Goal: Task Accomplishment & Management: Complete application form

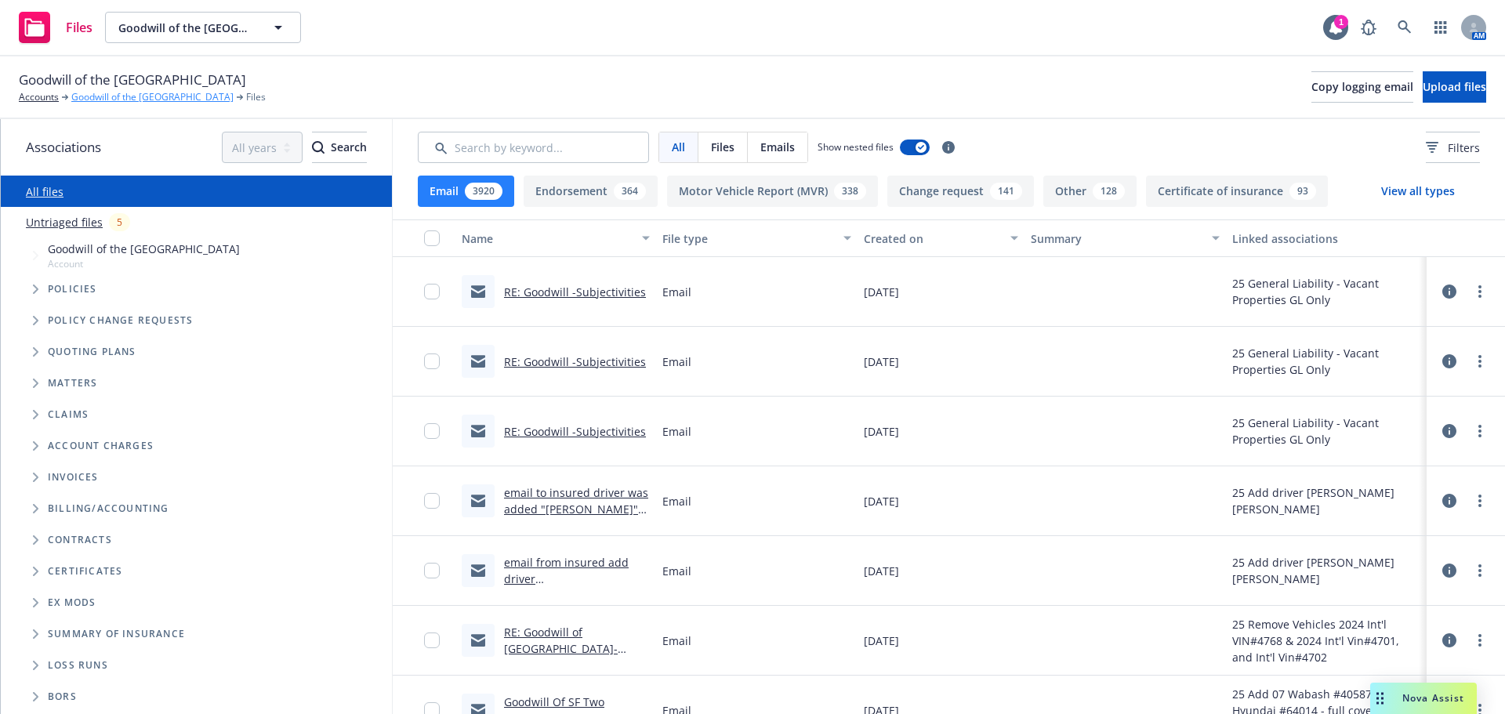
click at [107, 93] on link "Goodwill of the [GEOGRAPHIC_DATA]" at bounding box center [152, 97] width 162 height 14
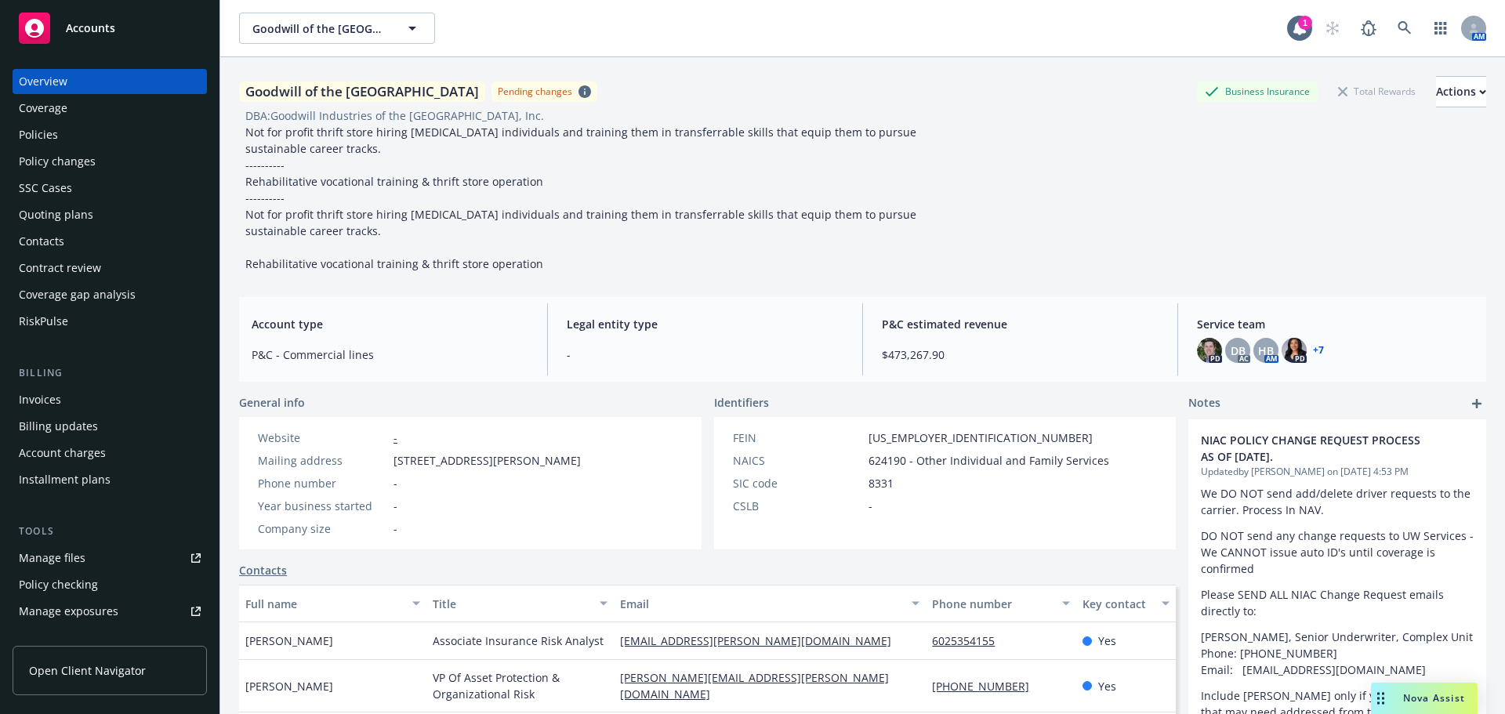
click at [80, 162] on div "Policy changes" at bounding box center [57, 161] width 77 height 25
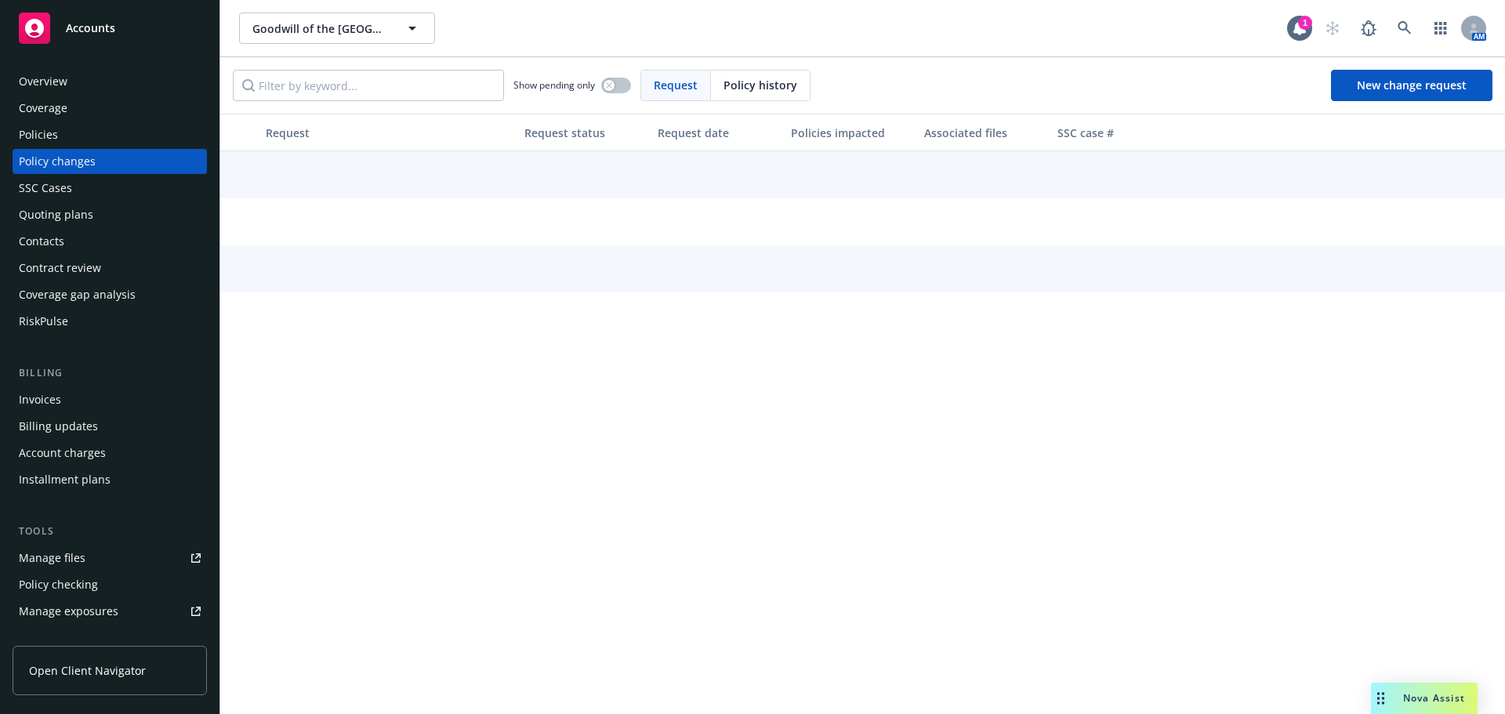
click at [32, 135] on div "Policies" at bounding box center [38, 134] width 39 height 25
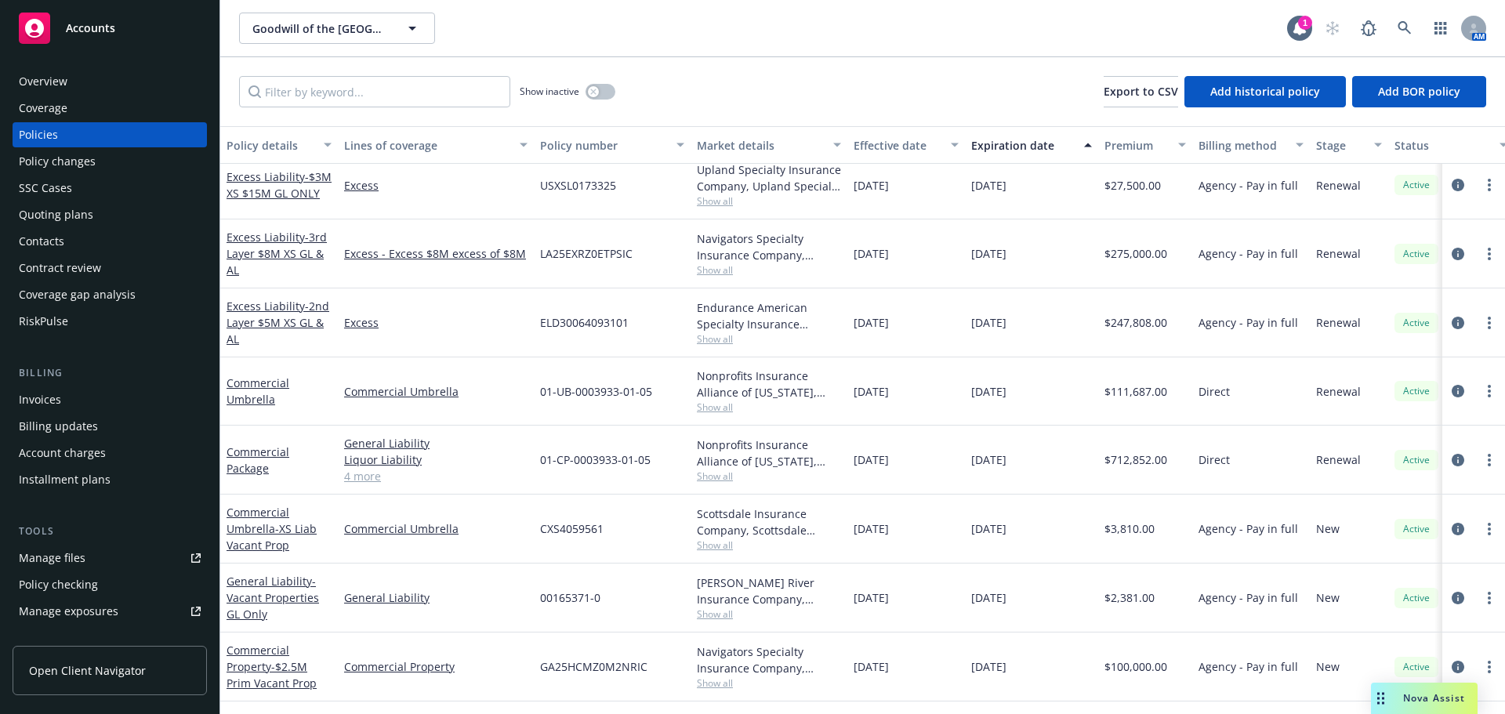
scroll to position [627, 0]
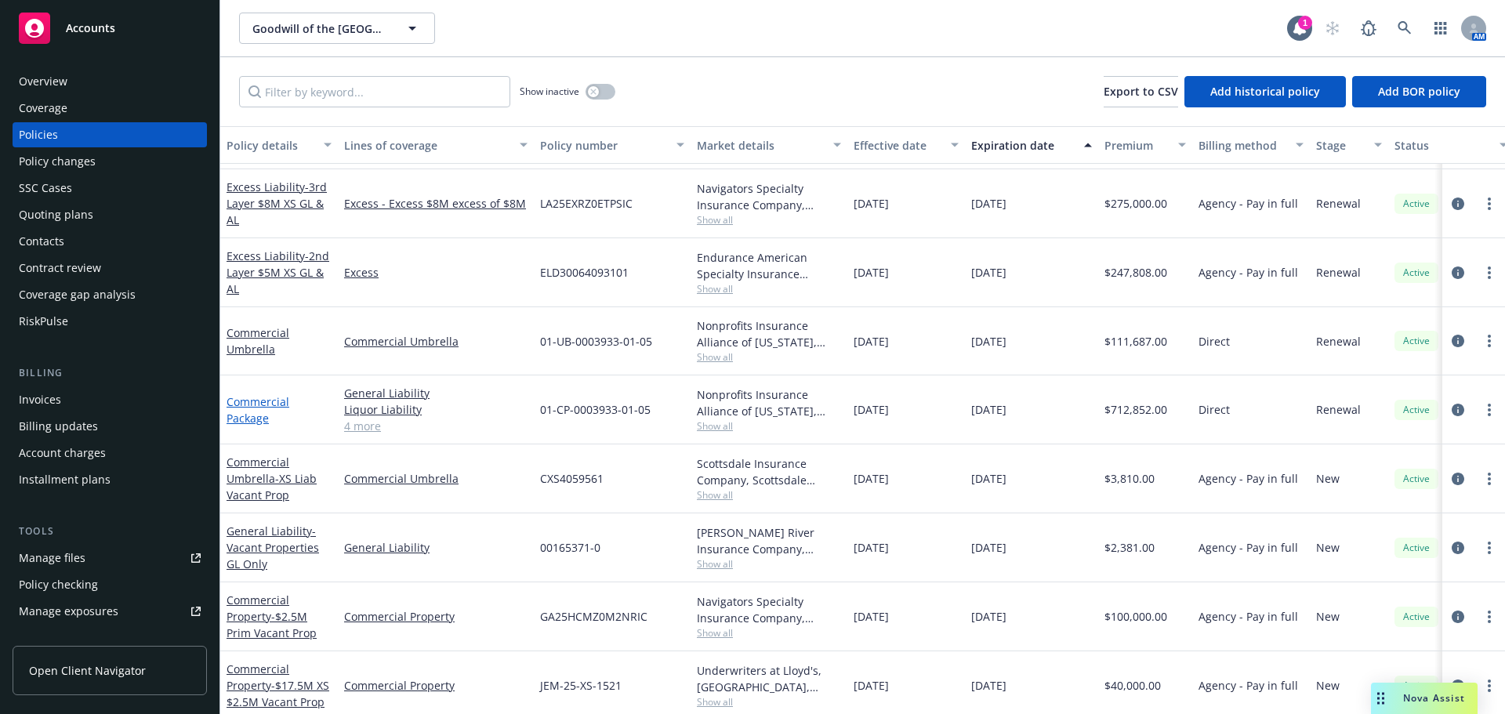
click at [252, 408] on link "Commercial Package" at bounding box center [257, 409] width 63 height 31
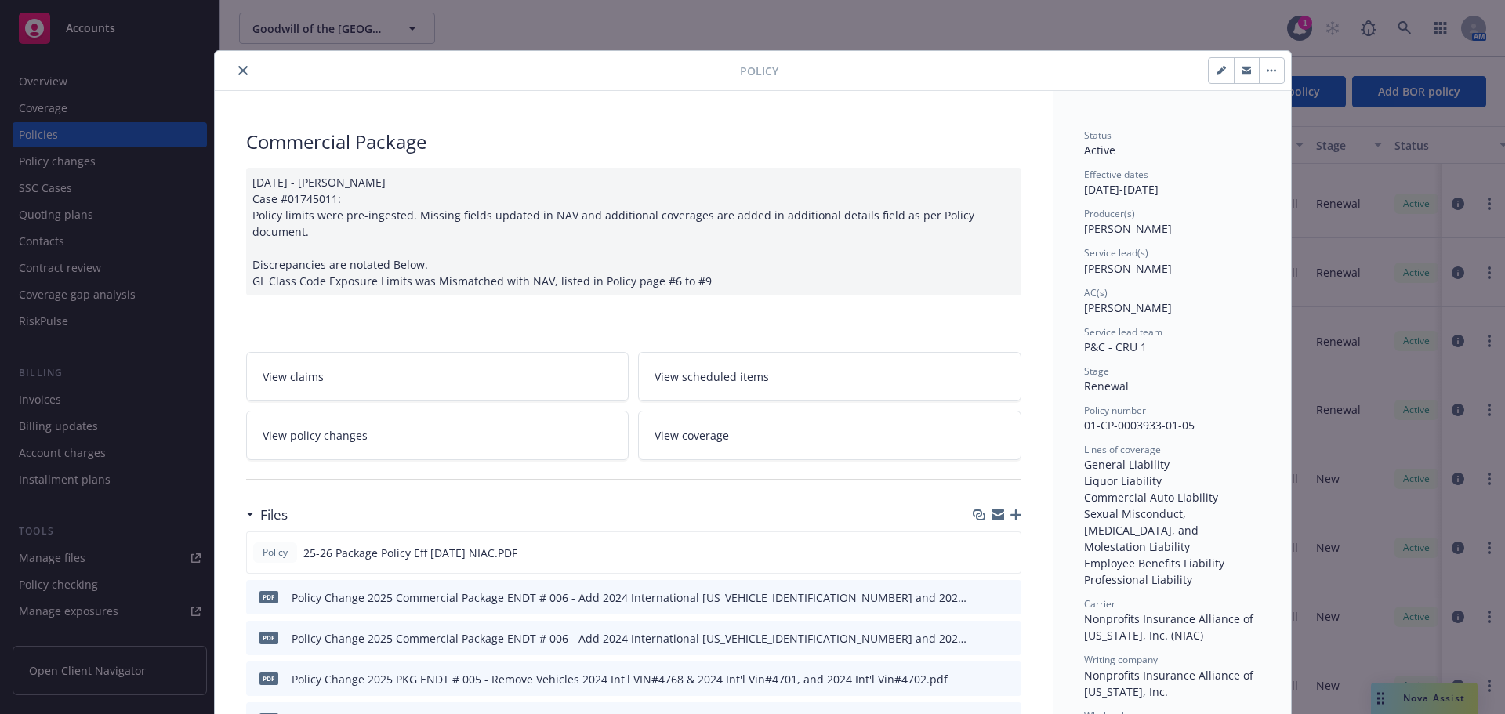
click at [235, 75] on button "close" at bounding box center [243, 70] width 19 height 19
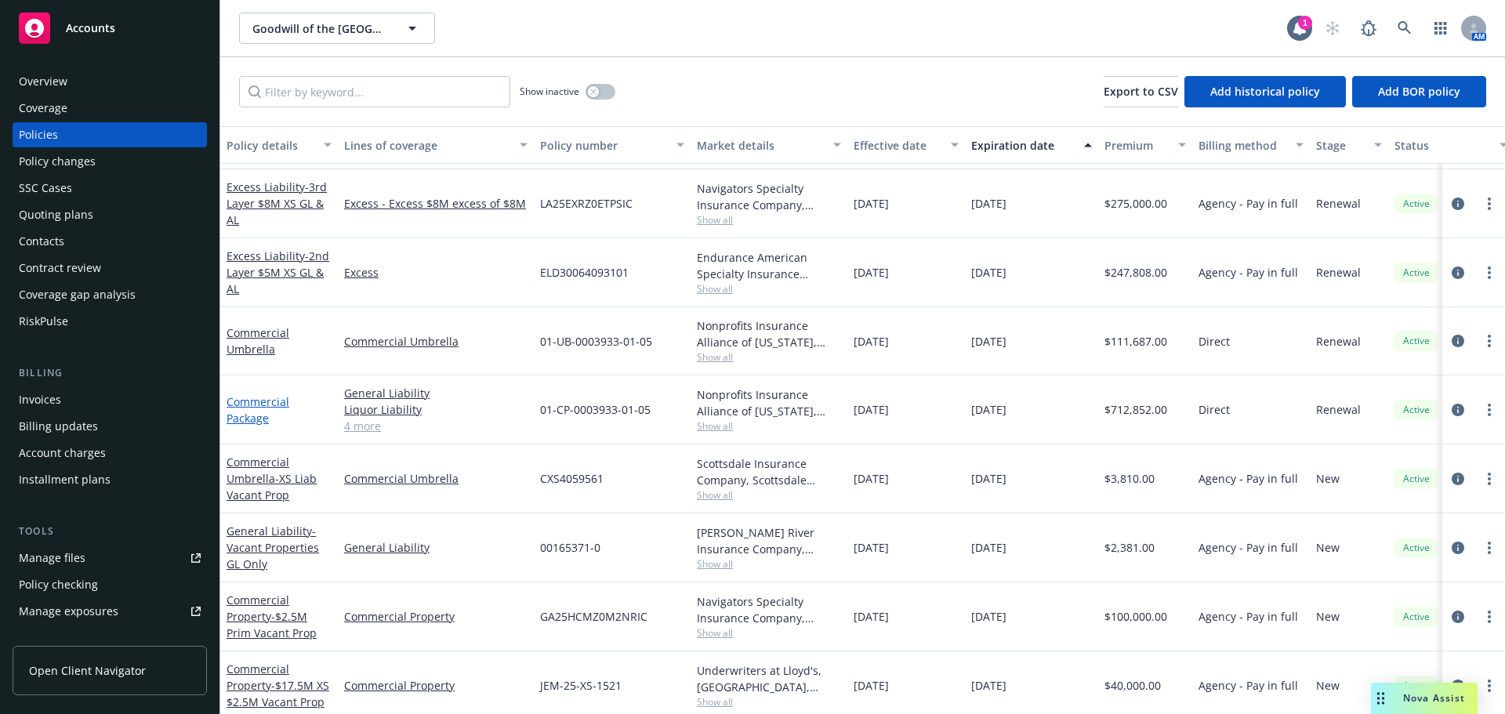
click at [243, 418] on link "Commercial Package" at bounding box center [257, 409] width 63 height 31
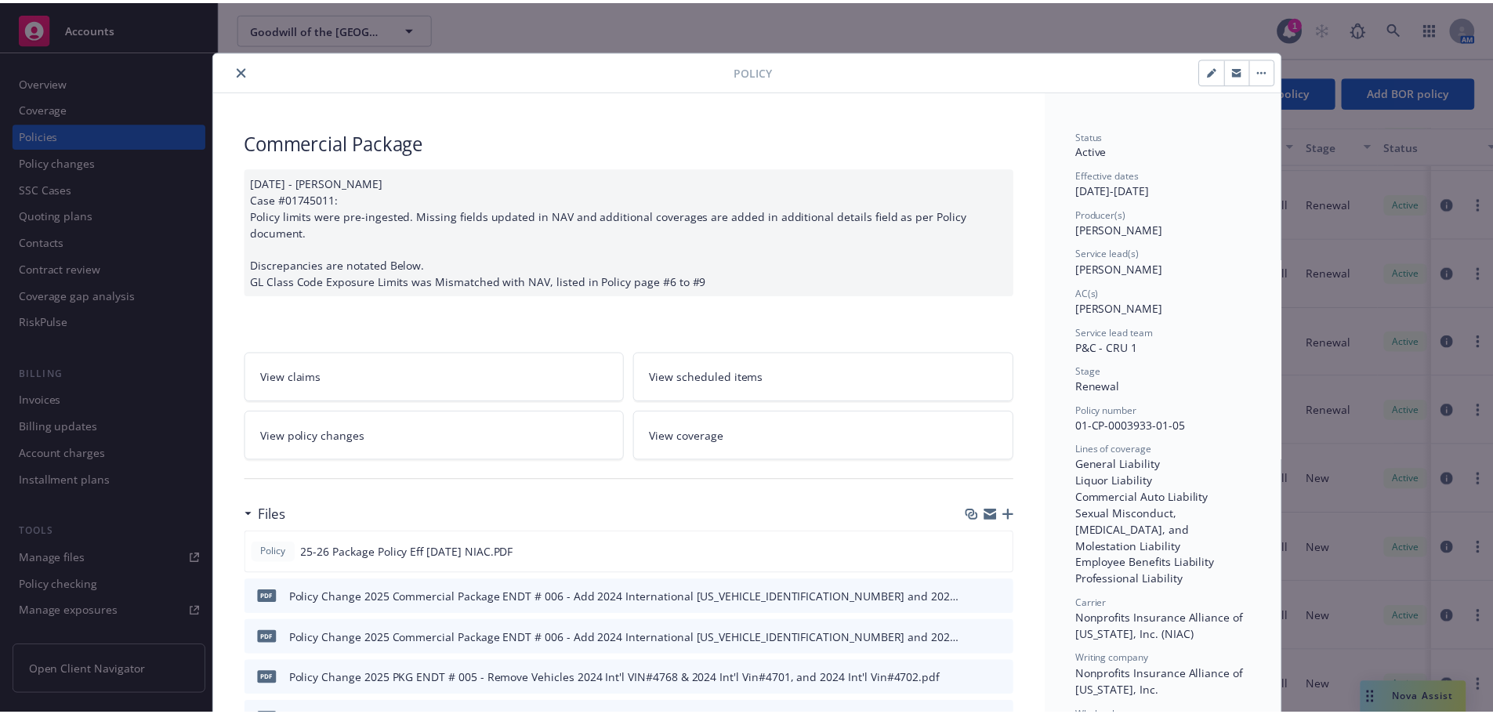
scroll to position [47, 0]
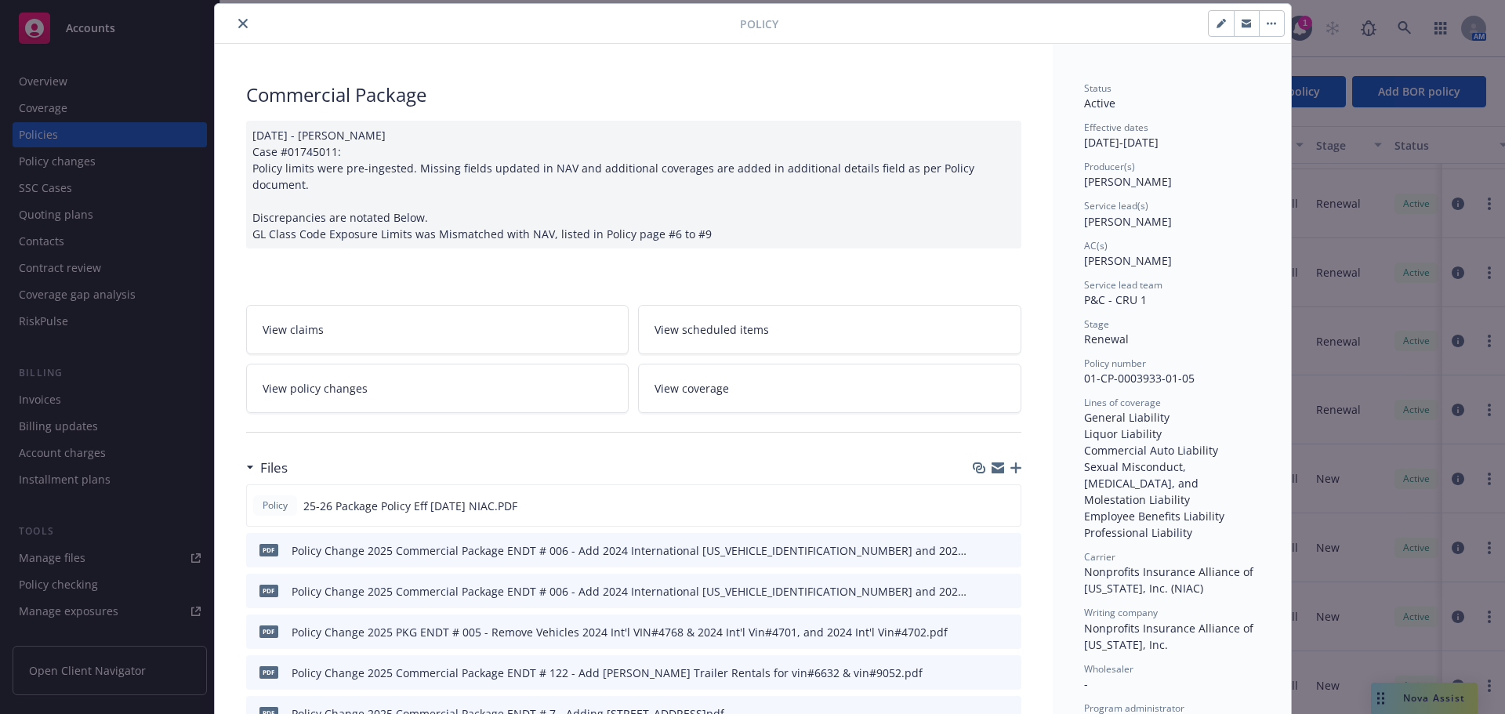
click at [355, 380] on span "View policy changes" at bounding box center [315, 388] width 105 height 16
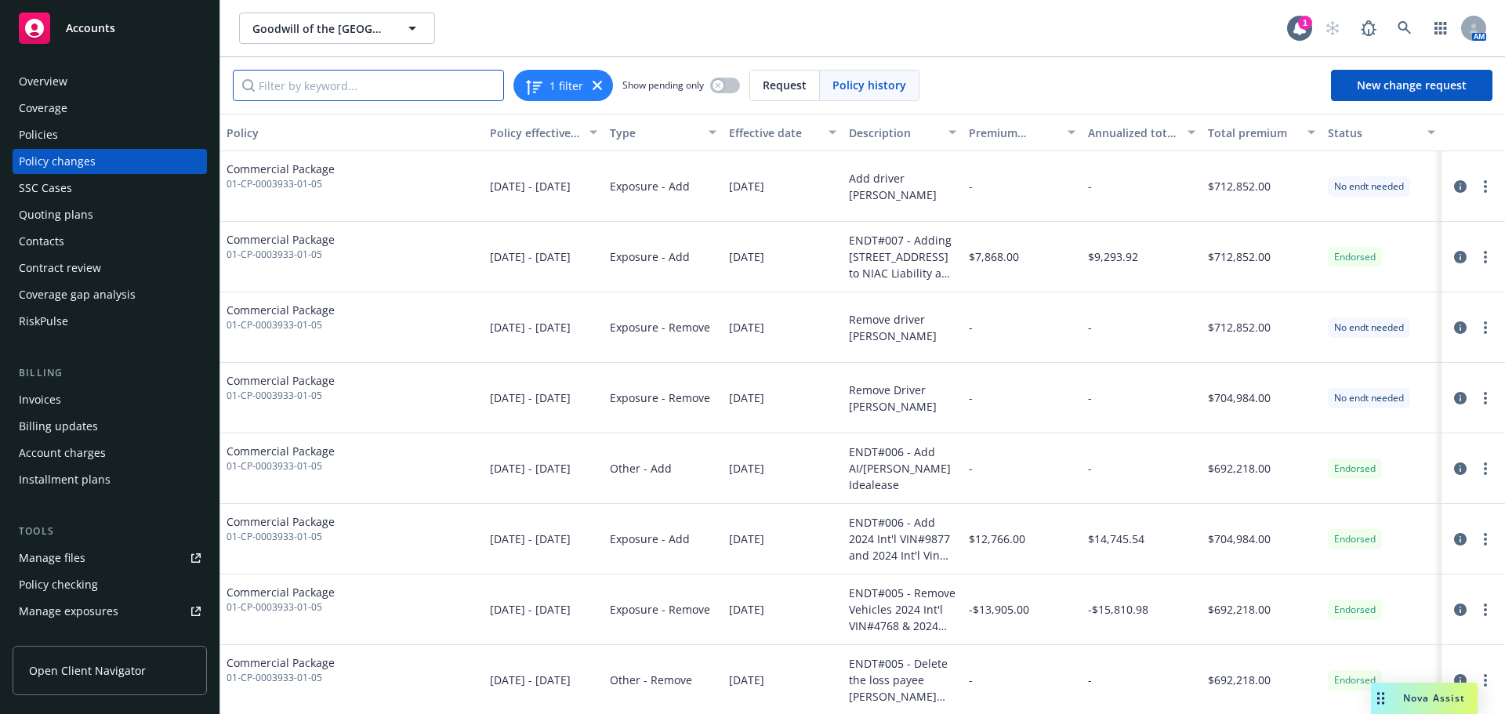
click at [369, 82] on input "Filter by keyword..." at bounding box center [368, 85] width 271 height 31
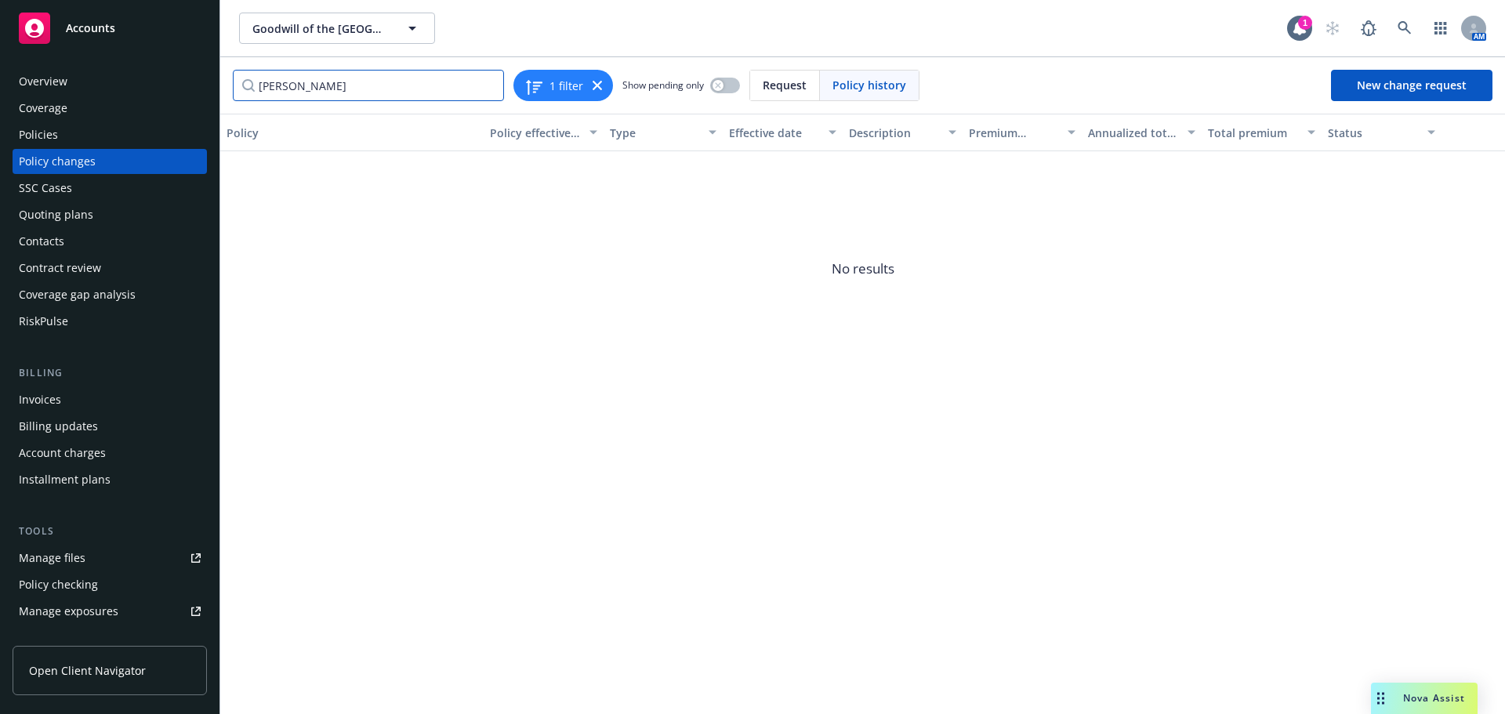
drag, startPoint x: 309, startPoint y: 103, endPoint x: 280, endPoint y: 114, distance: 30.7
click at [281, 113] on div "raul 1 filter Show pending only Request Policy history New change request" at bounding box center [862, 85] width 1284 height 56
type input "r"
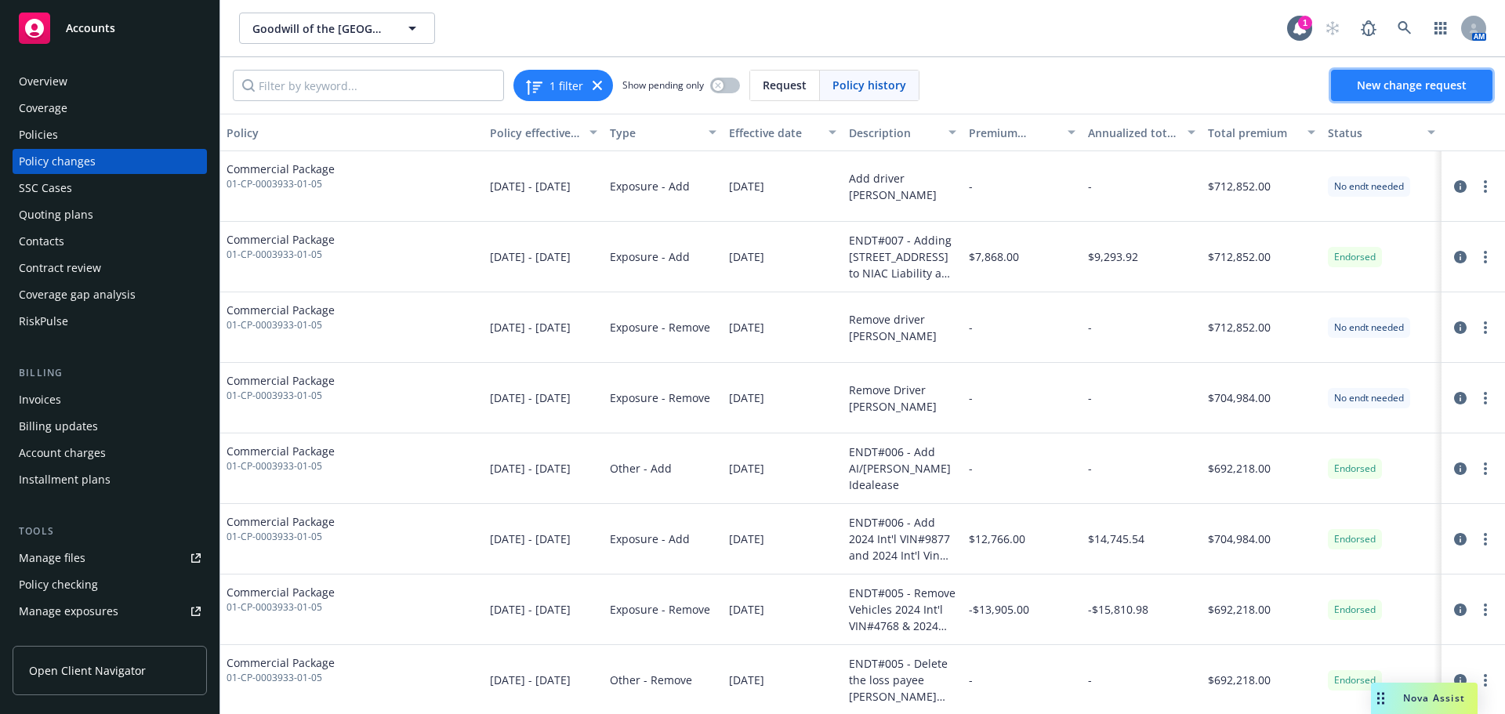
click at [1425, 89] on span "New change request" at bounding box center [1412, 85] width 110 height 15
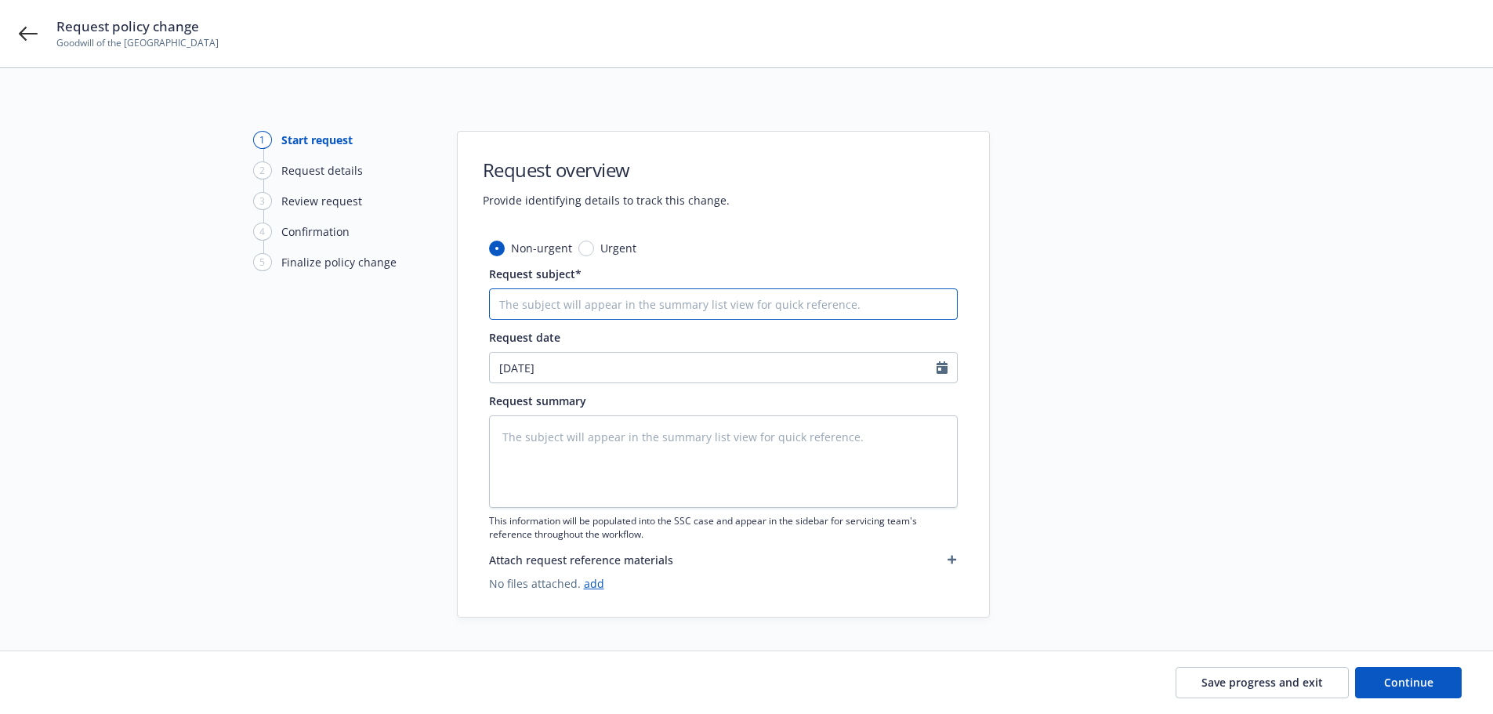
click at [523, 295] on input "Request subject*" at bounding box center [723, 303] width 469 height 31
type textarea "x"
type input "2"
type textarea "x"
type input "25"
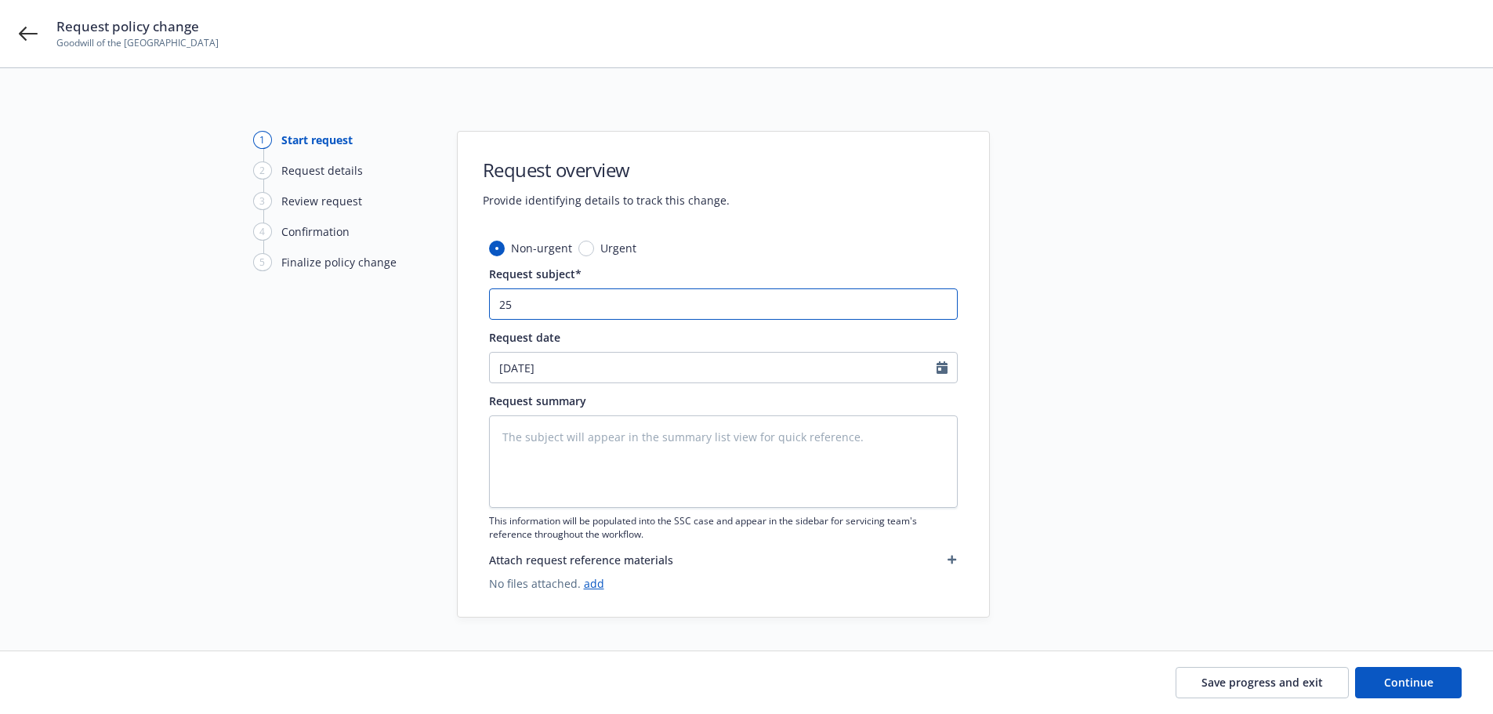
type textarea "x"
type input "25-"
type textarea "x"
type input "25-2"
type textarea "x"
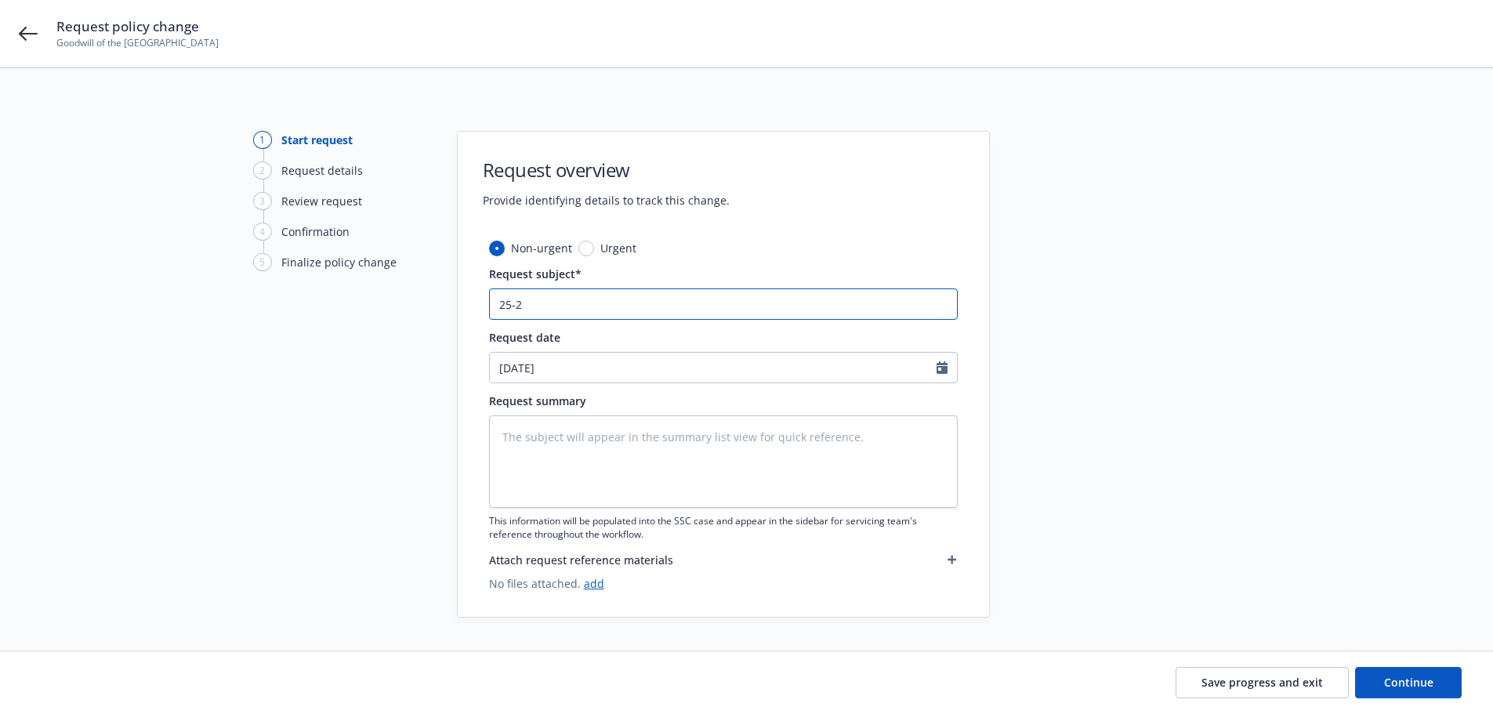
type input "25-26"
type textarea "x"
type input "25-26"
type textarea "x"
type input "25-26 C"
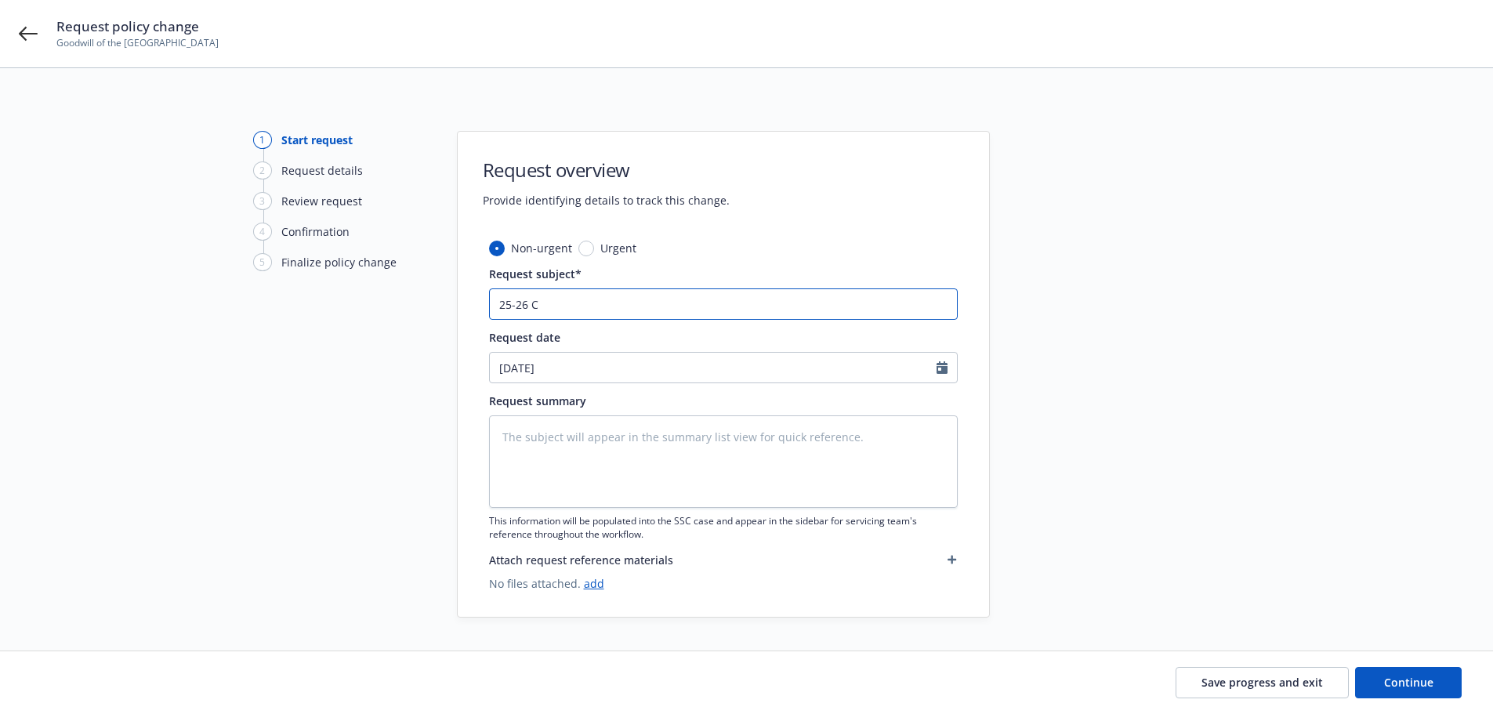
type textarea "x"
type input "25-26 CP"
type textarea "x"
type input "25-26 CPK"
type textarea "x"
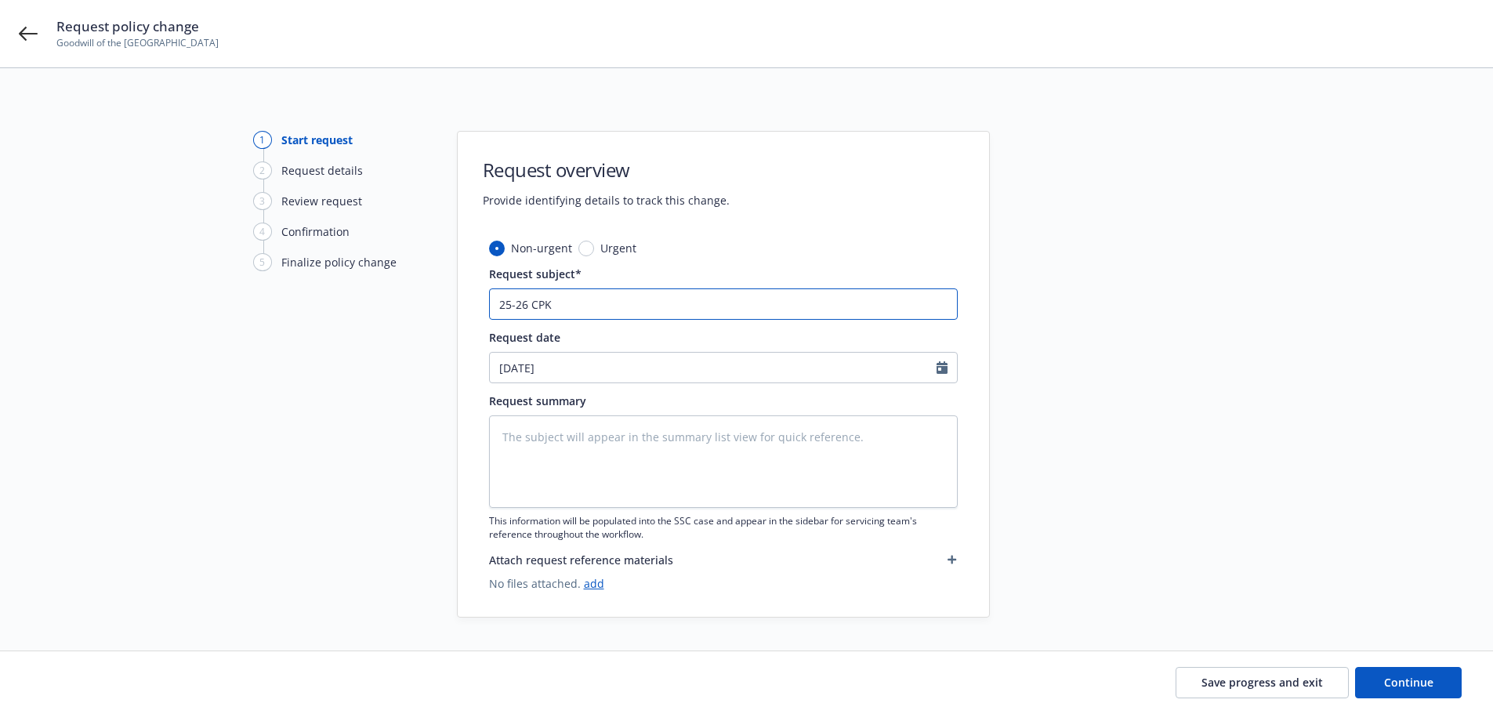
type input "25-26 CPKG"
type textarea "x"
type input "25-26 CPKG-"
type textarea "x"
type input "25-26 CPKG-A"
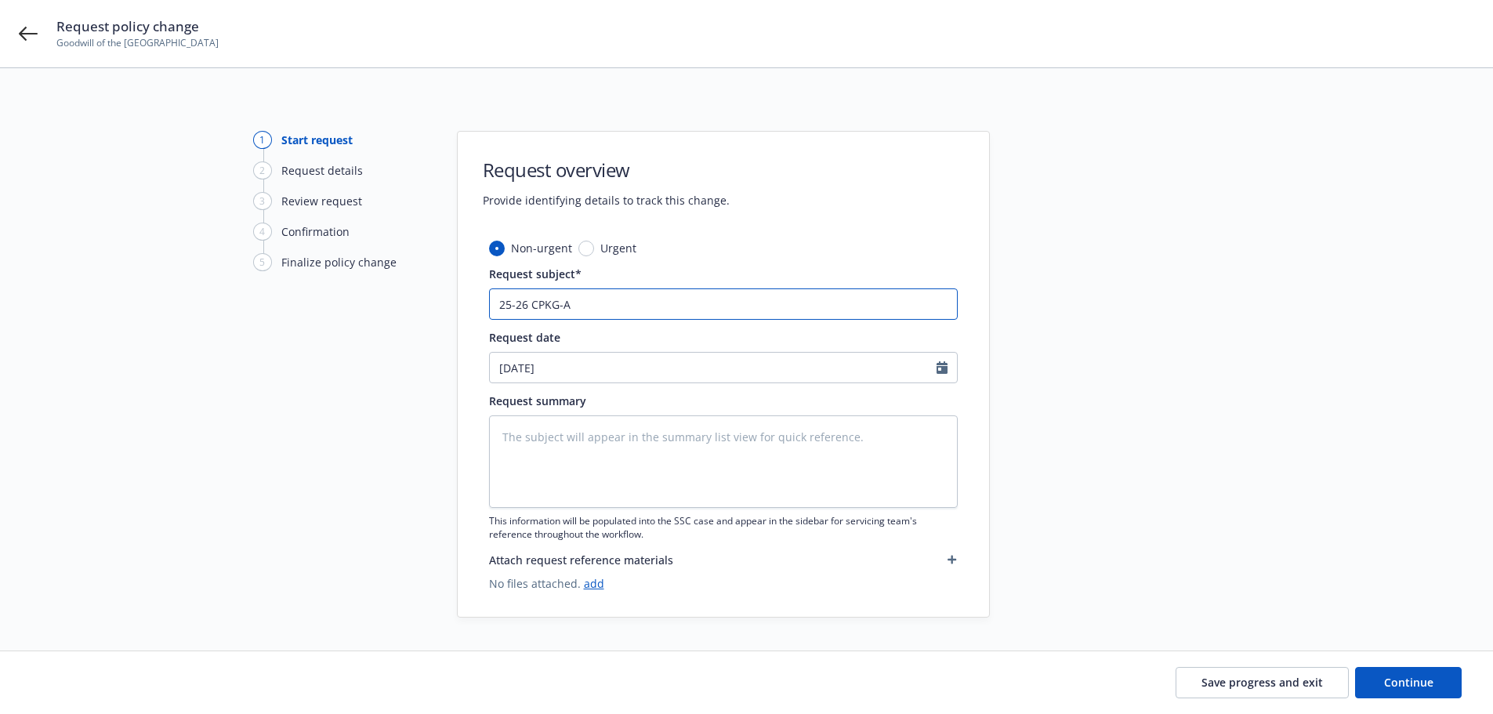
type textarea "x"
type input "25-26 CPKG-Ad"
type textarea "x"
type input "25-26 CPKG-Add"
type textarea "x"
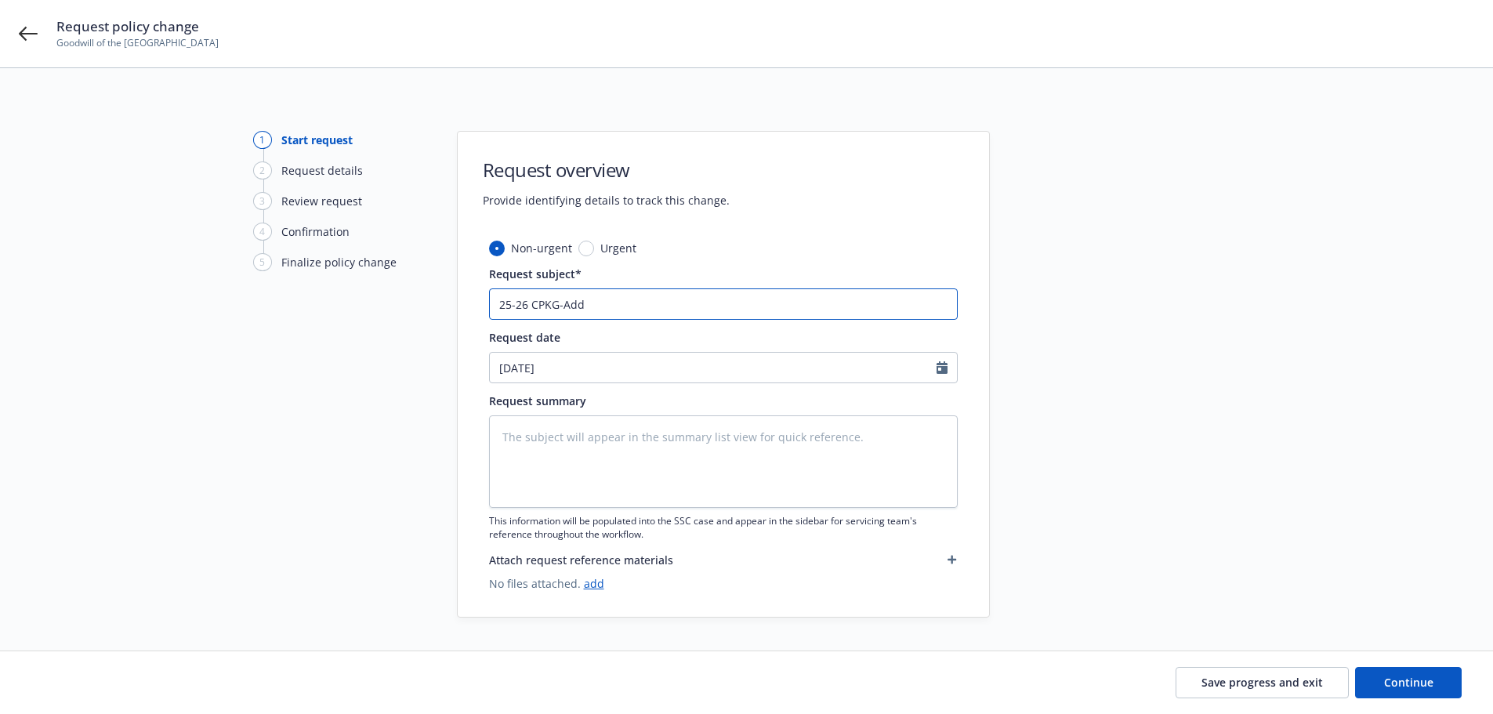
type input "25-26 CPKG-Add"
type textarea "x"
type input "25-26 CPKG-Add d"
type textarea "x"
type input "25-26 CPKG-Add dr"
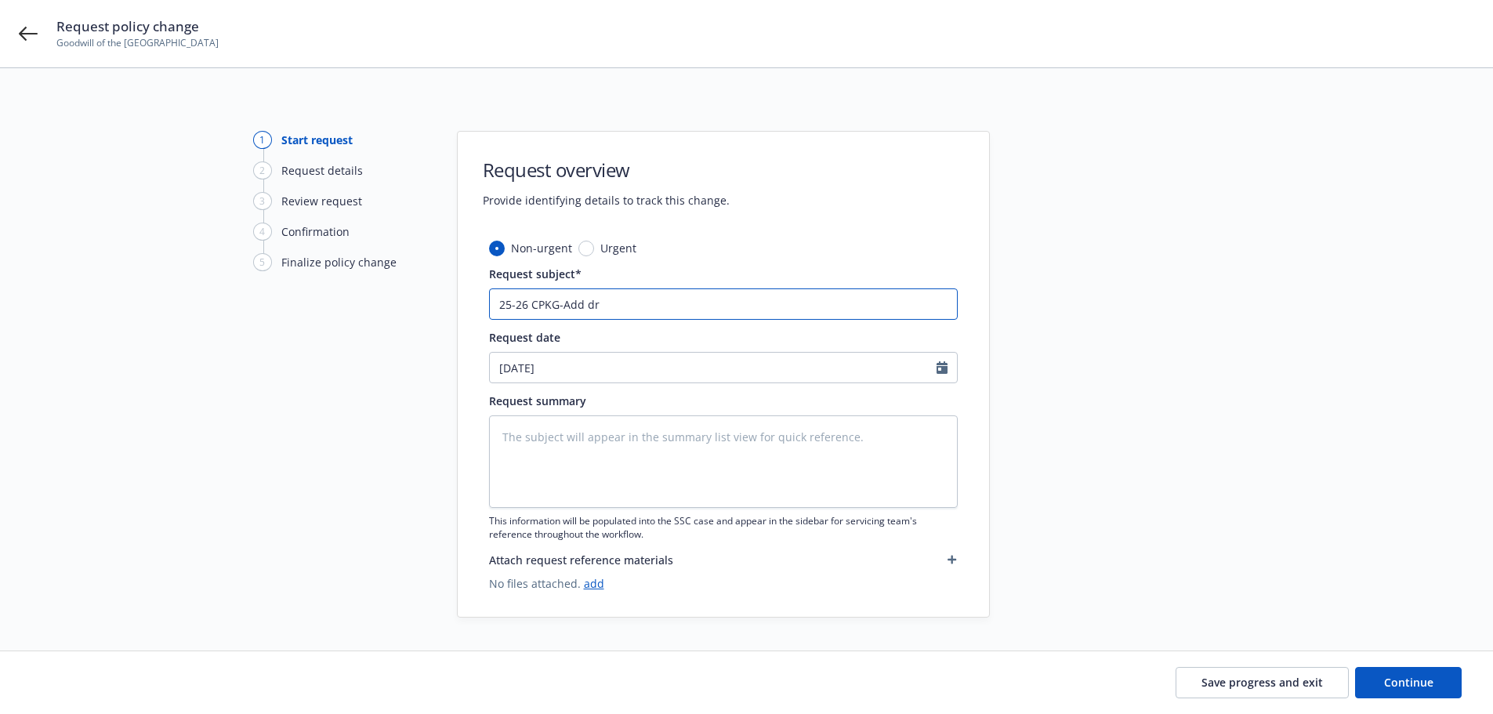
type textarea "x"
type input "25-26 CPKG-Add dri"
type textarea "x"
type input "25-26 CPKG-Add driv"
type textarea "x"
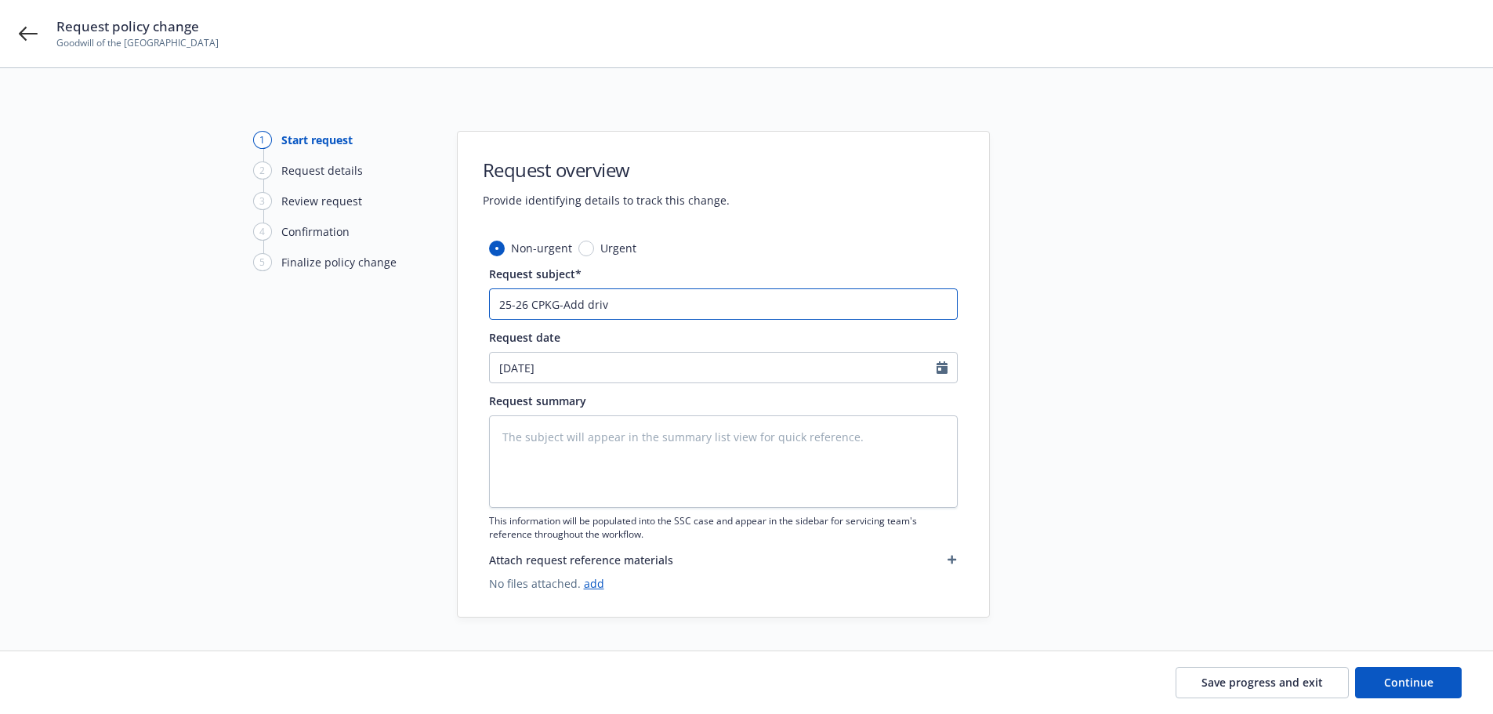
type input "25-26 CPKG-Add drive"
type textarea "x"
type input "25-26 CPKG-Add driver"
type textarea "x"
type input "25-26 CPKG-Add drivers"
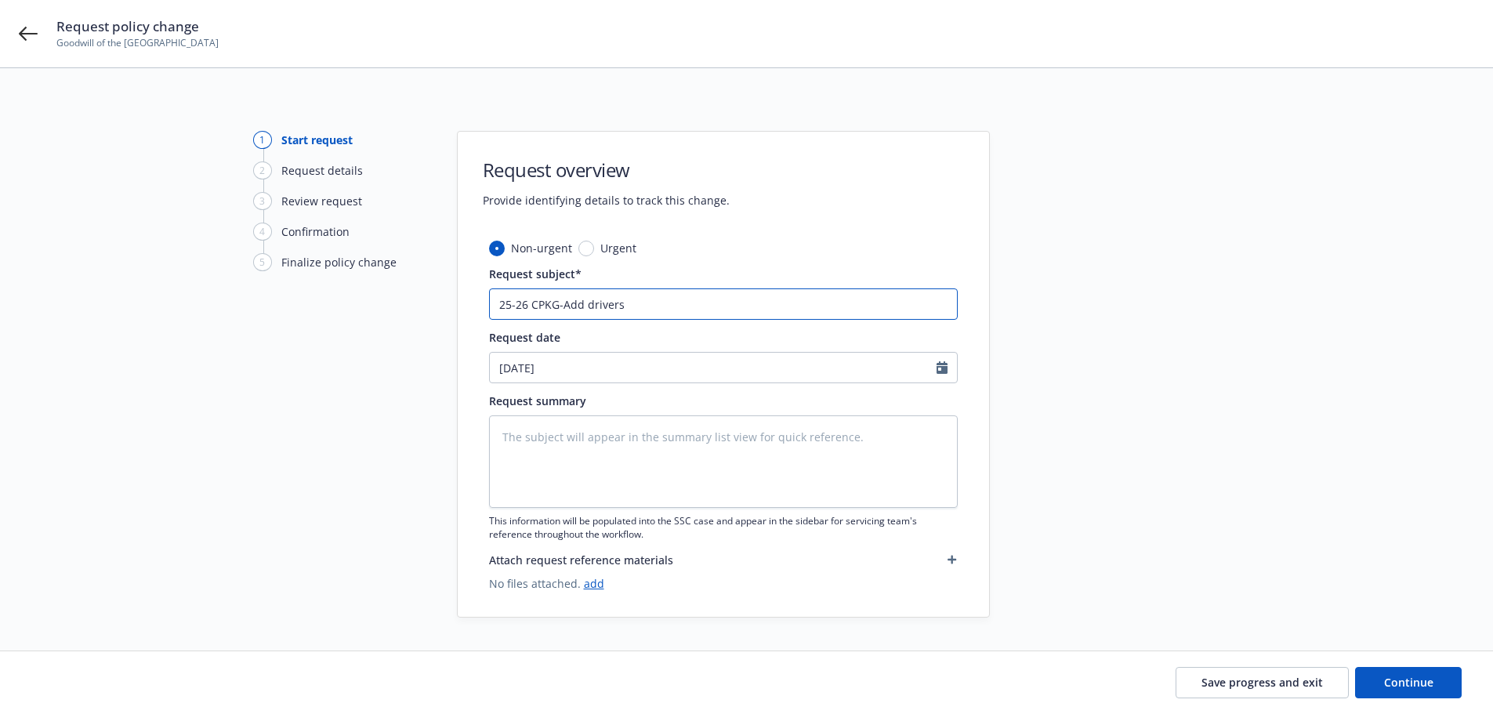
type textarea "x"
type input "25-26 CPKG-Add drivers"
type textarea "x"
type input "25-26 CPKG-Add drivers r"
type textarea "x"
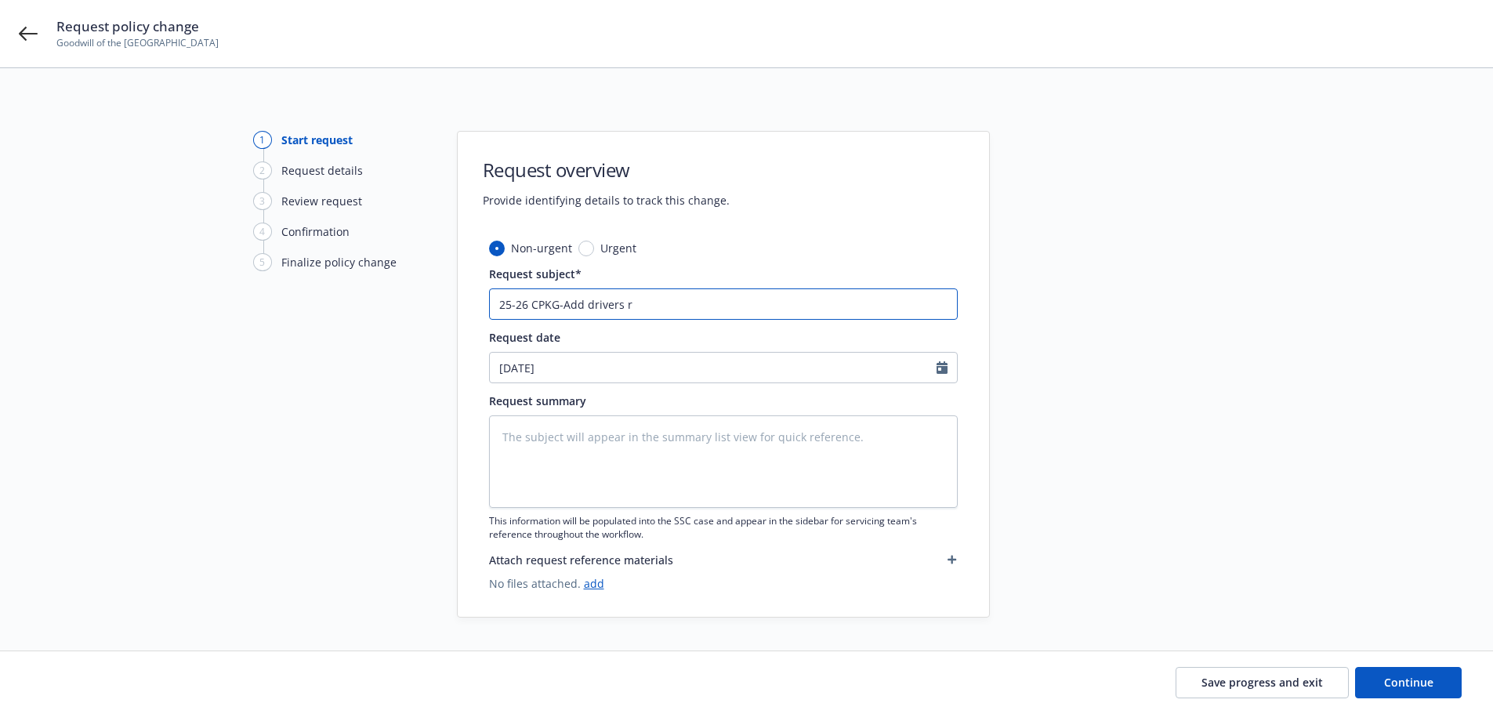
type input "25-26 CPKG-Add drivers rA"
type textarea "x"
type input "25-26 CPKG-Add drivers rAI"
type textarea "x"
type input "25-26 CPKG-Add drivers rA"
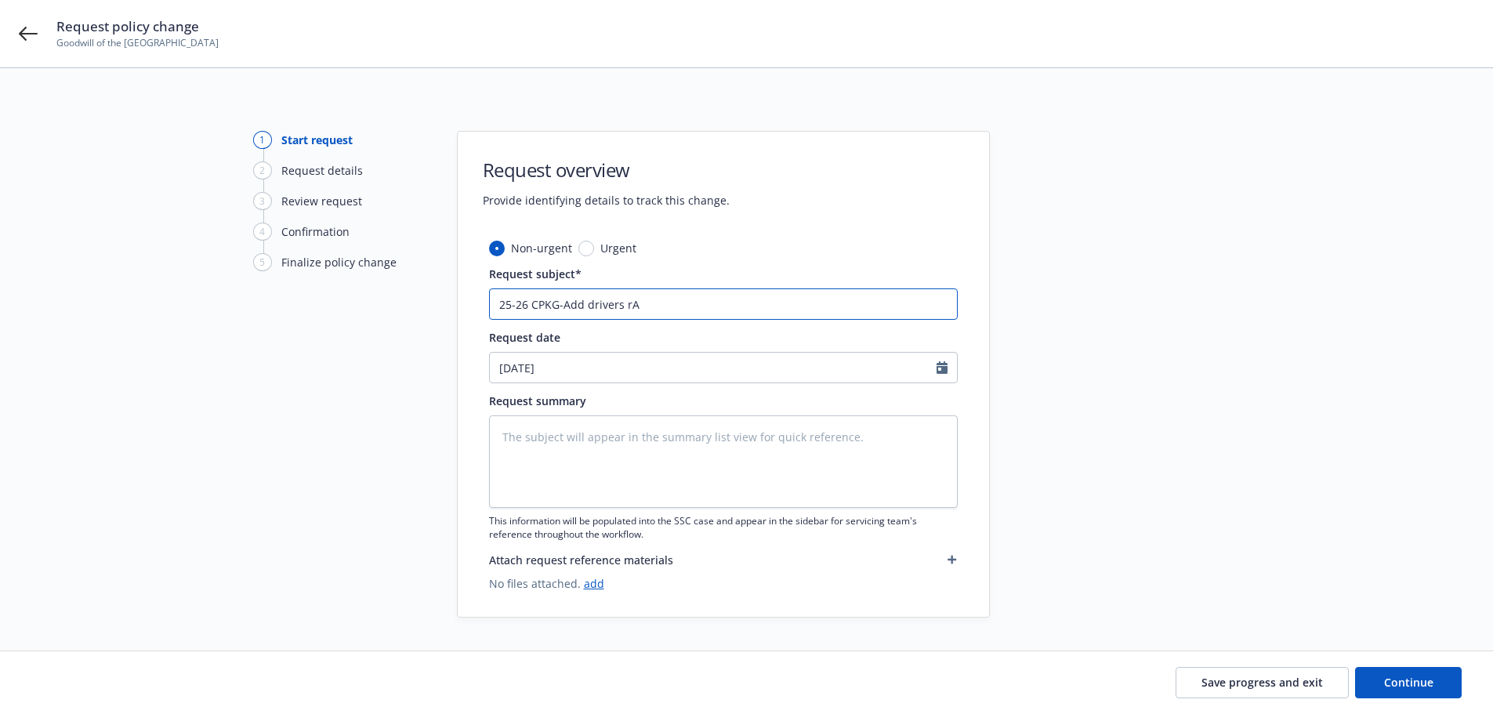
type textarea "x"
type input "25-26 CPKG-Add drivers r"
type textarea "x"
type input "25-26 CPKG-Add drivers"
type textarea "x"
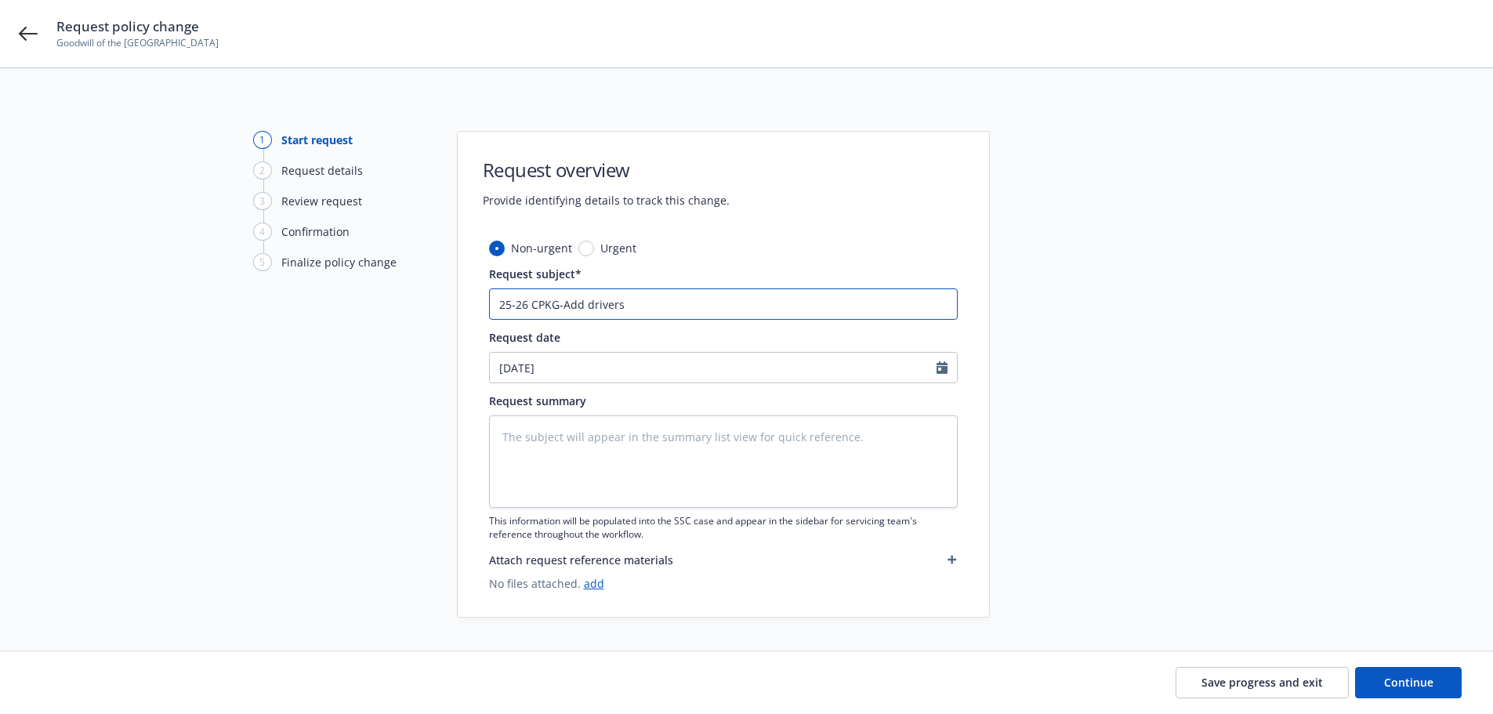
type input "25-26 CPKG-Add drivers R"
type textarea "x"
type input "25-26 CPKG-Add drivers Ra"
type textarea "x"
type input "25-26 CPKG-Add drivers Rau"
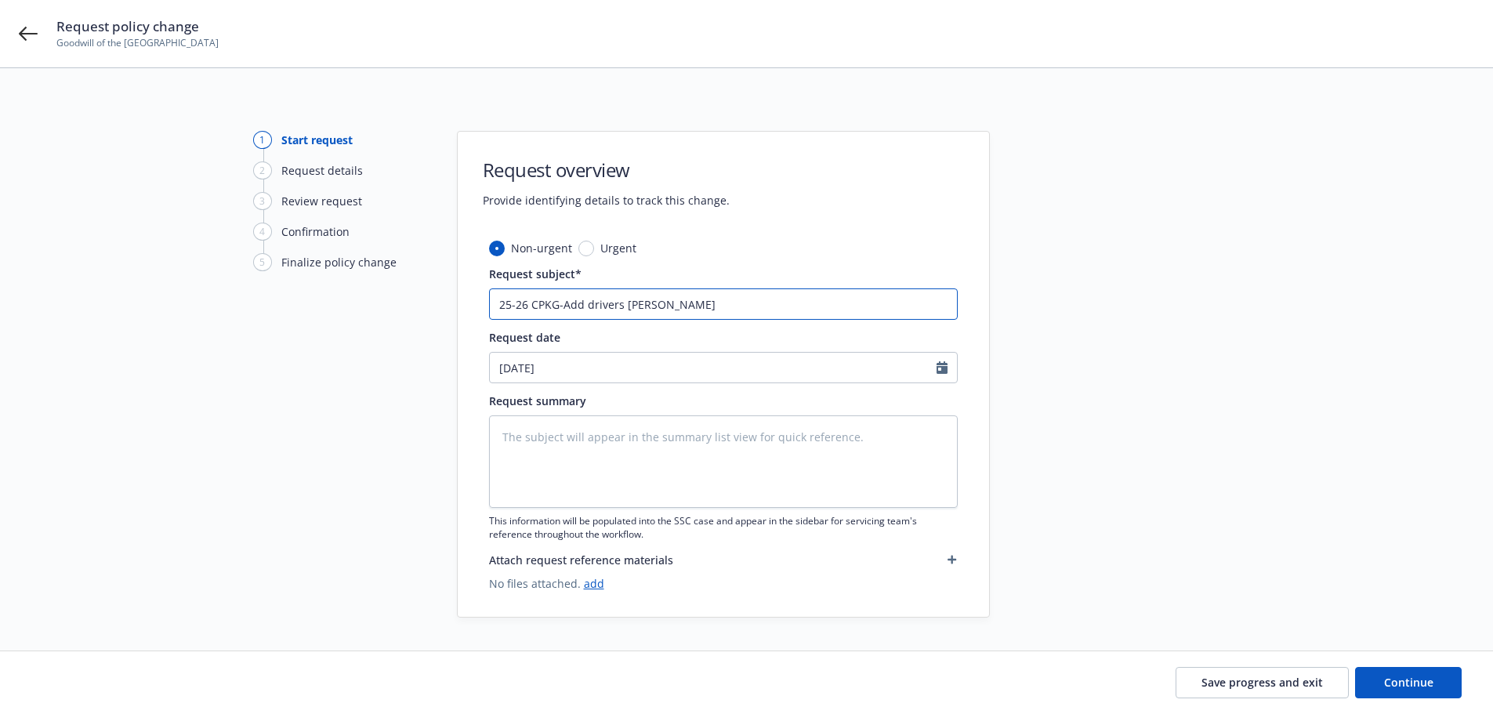
type textarea "x"
type input "25-26 CPKG-Add drivers Raul"
type textarea "x"
type input "25-26 CPKG-Add drivers Raul"
type textarea "x"
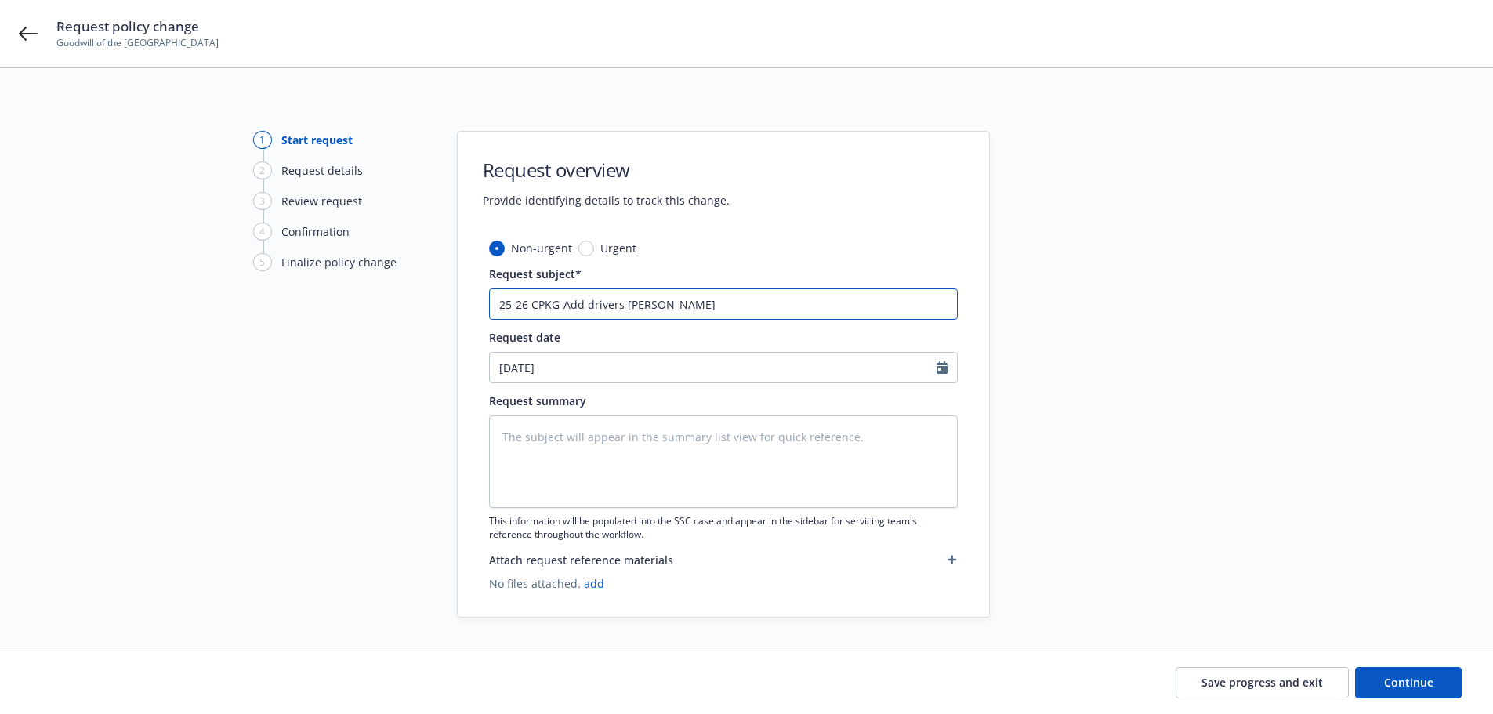
type input "25-26 CPKG-Add drivers Raul R"
type textarea "x"
type input "25-26 CPKG-Add drivers Raul Re"
type textarea "x"
type input "25-26 CPKG-Add drivers Raul Reb"
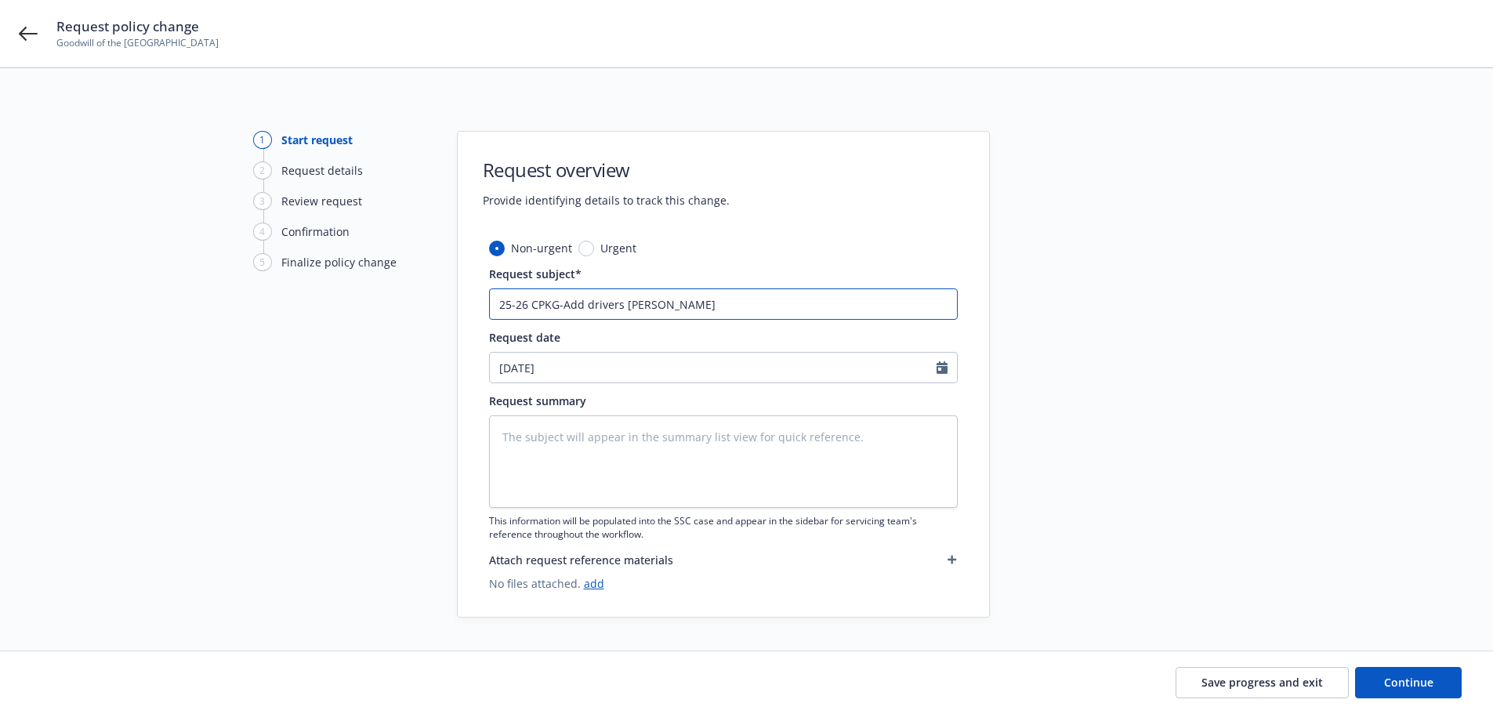
type textarea "x"
type input "25-26 CPKG-Add drivers Raul Rebo"
type textarea "x"
type input "25-26 CPKG-Add drivers Raul Rebol"
type textarea "x"
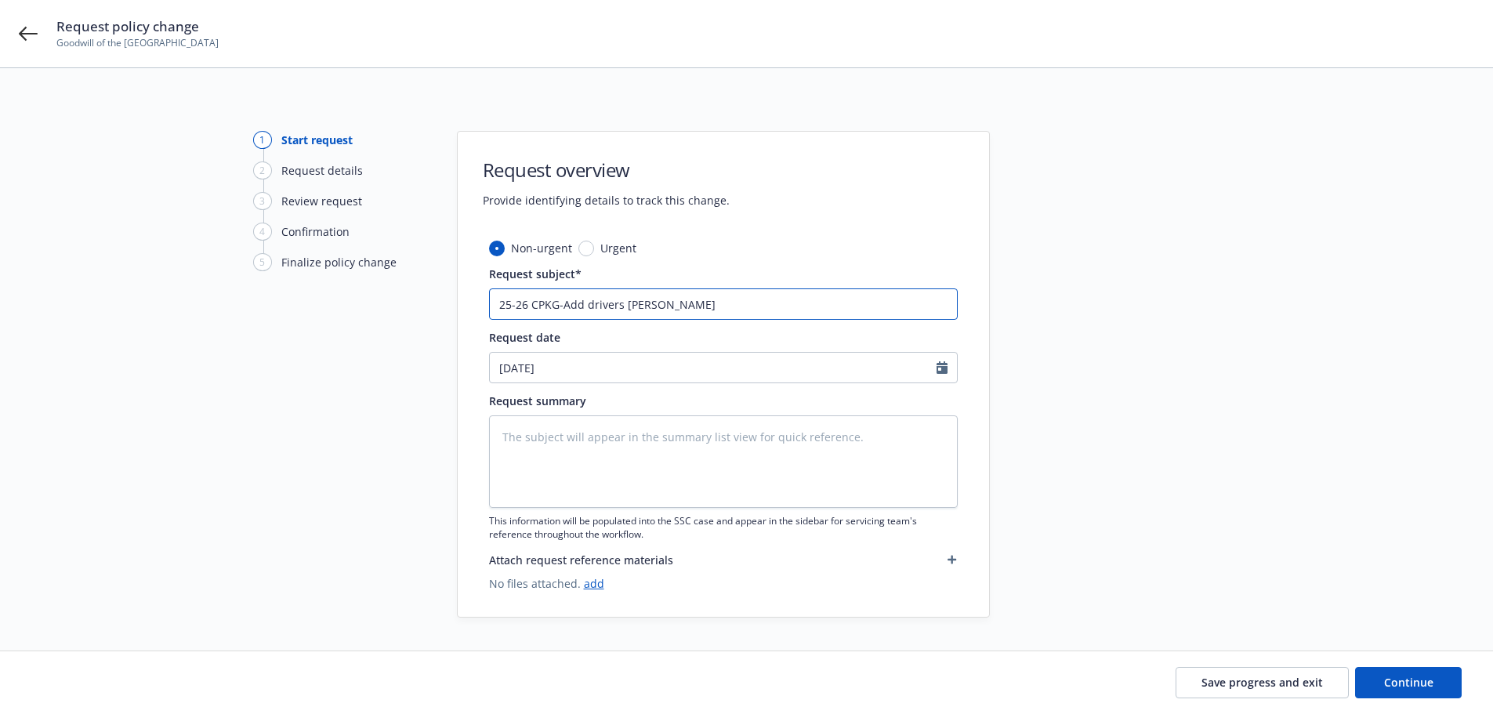
type input "25-26 CPKG-Add drivers Raul Reboll"
type textarea "x"
type input "25-26 CPKG-Add drivers Raul Rebollo"
type textarea "x"
type input "25-26 CPKG-Add drivers Raul Rebollo"
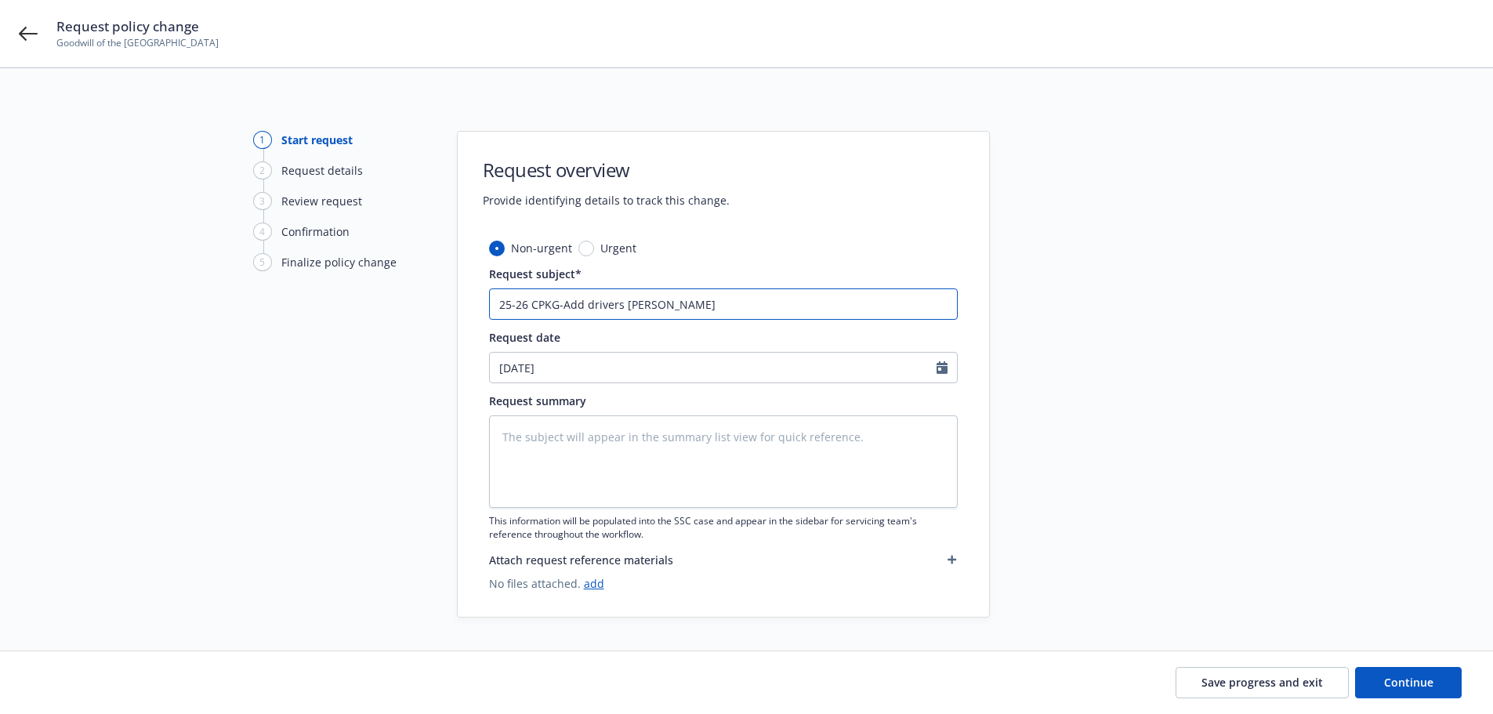
type textarea "x"
type input "25-26 CPKG-Add drivers Raul Rebollo &"
type textarea "x"
type input "25-26 CPKG-Add drivers Raul Rebollo &"
type textarea "x"
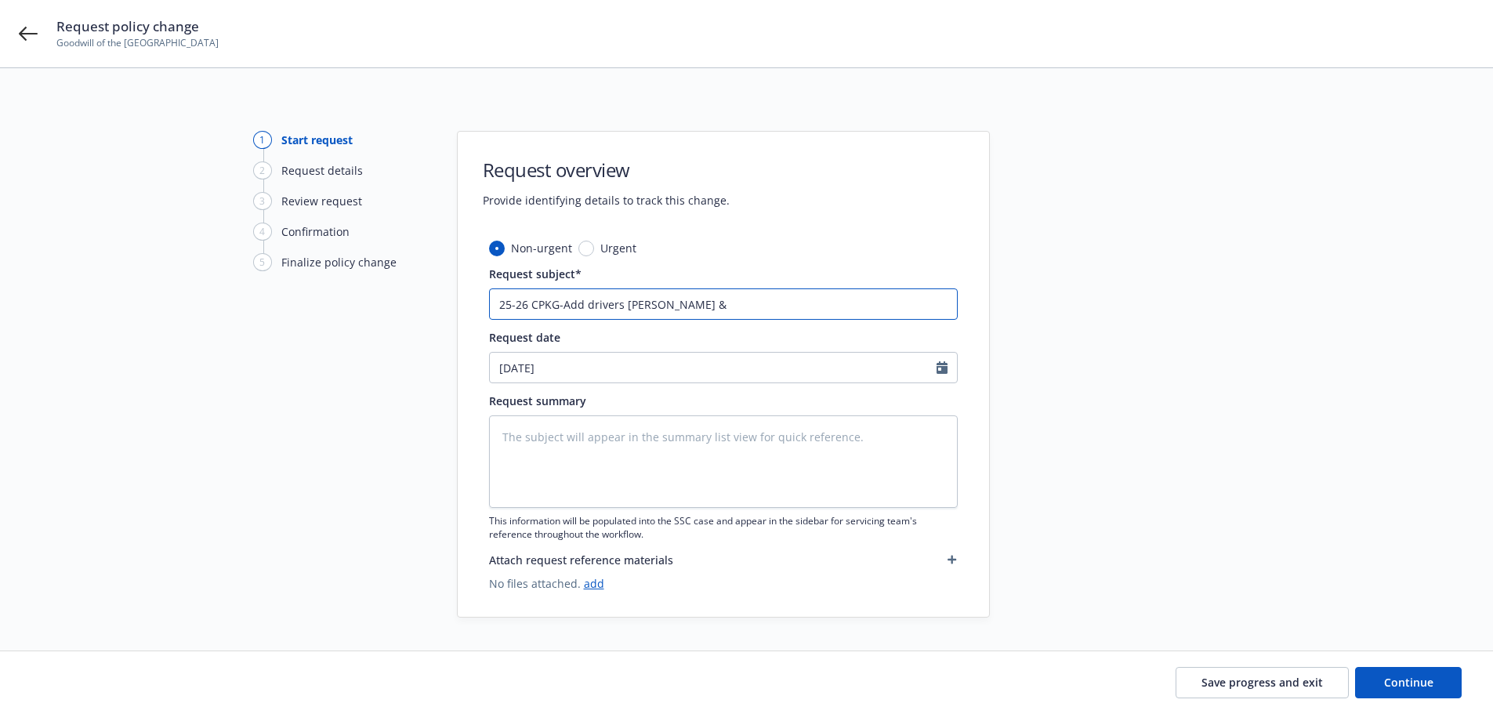
type input "25-26 CPKG-Add drivers Raul Rebollo & E"
type textarea "x"
type input "25-26 CPKG-Add drivers Raul Rebollo & Ed"
type textarea "x"
type input "25-26 CPKG-Add drivers Raul Rebollo & Edu"
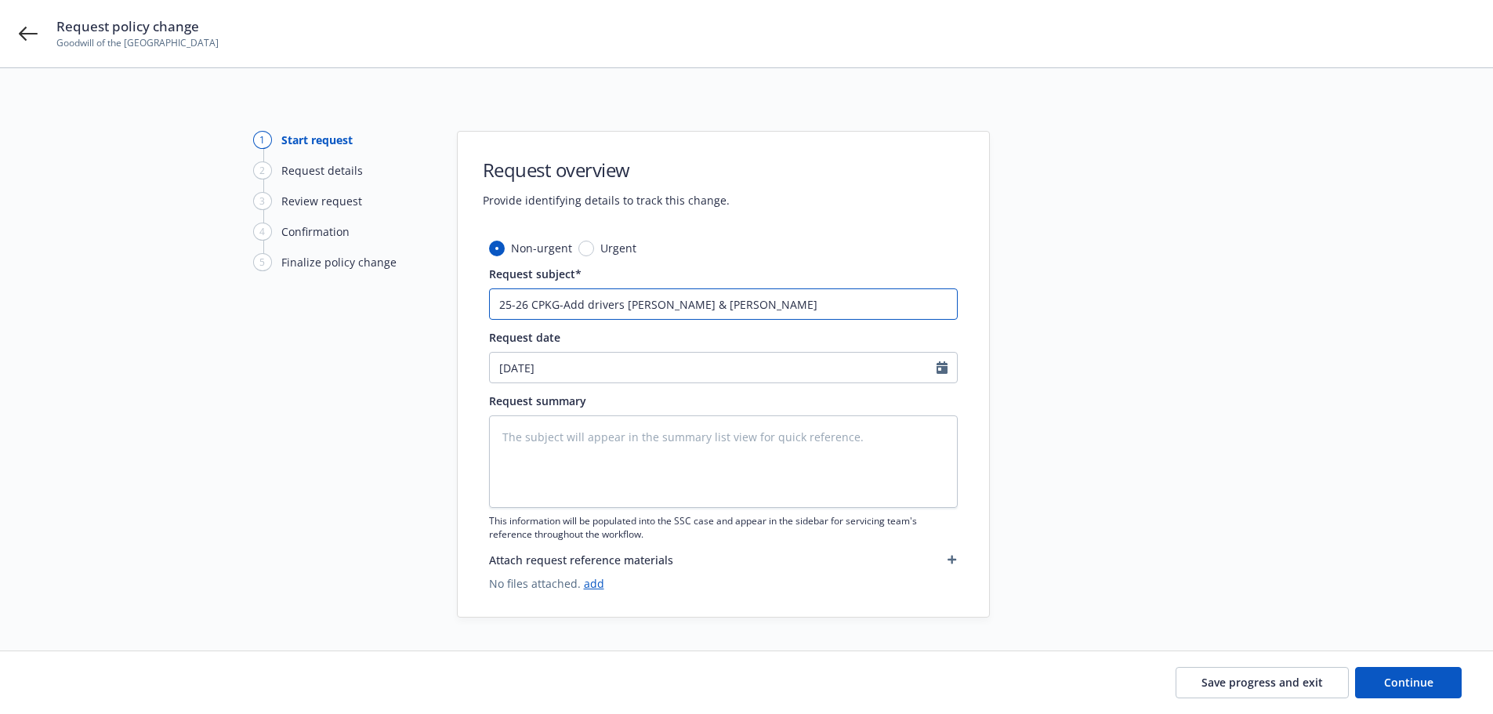
type textarea "x"
type input "25-26 CPKG-Add drivers Raul Rebollo & Edua"
type textarea "x"
type input "25-26 CPKG-Add drivers Raul Rebollo & Eduar"
type textarea "x"
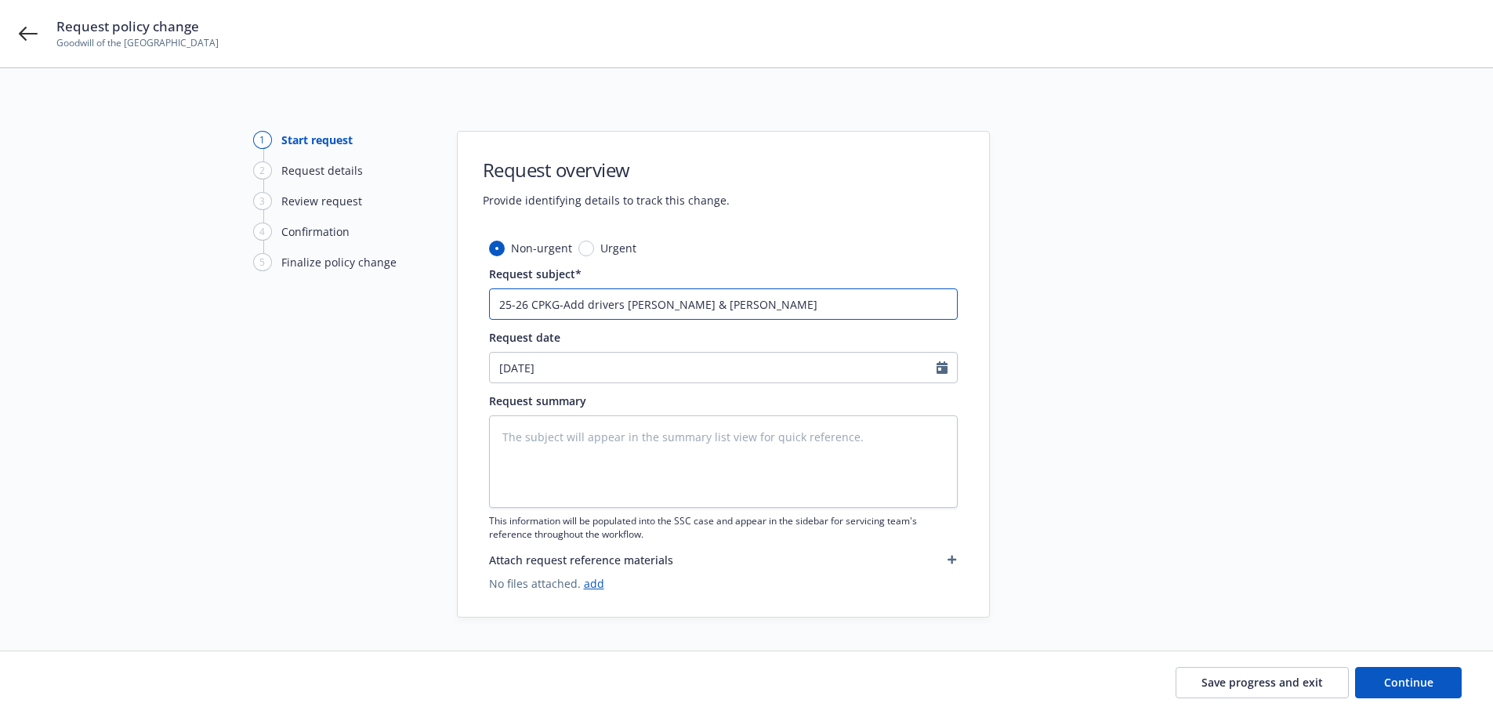
type input "25-26 CPKG-Add drivers Raul Rebollo & Eduard"
type textarea "x"
type input "25-26 CPKG-Add drivers Raul Rebollo & Eduardo"
type textarea "x"
type input "25-26 CPKG-Add drivers Raul Rebollo & Eduardo"
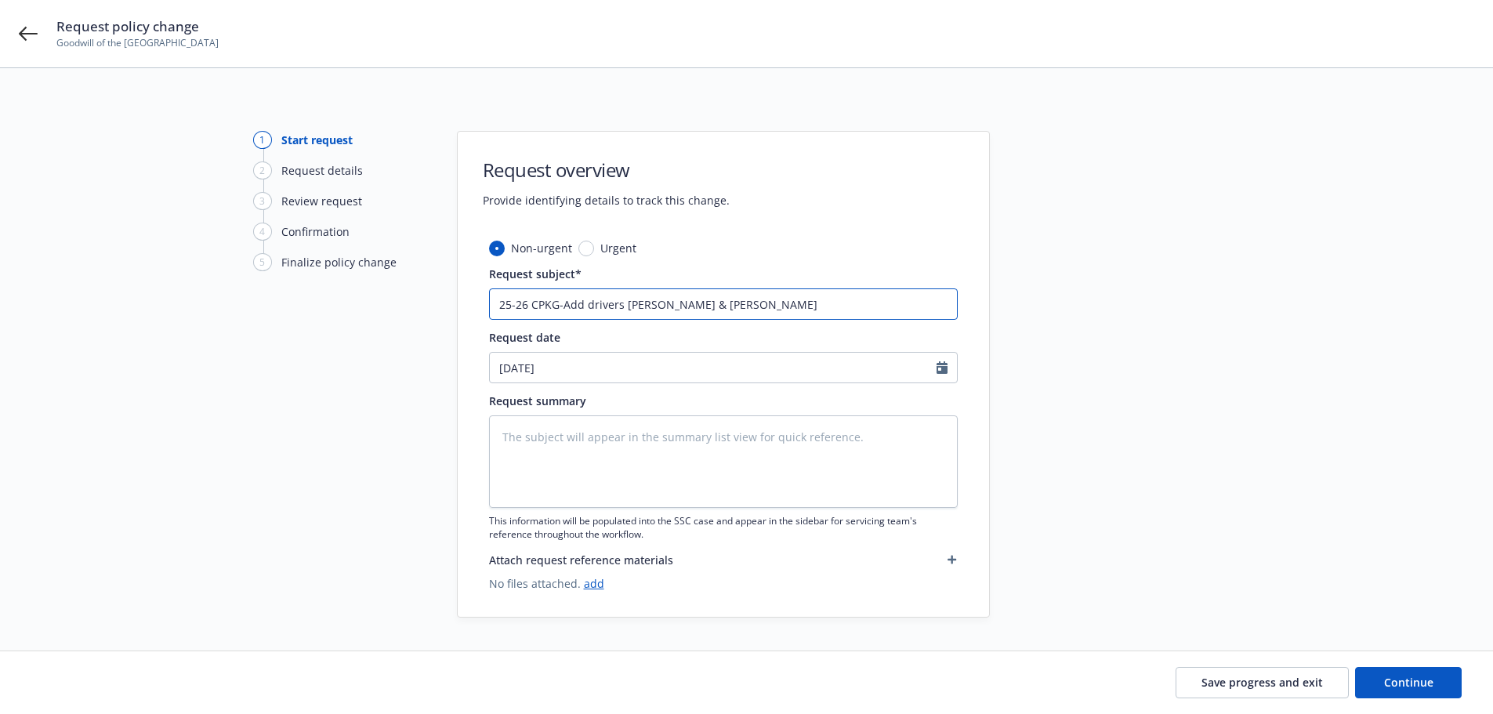
type textarea "x"
type input "25-26 CPKG-Add drivers Raul Rebollo & Eduardo L"
type textarea "x"
type input "25-26 CPKG-Add drivers Raul Rebollo & Eduardo Lo"
type textarea "x"
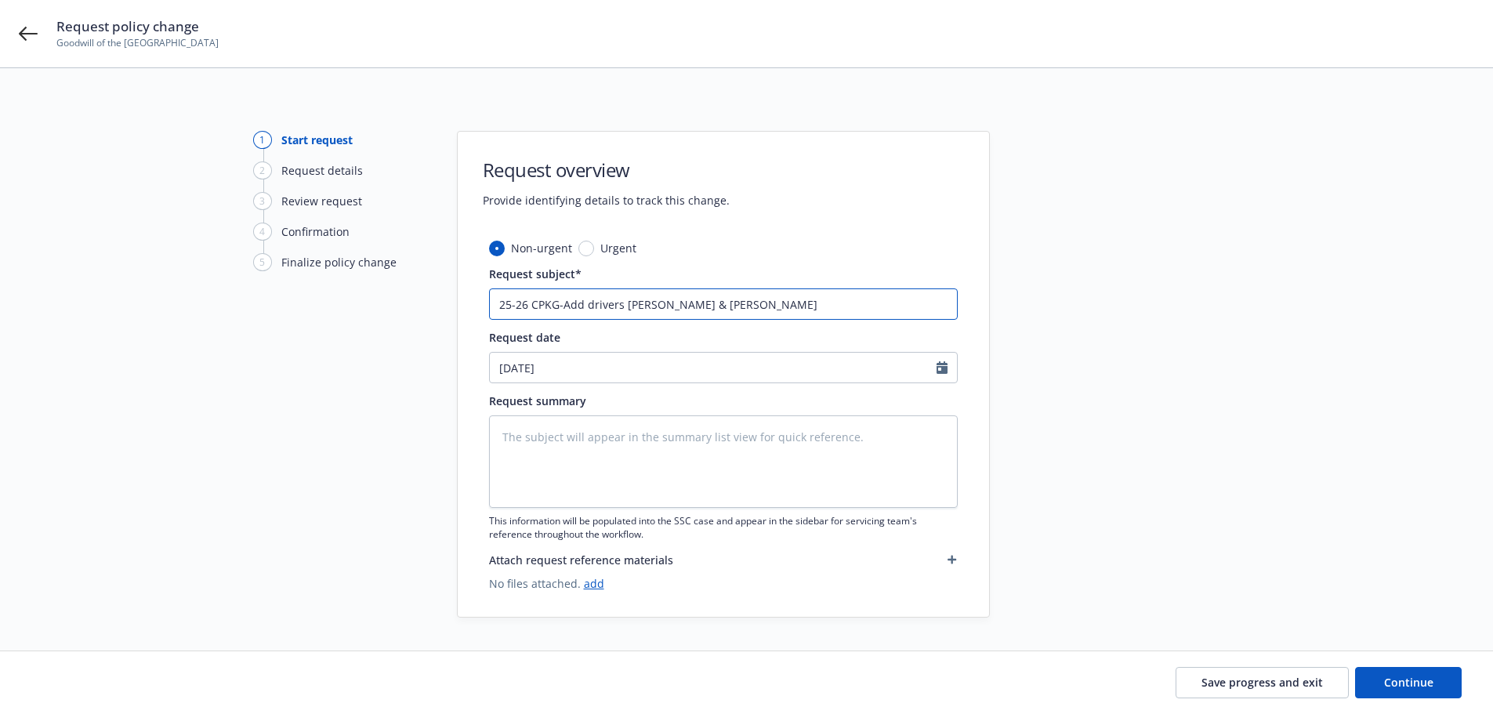
type input "25-26 CPKG-Add drivers Raul Rebollo & Eduardo Lop"
type textarea "x"
type input "25-26 CPKG-Add drivers Raul Rebollo & Eduardo Lope"
type textarea "x"
type input "25-26 CPKG-Add drivers Raul Rebollo & Eduardo Lopez"
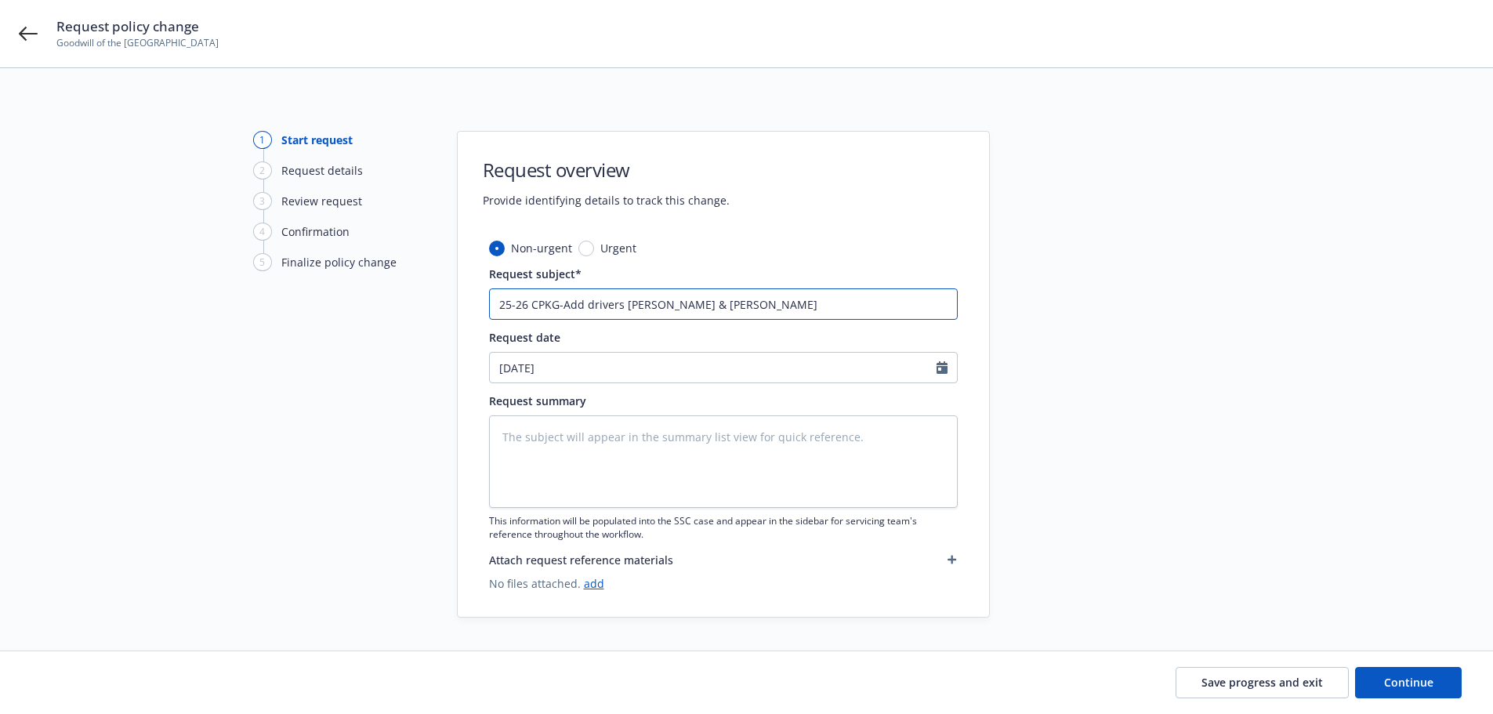
type textarea "x"
drag, startPoint x: 803, startPoint y: 303, endPoint x: 371, endPoint y: 331, distance: 432.7
click at [371, 331] on div "1 Start request 2 Request details 3 Review request 4 Confirmation 5 Finalize po…" at bounding box center [746, 374] width 1455 height 487
type input "25-26 CPKG-Add drivers Raul Rebollo & Eduardo Lopez"
click at [567, 456] on textarea at bounding box center [723, 461] width 469 height 92
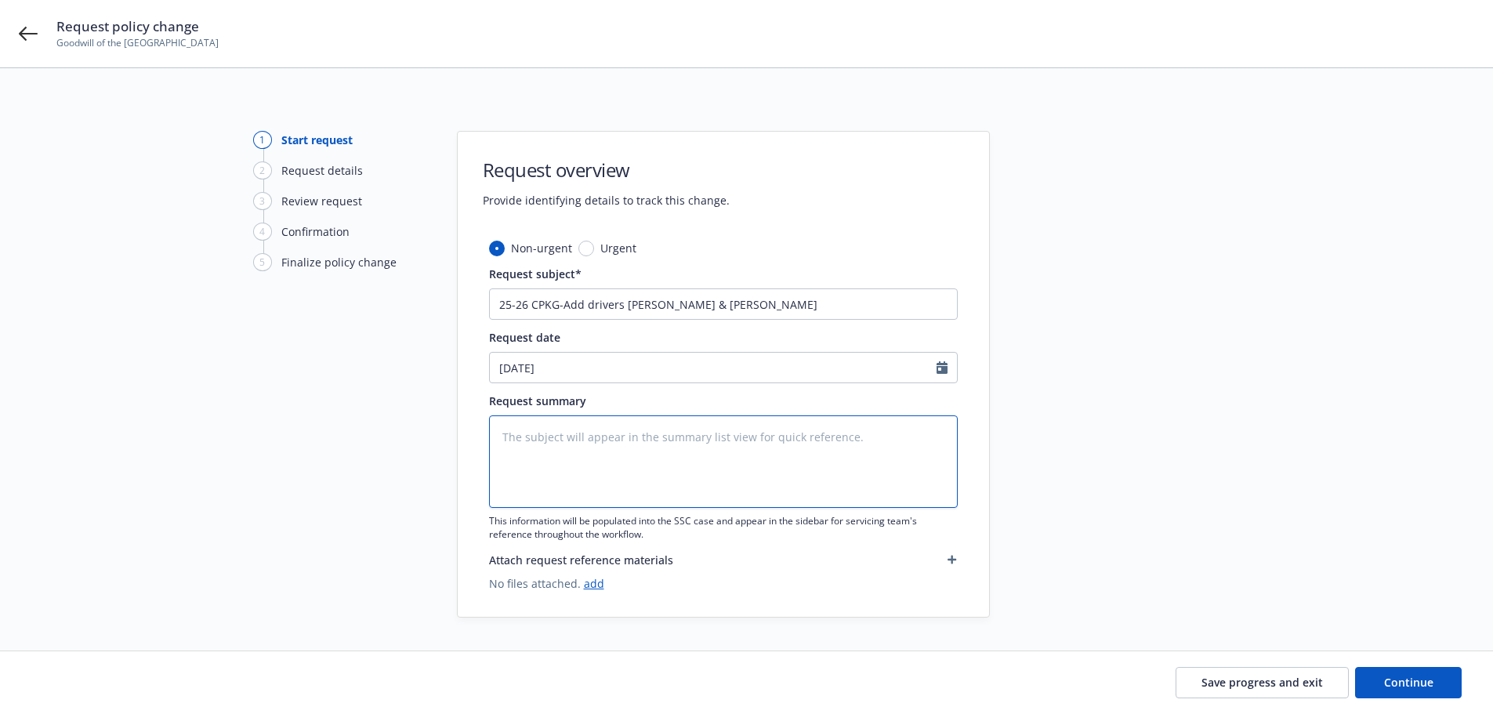
paste textarea "25-26 CPKG-Add drivers Raul Rebollo & Eduardo Lopez"
type textarea "x"
type textarea "25-26 CPKG-Add drivers Raul Rebollo & Eduardo Lopez"
click at [1200, 380] on div at bounding box center [1130, 374] width 219 height 487
click at [589, 586] on link "add" at bounding box center [594, 583] width 20 height 15
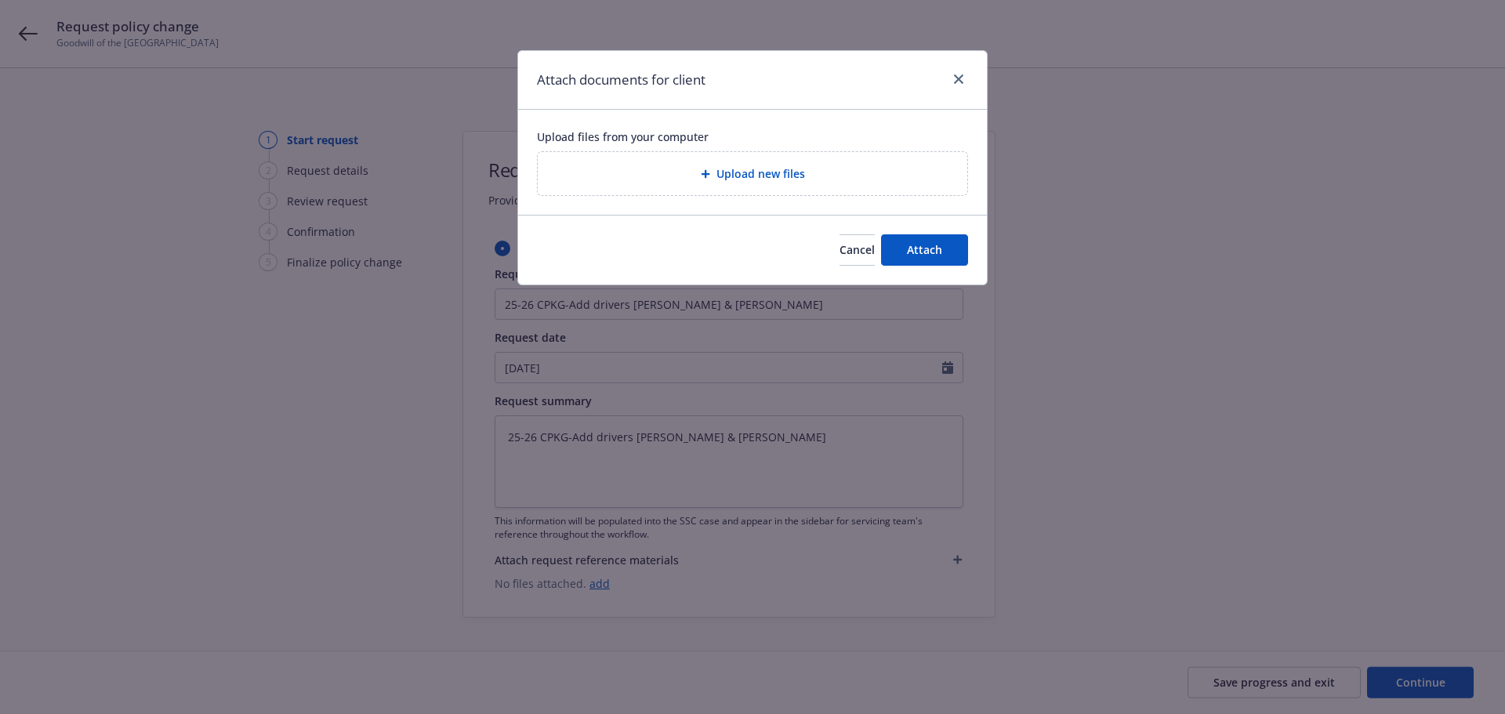
type textarea "x"
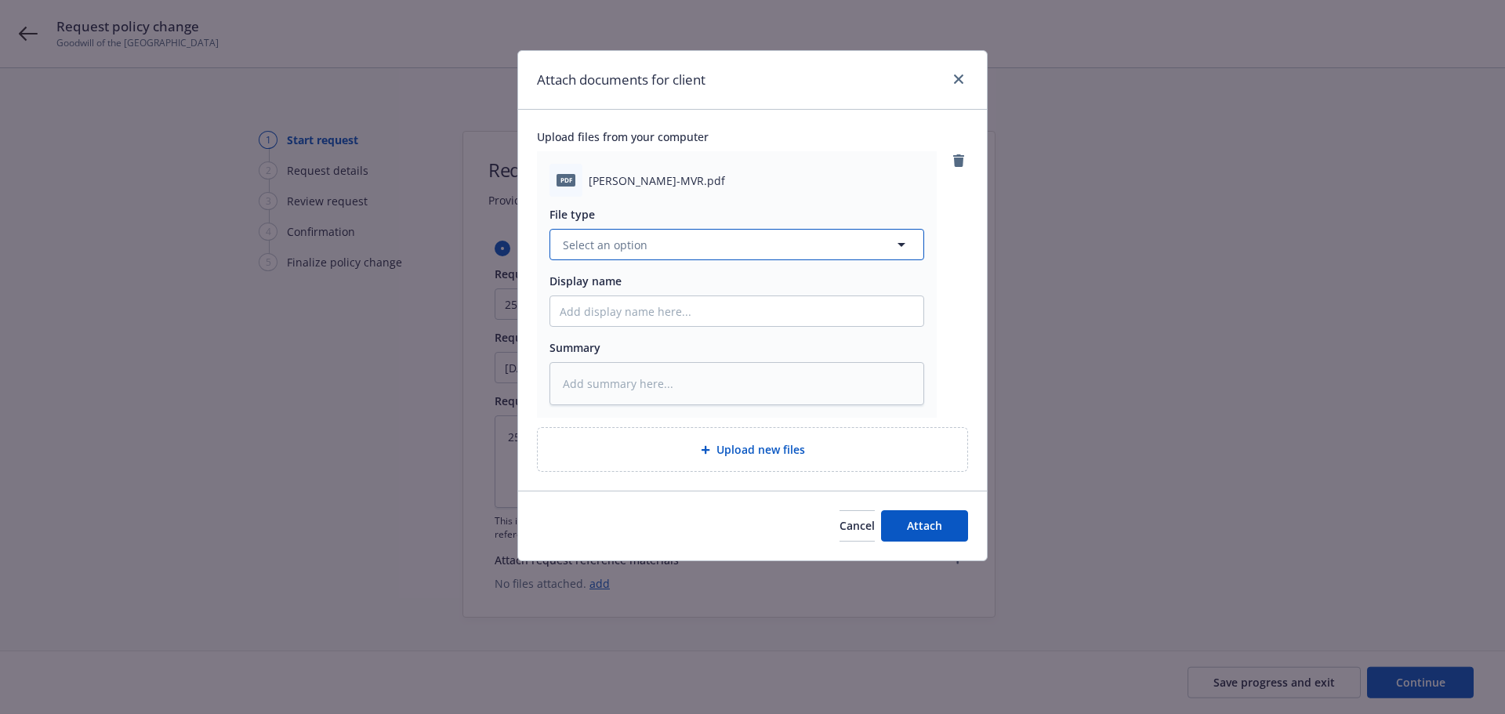
click at [679, 245] on button "Select an option" at bounding box center [736, 244] width 375 height 31
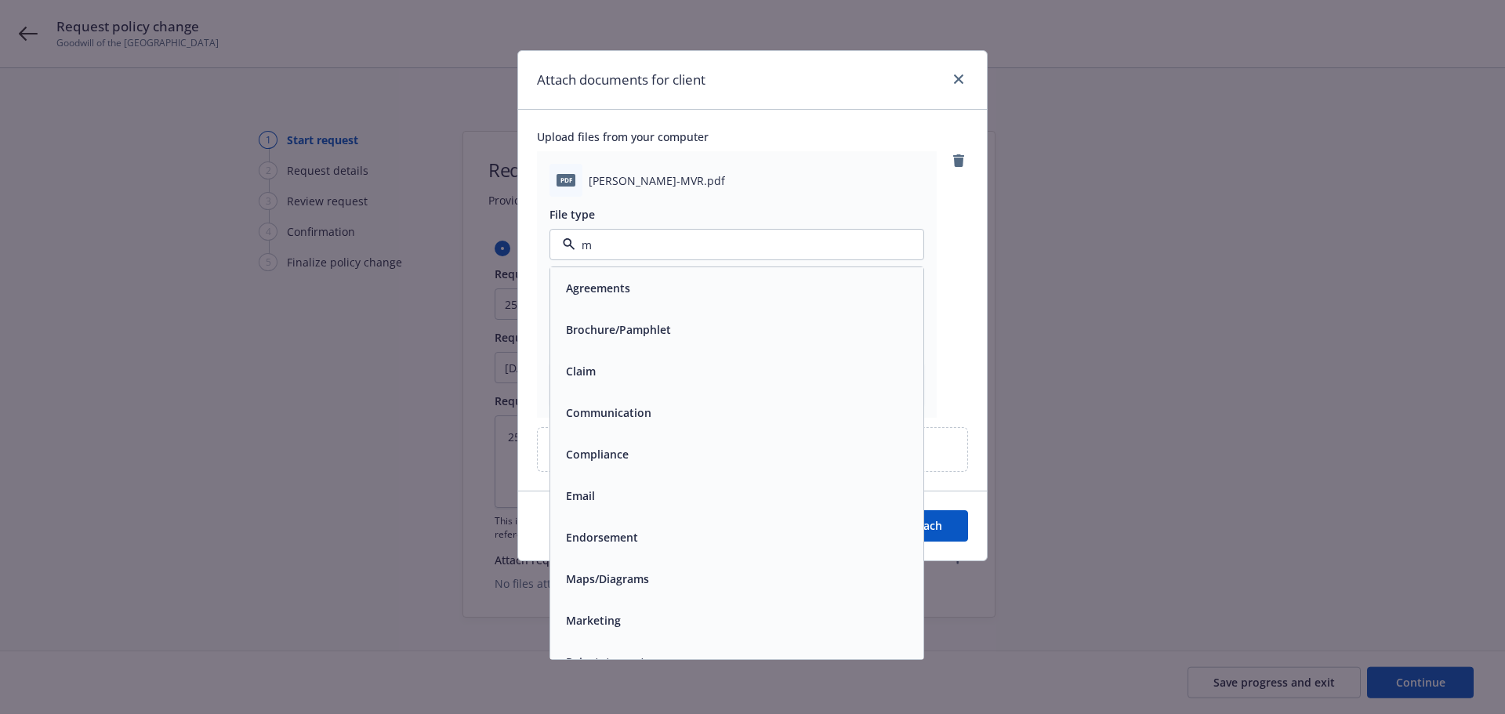
type input "mv"
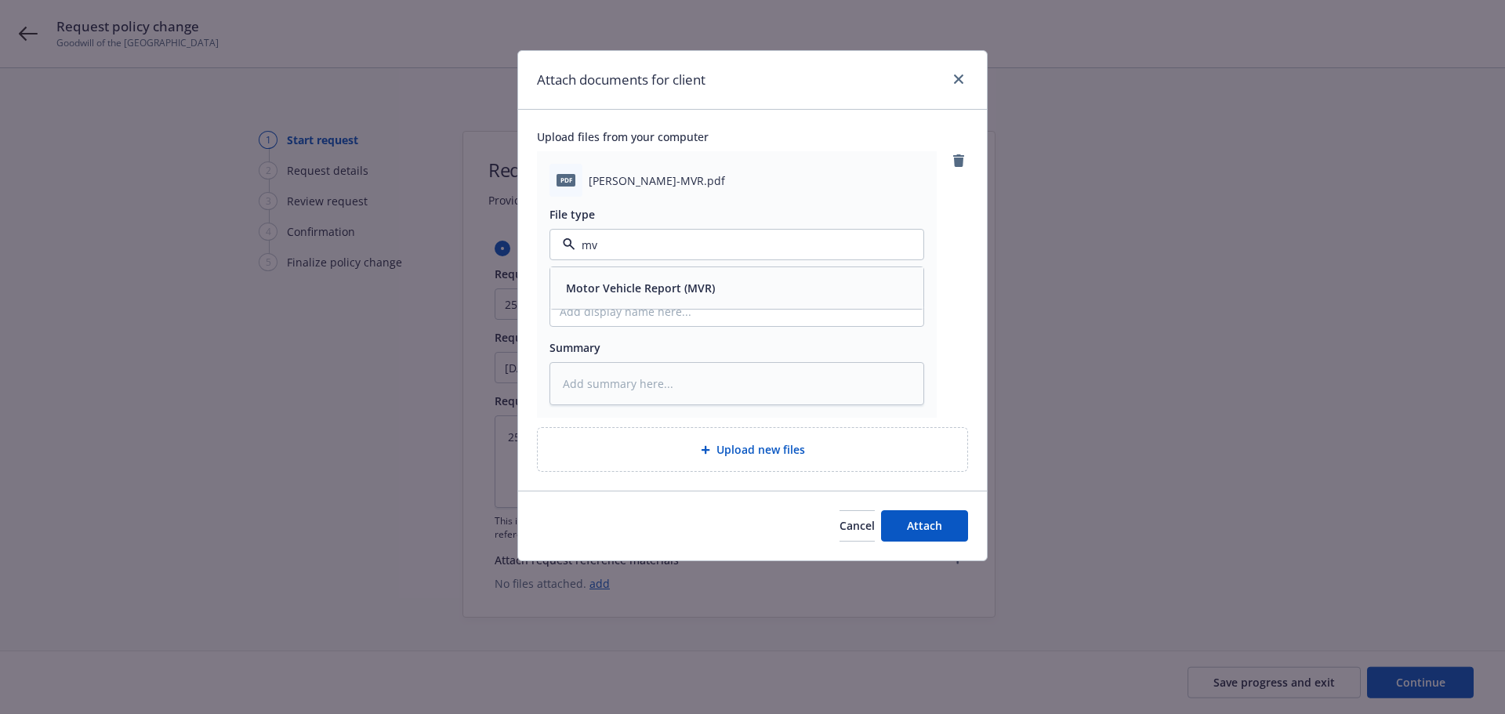
click at [646, 290] on span "Motor Vehicle Report (MVR)" at bounding box center [640, 288] width 149 height 16
click at [642, 308] on input "Display name" at bounding box center [736, 311] width 373 height 30
paste input "25-26 CPKG-Add drivers Raul Rebollo & Eduardo Lopez"
type textarea "x"
type input "25-26 CPKG-Add drivers Raul Rebollo & Eduardo Lopez"
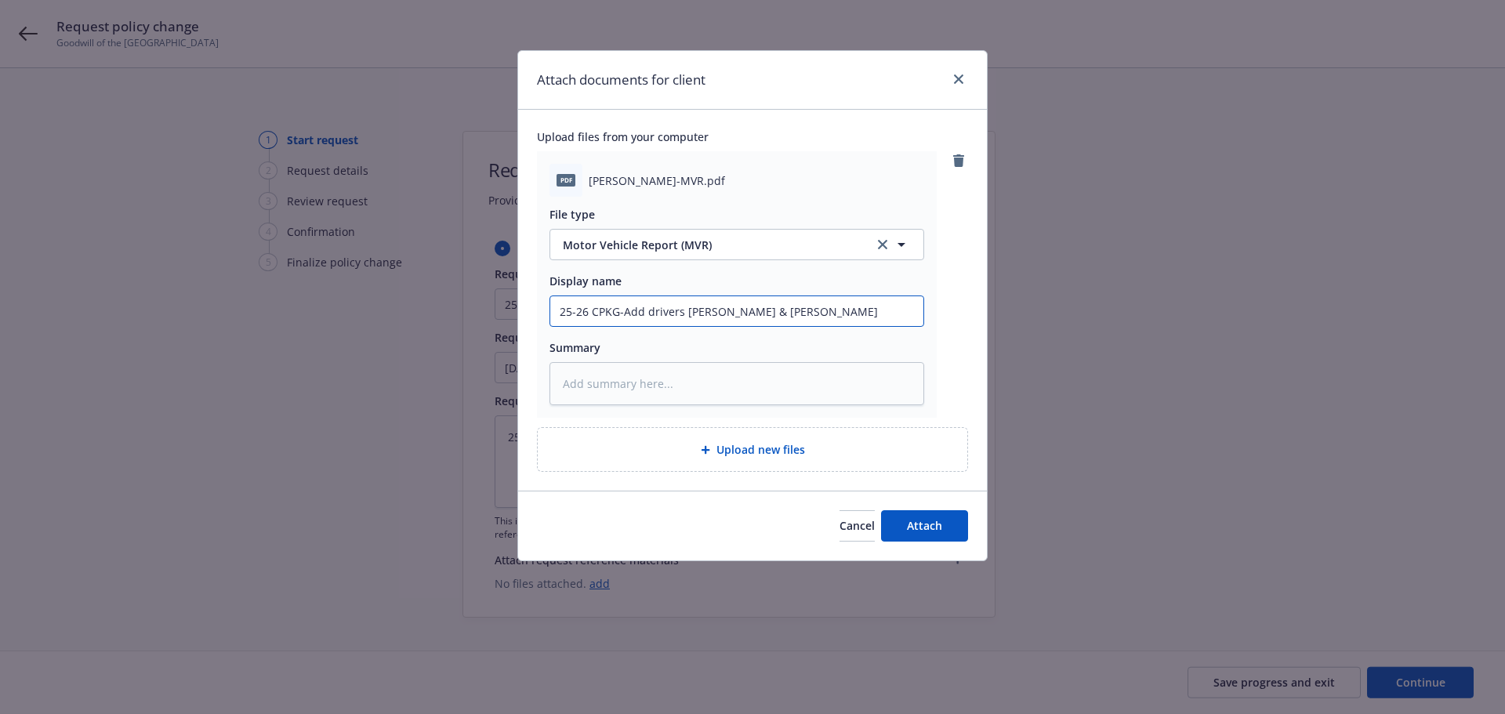
drag, startPoint x: 751, startPoint y: 310, endPoint x: 473, endPoint y: 355, distance: 281.8
click at [473, 355] on div "Attach documents for client Upload files from your computer pdf Eduardo Lopez-M…" at bounding box center [752, 357] width 1505 height 714
type textarea "x"
type input "& Eduardo Lopez"
type textarea "x"
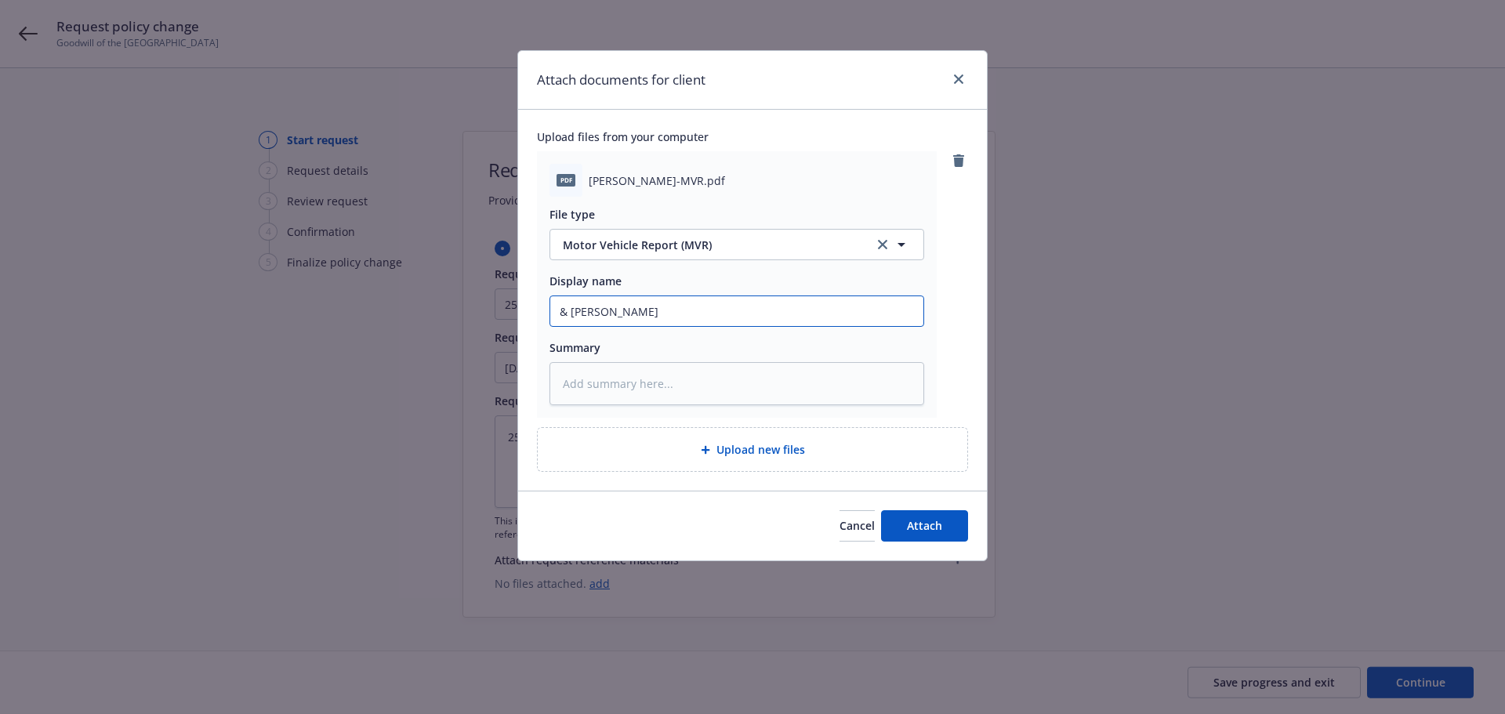
type input "Eduardo Lopez"
type textarea "x"
type input "M Eduardo Lopez"
type textarea "x"
type input "MV Eduardo Lopez"
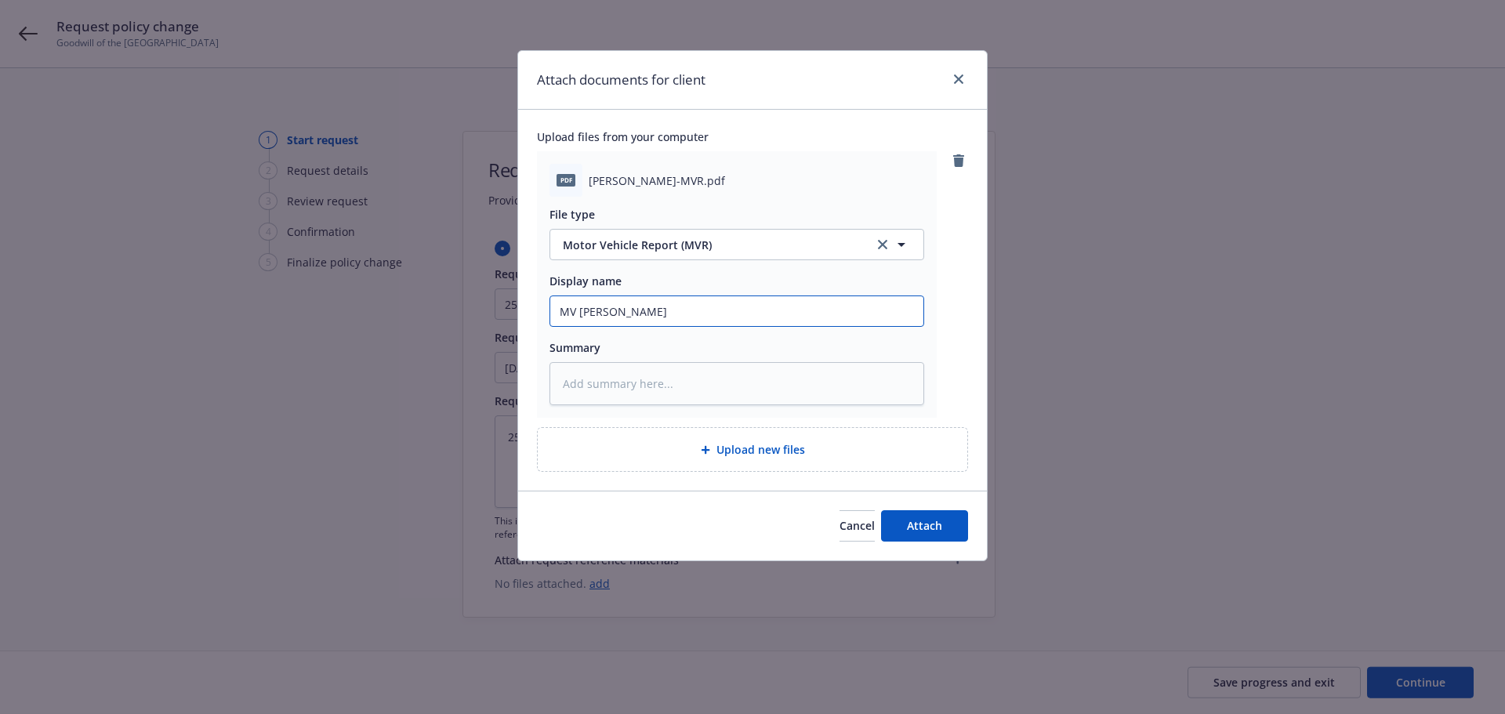
type textarea "x"
type input "MVR Eduardo Lopez"
type textarea "x"
click at [558, 310] on input "MVR- [PERSON_NAME]" at bounding box center [736, 311] width 373 height 30
drag, startPoint x: 441, startPoint y: 321, endPoint x: 119, endPoint y: 311, distance: 322.2
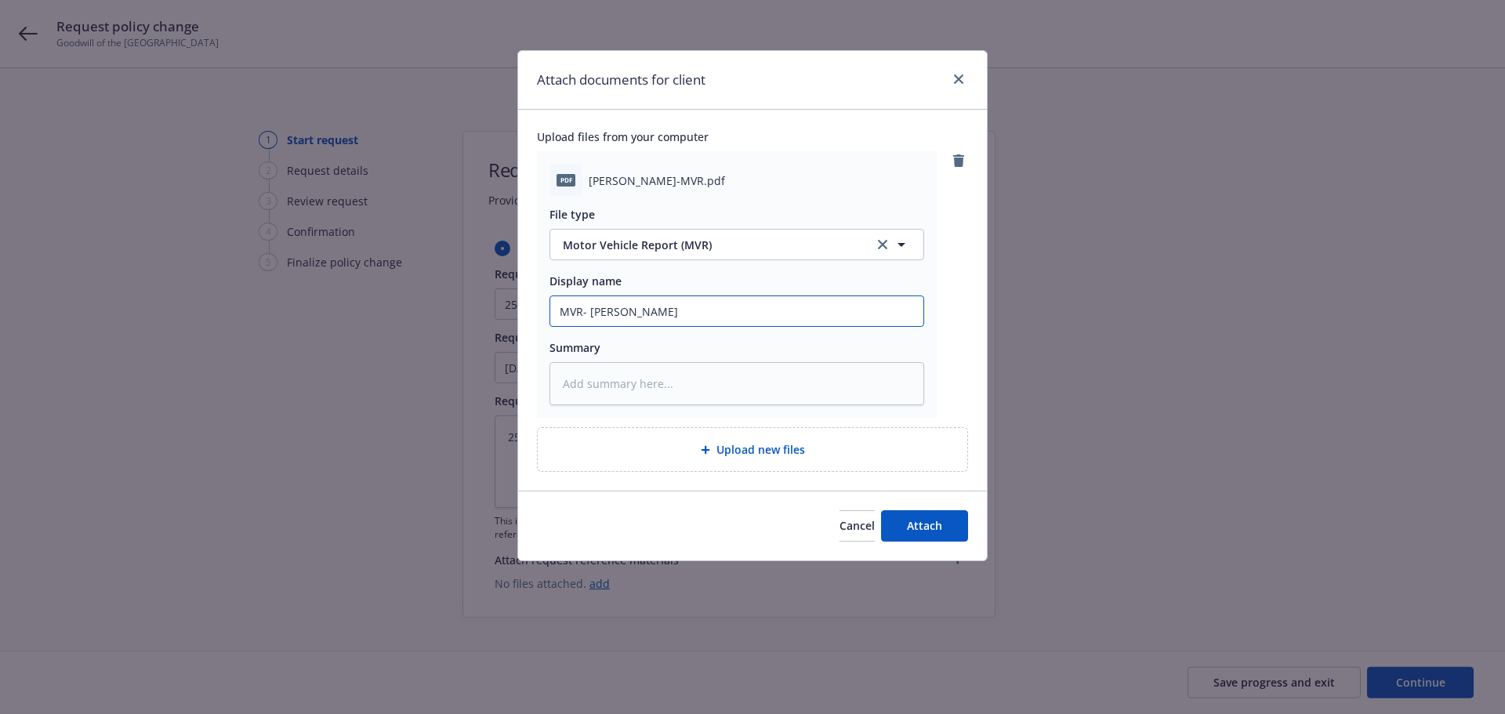
click at [233, 319] on div "Attach documents for client Upload files from your computer pdf Eduardo Lopez-M…" at bounding box center [752, 357] width 1505 height 714
type input "MVR- [PERSON_NAME]"
click at [683, 382] on textarea at bounding box center [736, 383] width 375 height 43
paste textarea "MVR- [PERSON_NAME]"
type textarea "x"
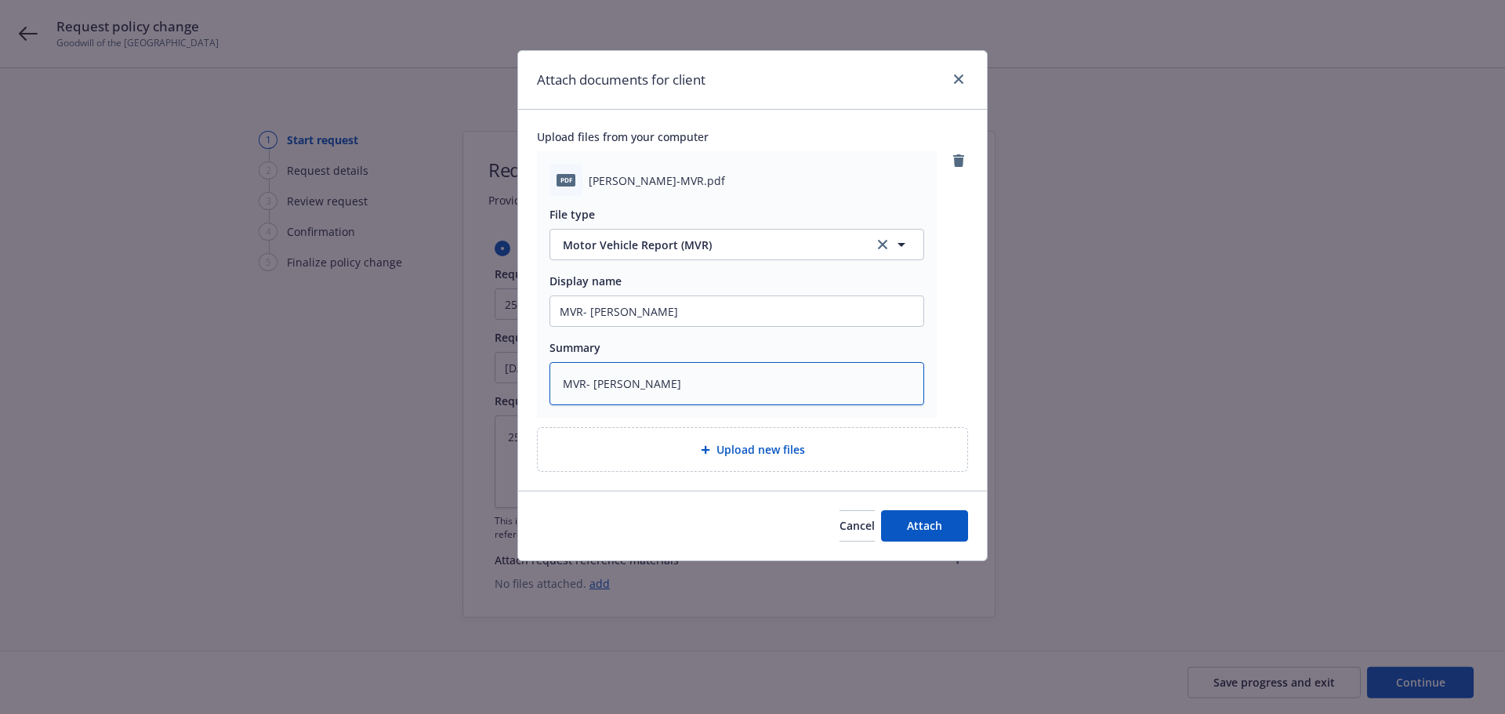
type textarea "MVR- [PERSON_NAME]"
click at [943, 344] on div "pdf Eduardo Lopez-MVR.pdf File type Motor Vehicle Report (MVR) Motor Vehicle Re…" at bounding box center [752, 284] width 431 height 266
click at [940, 531] on span "Attach" at bounding box center [924, 525] width 35 height 15
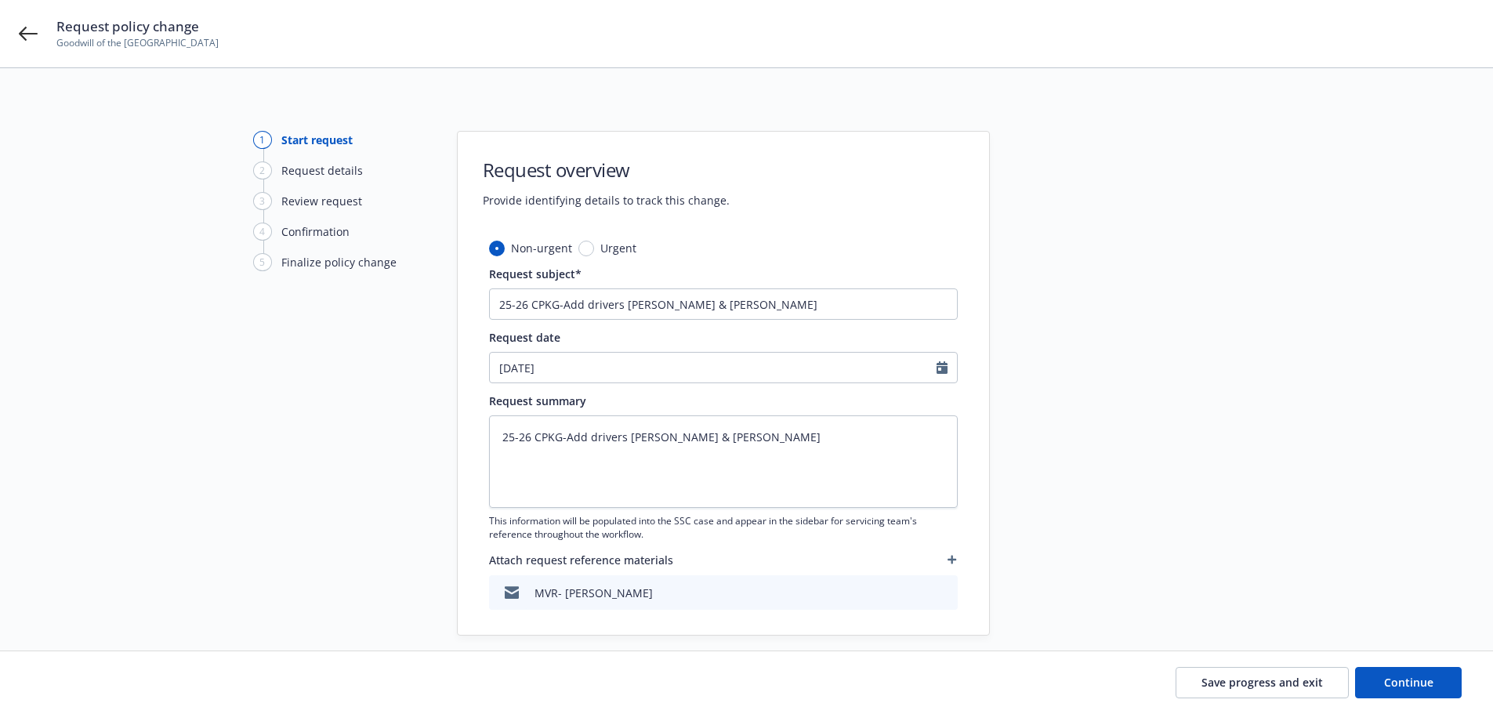
click at [951, 559] on icon "button" at bounding box center [951, 560] width 9 height 9
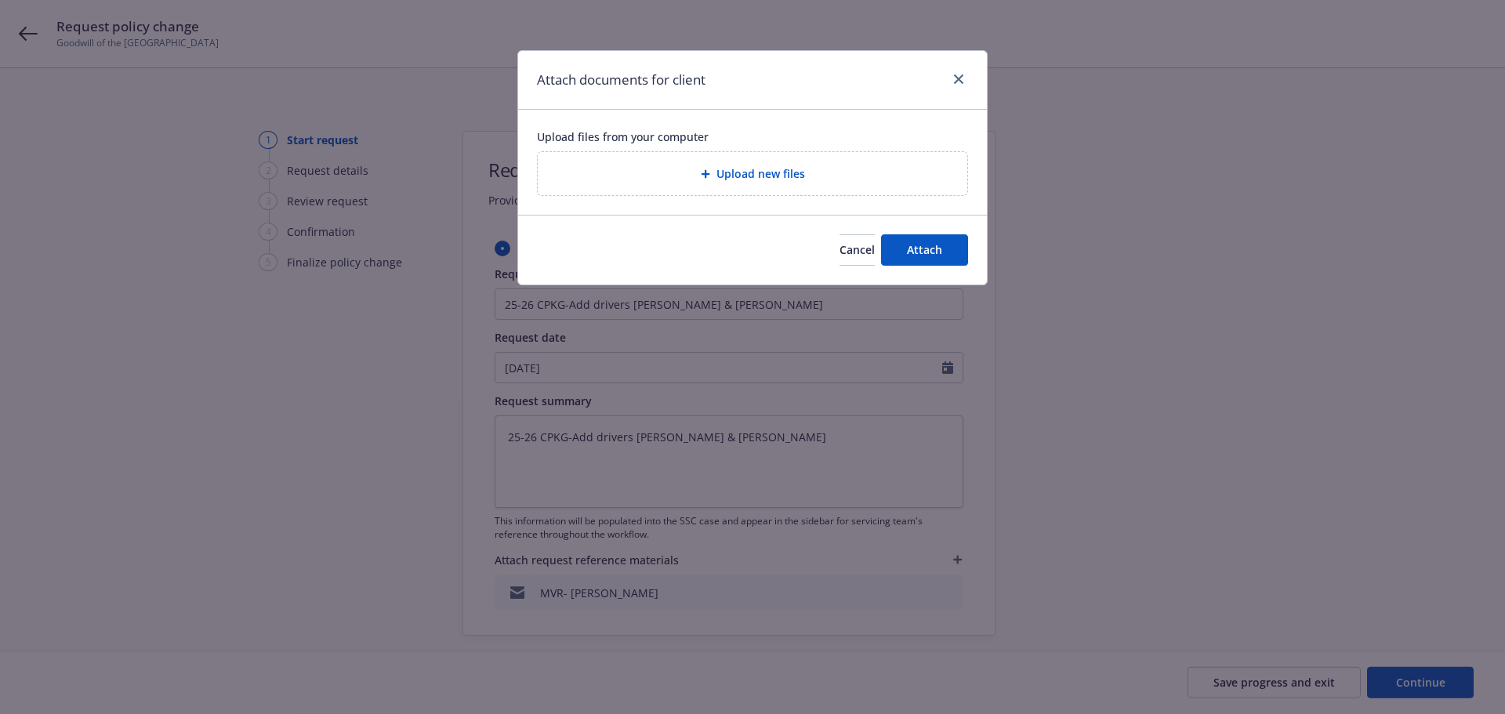
type textarea "x"
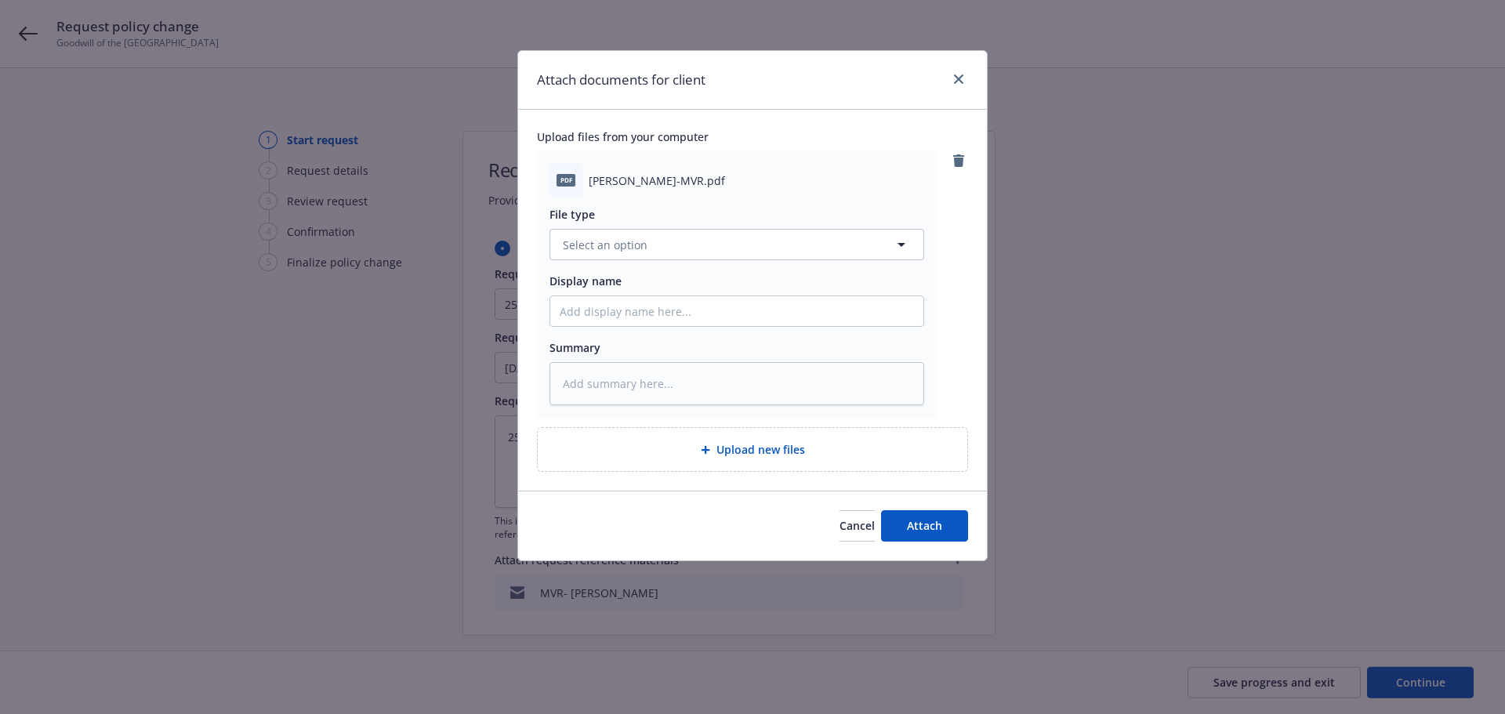
click at [639, 269] on div "File type Select an option Display name Summary" at bounding box center [736, 301] width 375 height 208
click at [640, 256] on button "Select an option" at bounding box center [736, 244] width 375 height 31
type input "mvr"
click at [649, 293] on span "Motor Vehicle Report (MVR)" at bounding box center [640, 288] width 149 height 16
click at [650, 310] on input "Display name" at bounding box center [736, 311] width 373 height 30
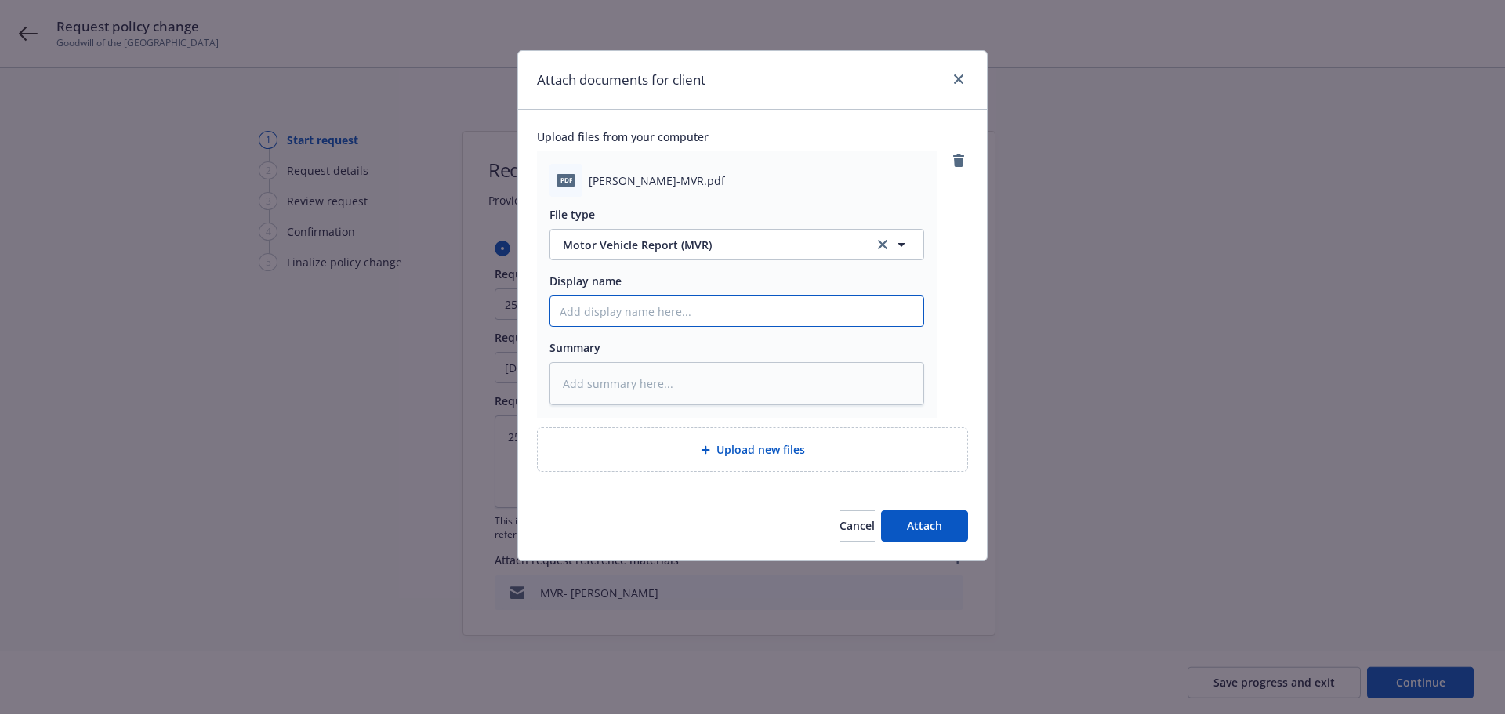
drag, startPoint x: 702, startPoint y: 307, endPoint x: 331, endPoint y: 382, distance: 379.0
click at [331, 382] on div "Attach documents for client Upload files from your computer pdf Raul Rebollo-MV…" at bounding box center [752, 357] width 1505 height 714
type textarea "x"
type input "M"
type textarea "x"
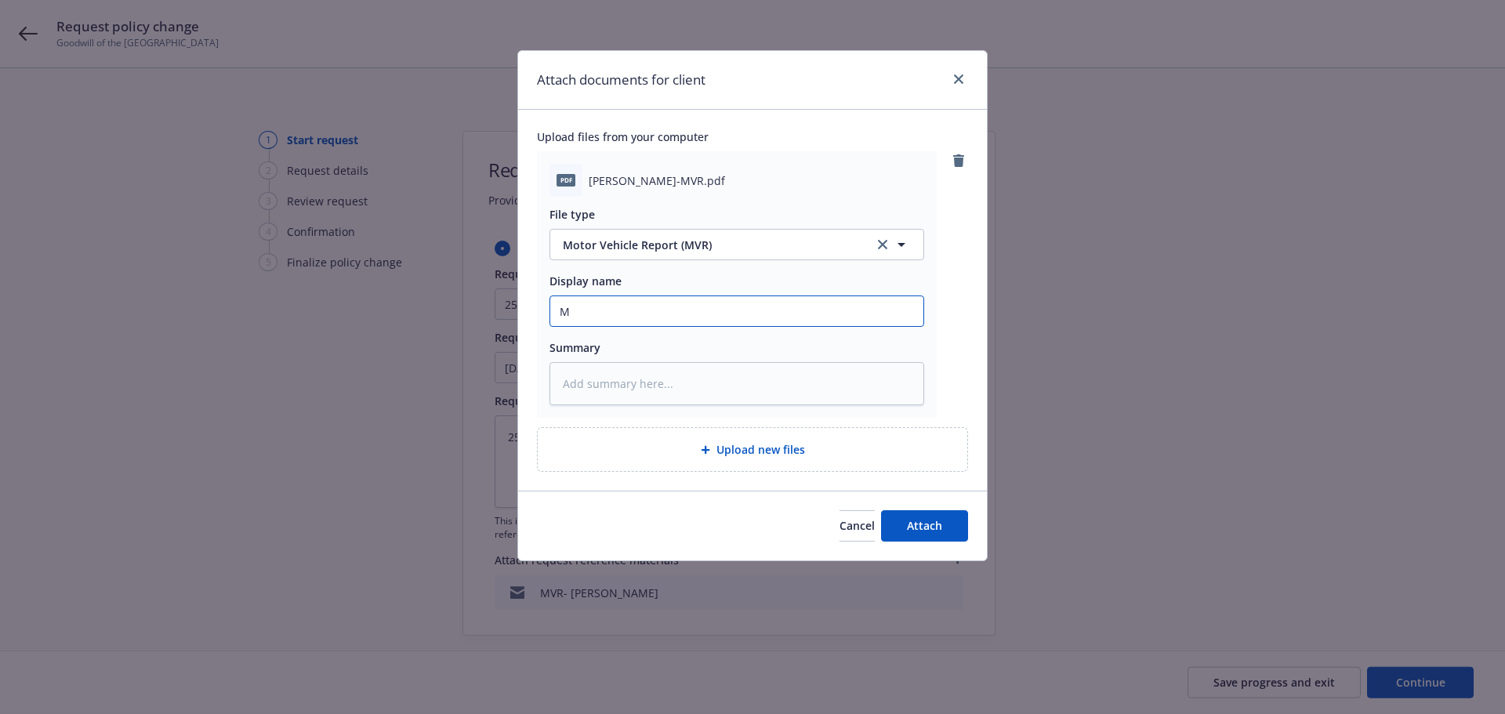
type input "MV"
type textarea "x"
type input "MVR"
type textarea "x"
type input "MV"
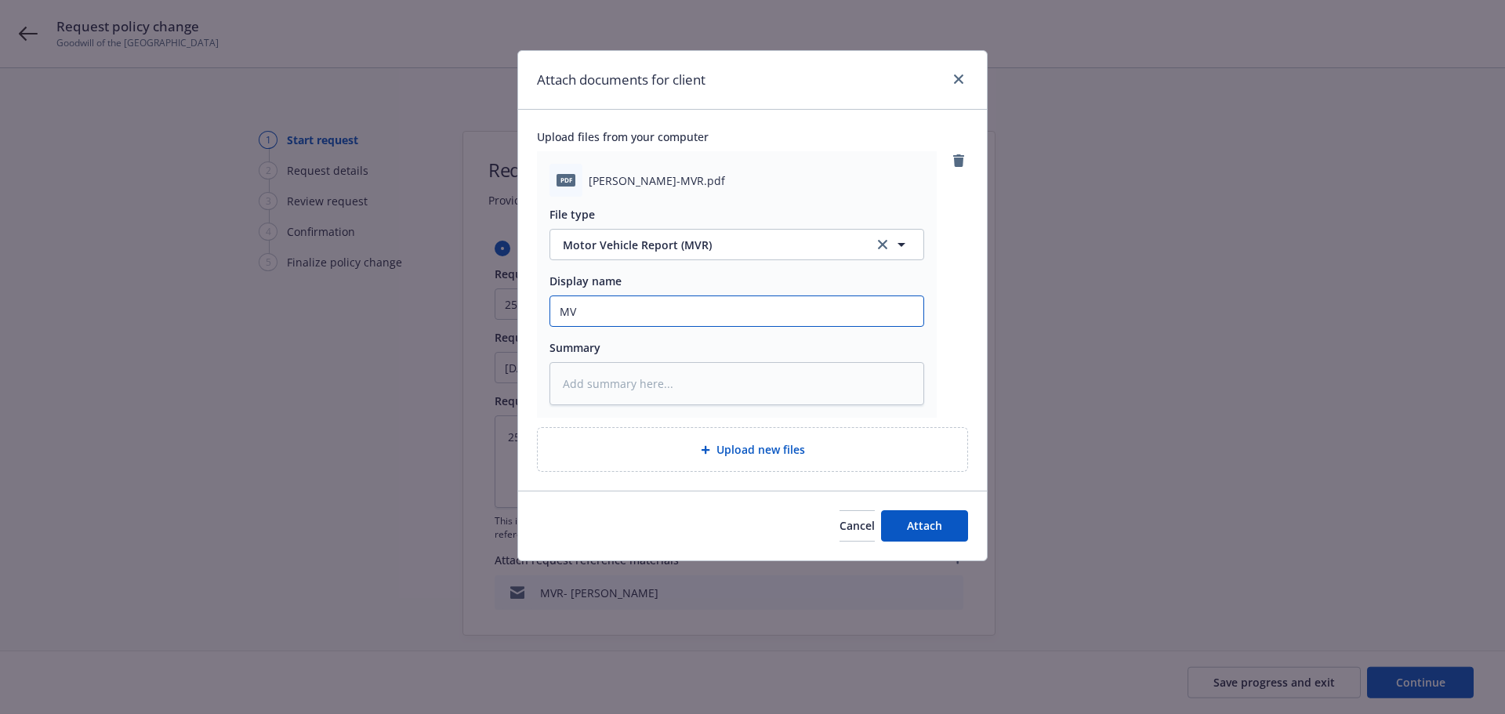
type textarea "x"
type input "M"
type textarea "x"
type input "M"
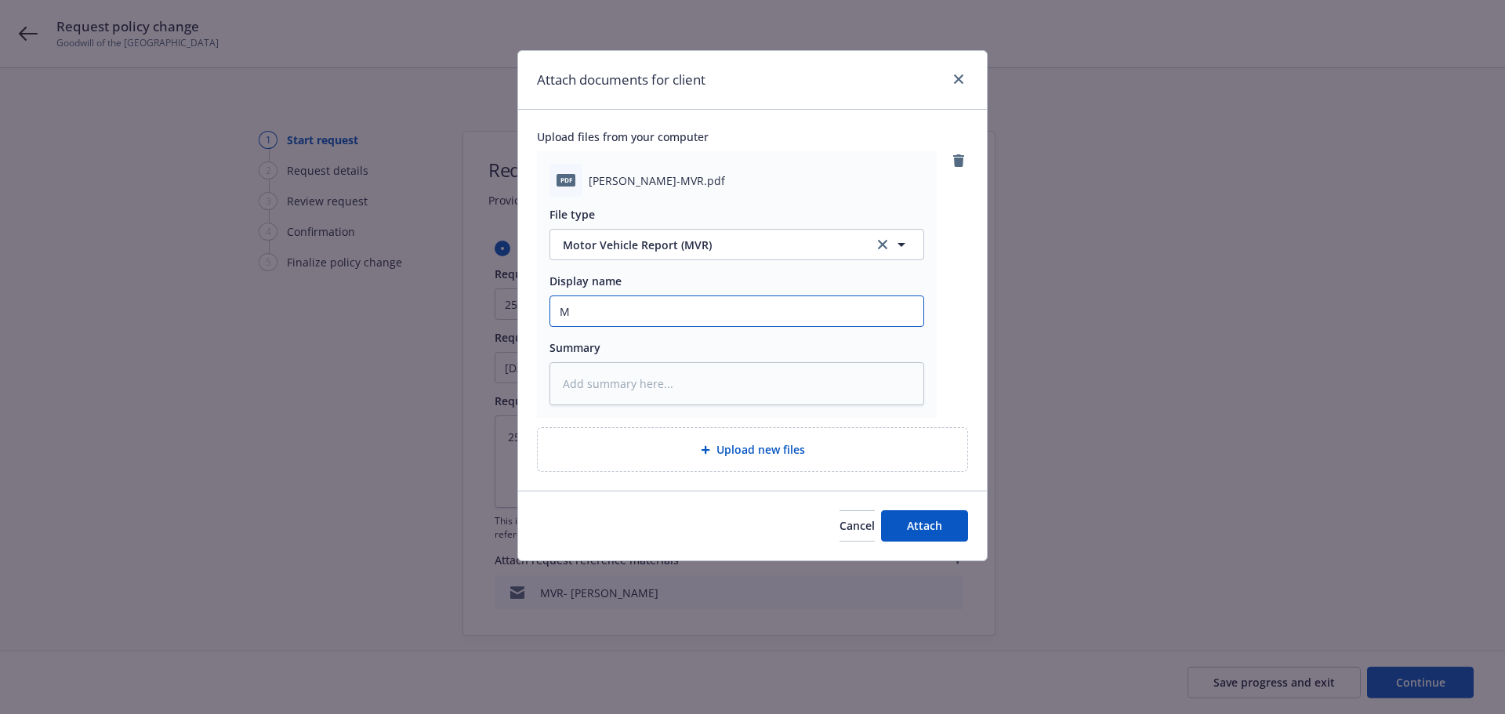
type textarea "x"
type input "MV"
type textarea "x"
type input "MVR"
type textarea "x"
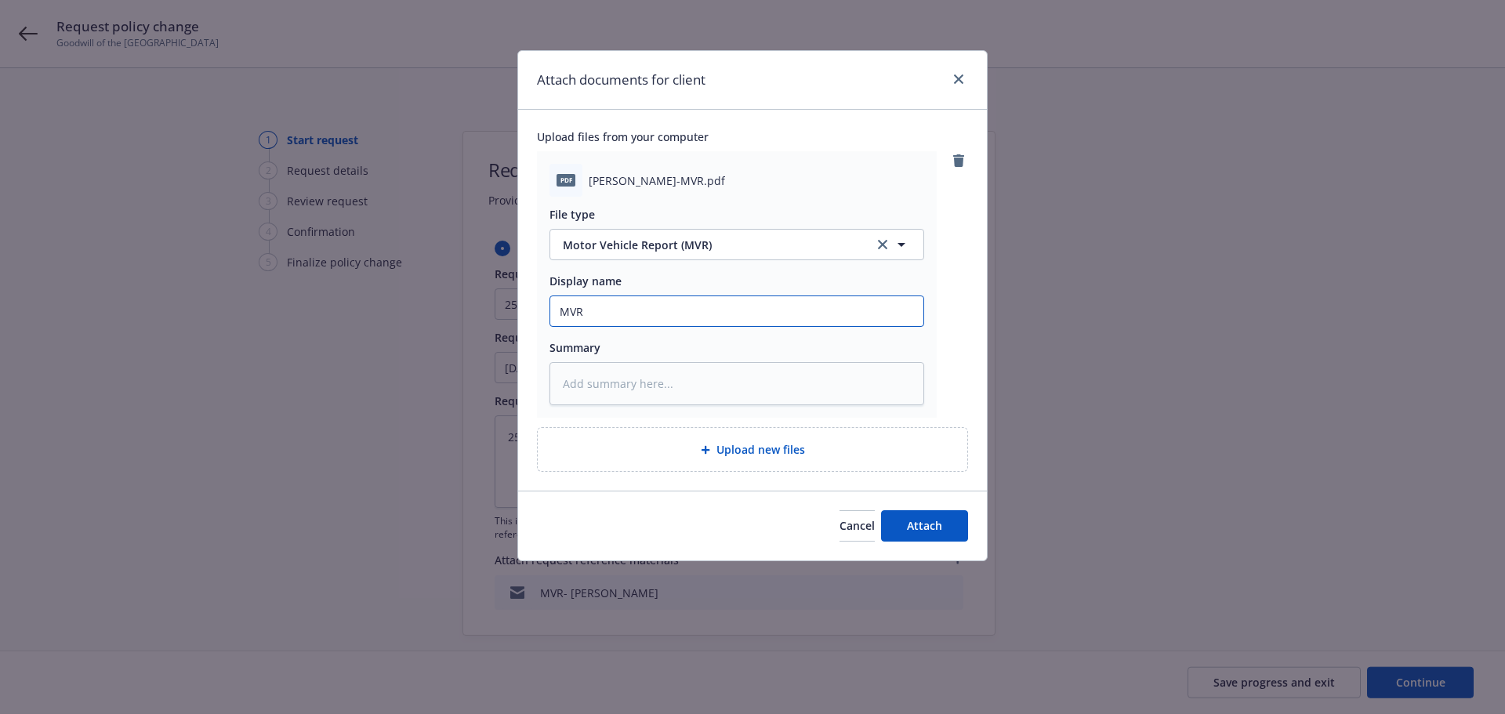
type input "MVR-"
type textarea "x"
type input "MVR-R"
type textarea "x"
type input "MVR-Ra"
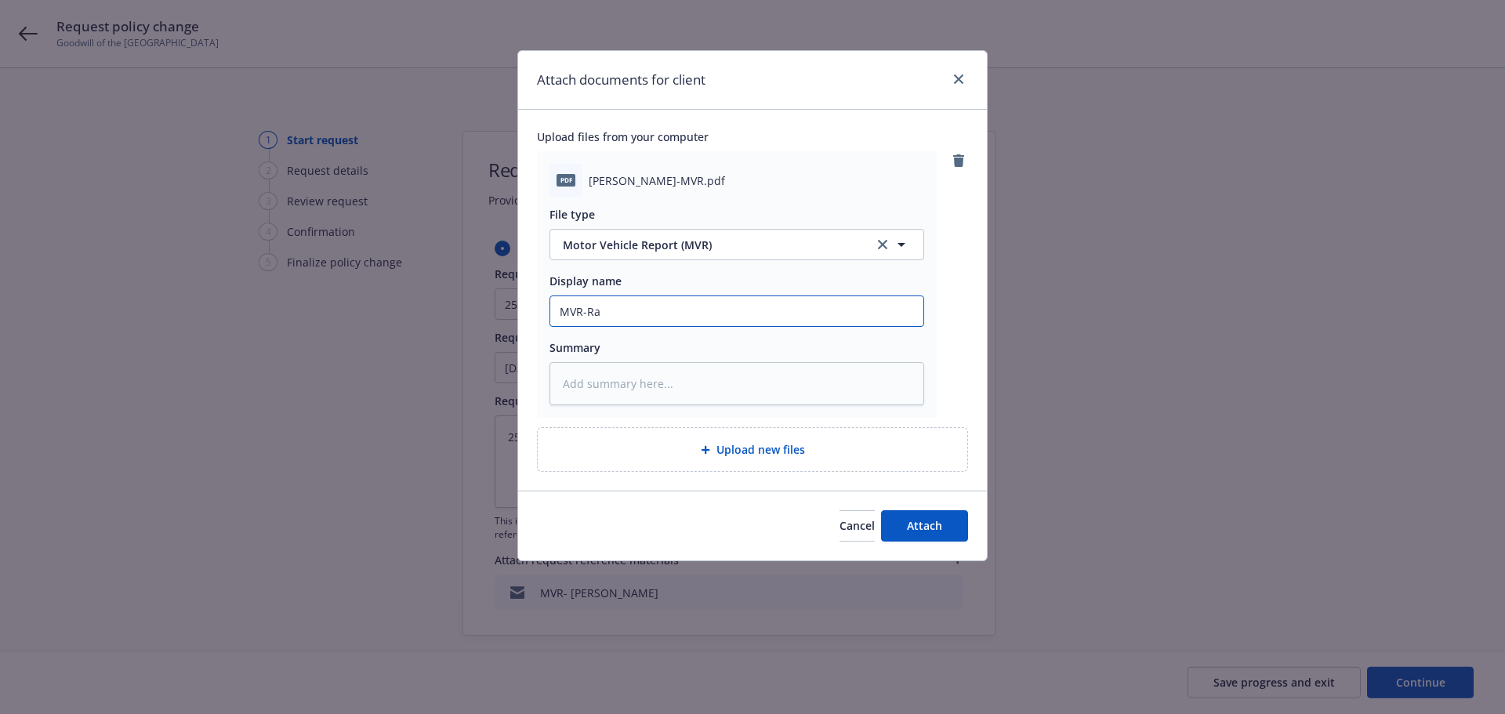
type textarea "x"
type input "MVR-Rau"
type textarea "x"
type input "MVR-Raul"
type textarea "x"
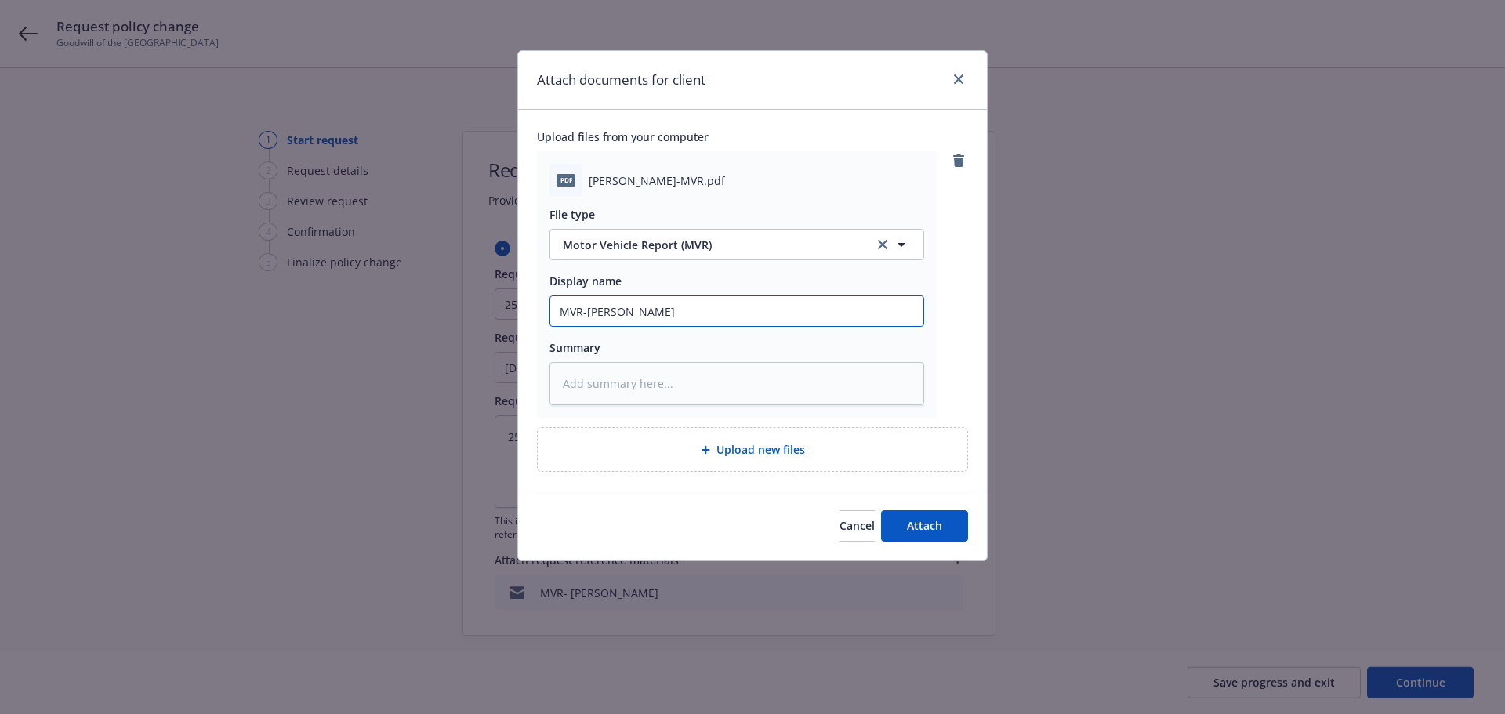
type input "MVR-Raul"
type textarea "x"
type input "MVR-Raul R"
type textarea "x"
type input "MVR-Raul Re"
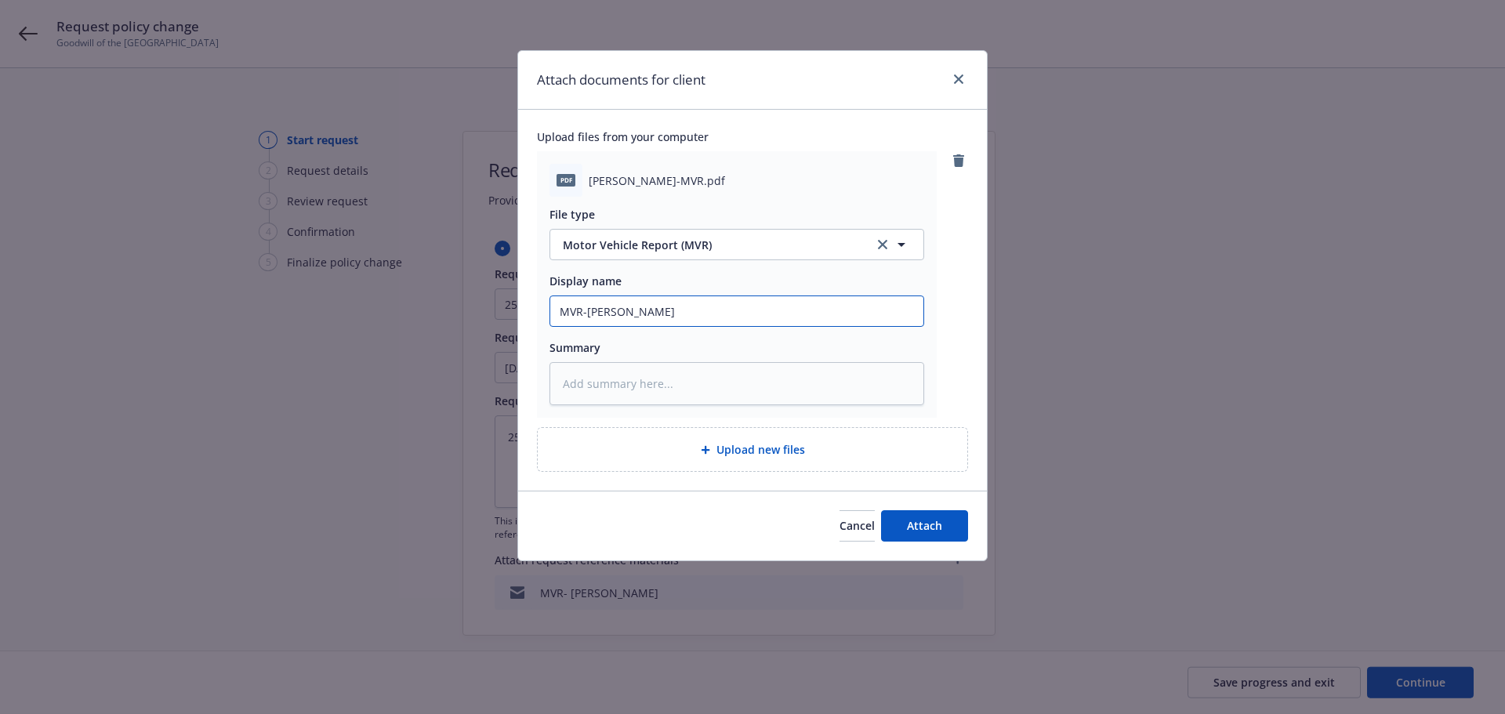
type textarea "x"
type input "MVR-Raul Reb"
type textarea "x"
type input "MVR-Raul Rebo"
type textarea "x"
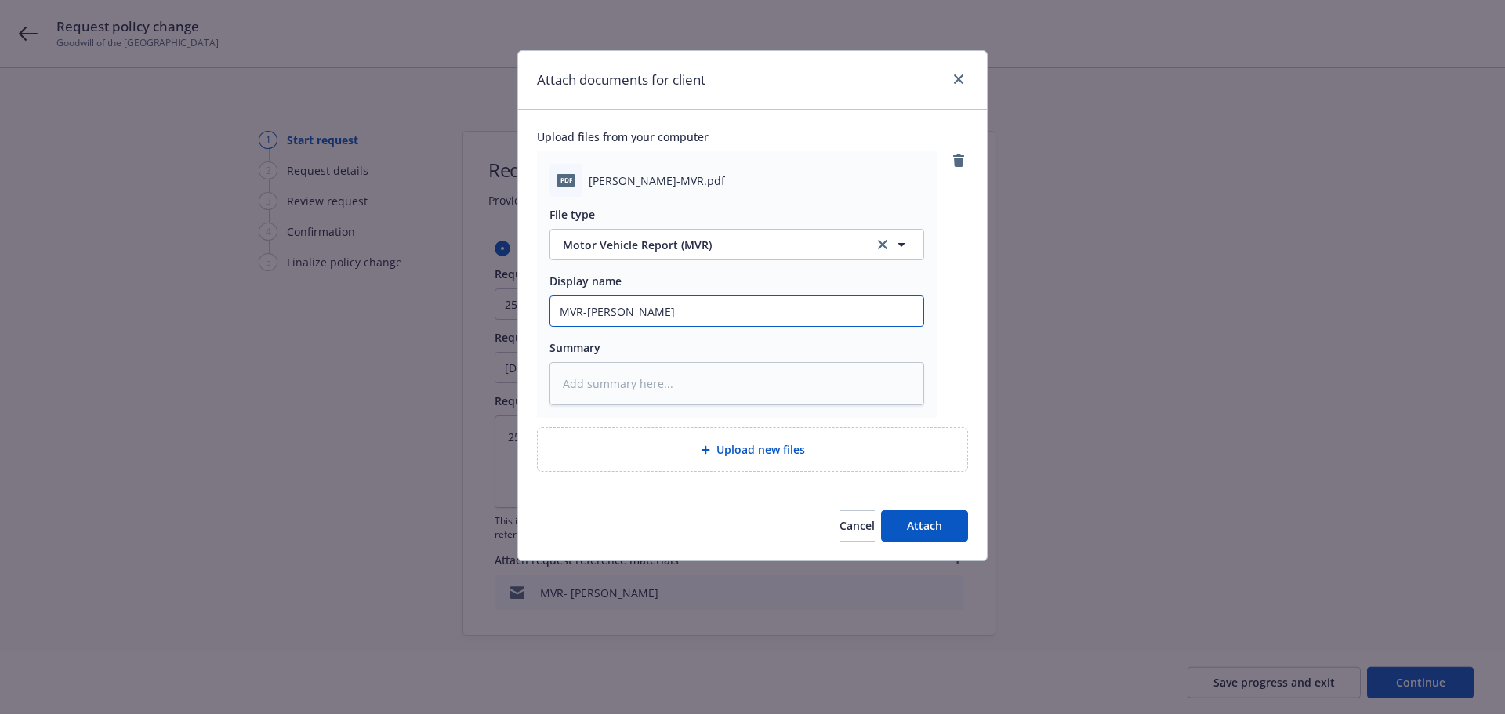
type input "MVR-Raul Rebol"
type textarea "x"
type input "MVR-Raul Reboll"
type textarea "x"
drag, startPoint x: 698, startPoint y: 314, endPoint x: 240, endPoint y: 306, distance: 458.5
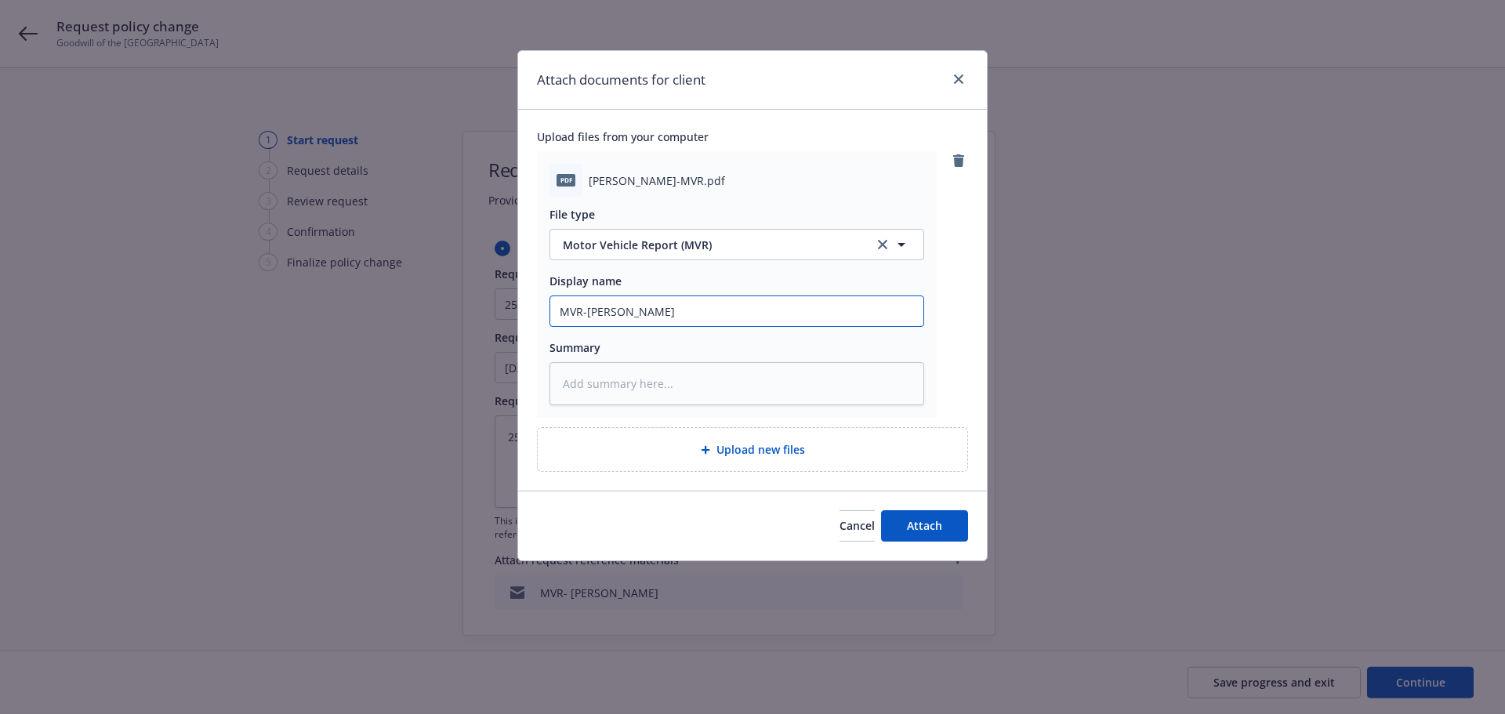
click at [333, 296] on div "Attach documents for client Upload files from your computer pdf Raul Rebollo-MV…" at bounding box center [752, 357] width 1505 height 714
type input "MVR-Raul Rebollo"
click at [689, 386] on textarea at bounding box center [736, 383] width 375 height 43
paste textarea "MVR-Raul Rebollo"
type textarea "x"
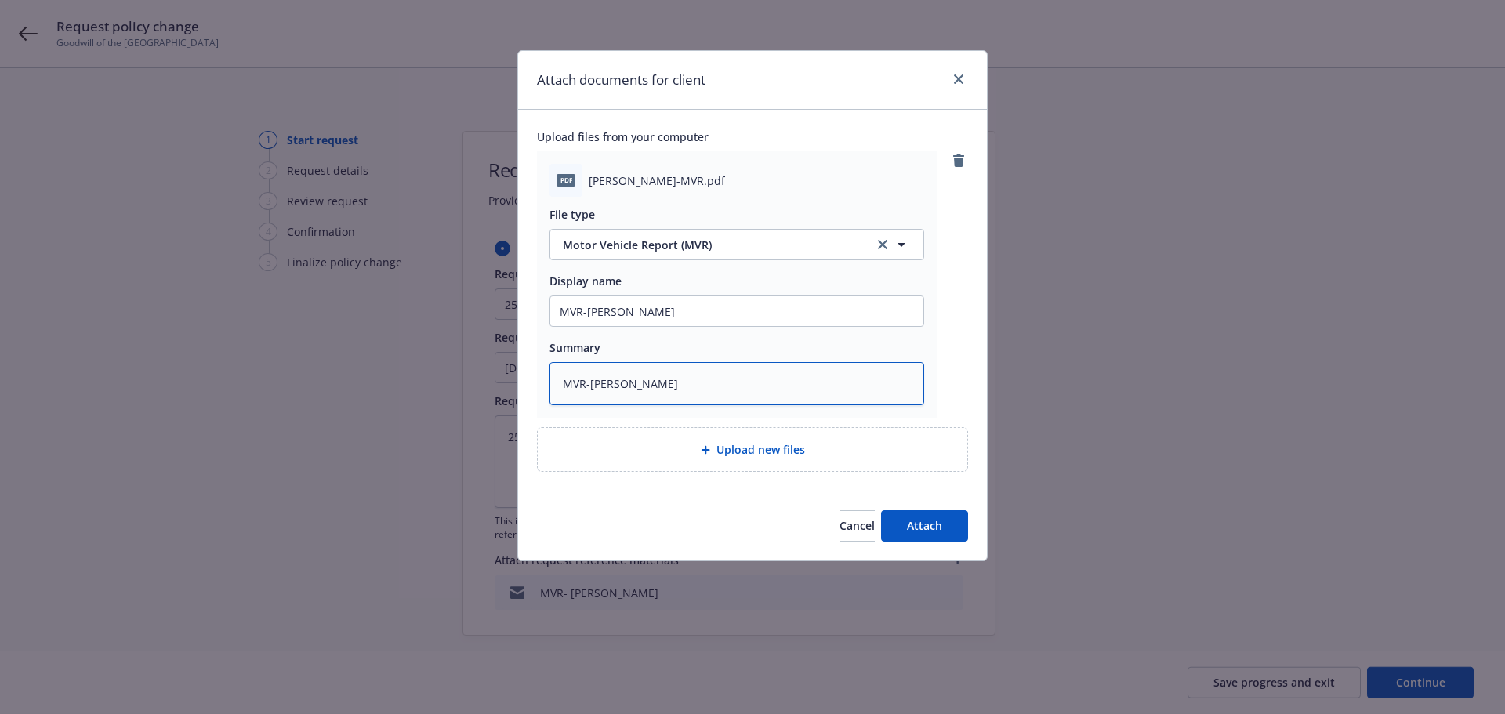
type textarea "MVR-Raul Rebollo"
click at [981, 371] on div "Upload files from your computer pdf Raul Rebollo-MVR.pdf File type Motor Vehicl…" at bounding box center [752, 300] width 469 height 381
click at [933, 531] on span "Attach" at bounding box center [924, 525] width 35 height 15
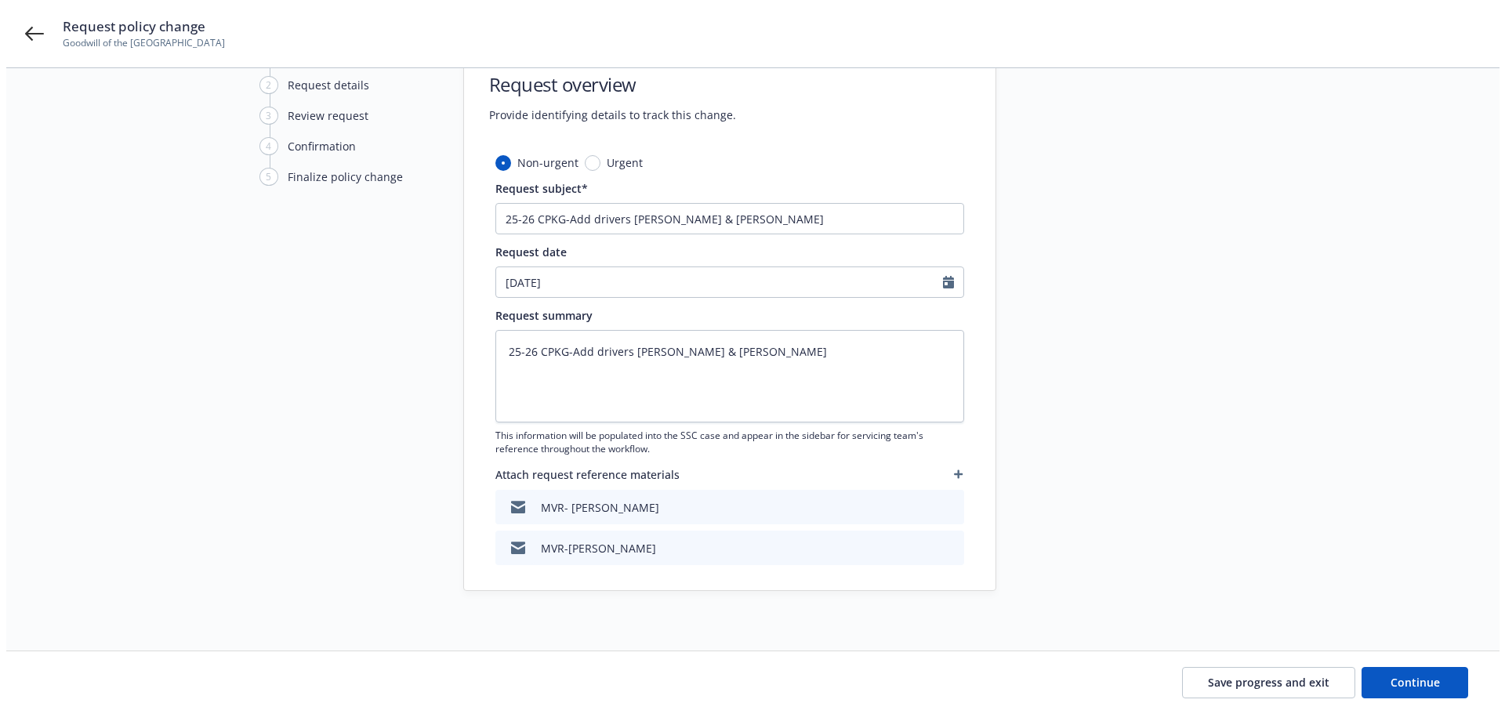
scroll to position [89, 0]
click at [951, 471] on icon "button" at bounding box center [951, 471] width 9 height 9
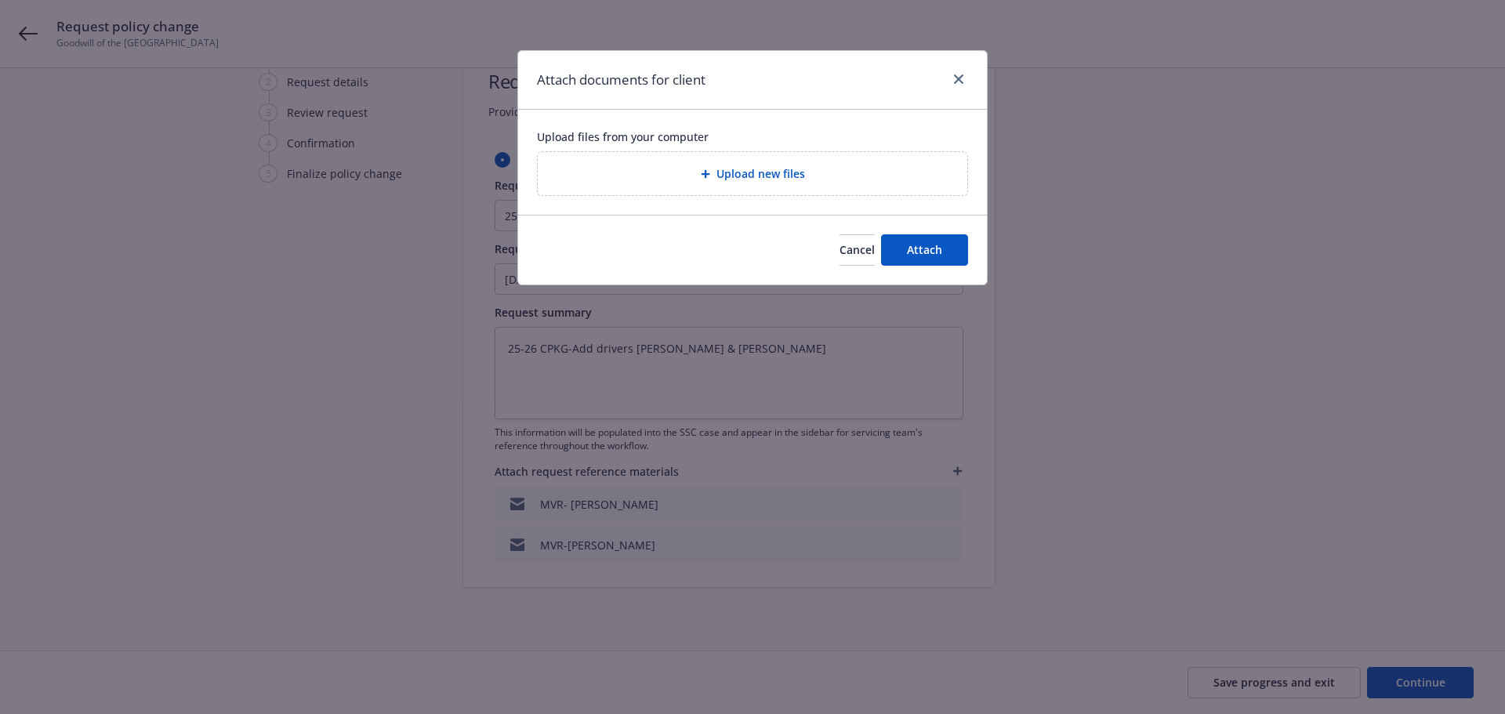
type textarea "x"
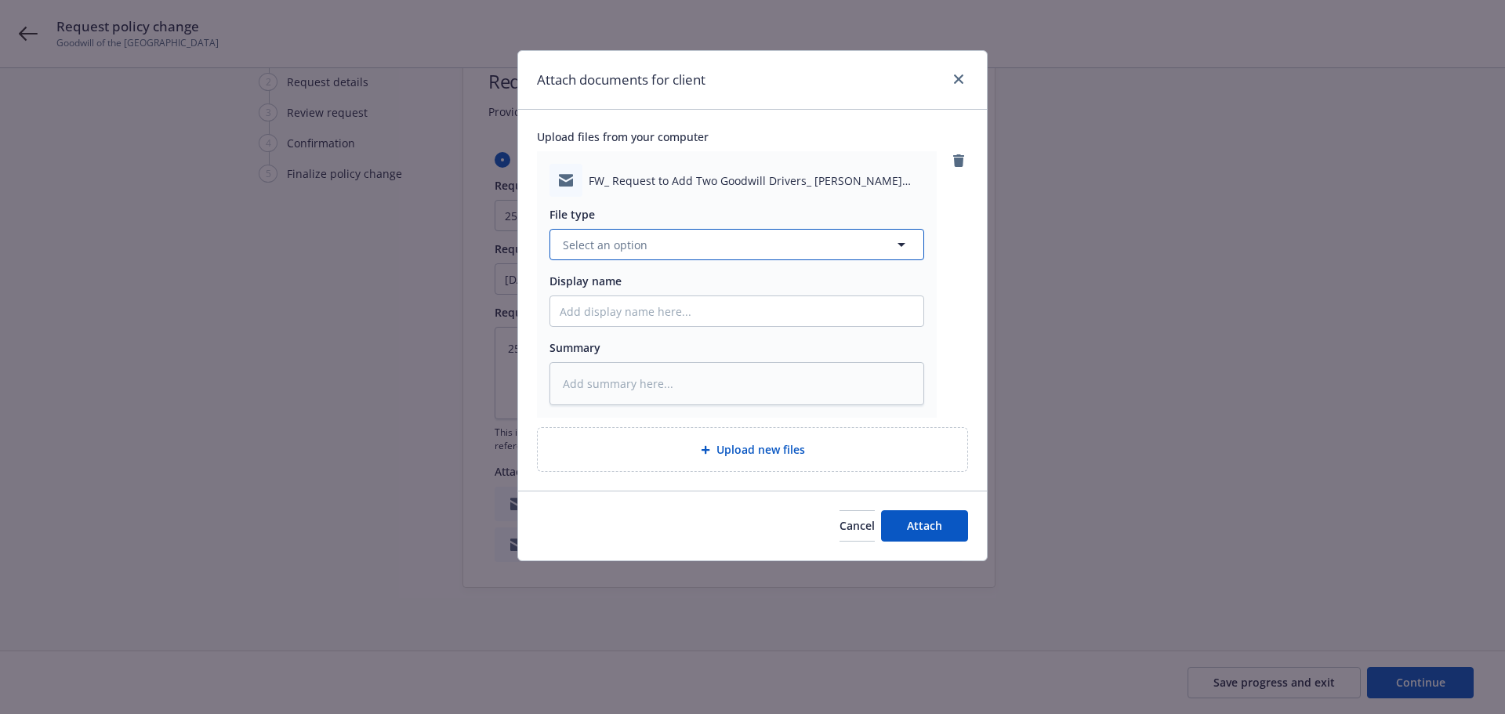
click at [615, 247] on span "Select an option" at bounding box center [605, 245] width 85 height 16
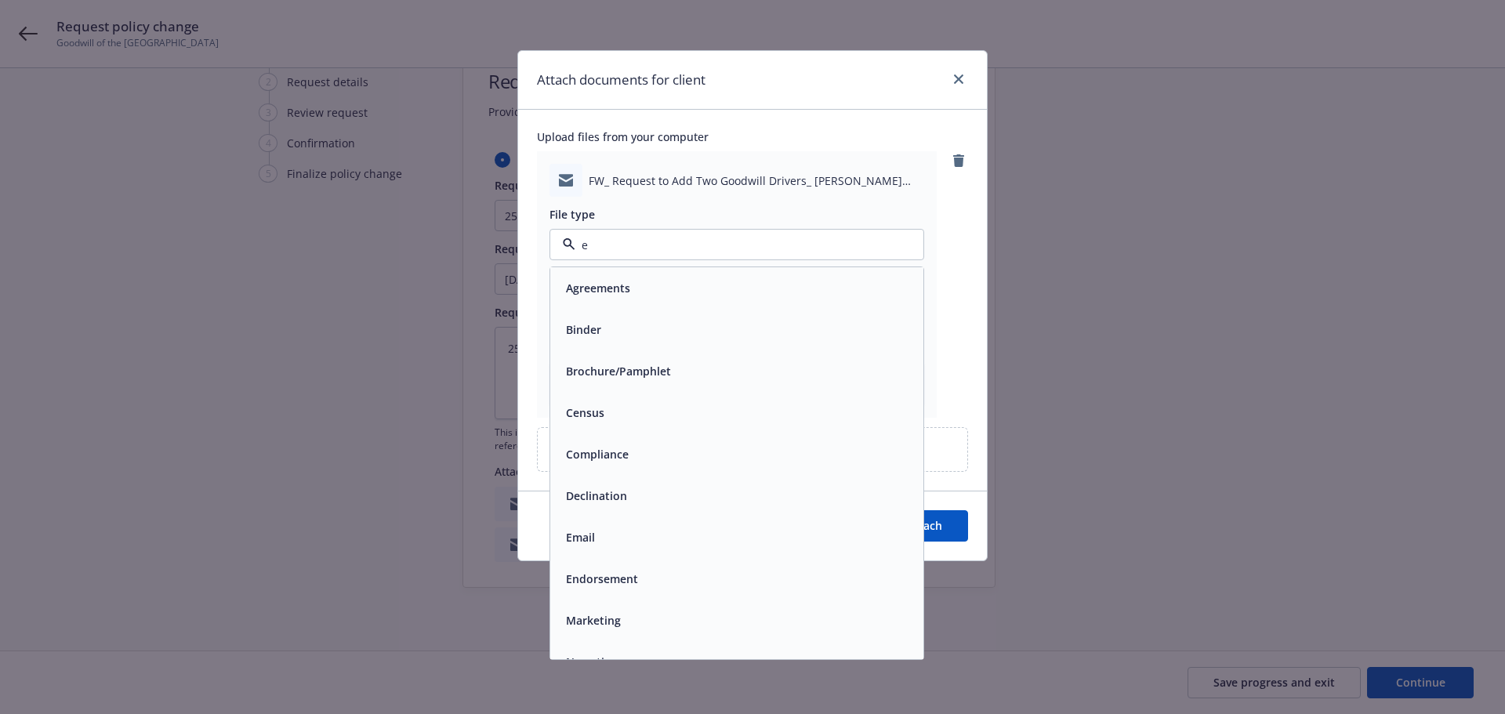
type input "em"
click at [600, 337] on div "Email" at bounding box center [737, 329] width 354 height 23
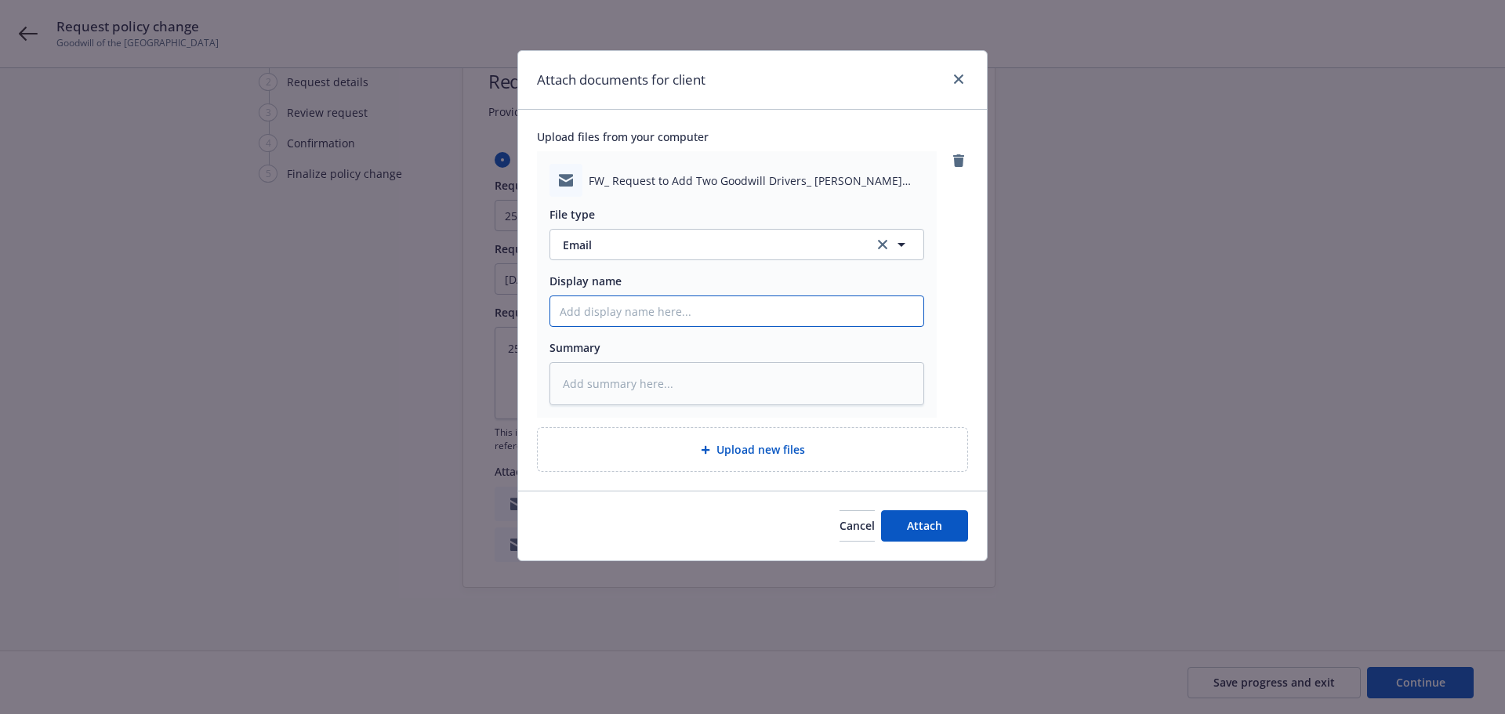
click at [609, 310] on input "Display name" at bounding box center [736, 311] width 373 height 30
paste input "MVR-Raul Rebollo"
type textarea "x"
type input "MVR-Raul Rebollo"
drag, startPoint x: 683, startPoint y: 317, endPoint x: 323, endPoint y: 330, distance: 359.9
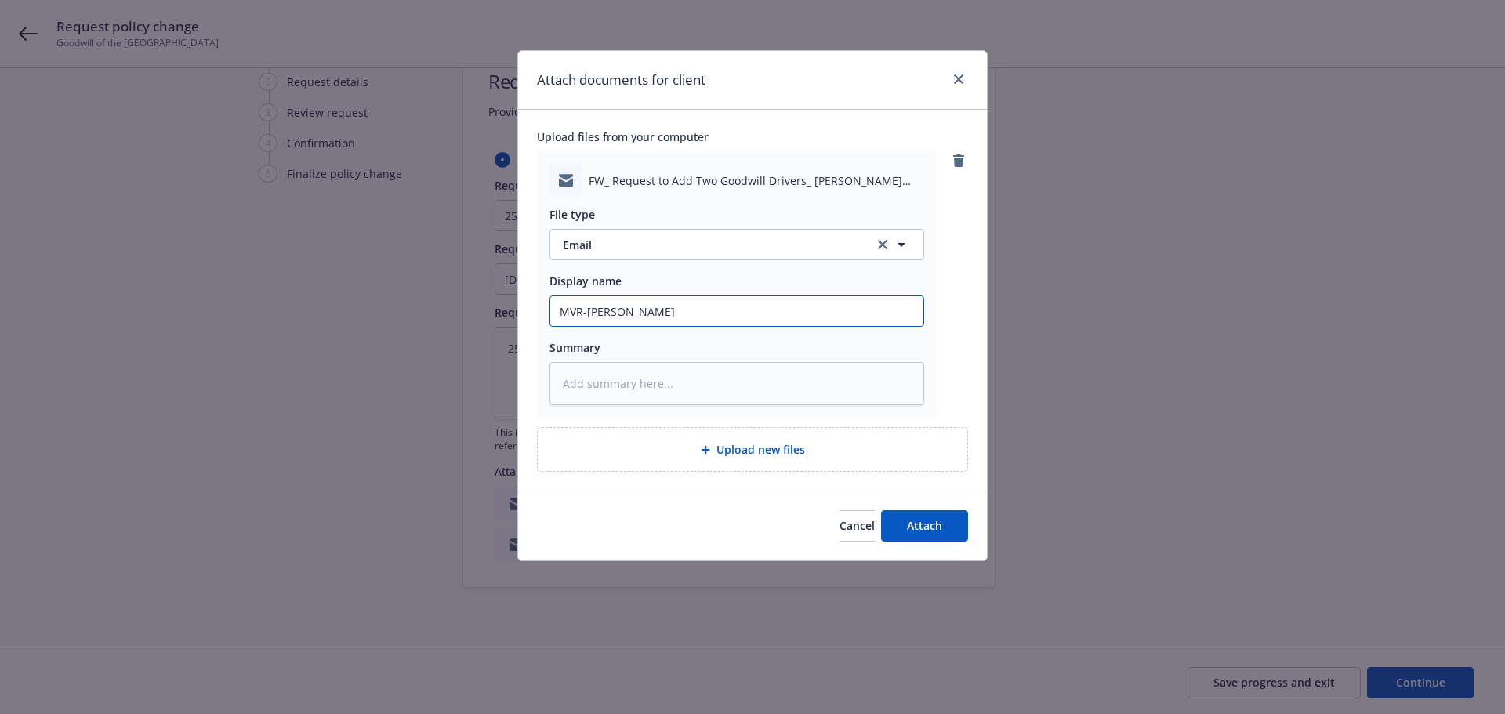
click at [344, 330] on div "Attach documents for client Upload files from your computer FW_ Request to Add …" at bounding box center [752, 357] width 1505 height 714
type textarea "x"
click at [646, 314] on input "Display name" at bounding box center [736, 311] width 373 height 30
type textarea "x"
type input "2"
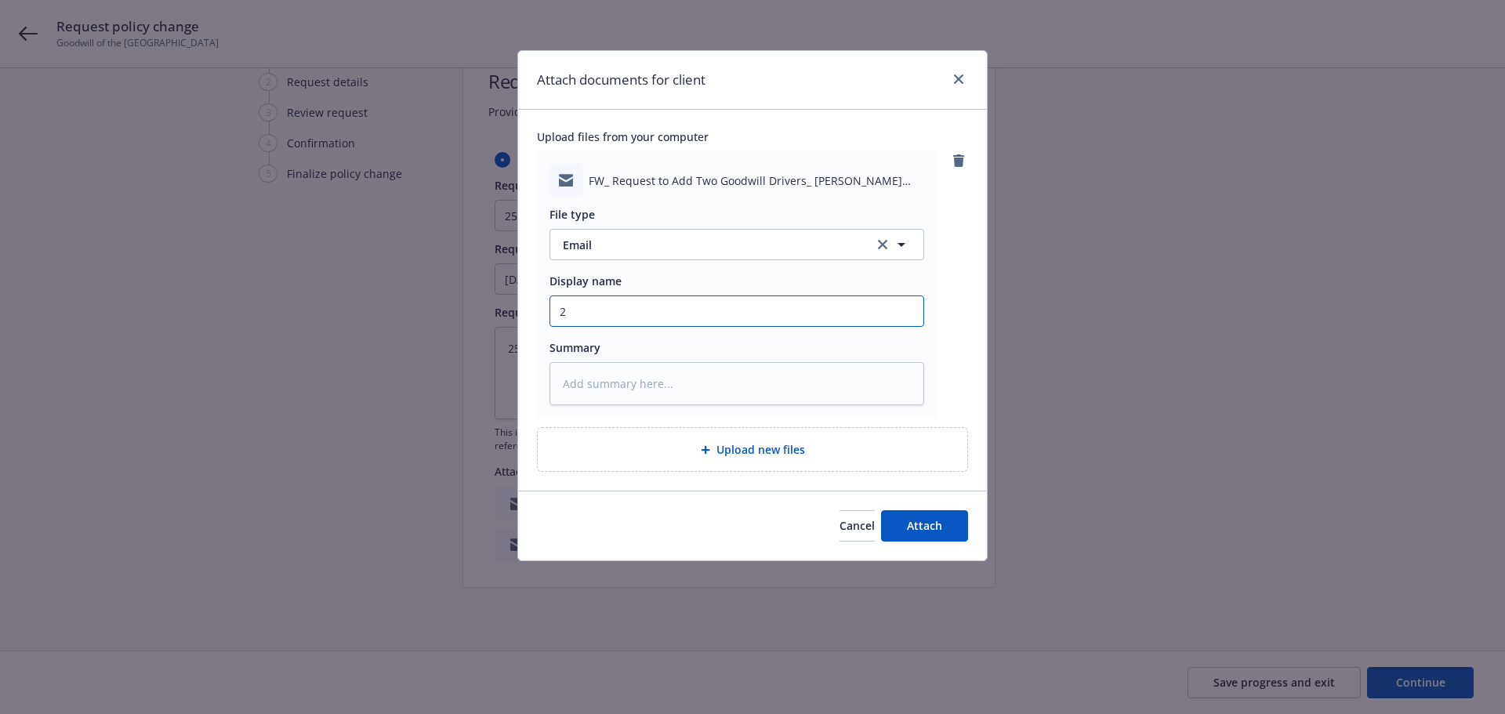
type textarea "x"
type input "25"
type textarea "x"
type input "25-"
type textarea "x"
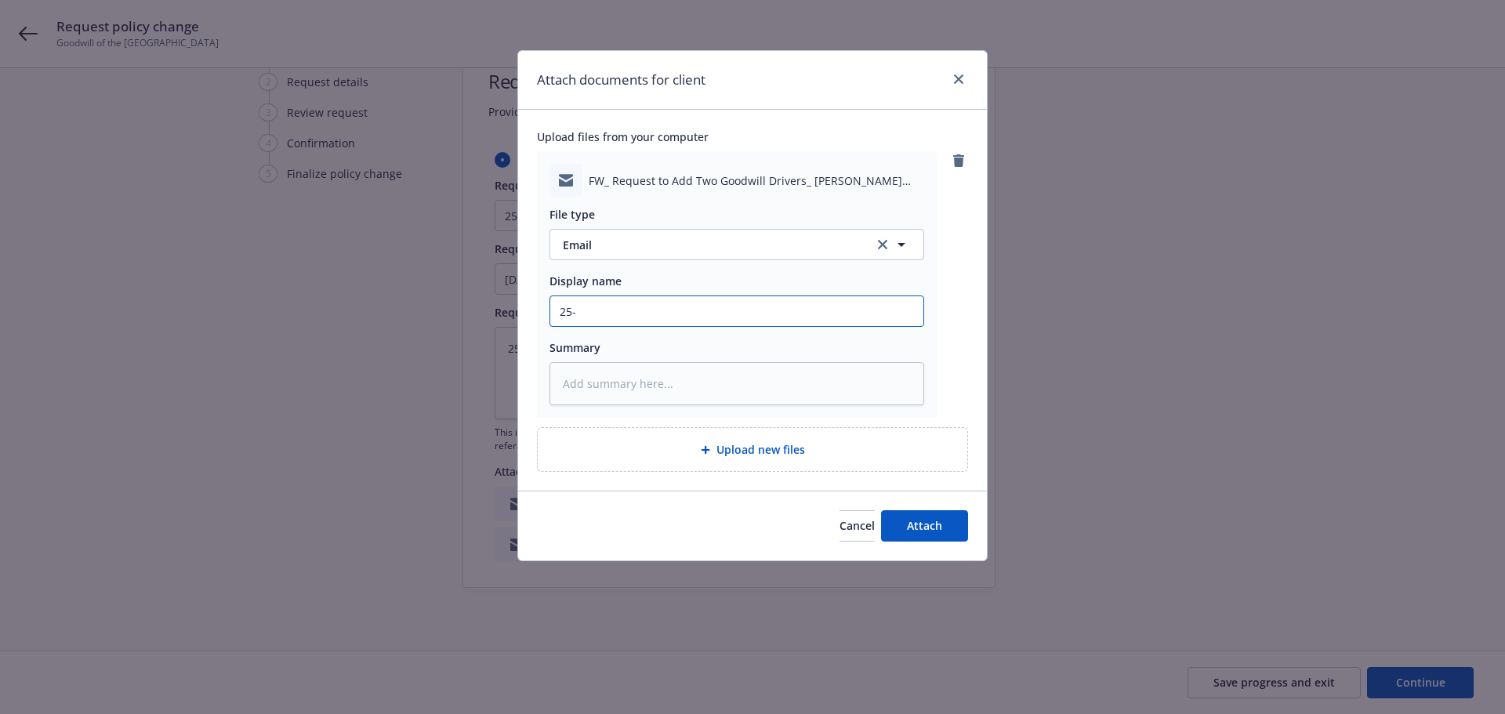
type input "25-2"
drag, startPoint x: 809, startPoint y: 181, endPoint x: 919, endPoint y: 191, distance: 111.0
click at [919, 191] on div "FW_ Request to Add Two Goodwill Drivers_ Eduardo Lopez and Raul Flores.msg" at bounding box center [736, 180] width 375 height 33
click at [696, 309] on input "25-26 CPKG-Add" at bounding box center [736, 311] width 373 height 30
click at [623, 313] on input "25-26 CPKG-Add Eduardo Lopez & raul rebollo as drivers" at bounding box center [736, 311] width 373 height 30
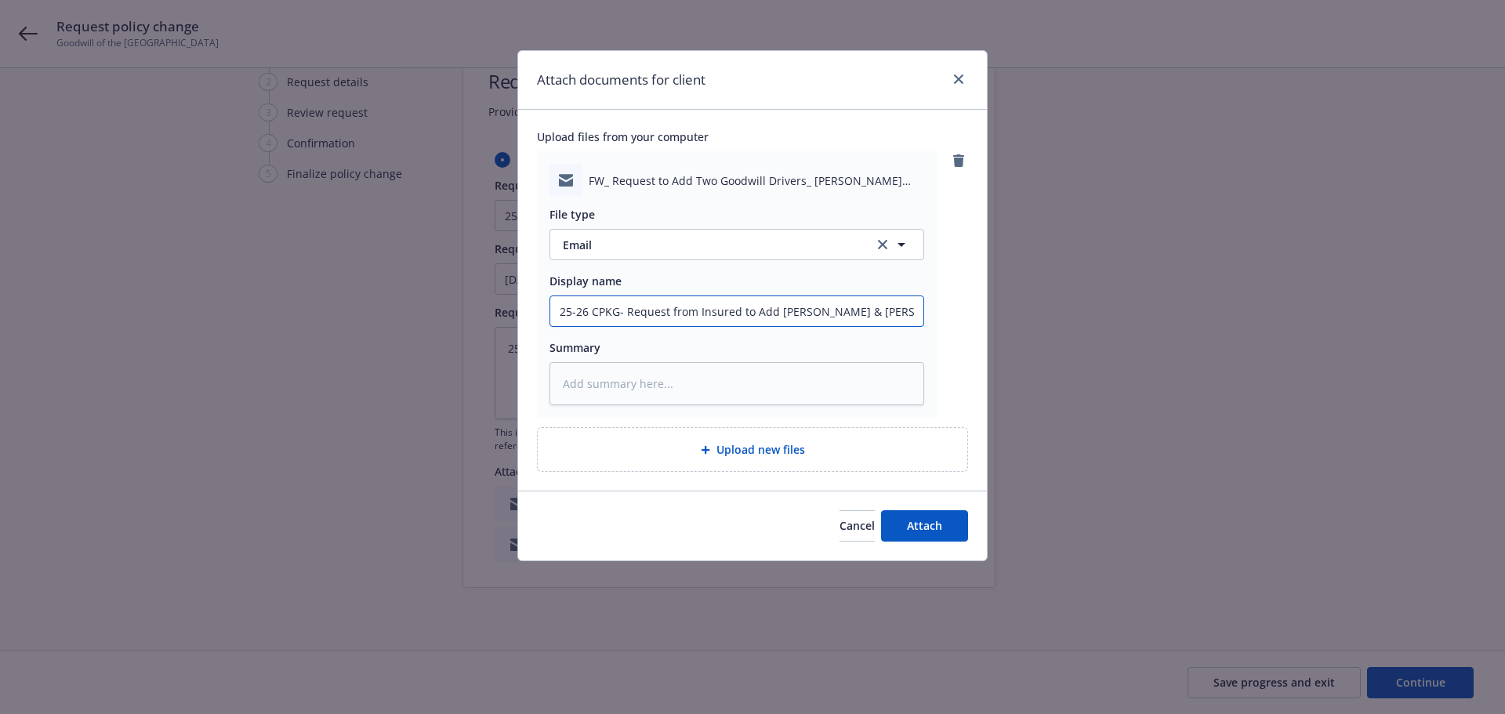
click at [871, 313] on input "25-26 CPKG- Request from Insured to Add Eduardo Lopez & raul rebollo as drivers" at bounding box center [736, 311] width 373 height 30
drag, startPoint x: 894, startPoint y: 307, endPoint x: 906, endPoint y: 327, distance: 22.8
click at [899, 312] on input "25-26 CPKG- Request from Insured to Add Eduardo Lopez & Raul rebollo as drivers" at bounding box center [736, 311] width 373 height 30
click at [858, 318] on input "25-26 CPKG- Request from Insured to Add Eduardo Lopez & Raul Rebollo as drivers" at bounding box center [736, 311] width 373 height 30
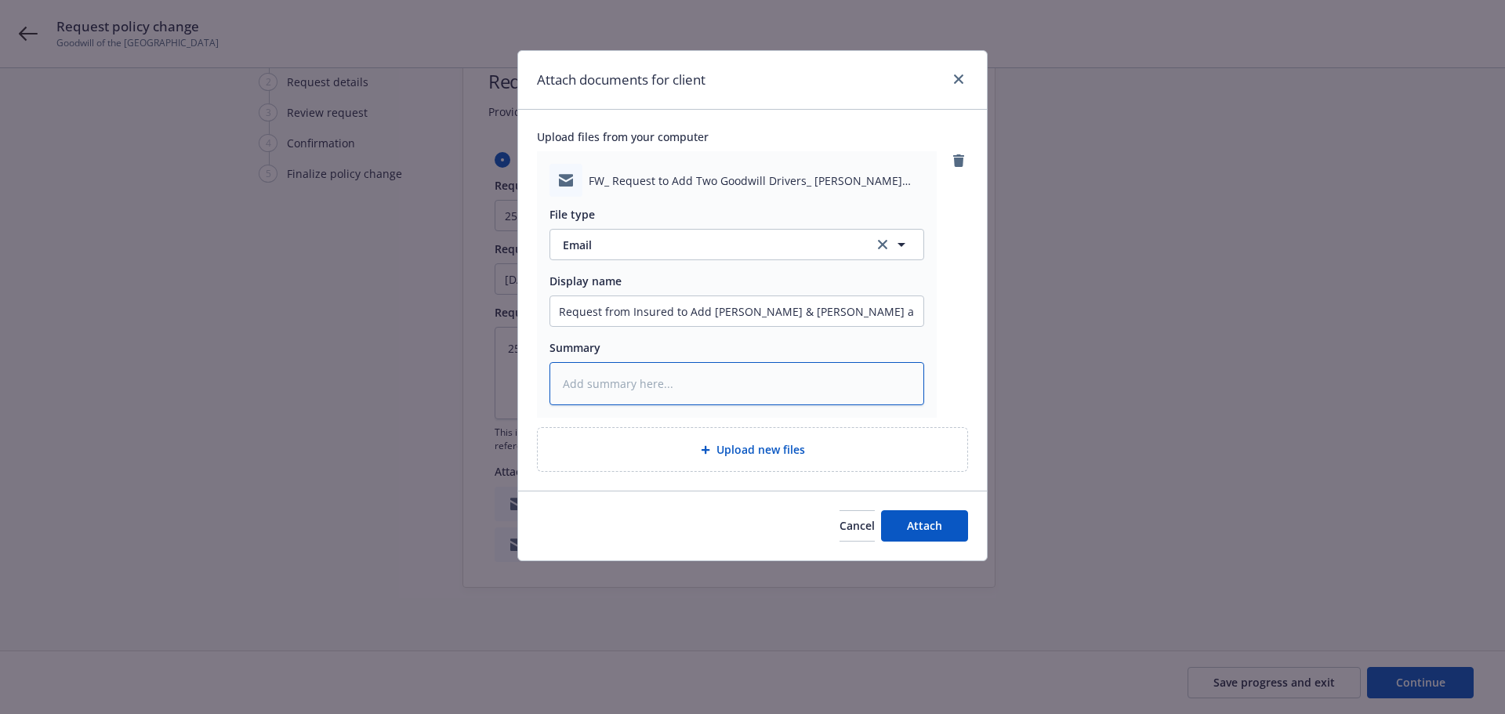
click at [653, 399] on textarea at bounding box center [736, 383] width 375 height 43
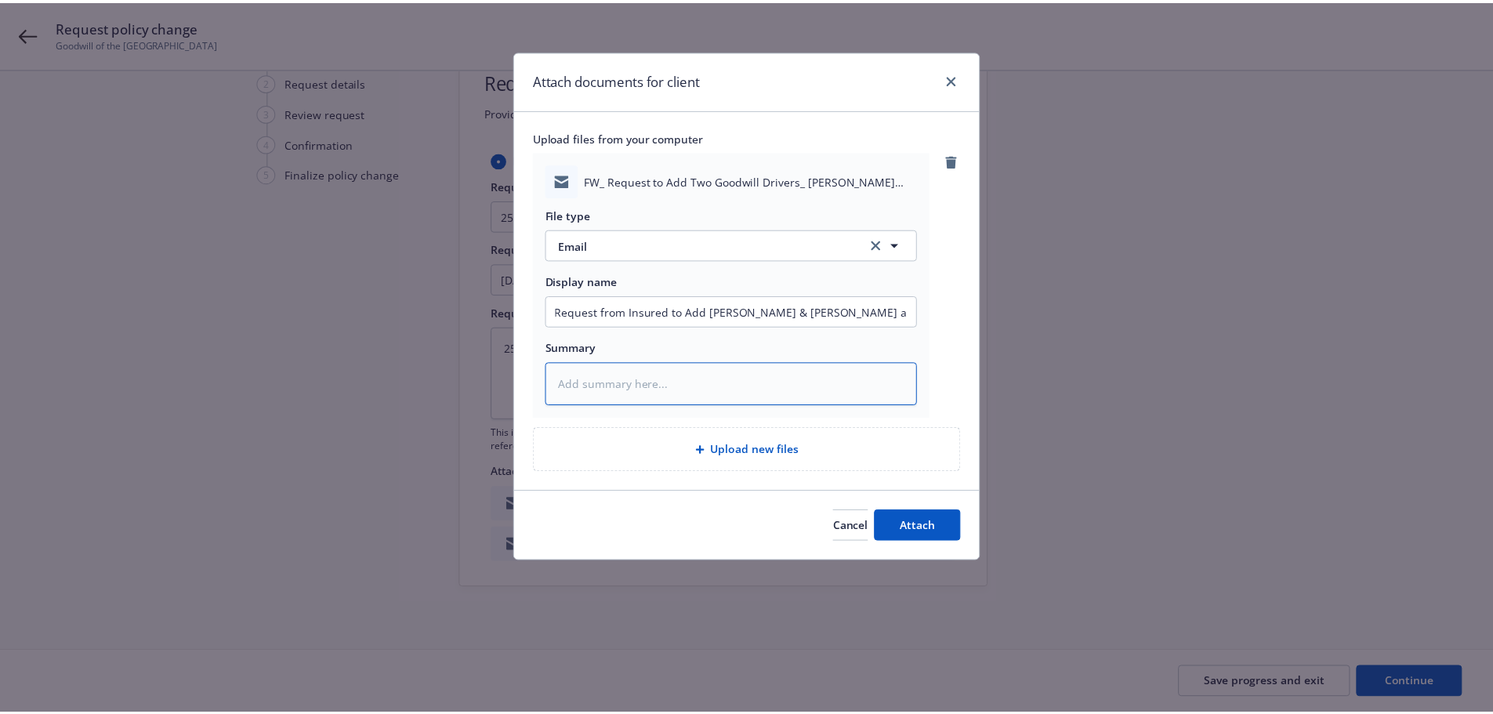
scroll to position [0, 0]
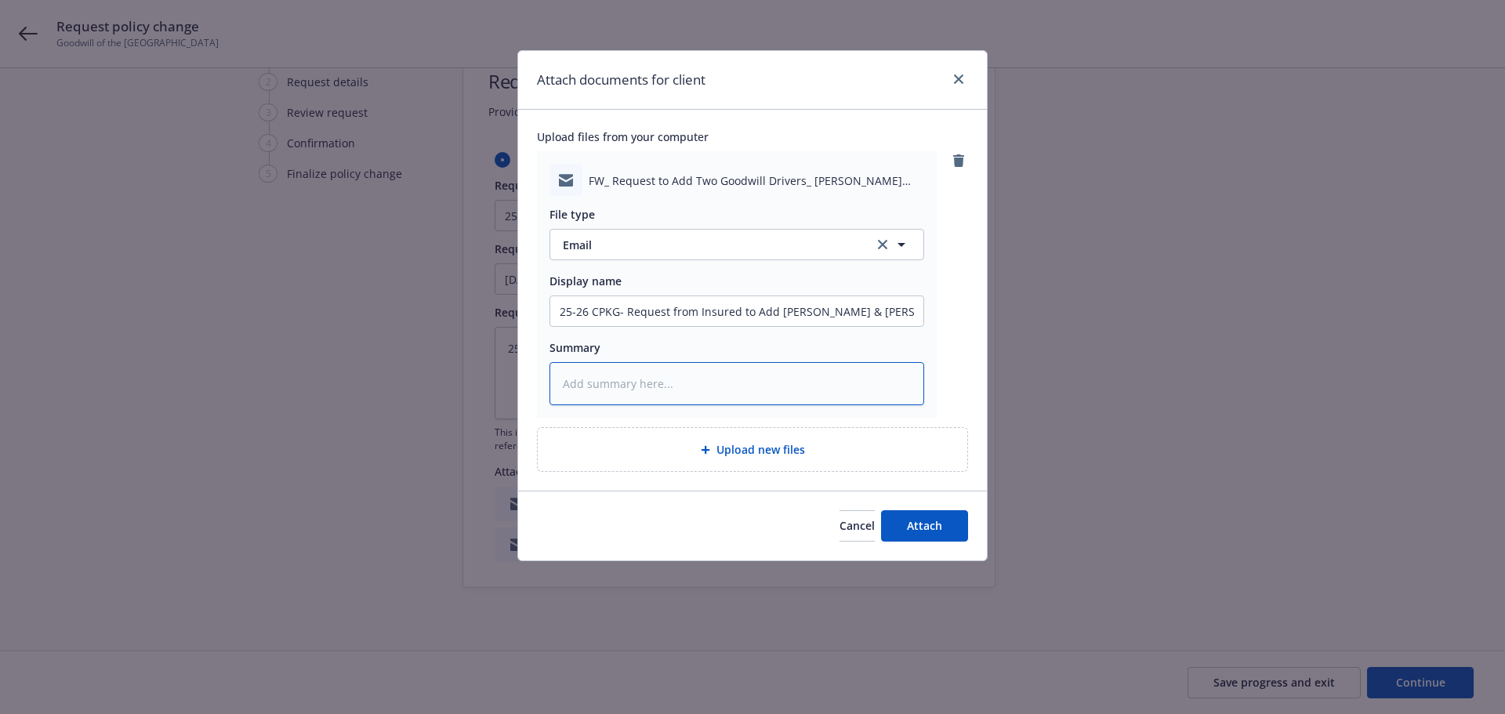
paste textarea "25-26 CPKG- Request from Insured to Add Eduardo Lopez & Raul Rebollo as drivers"
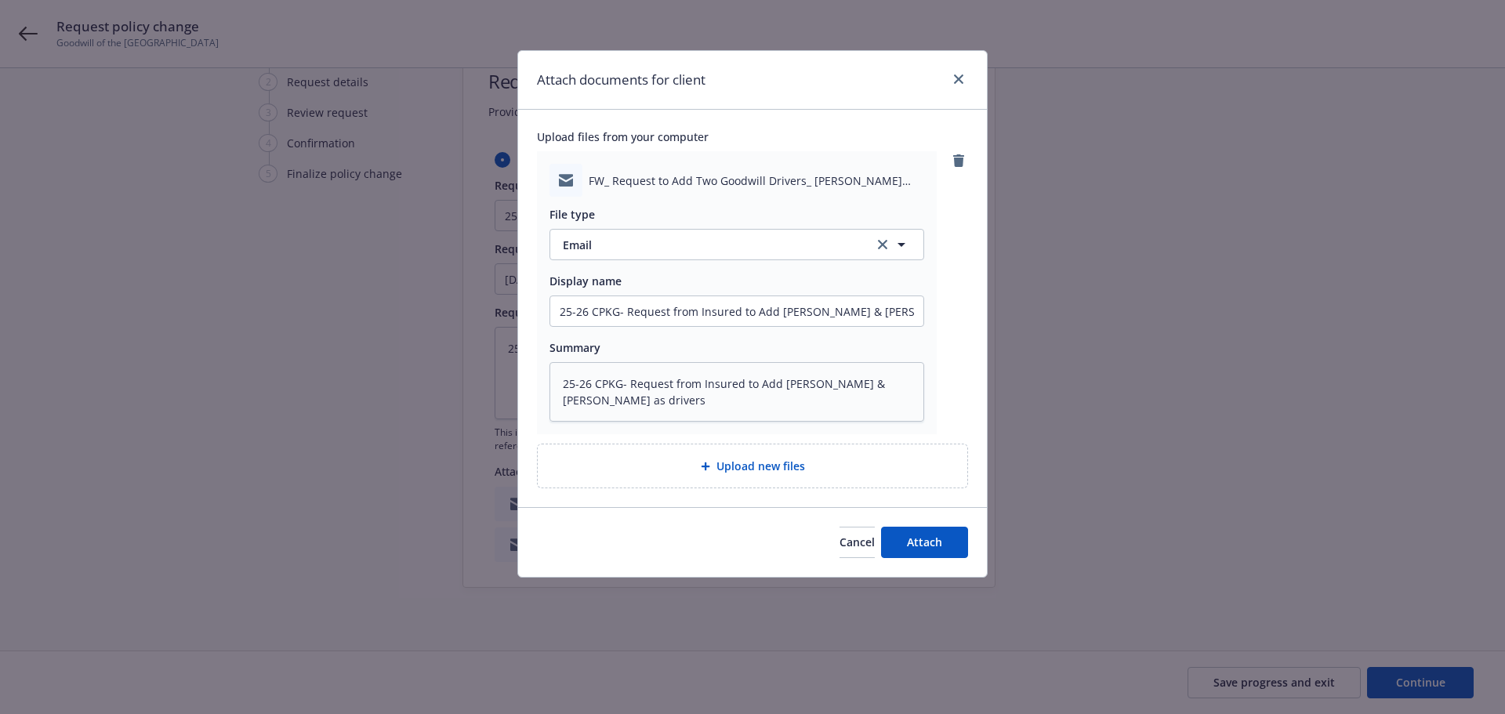
click at [660, 524] on div "Cancel Attach" at bounding box center [752, 542] width 469 height 70
click at [928, 544] on span "Attach" at bounding box center [924, 541] width 35 height 15
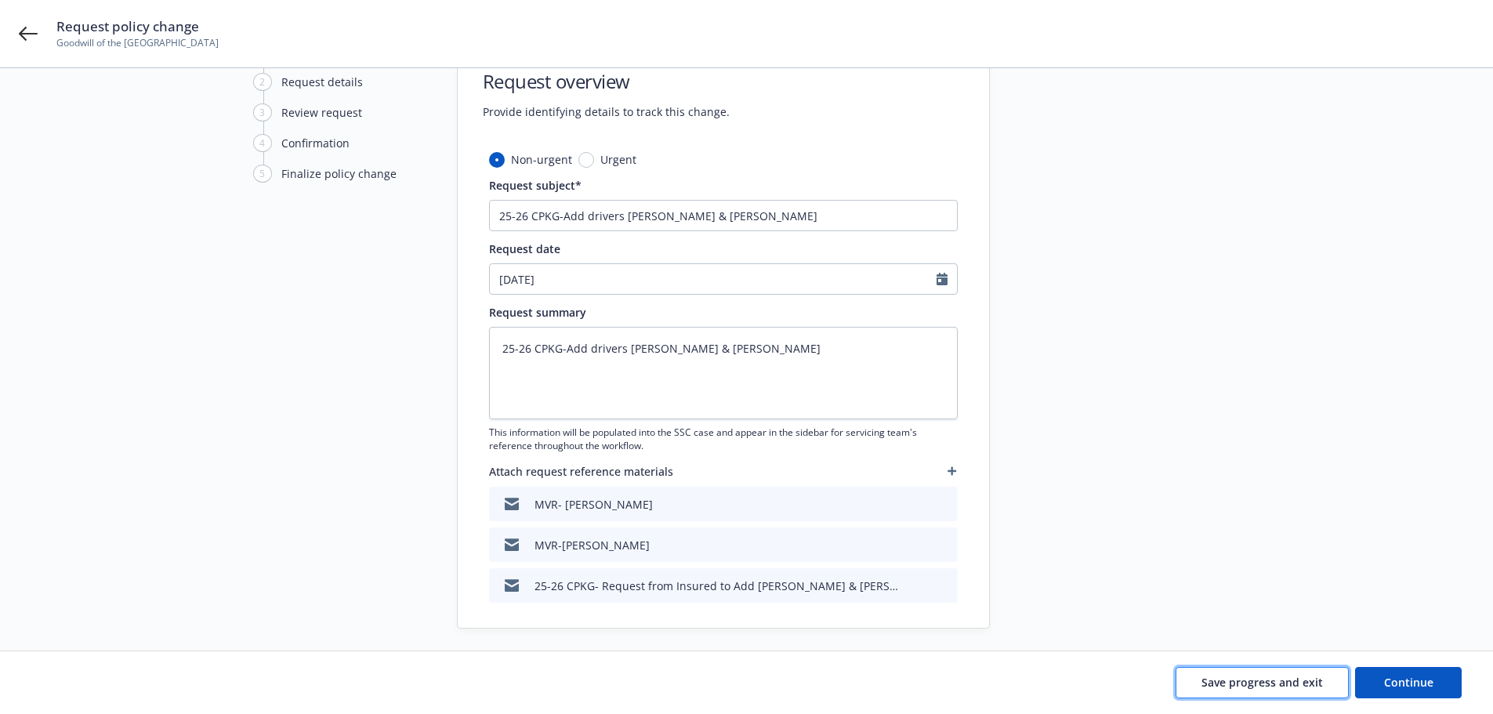
click at [1267, 684] on span "Save progress and exit" at bounding box center [1261, 682] width 121 height 15
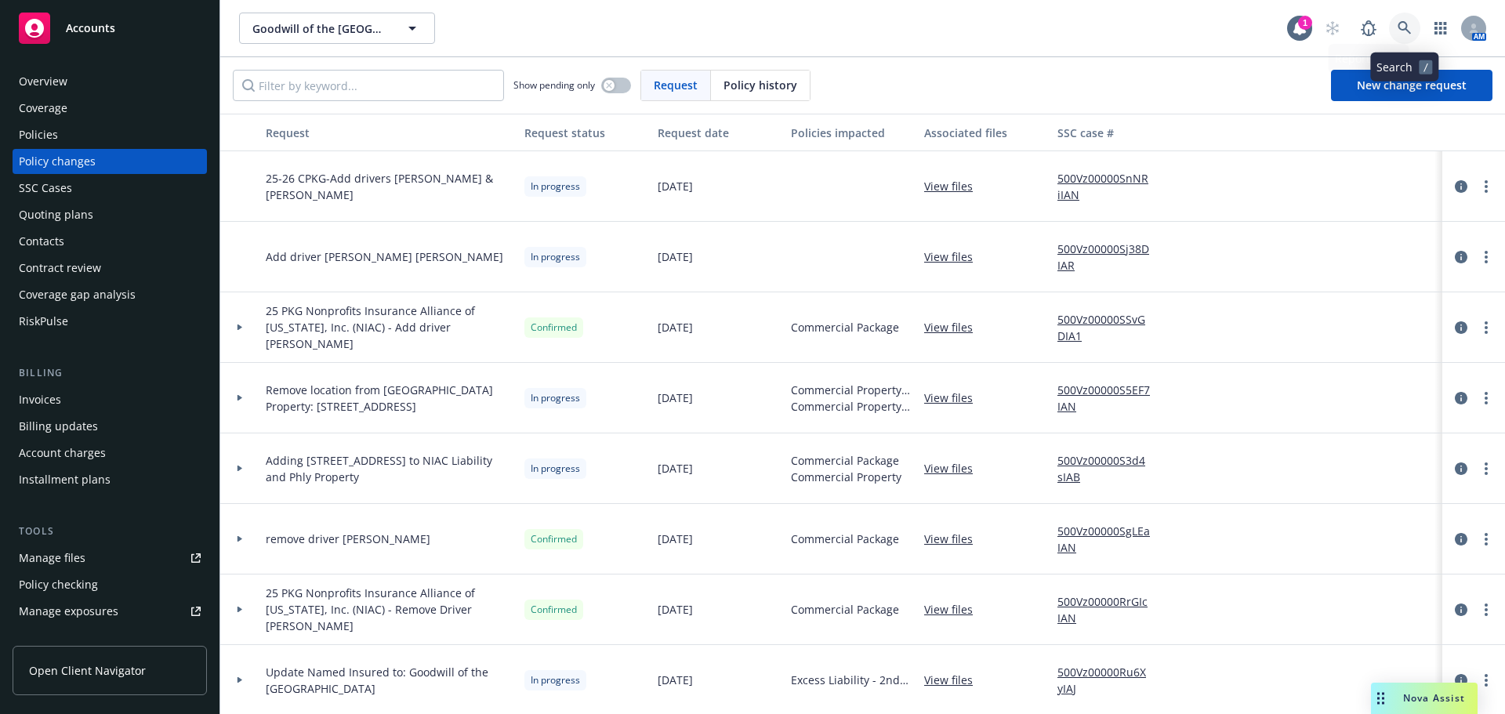
click at [1410, 30] on icon at bounding box center [1404, 28] width 14 height 14
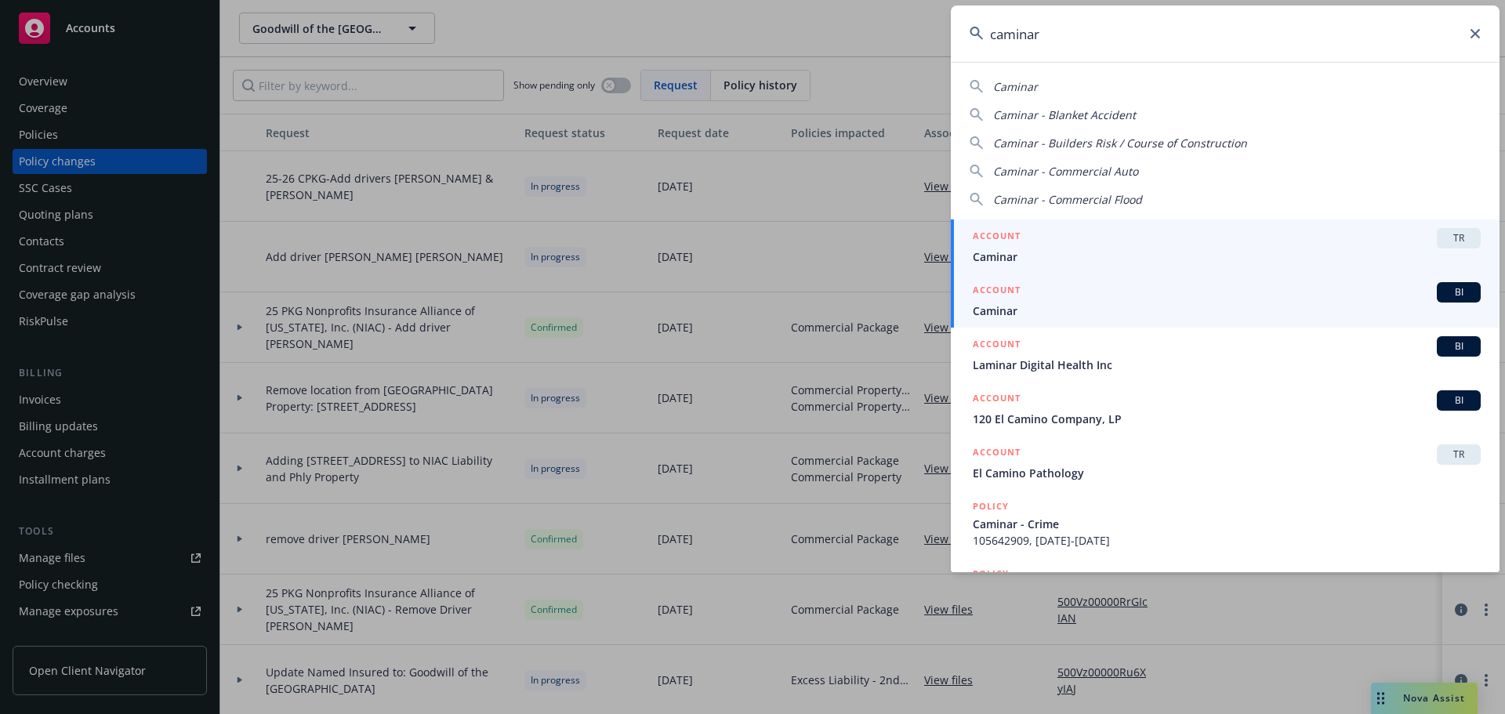
click at [1038, 299] on div "ACCOUNT BI" at bounding box center [1227, 292] width 508 height 20
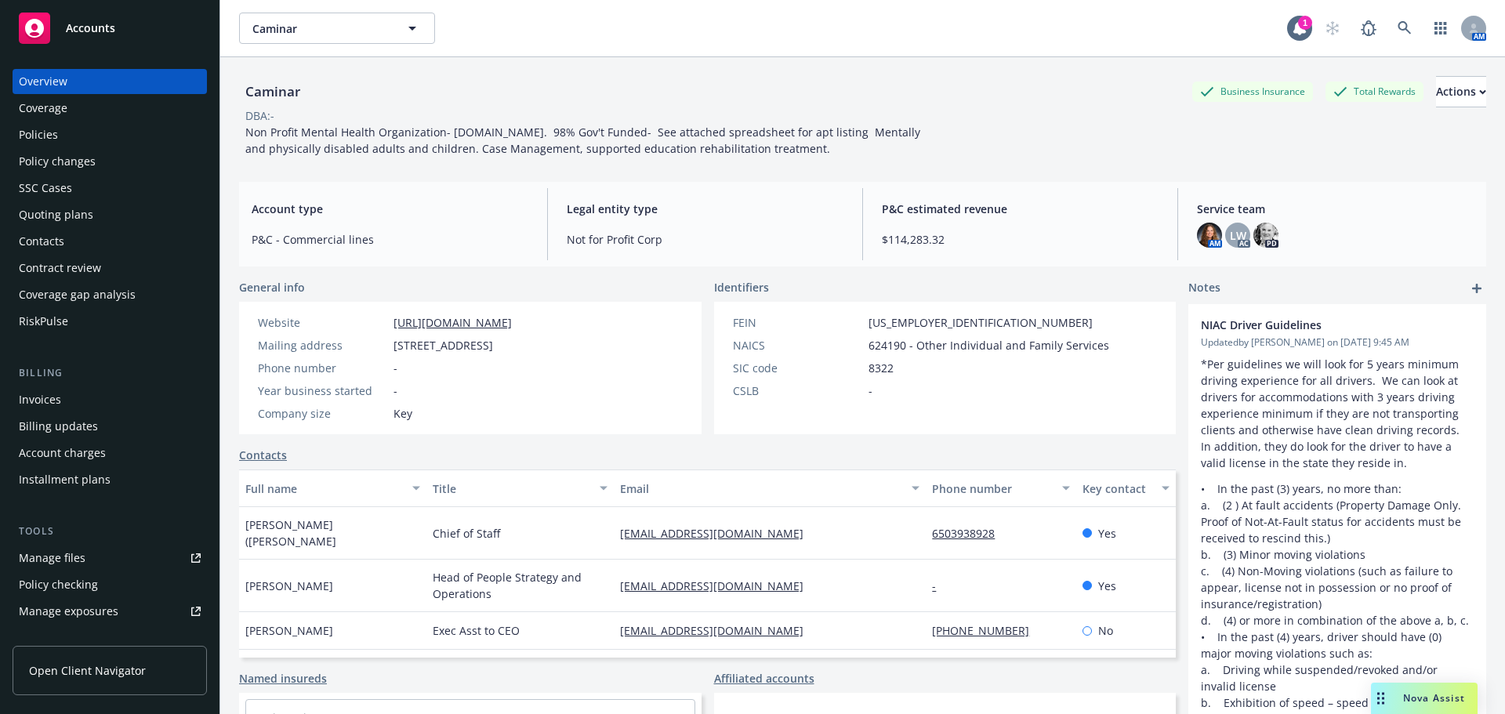
click at [60, 555] on div "Manage files" at bounding box center [52, 557] width 67 height 25
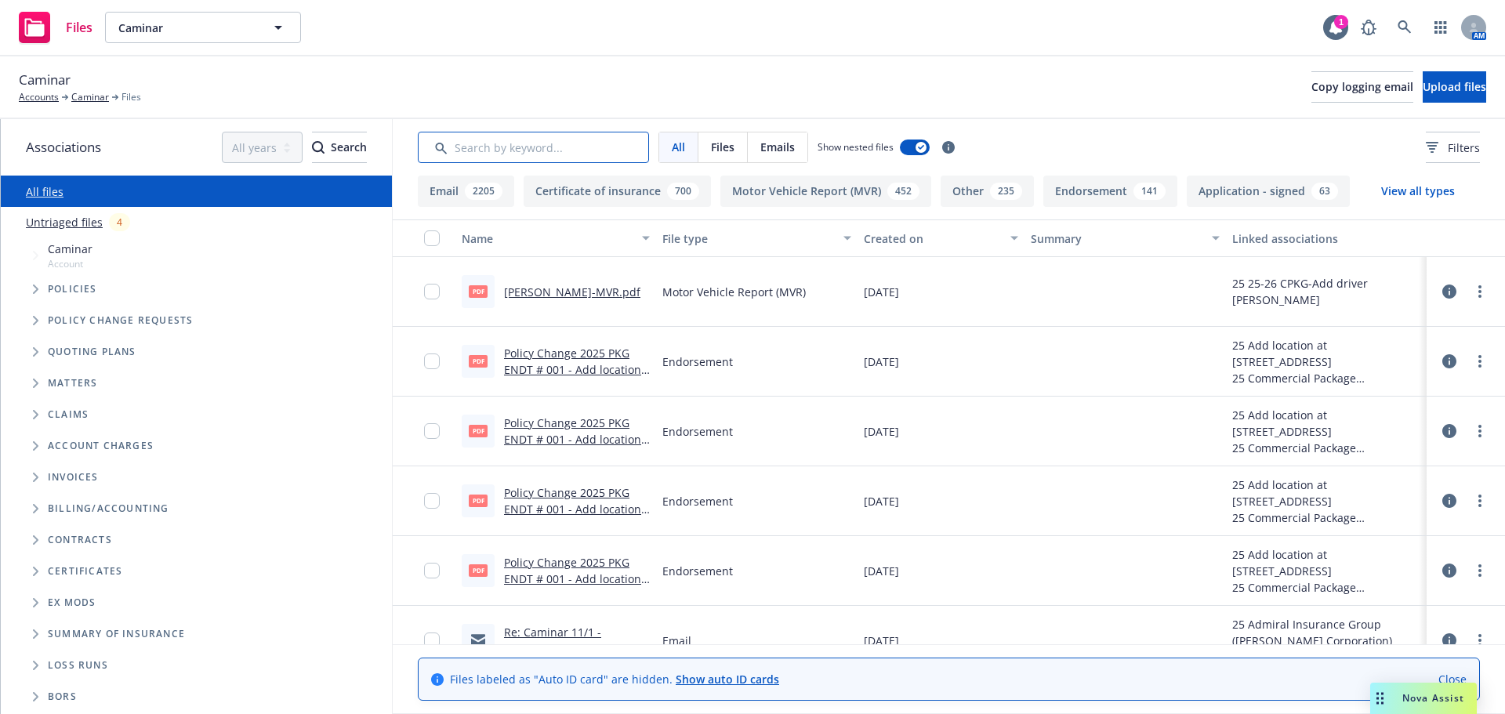
click at [472, 141] on input "Search by keyword..." at bounding box center [533, 147] width 231 height 31
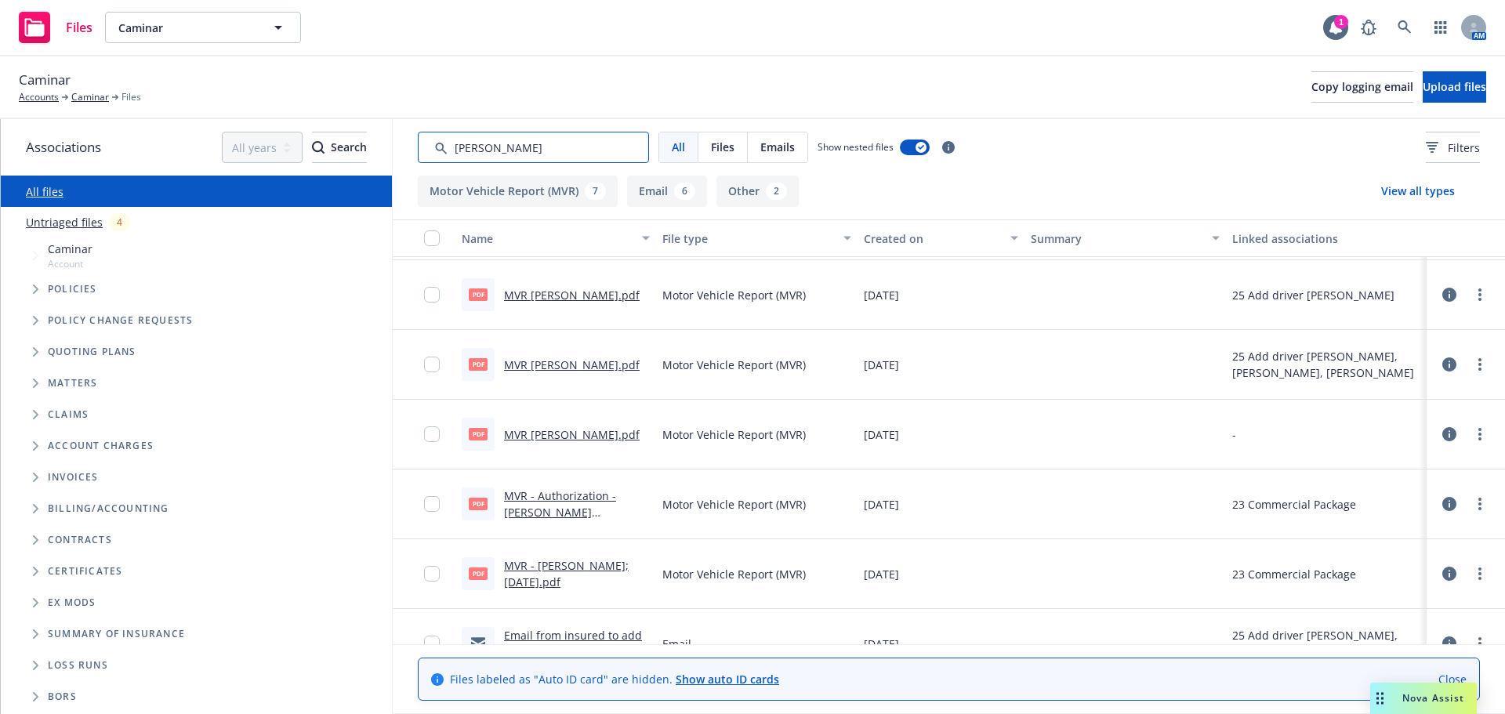
scroll to position [313, 0]
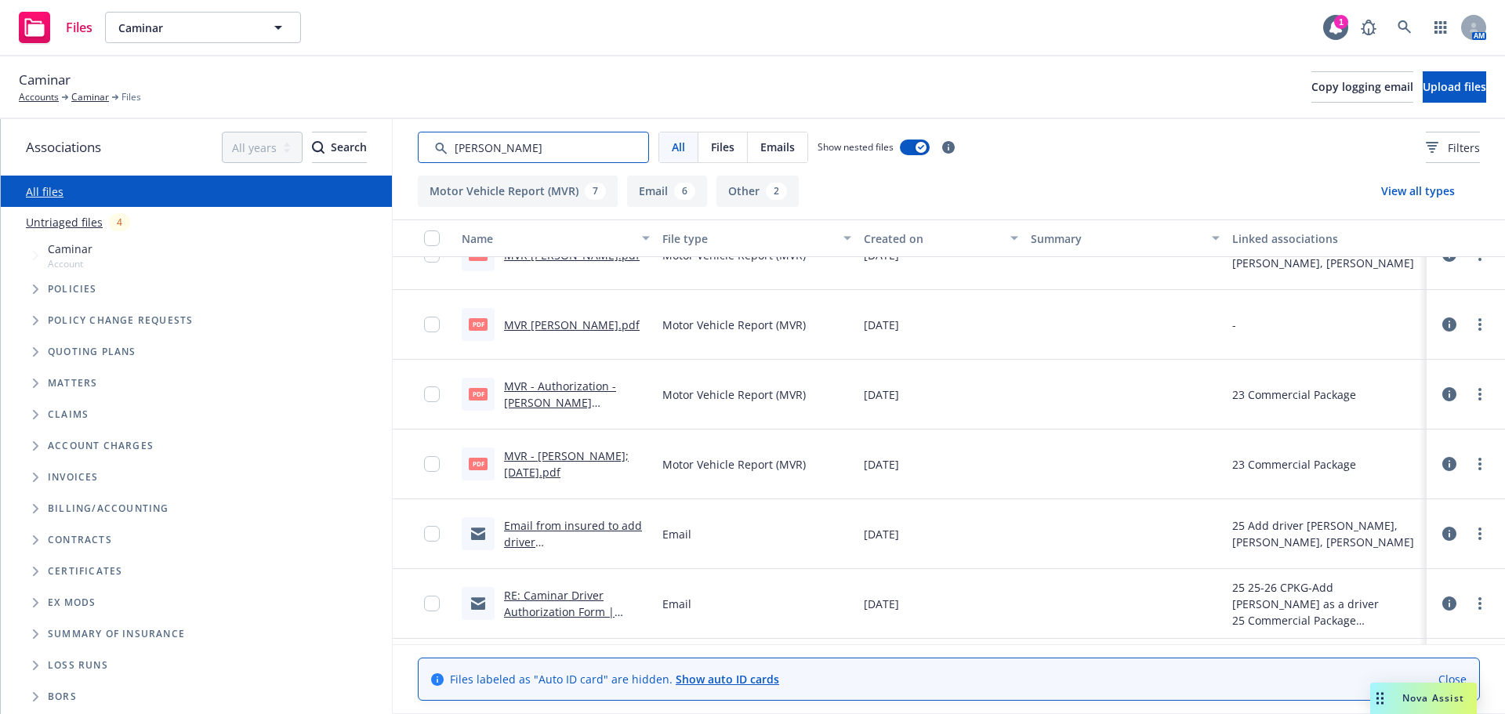
type input "britt"
click at [545, 530] on link "Email from insured to add driver Brittany.msg" at bounding box center [573, 542] width 138 height 48
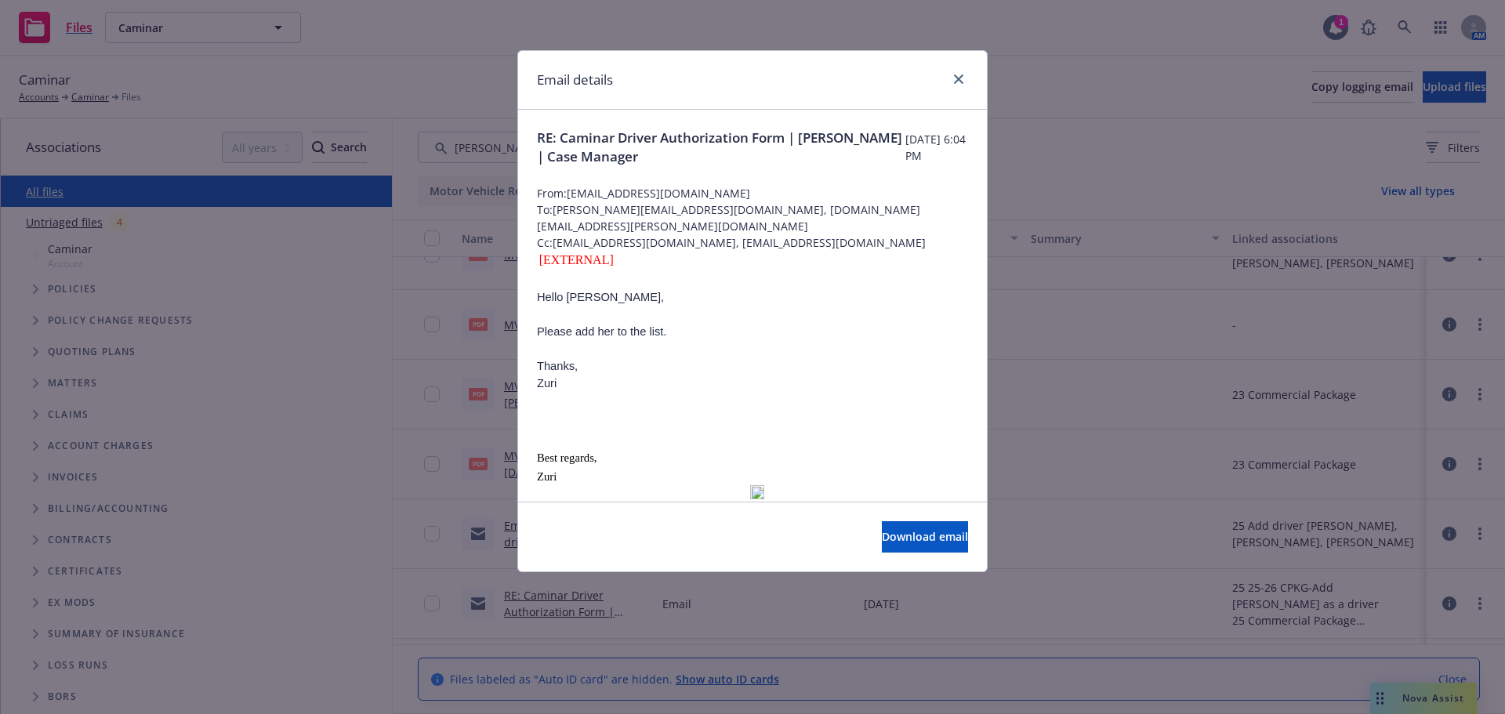
drag, startPoint x: 844, startPoint y: 89, endPoint x: 910, endPoint y: 119, distance: 72.6
click at [714, 96] on div "Email details" at bounding box center [752, 80] width 469 height 59
click at [1126, 115] on div "Email details RE: Caminar Driver Authorization Form | Brittany Simpson | Case M…" at bounding box center [752, 357] width 1505 height 714
click at [813, 80] on div "Email details" at bounding box center [752, 80] width 469 height 59
click at [961, 78] on icon "close" at bounding box center [958, 78] width 9 height 9
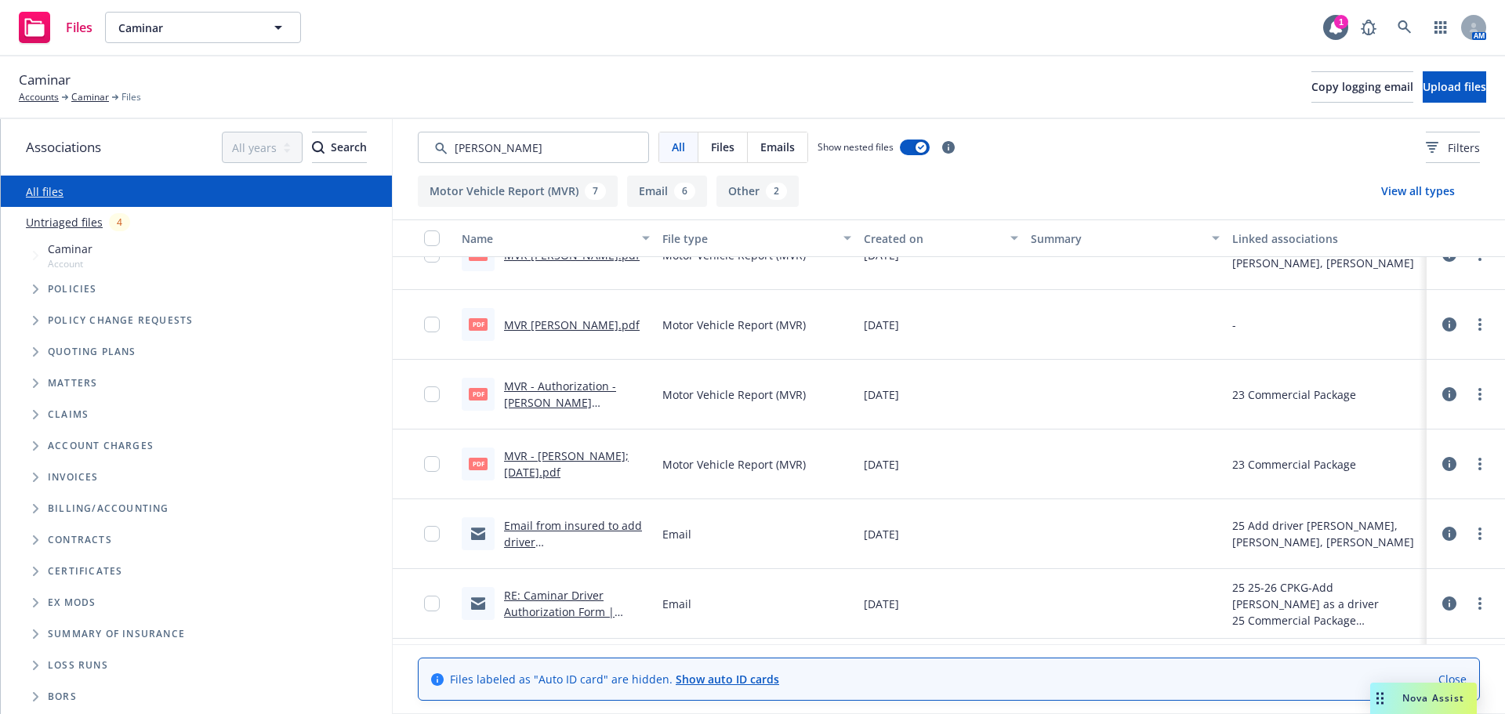
scroll to position [392, 0]
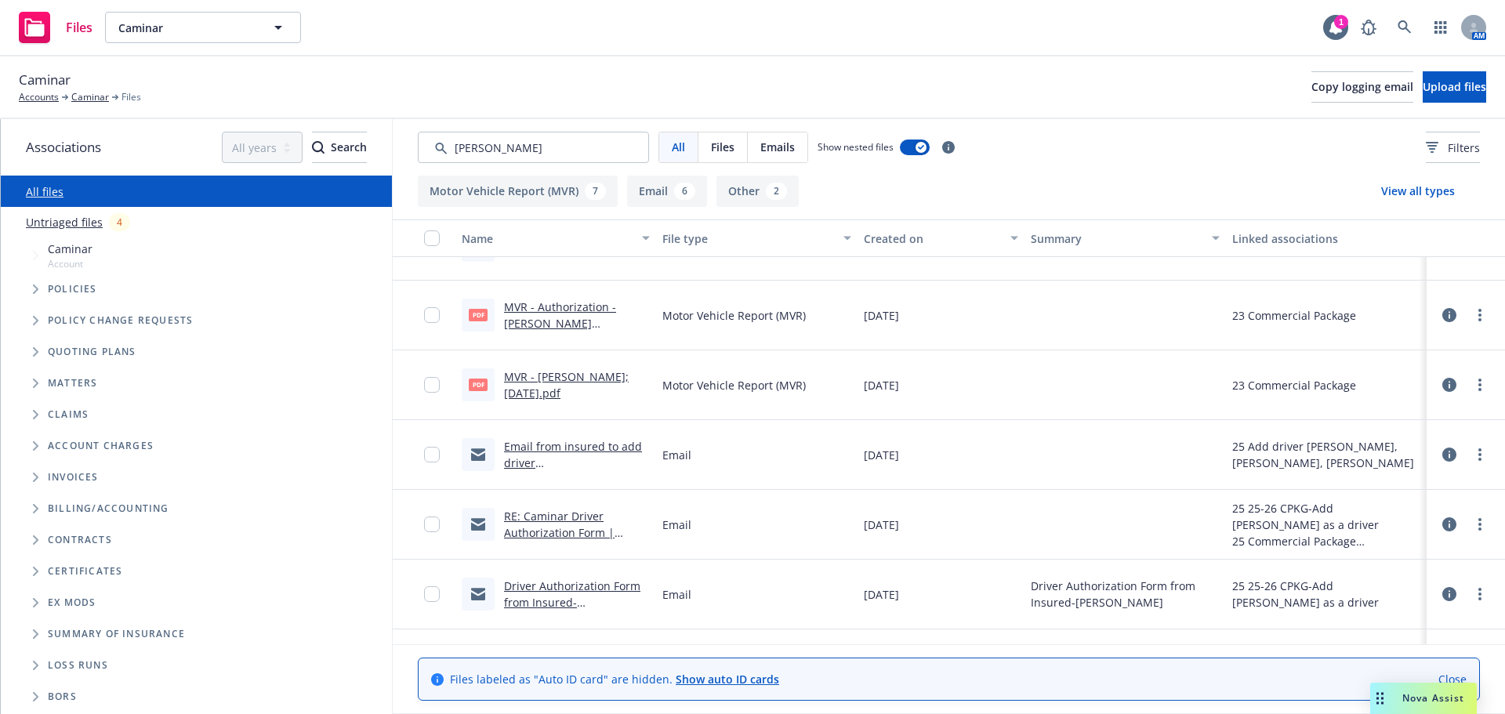
click at [551, 526] on link "RE: Caminar Driver Authorization Form | Brittney Long | Clinician" at bounding box center [577, 533] width 146 height 48
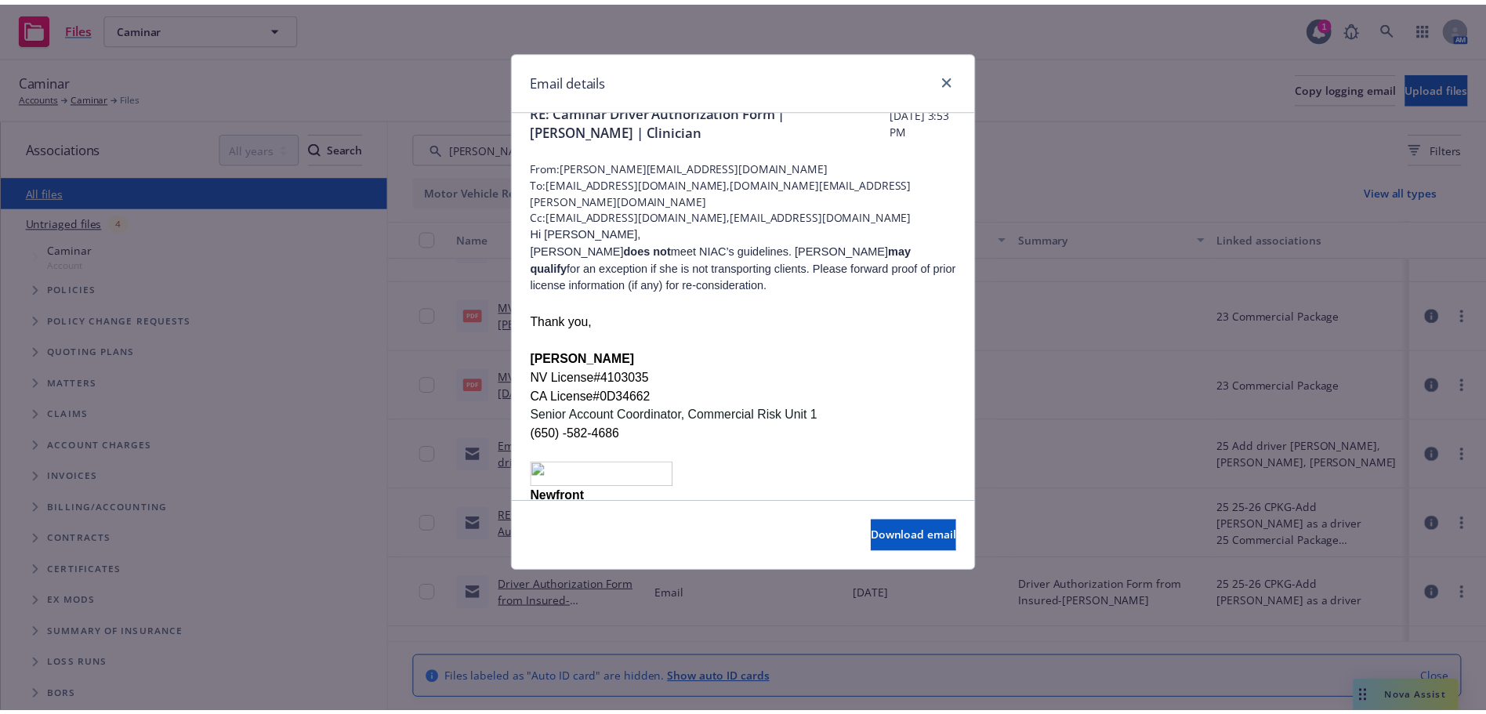
scroll to position [0, 0]
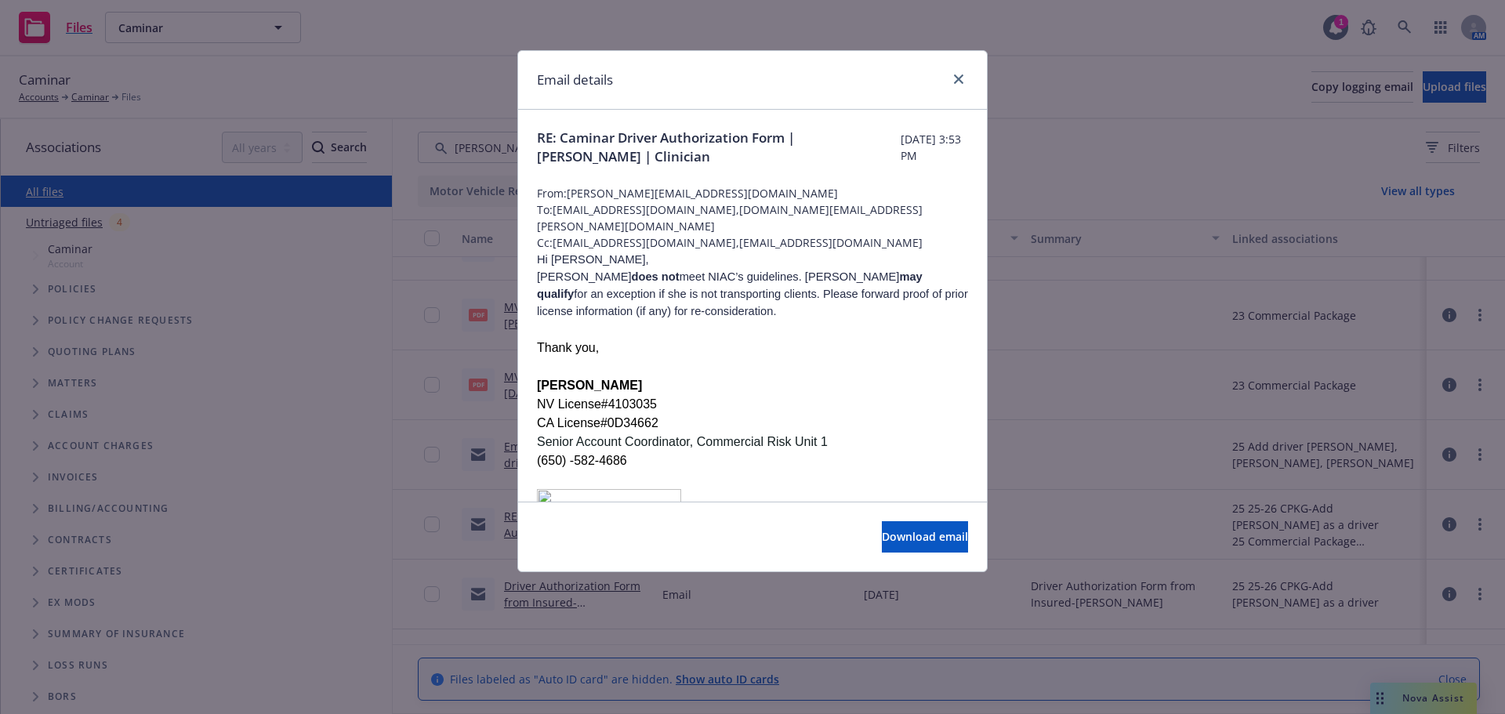
click at [831, 365] on p at bounding box center [752, 366] width 431 height 19
click at [958, 82] on icon "close" at bounding box center [958, 78] width 9 height 9
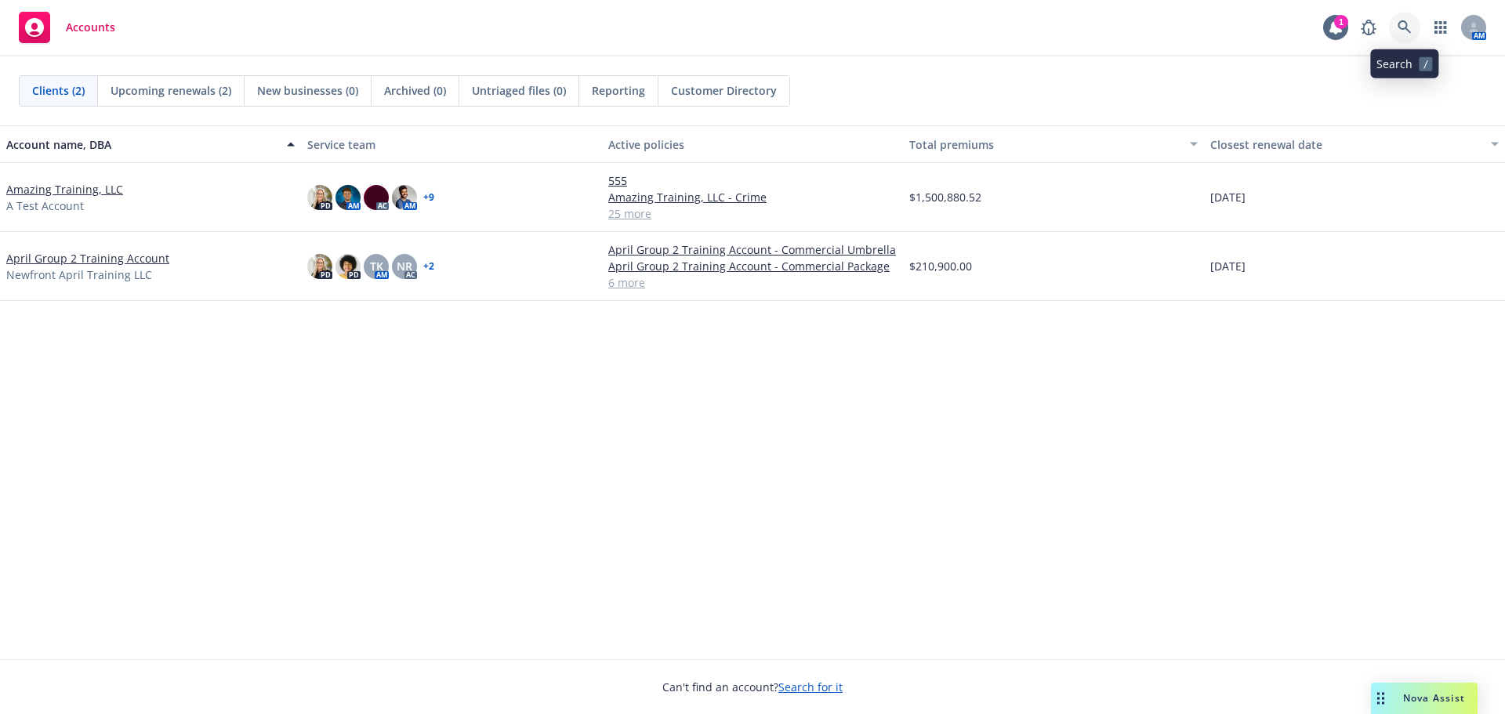
click at [1405, 20] on icon at bounding box center [1404, 27] width 14 height 14
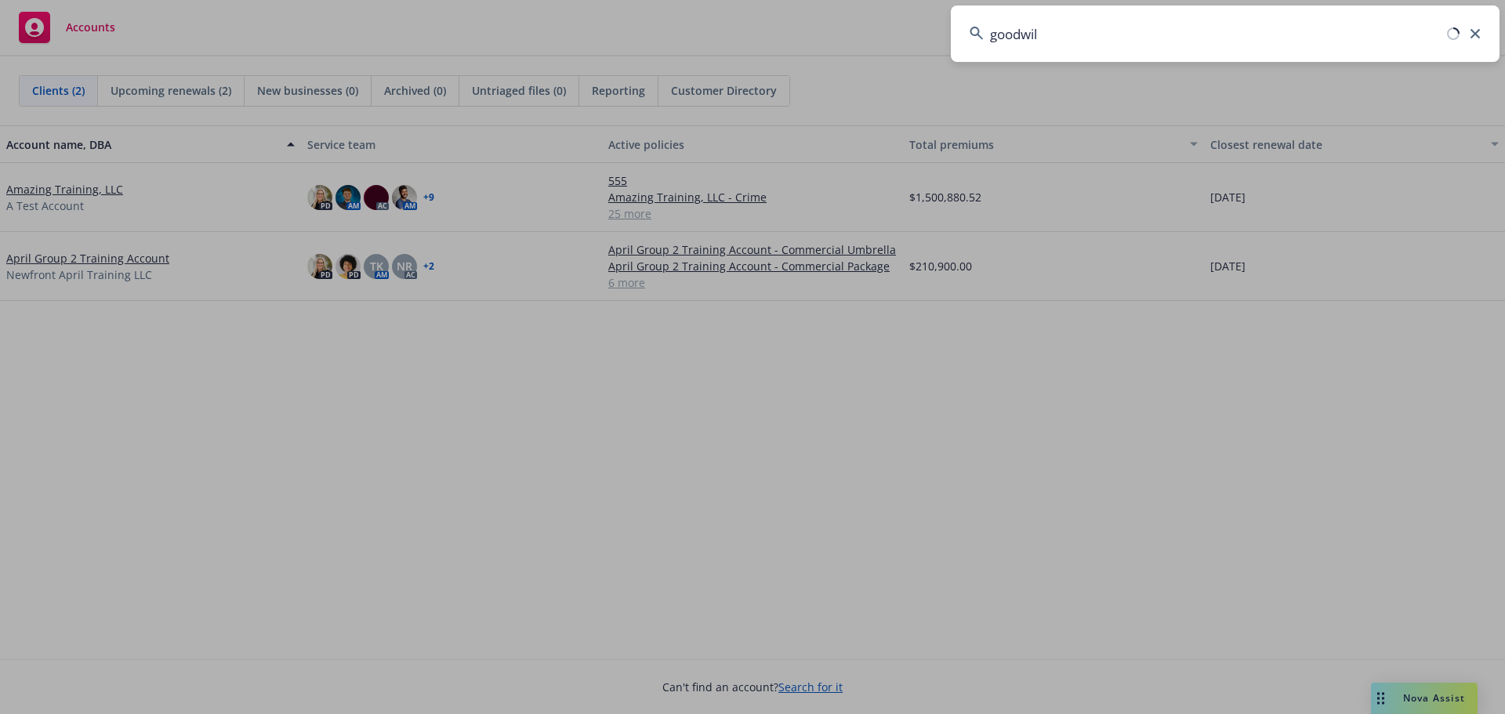
type input "goodwill"
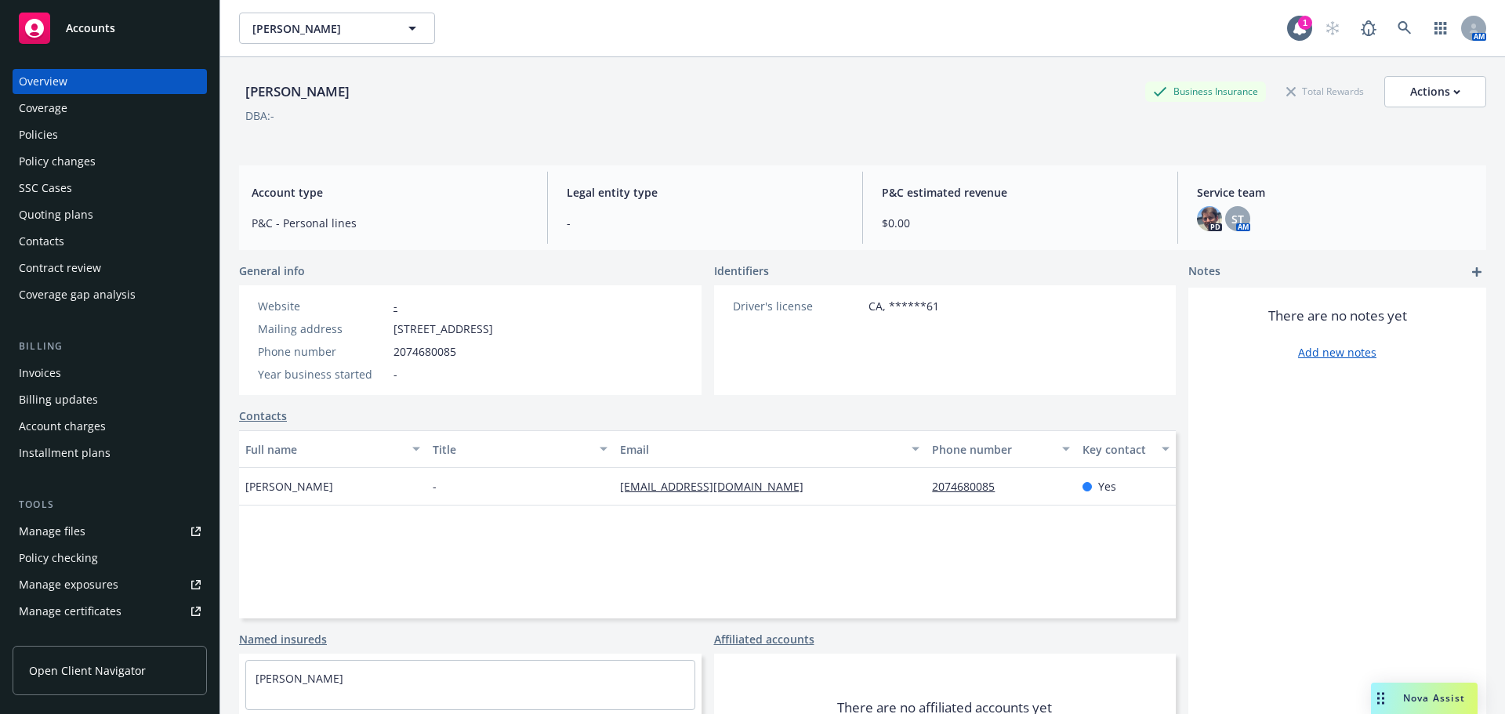
click at [42, 133] on div "Policies" at bounding box center [38, 134] width 39 height 25
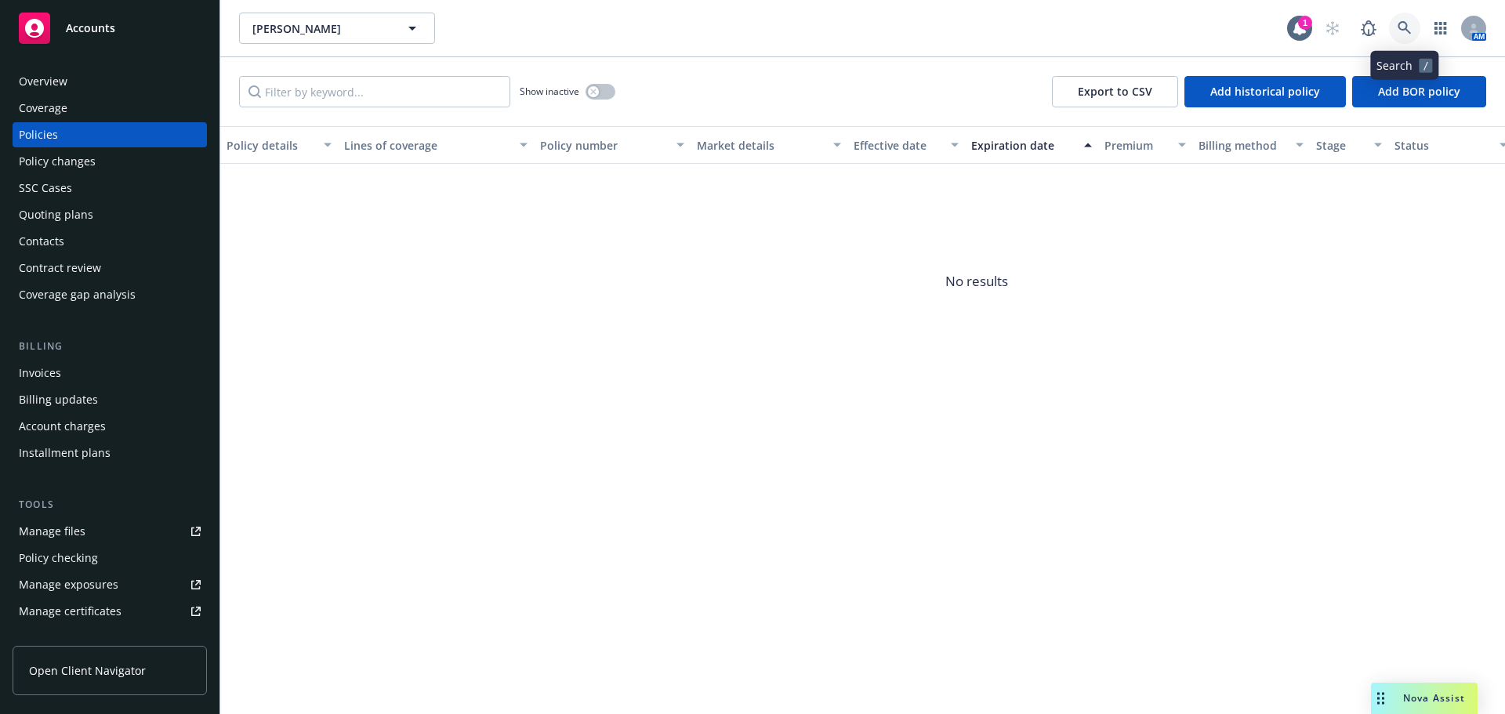
click at [1408, 25] on icon at bounding box center [1404, 28] width 14 height 14
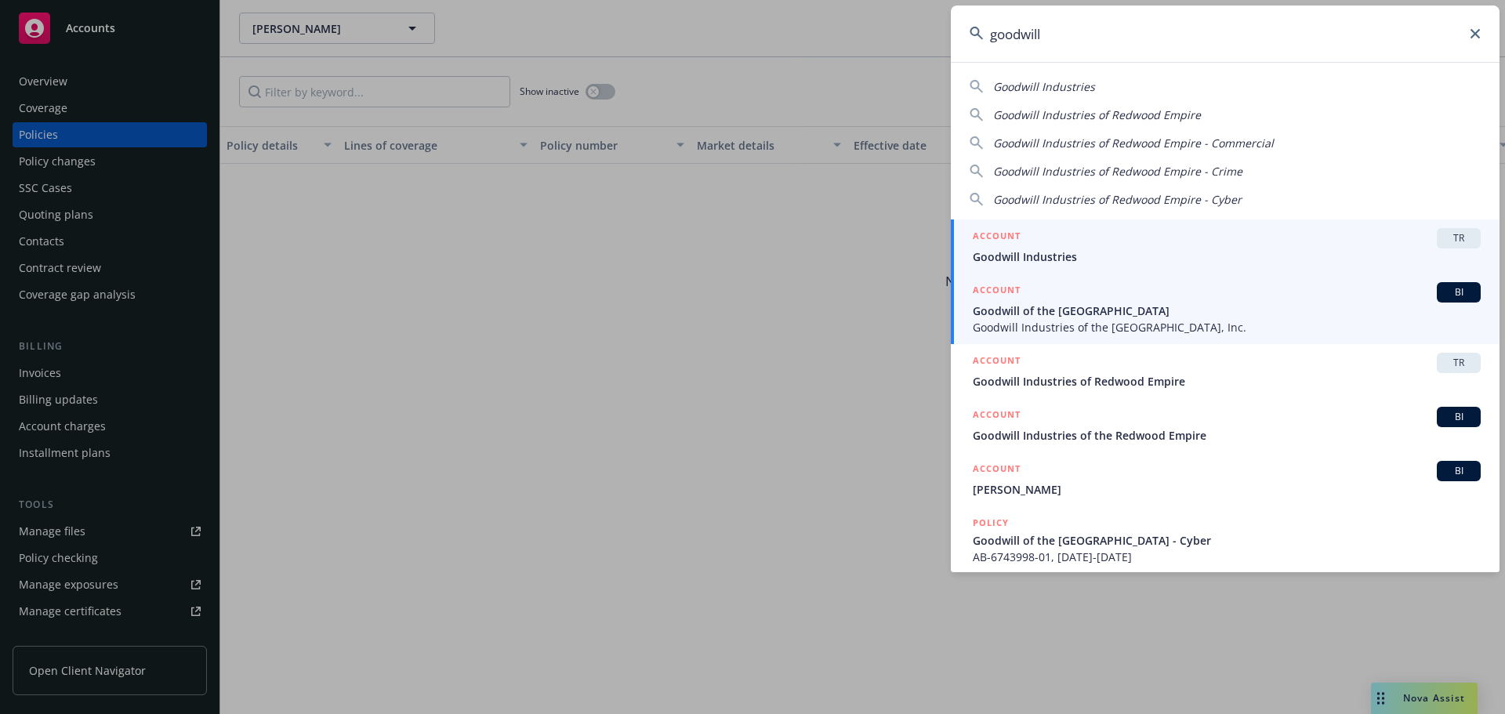
type input "goodwill"
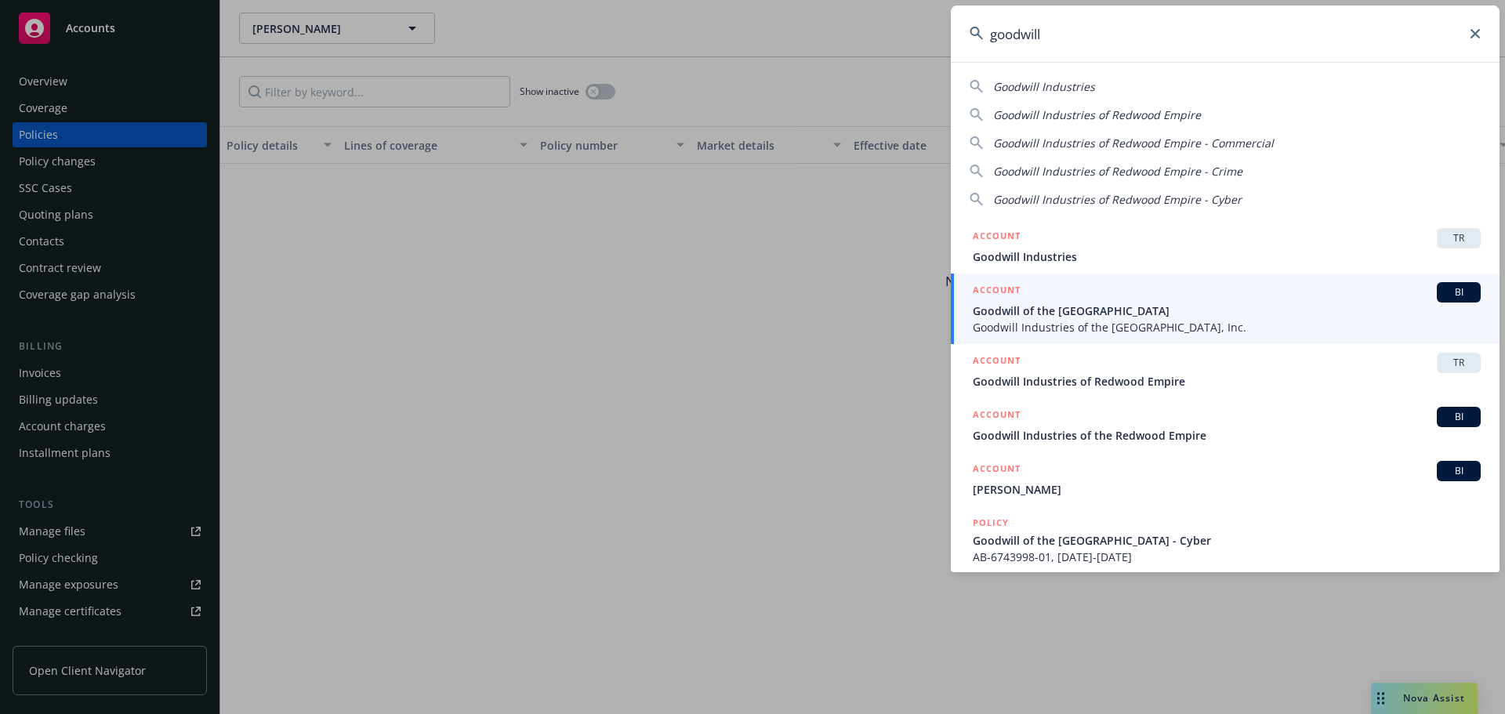
click at [1108, 324] on span "Goodwill Industries of the [GEOGRAPHIC_DATA], Inc." at bounding box center [1227, 327] width 508 height 16
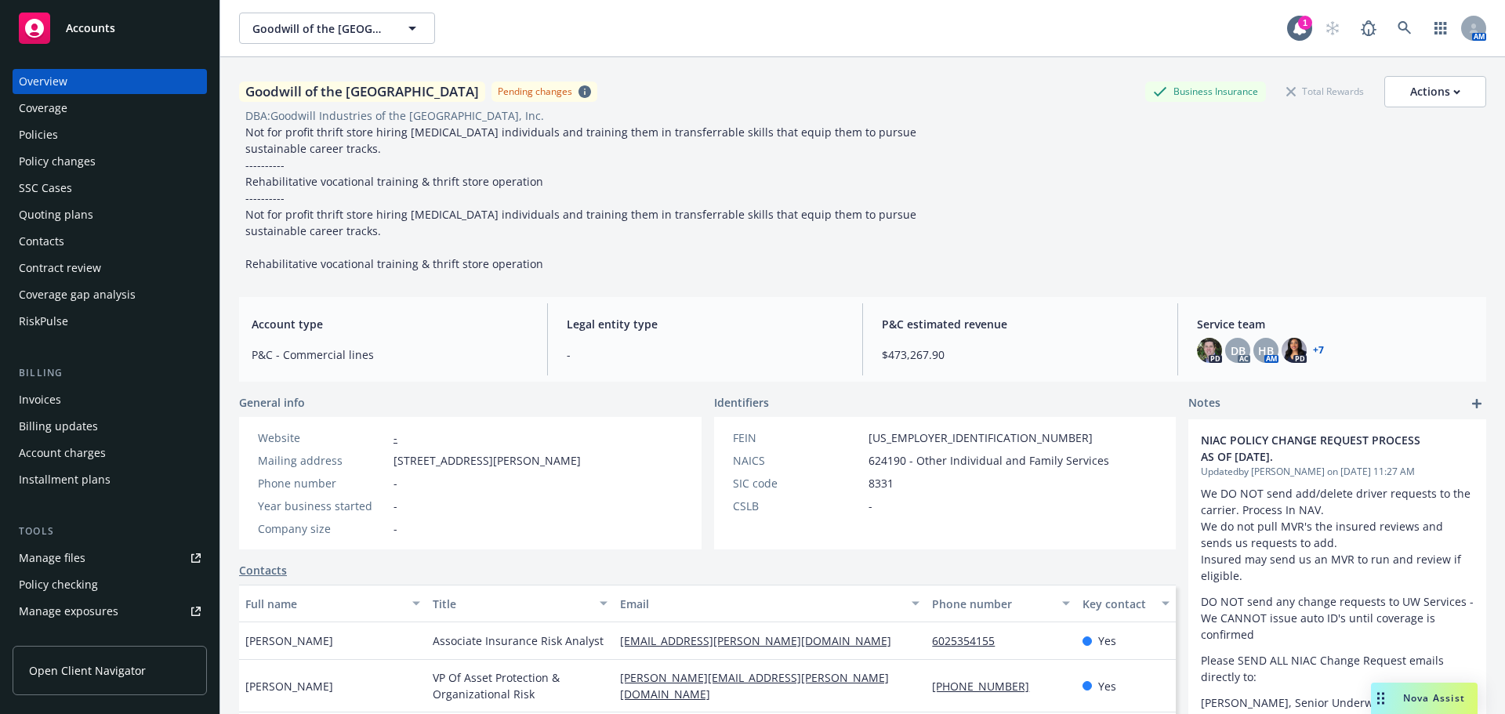
click at [41, 132] on div "Policies" at bounding box center [38, 134] width 39 height 25
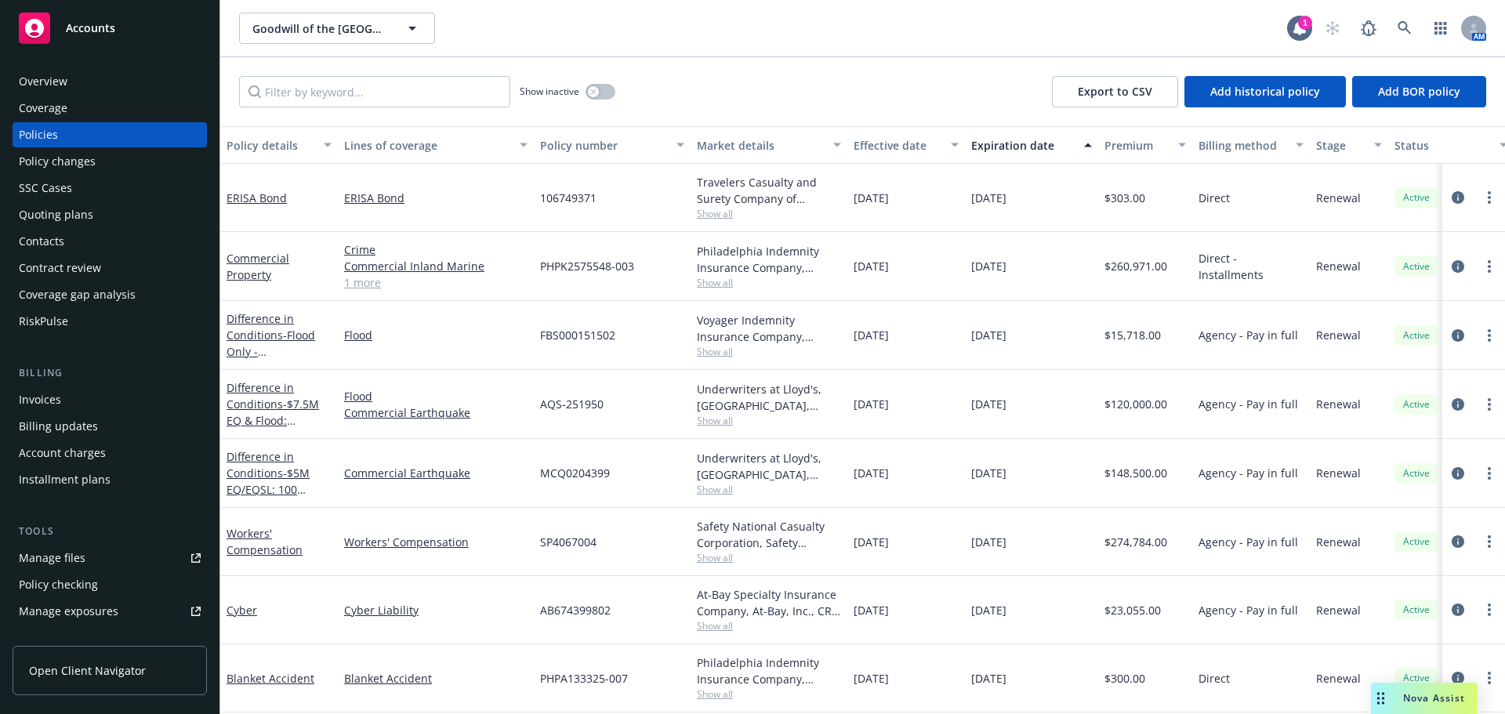
click at [47, 560] on div "Manage files" at bounding box center [52, 557] width 67 height 25
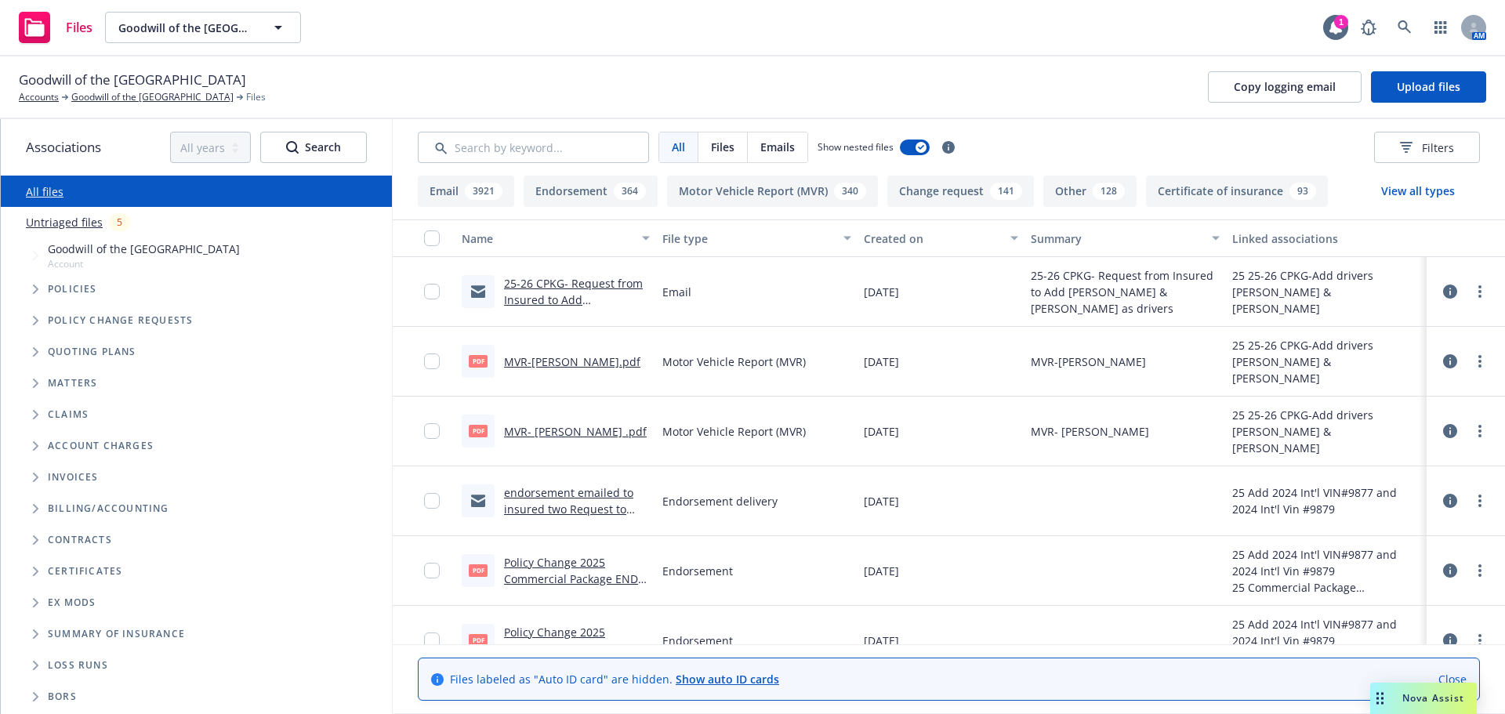
click at [565, 300] on link "25-26 CPKG- Request from Insured to Add Eduardo Lopez & Raul Rebollo as drivers…" at bounding box center [573, 316] width 139 height 81
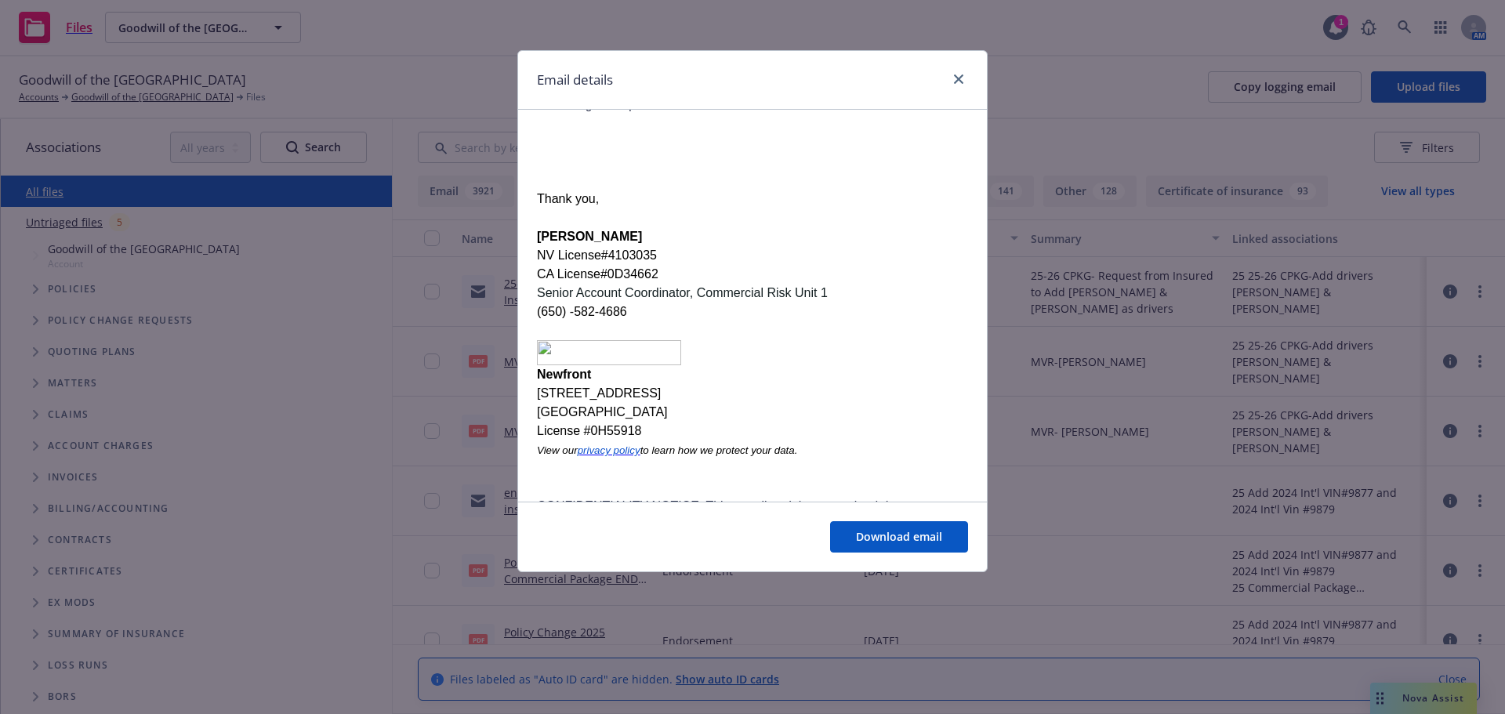
scroll to position [157, 0]
click at [964, 78] on link "close" at bounding box center [958, 79] width 19 height 19
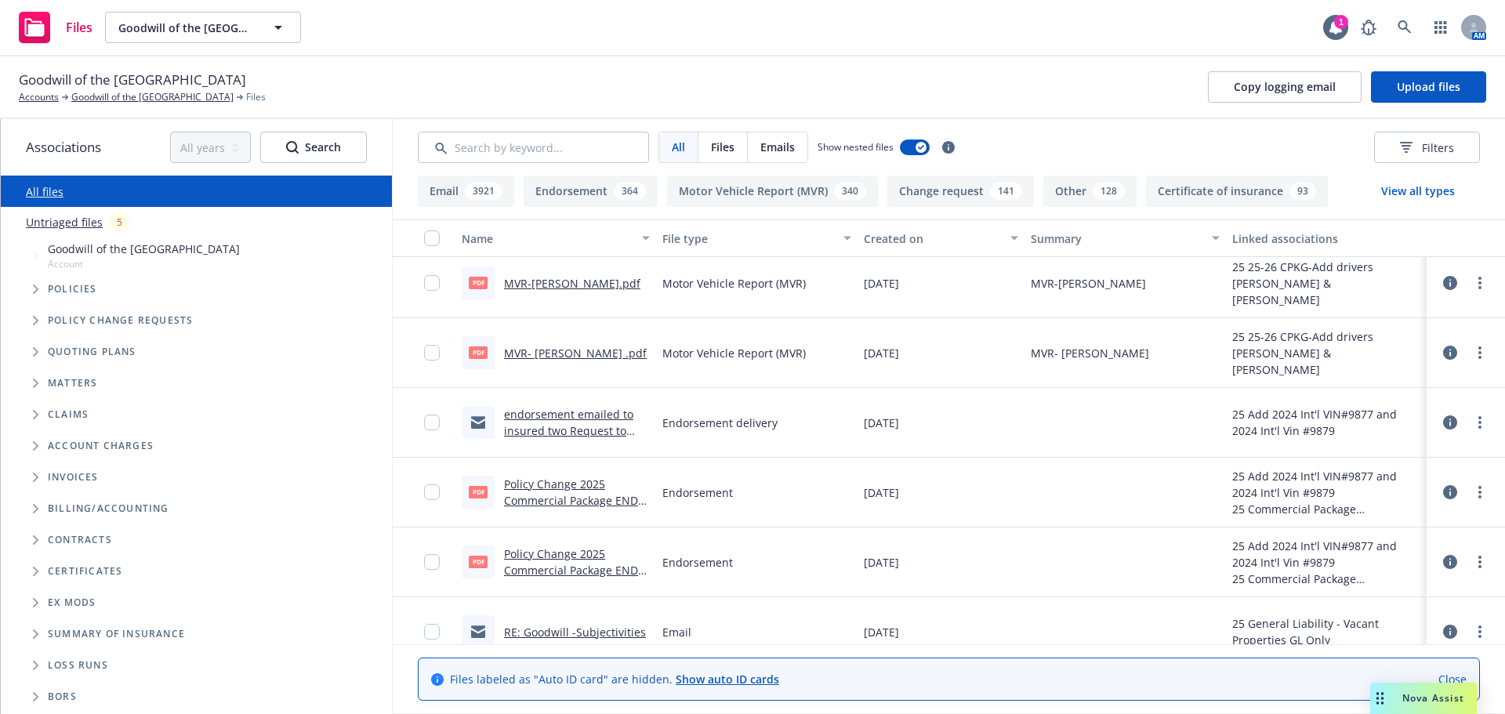
scroll to position [0, 0]
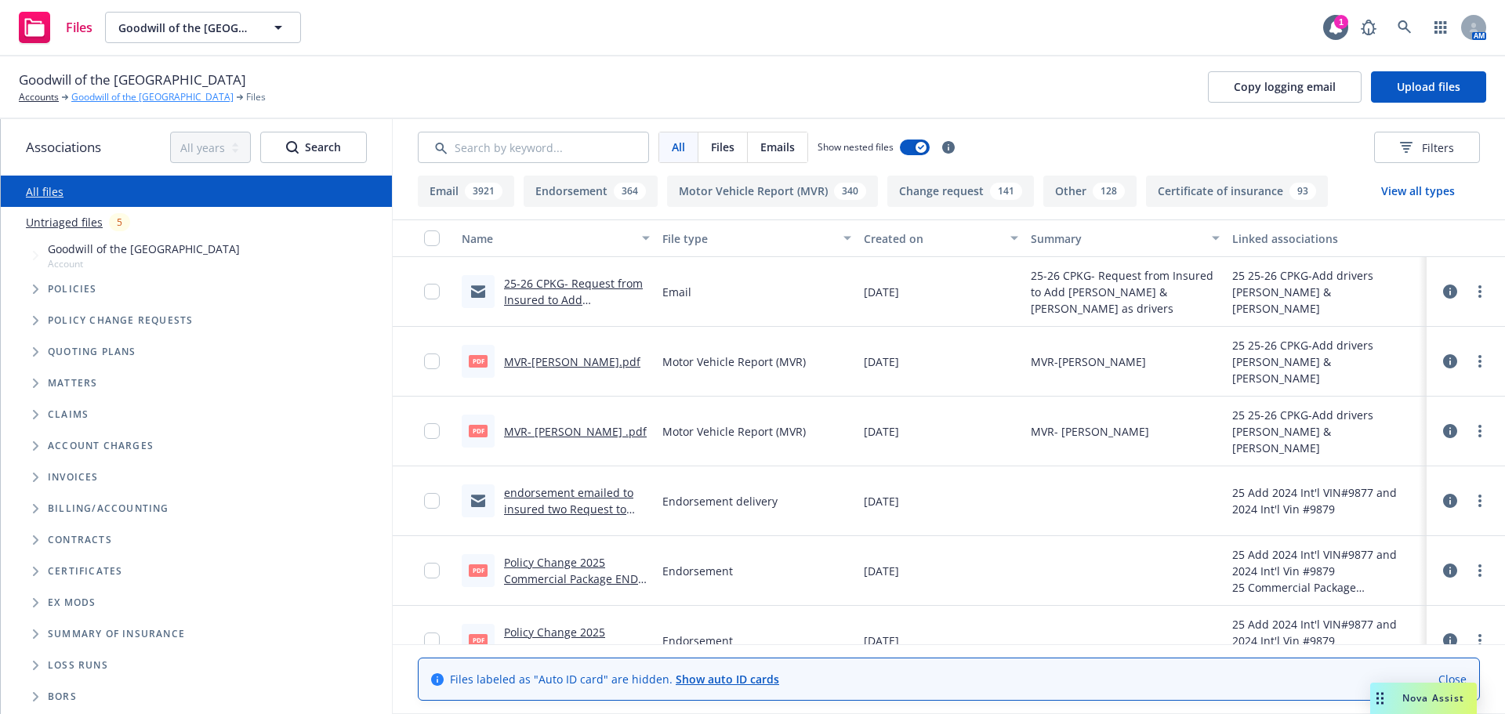
click at [136, 98] on link "Goodwill of the [GEOGRAPHIC_DATA]" at bounding box center [152, 97] width 162 height 14
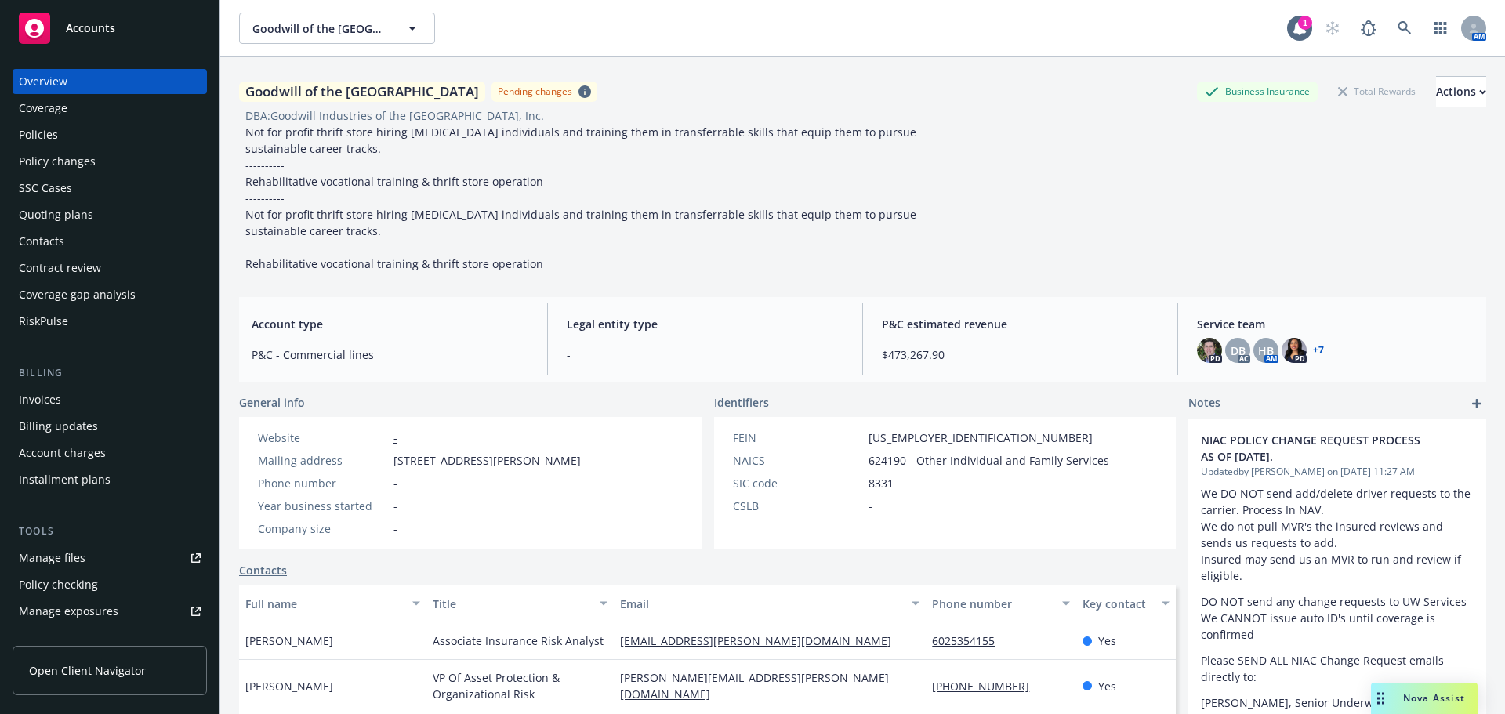
click at [1050, 134] on div "Goodwill of the San Francisco Bay Pending changes Business Insurance Total Rewa…" at bounding box center [862, 174] width 1247 height 196
click at [71, 151] on div "Policy changes" at bounding box center [57, 161] width 77 height 25
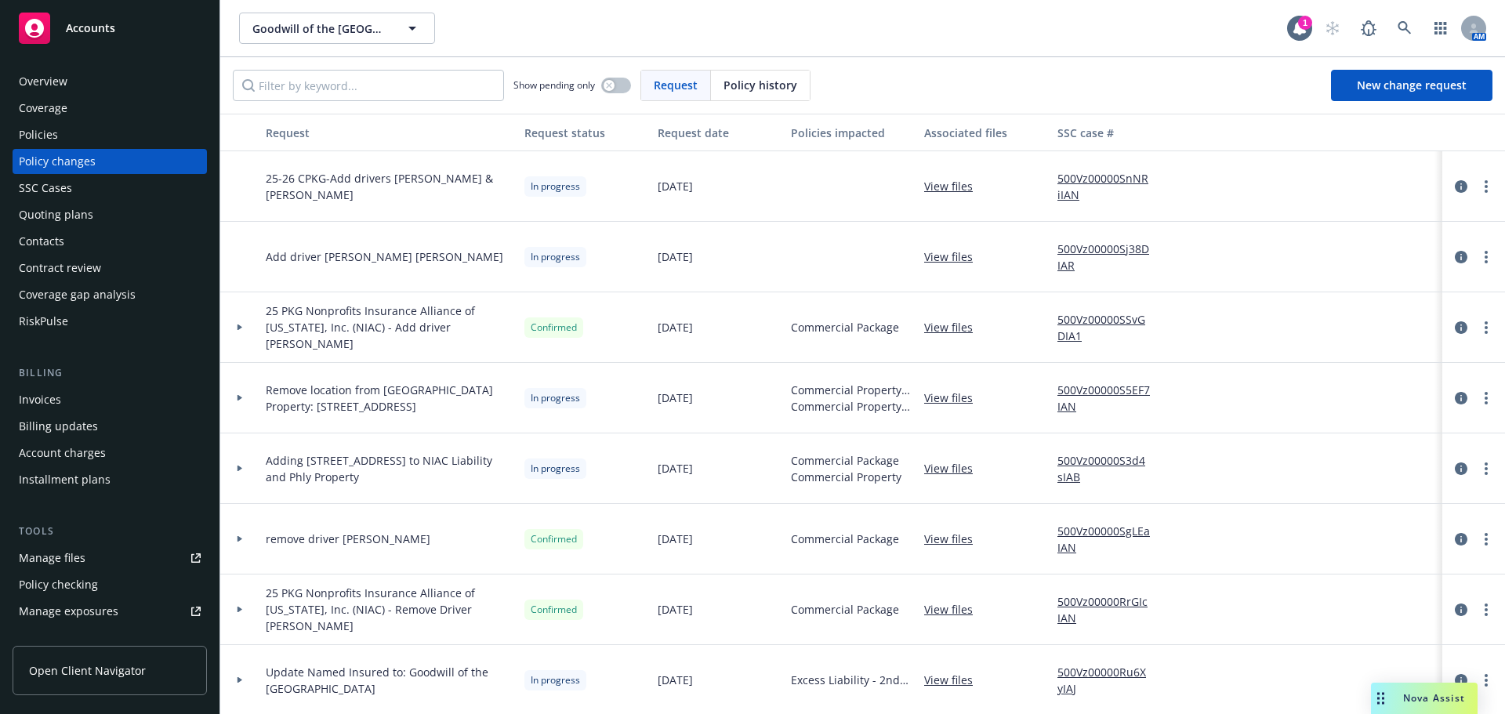
click at [1094, 182] on link "500Vz00000SnNRiIAN" at bounding box center [1109, 186] width 105 height 33
click at [1477, 191] on link "more" at bounding box center [1485, 186] width 19 height 19
click at [1276, 251] on link "Edit request summary" at bounding box center [1348, 249] width 269 height 31
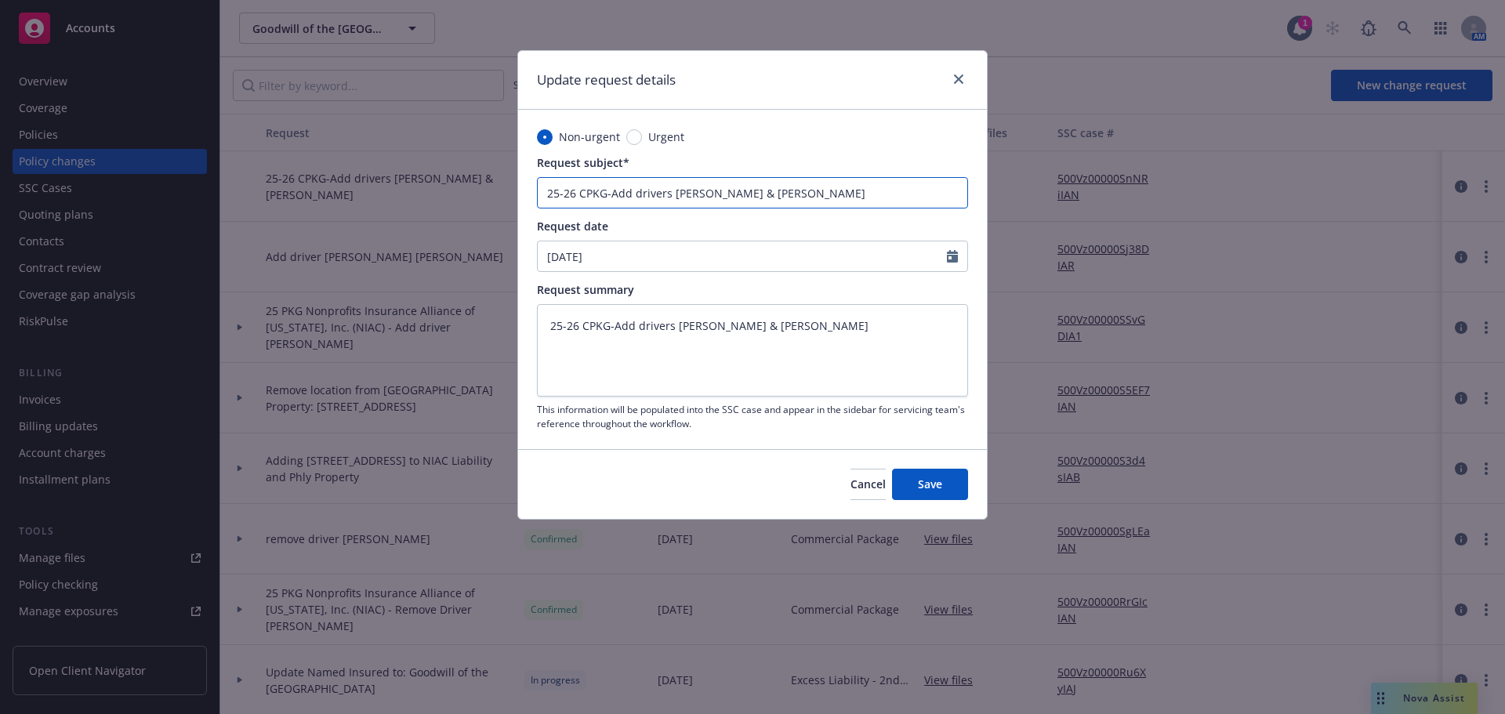
click at [734, 192] on input "25-26 CPKG-Add drivers Raul Rebollo & Eduardo Lopez" at bounding box center [752, 192] width 431 height 31
type textarea "x"
type input "25-26 CPKG-Add drivers Raul Rebollo & Eduardo Lopez"
type textarea "x"
type input "25-26 CPKG-Add drivers Raul Rebollo f & Eduardo Lopez"
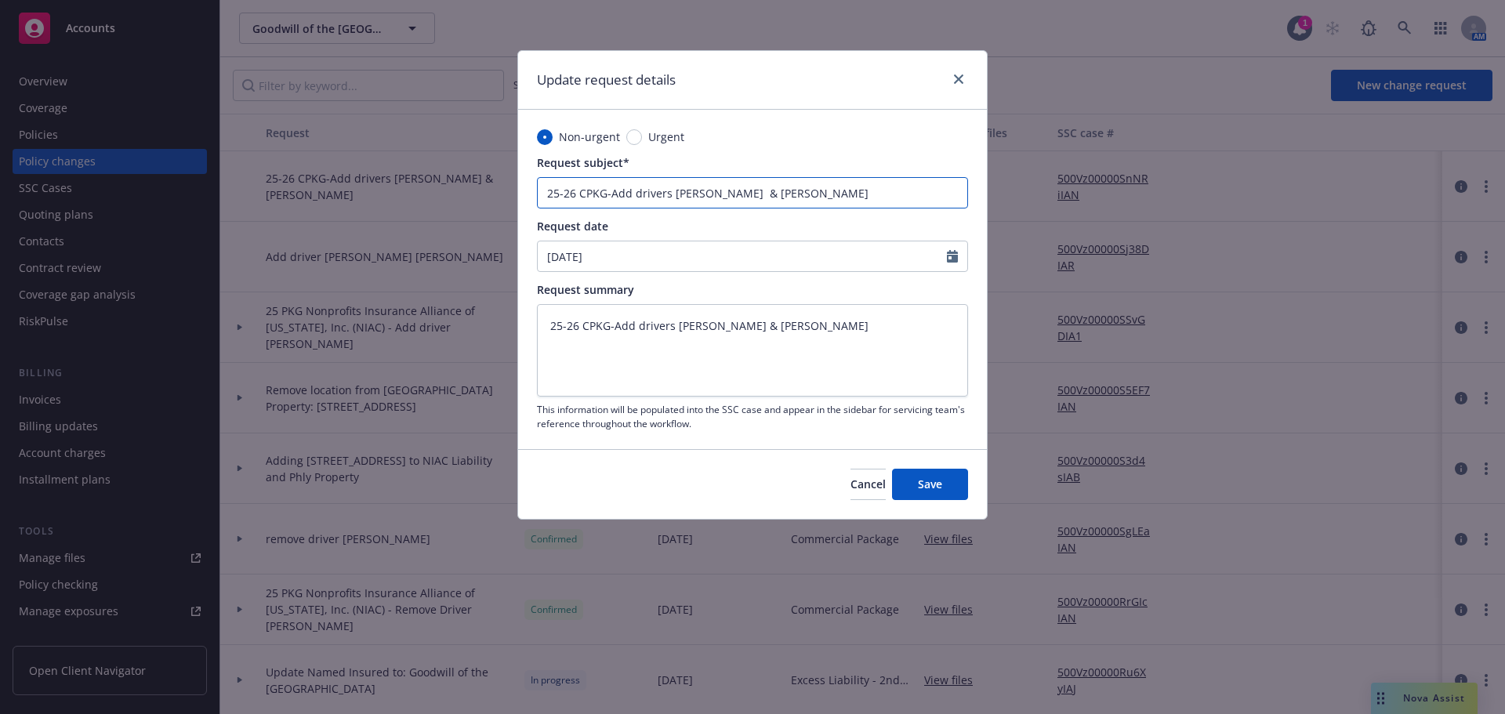
type textarea "x"
type input "25-26 CPKG-Add drivers Raul Rebollo & Eduardo Lopez"
type textarea "x"
type input "25-26 CPKG-Add drivers Raul Rebollo F & Eduardo Lopez"
type textarea "x"
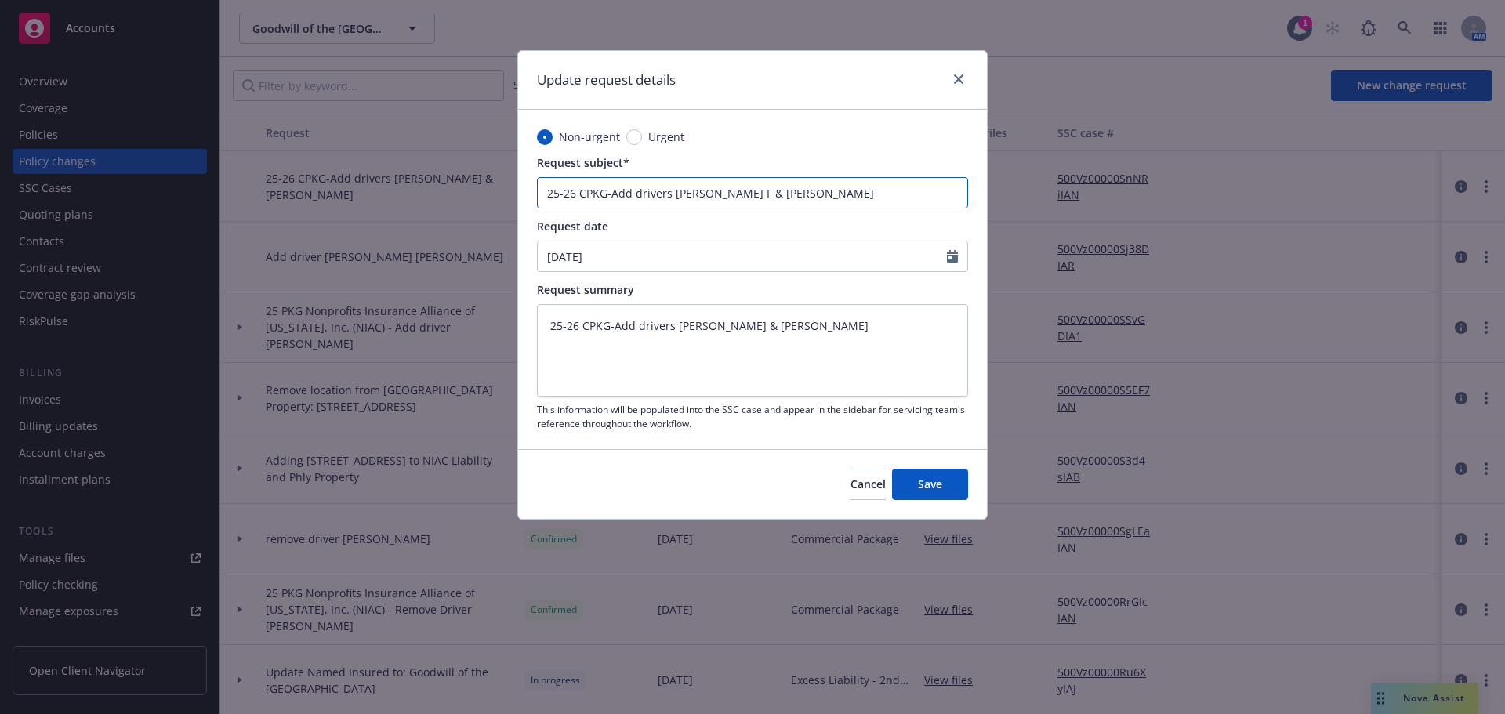
type input "25-26 CPKG-Add drivers Raul Rebollo Fl & Eduardo Lopez"
type textarea "x"
type input "25-26 CPKG-Add drivers Raul Rebollo Flo & Eduardo Lopez"
type textarea "x"
type input "25-26 CPKG-Add drivers Raul Rebollo Flor & Eduardo Lopez"
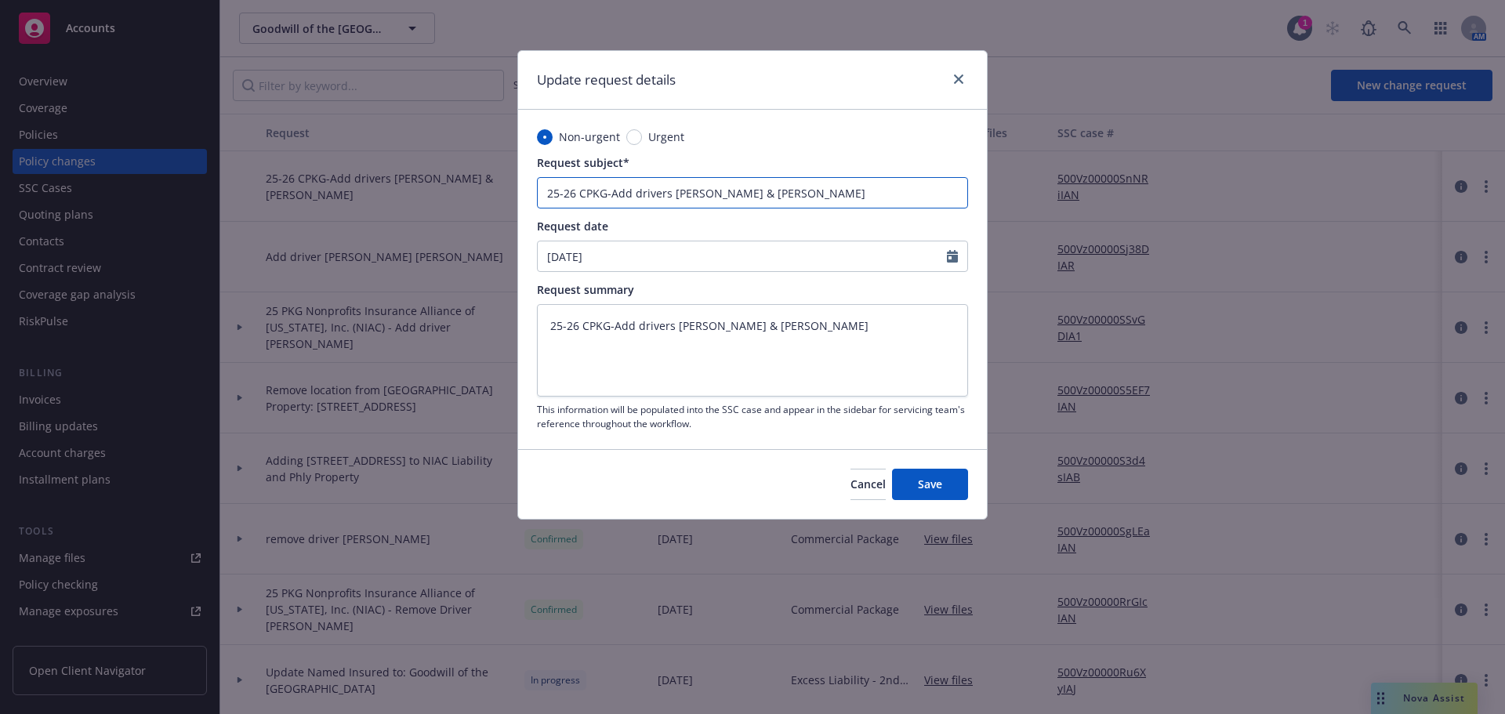
type textarea "x"
type input "25-26 CPKG-Add drivers Raul Rebollo Flore & Eduardo Lopez"
type textarea "x"
type input "25-26 CPKG-Add drivers Raul Rebollo Flores & Eduardo Lopez"
type textarea "x"
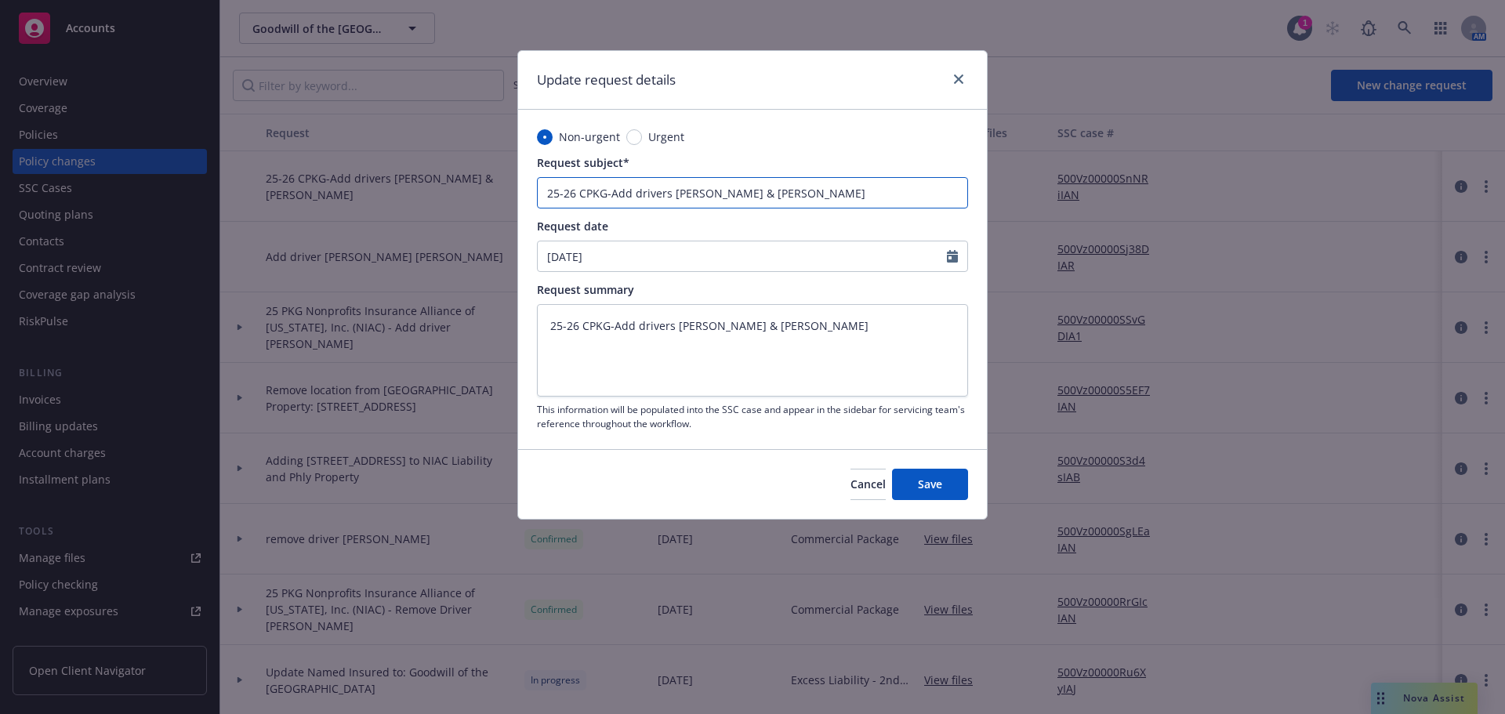
drag, startPoint x: 864, startPoint y: 191, endPoint x: 389, endPoint y: 230, distance: 476.4
click at [391, 230] on div "Update request details Non-urgent Urgent Request subject* 25-26 CPKG-Add driver…" at bounding box center [752, 357] width 1505 height 714
type input "25-26 CPKG-Add drivers Raul Rebollo Flores & Eduardo Lopez"
drag, startPoint x: 853, startPoint y: 343, endPoint x: 65, endPoint y: 390, distance: 789.8
click at [66, 390] on div "Update request details Non-urgent Urgent Request subject* 25-26 CPKG-Add driver…" at bounding box center [752, 357] width 1505 height 714
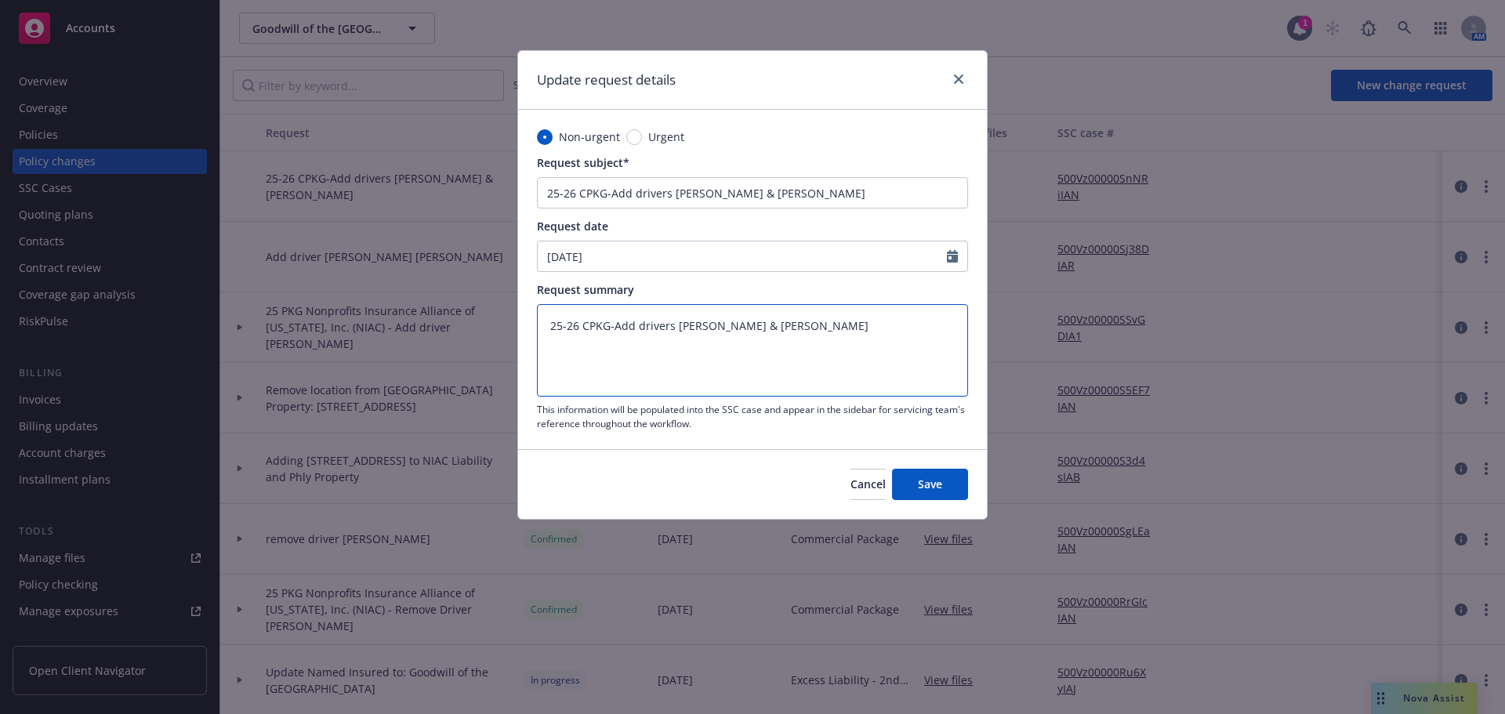
paste textarea "Flores"
type textarea "25-26 CPKG-Add drivers Raul Rebollo Flores & Eduardo Lopez"
type textarea "x"
type textarea "25-26 CPKG-Add drivers Raul Rebollo Flores & Eduardo Lopez"
click at [925, 484] on span "Save" at bounding box center [930, 483] width 24 height 15
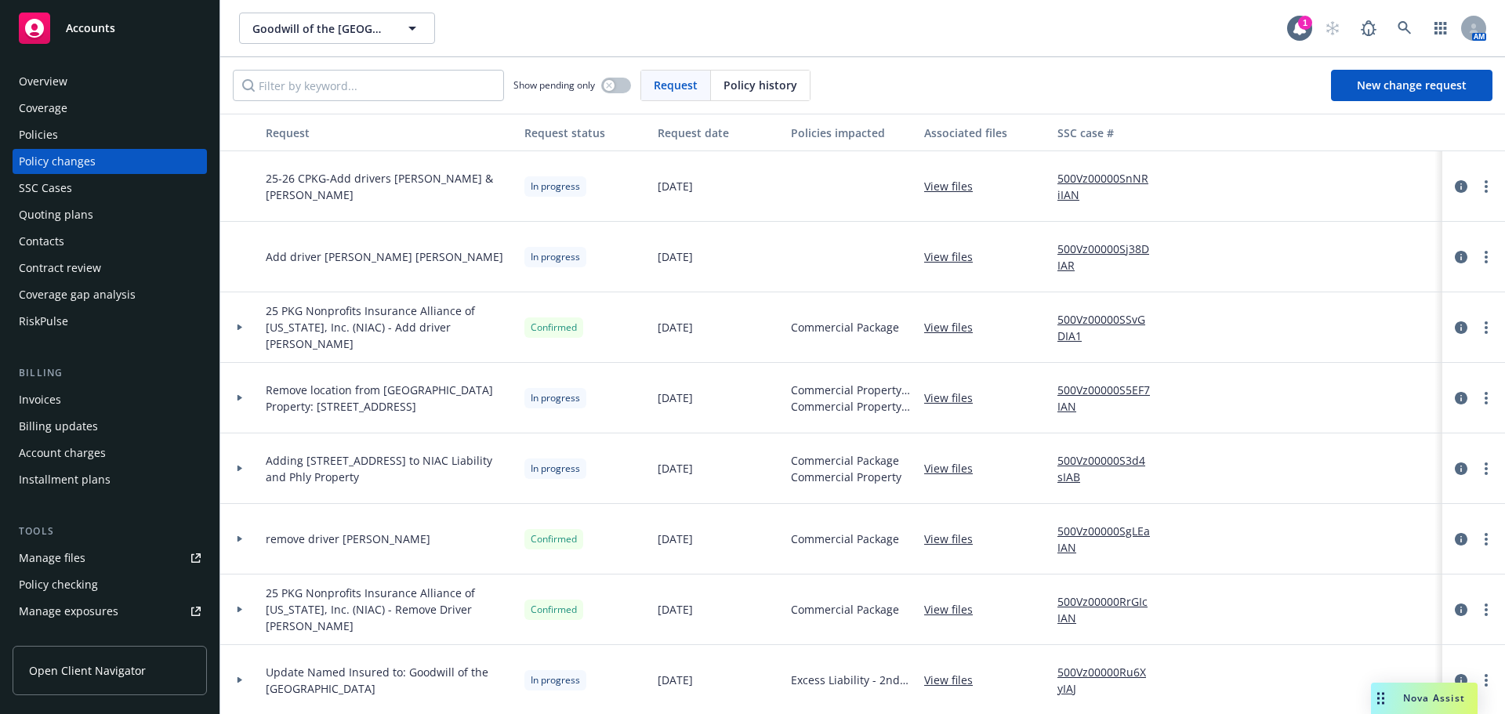
type textarea "x"
click at [1073, 187] on link "500Vz00000SnNRiIAN" at bounding box center [1109, 186] width 105 height 33
click at [953, 190] on link "View files" at bounding box center [954, 186] width 61 height 16
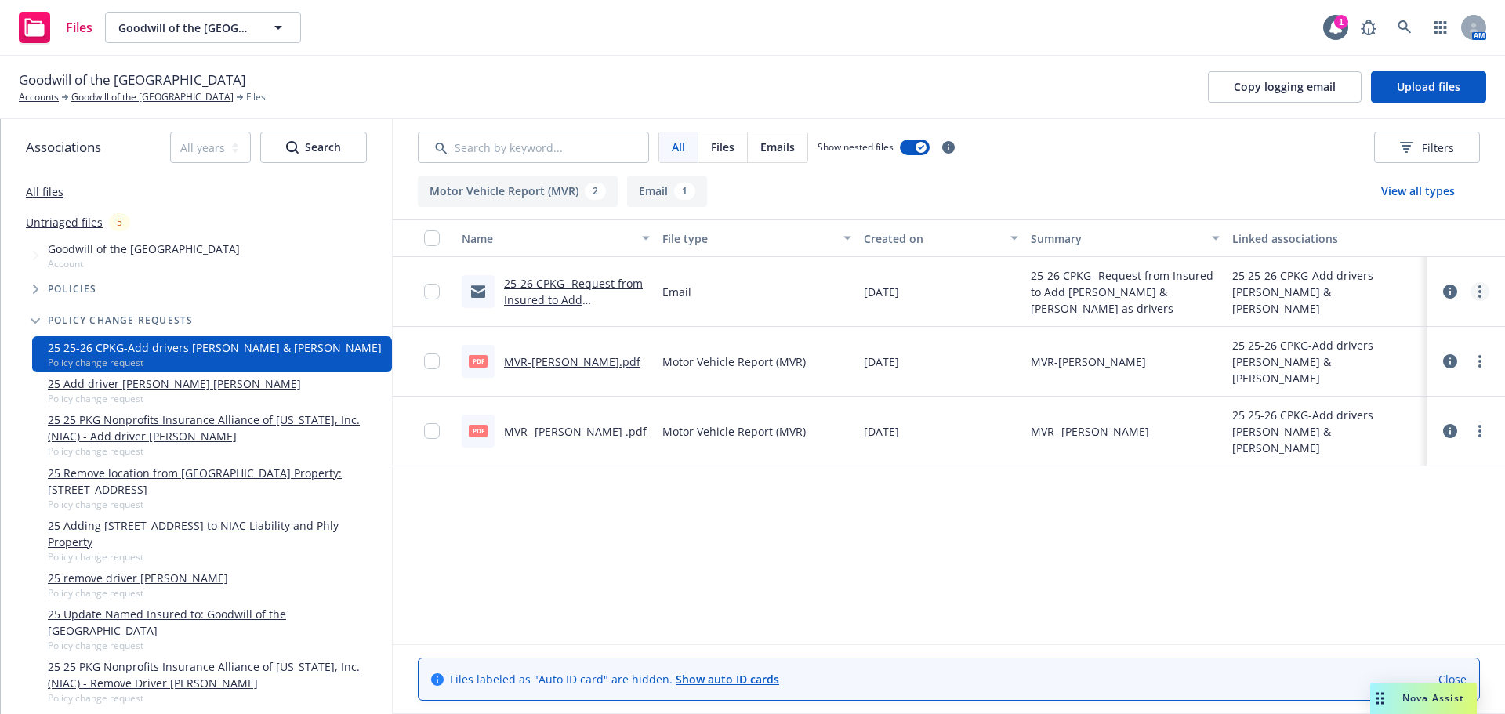
click at [1480, 299] on link "more" at bounding box center [1479, 291] width 19 height 19
click at [1387, 386] on link "Edit" at bounding box center [1410, 386] width 156 height 31
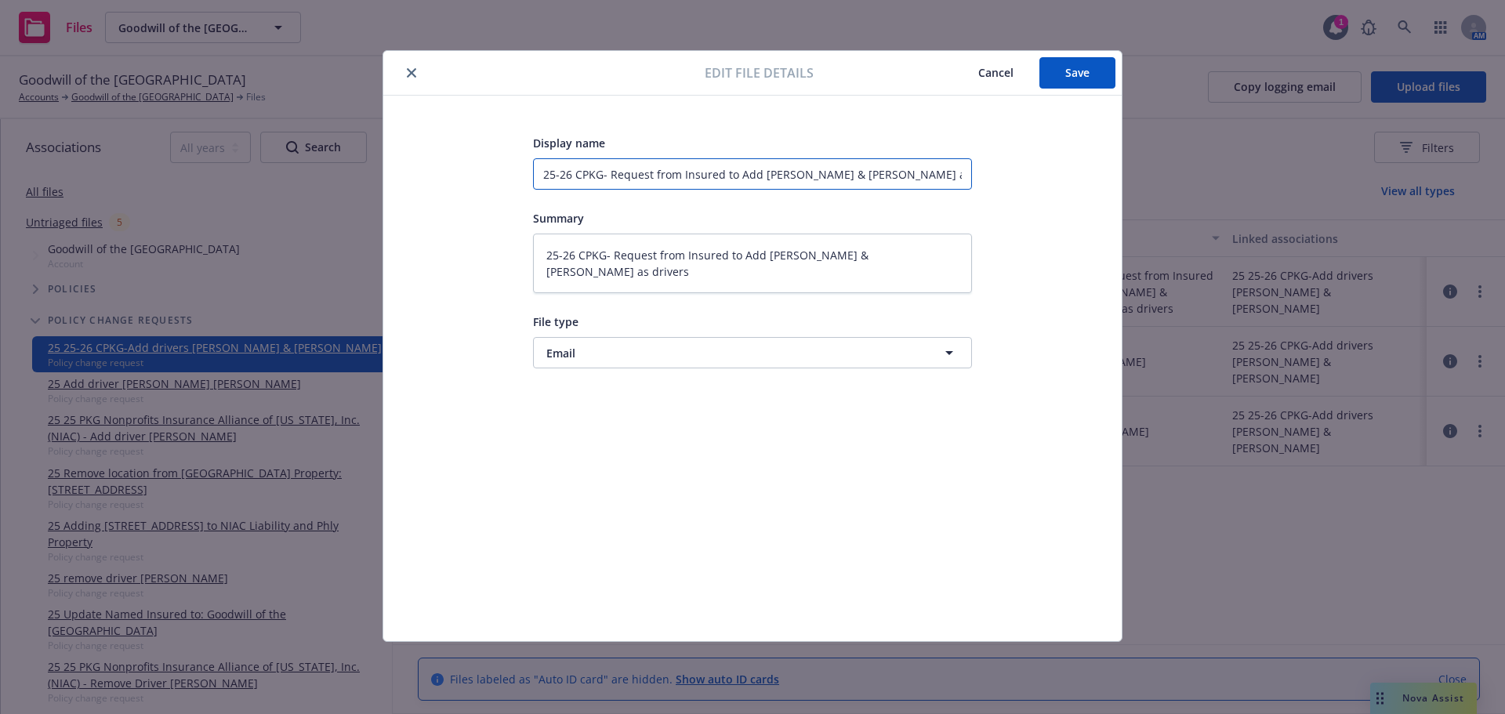
click at [804, 171] on input "25-26 CPKG- Request from Insured to Add Eduardo Lopez & Raul Rebollo as drivers" at bounding box center [752, 173] width 439 height 31
type textarea "x"
type input "25-26 CPKG- Request from Insured to Add Eduardo Lopez & Raul Rebollo as drivers"
type textarea "x"
type input "25-26 CPKG- Request from Insured to Add Eduardo F Lopez & Raul Rebollo as drive…"
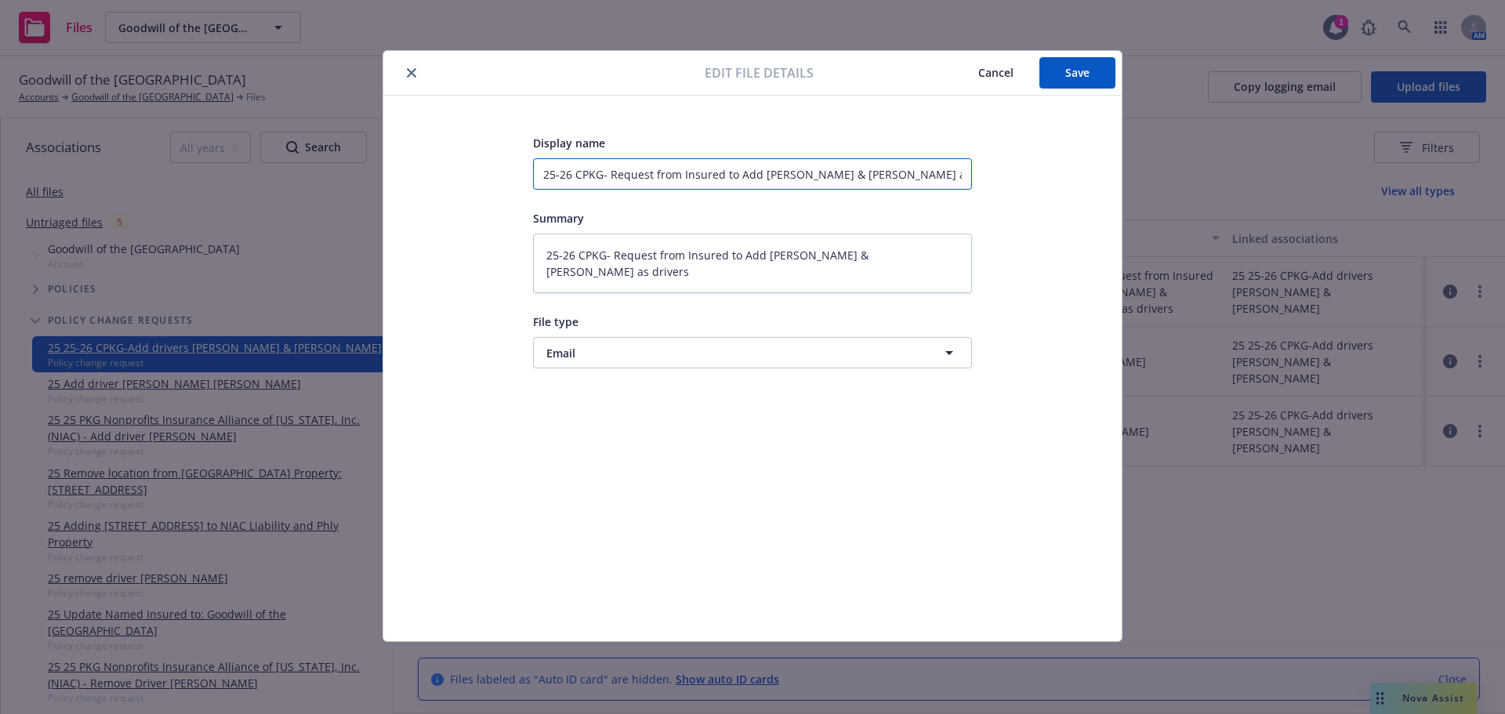
type textarea "x"
type input "25-26 CPKG- Request from Insured to Add Eduardo Fl Lopez & Raul Rebollo as driv…"
type textarea "x"
type input "25-26 CPKG- Request from Insured to Add Eduardo Flo Lopez & Raul Rebollo as dri…"
type textarea "x"
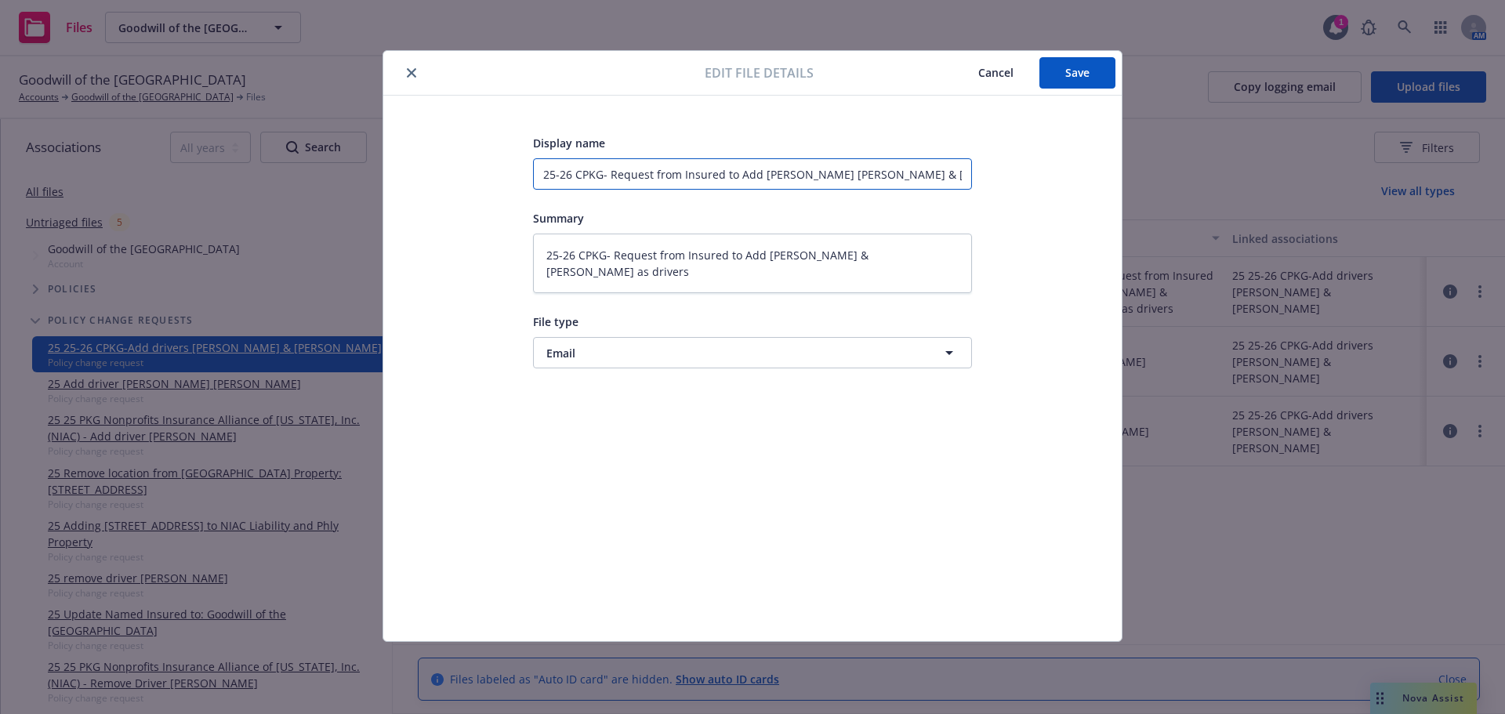
type input "25-26 CPKG- Request from Insured to Add Eduardo Flor Lopez & Raul Rebollo as dr…"
type textarea "x"
type input "25-26 CPKG- Request from Insured to Add Eduardo Flore Lopez & Raul Rebollo as d…"
type textarea "x"
type input "25-26 CPKG- Request from Insured to Add Eduardo Flores Lopez & Raul Rebollo as …"
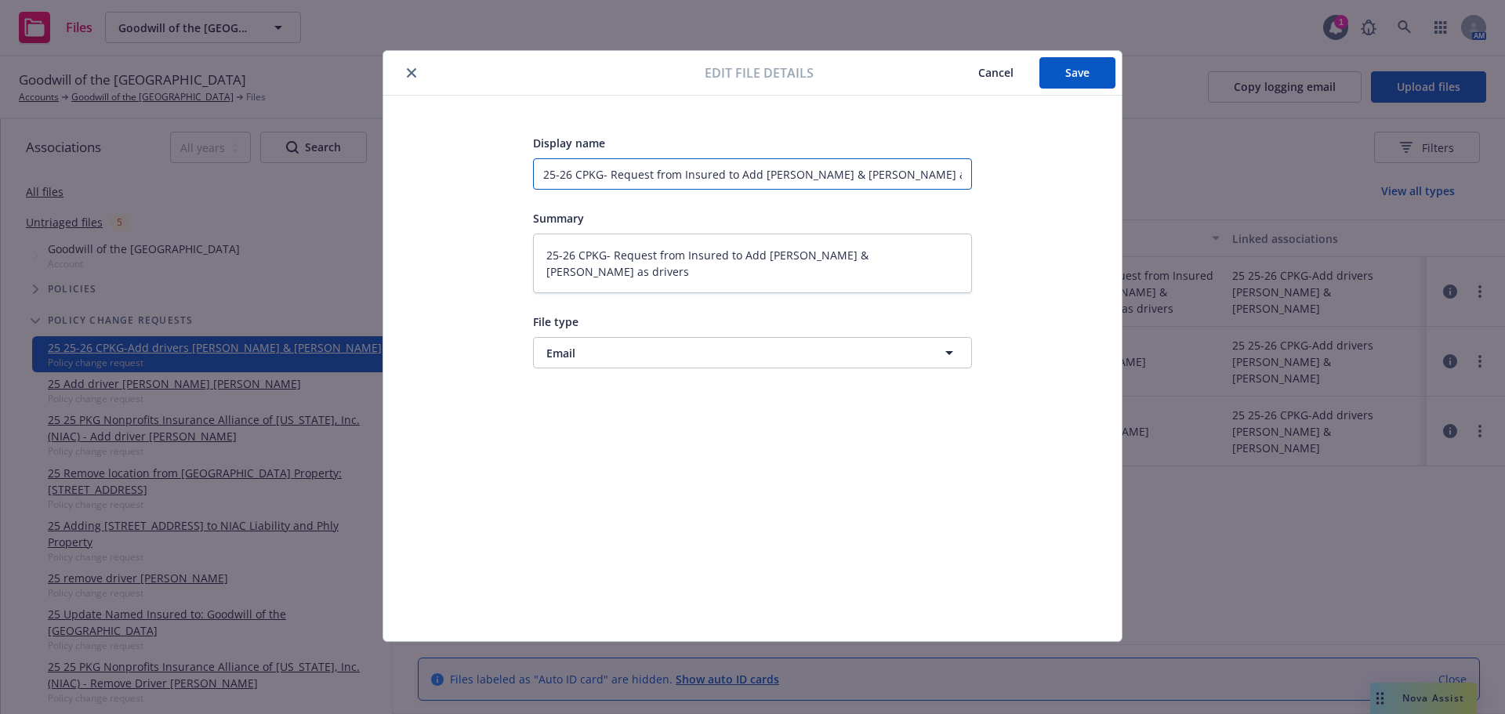
type textarea "x"
type input "25-26 CPKG- Request from Insured to Add Eduardo Flore Lopez & Raul Rebollo as d…"
type textarea "x"
type input "25-26 CPKG- Request from Insured to Add Eduardo Flor Lopez & Raul Rebollo as dr…"
type textarea "x"
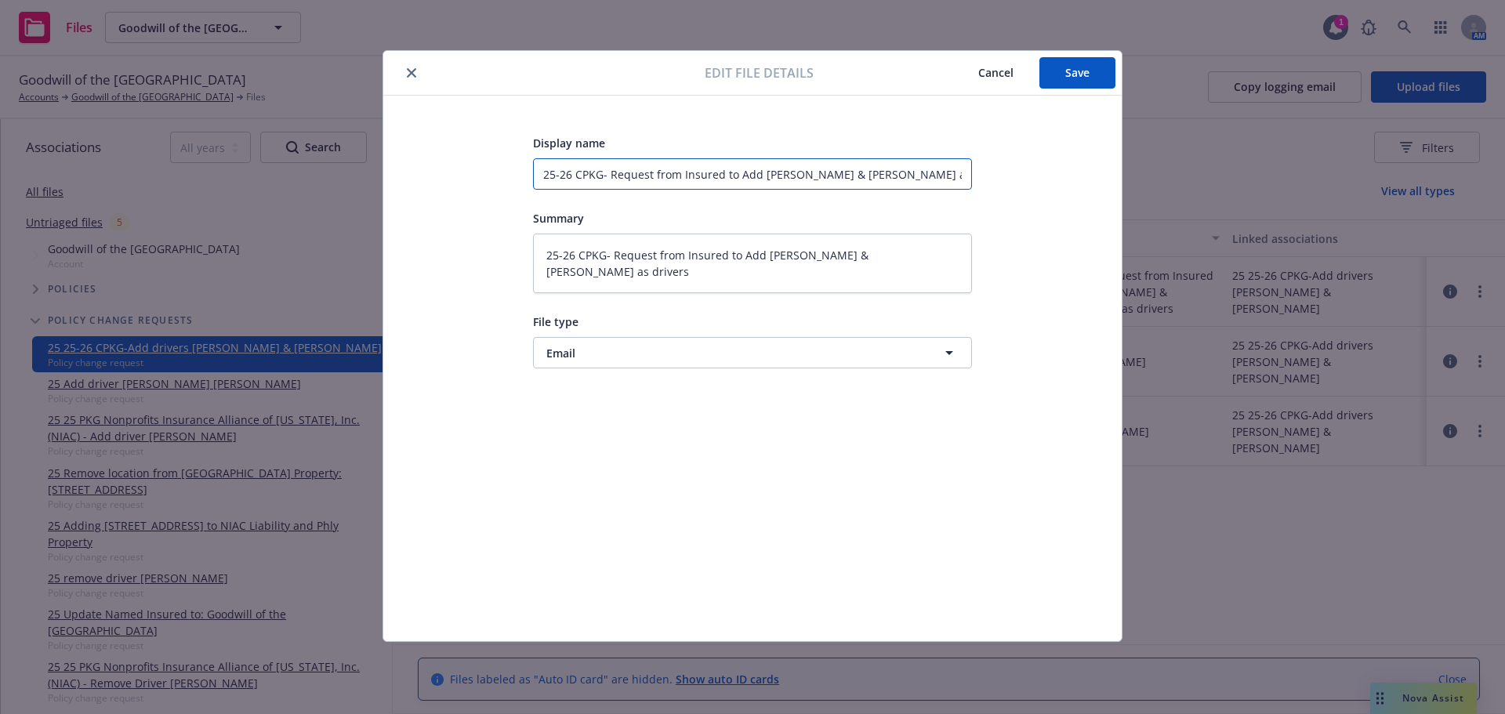
type input "25-26 CPKG- Request from Insured to Add Eduardo Flo Lopez & Raul Rebollo as dri…"
type textarea "x"
type input "25-26 CPKG- Request from Insured to Add Eduardo F Lopez & Raul Rebollo as drive…"
type textarea "x"
type input "25-26 CPKG- Request from Insured to Add Eduardo Lopez & Raul Rebollo as drivers"
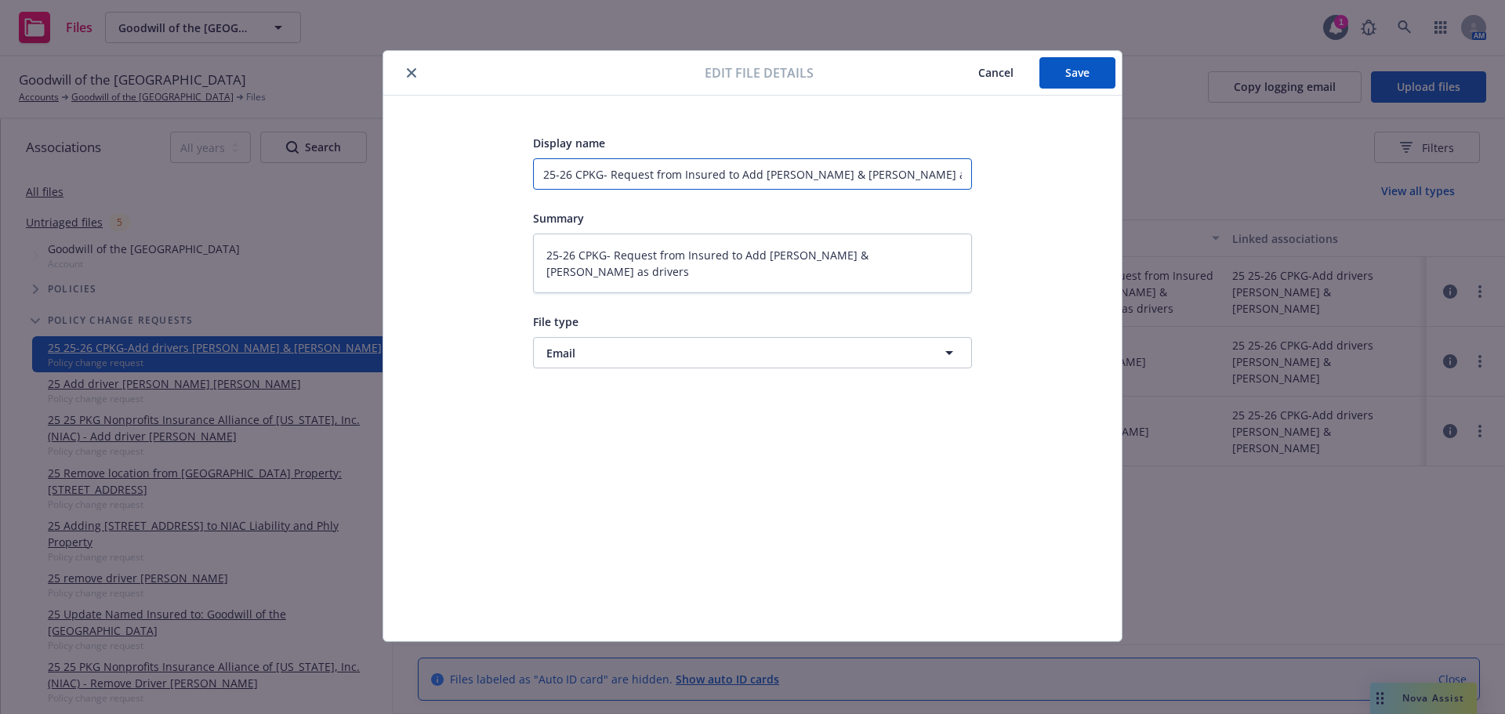
type textarea "x"
type input "25-26 CPKG- Request from Insured to Add Eduardo Lopez & Raul Rebollo as drivers"
click at [916, 173] on input "25-26 CPKG- Request from Insured to Add Eduardo Lopez & Raul Rebollo as drivers" at bounding box center [752, 173] width 439 height 31
type textarea "x"
type input "25-26 CPKG- Request from Insured to Add Eduardo Lopez & Raul Rebollo Fas drivers"
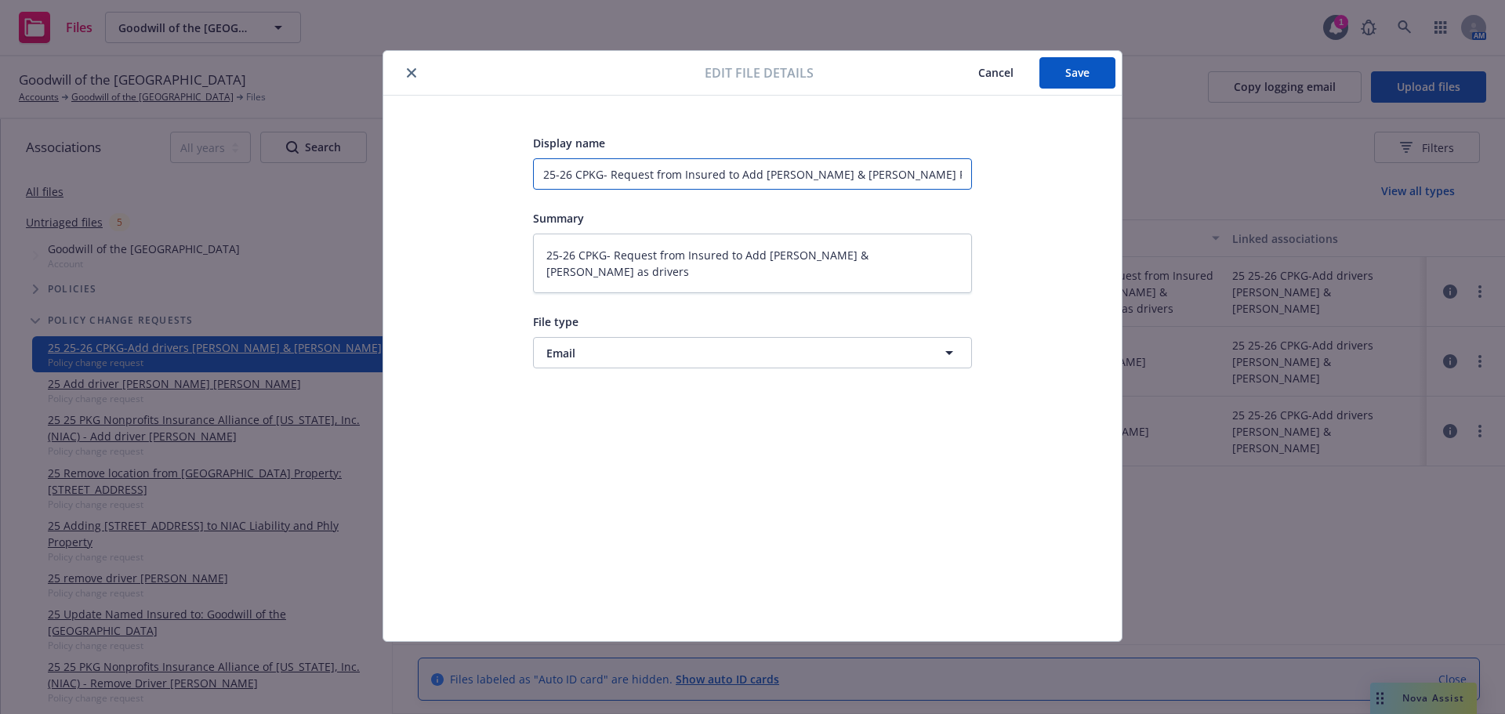
type textarea "x"
type input "25-26 CPKG- Request from Insured to Add Eduardo Lopez & Raul Rebollo Flas drive…"
type textarea "x"
type input "25-26 CPKG- Request from Insured to Add Eduardo Lopez & Raul Rebollo Floas driv…"
type textarea "x"
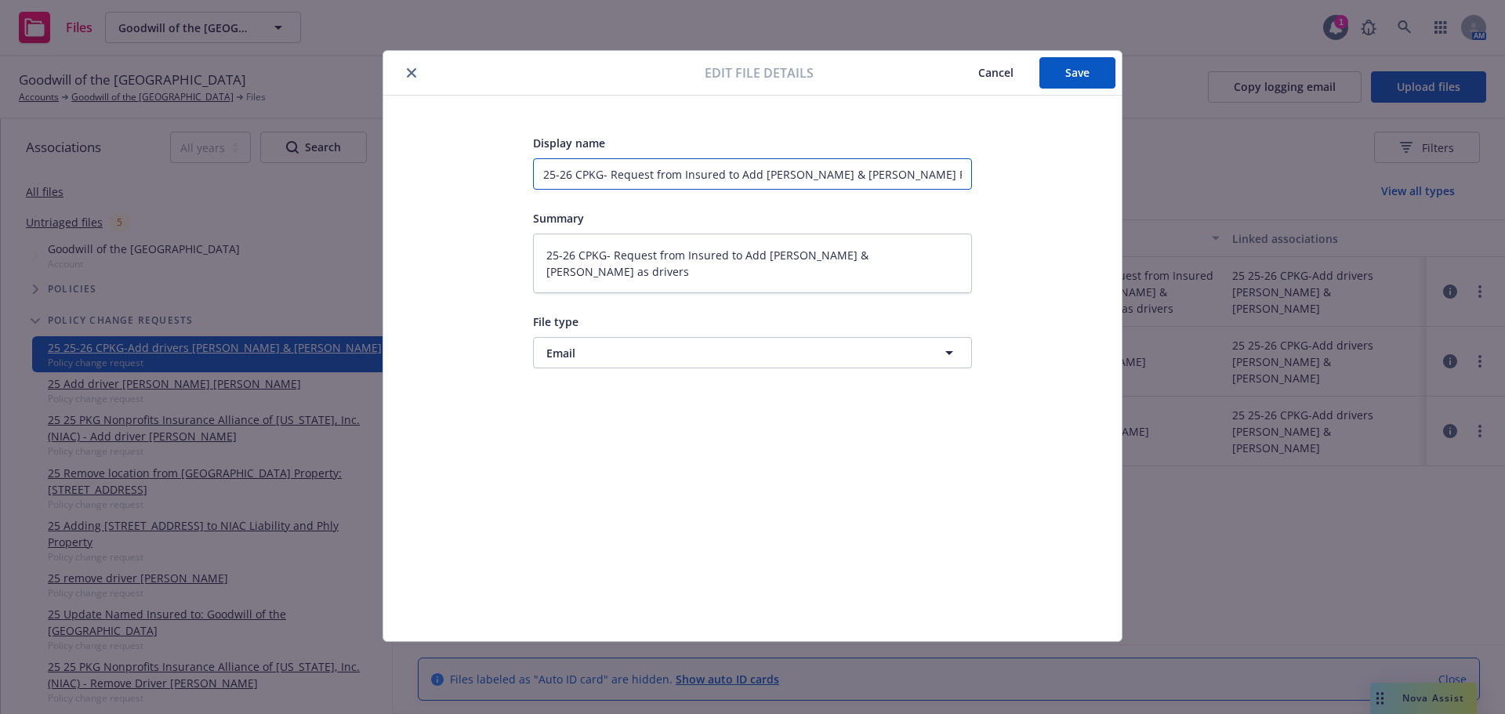
type input "25-26 CPKG- Request from Insured to Add Eduardo Lopez & Raul Rebollo Floras dri…"
type textarea "x"
type input "25-26 CPKG- Request from Insured to Add Eduardo Lopez & Raul Rebollo Floreas dr…"
type textarea "x"
type input "25-26 CPKG- Request from Insured to Add Eduardo Lopez & Raul Rebollo Floresas d…"
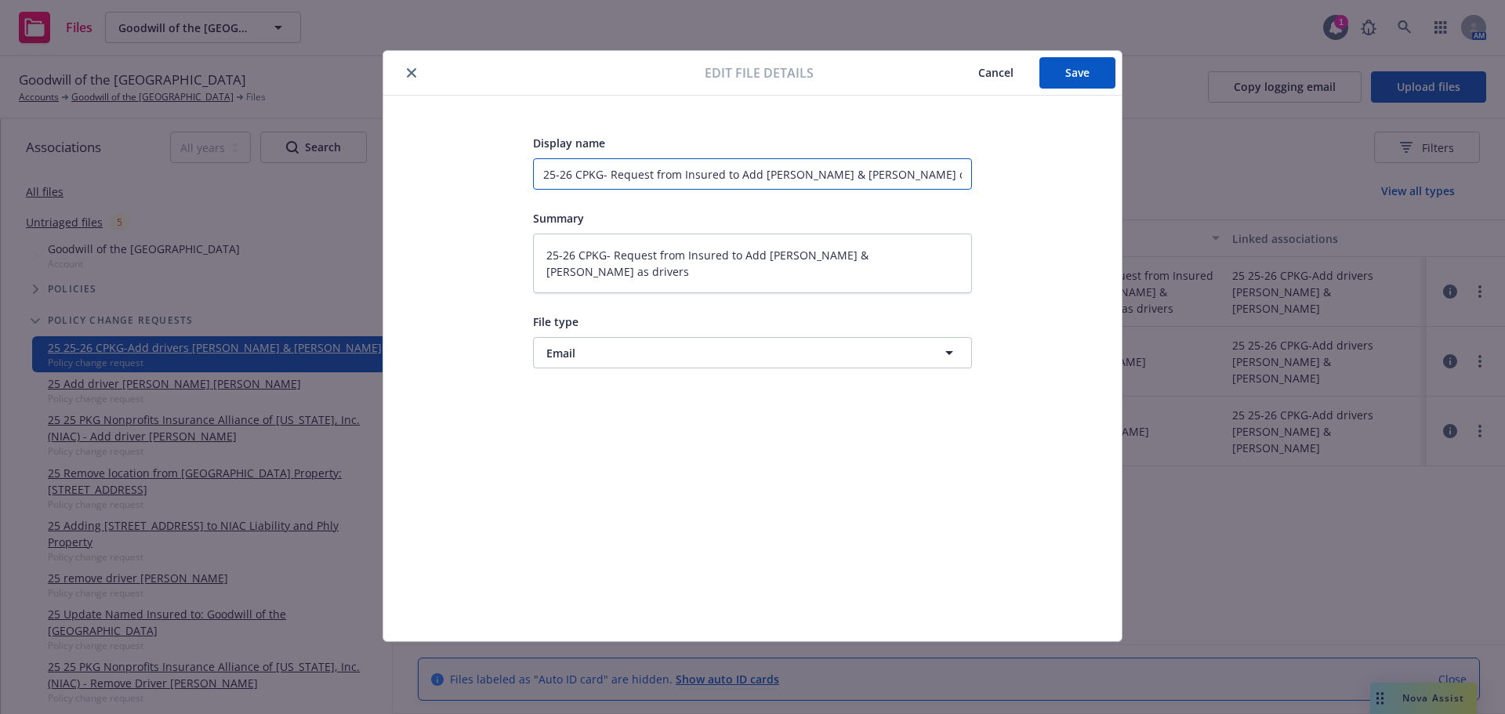
type textarea "x"
click at [944, 176] on input "25-26 CPKG- Request from Insured to Add Eduardo Lopez & Raul Rebollo Flores as …" at bounding box center [752, 173] width 439 height 31
type input "25-26 CPKG- Request from Insured to Add Eduardo Lopez & Raul Rebollo Flores as …"
drag, startPoint x: 839, startPoint y: 266, endPoint x: 374, endPoint y: 254, distance: 464.9
click at [374, 254] on div "Edit file details Cancel Save Display name 25-26 CPKG- Request from Insured to …" at bounding box center [752, 357] width 1505 height 714
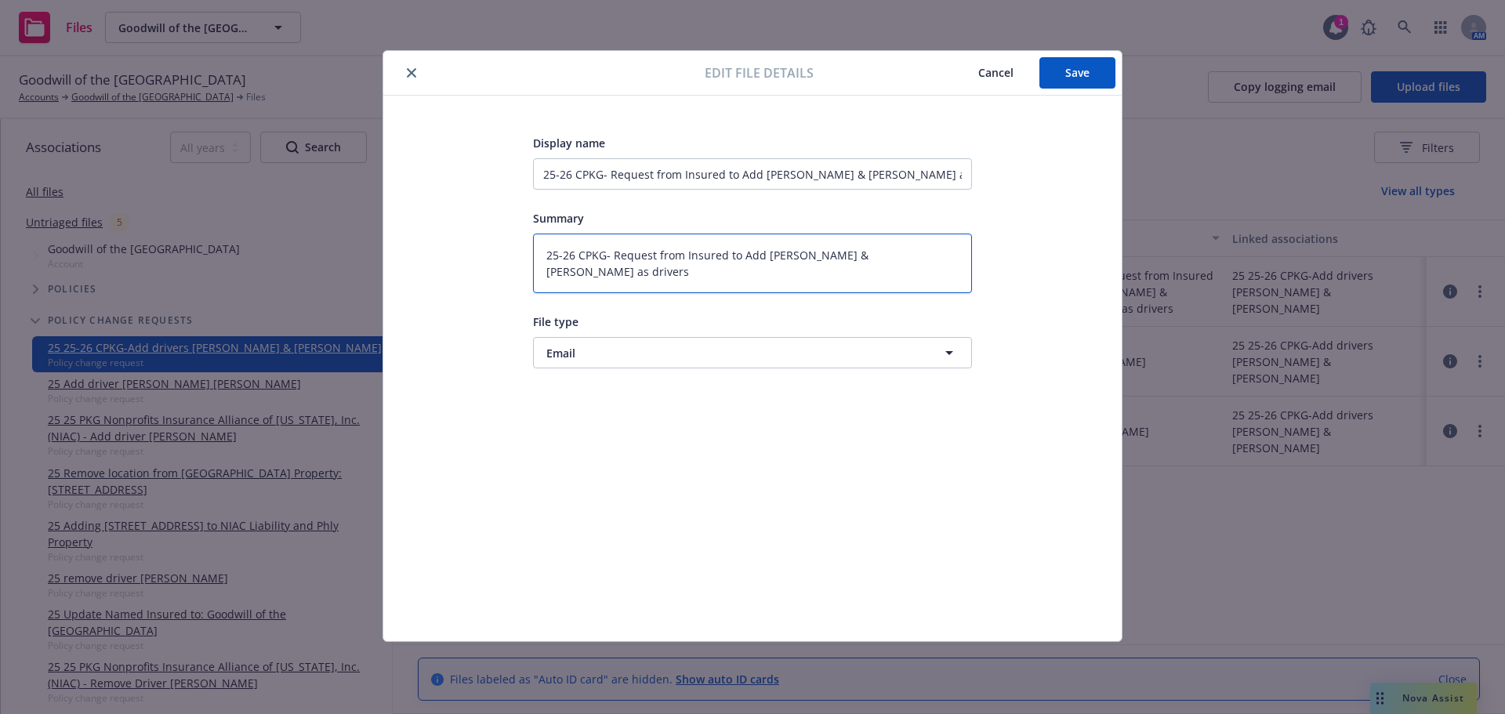
paste textarea "Flores"
type textarea "x"
type textarea "25-26 CPKG- Request from Insured to Add [PERSON_NAME] & [PERSON_NAME] as drivers"
click at [847, 463] on div "Display name 25-26 CPKG- Request from Insured to Add Eduardo Lopez & Raul Rebol…" at bounding box center [753, 368] width 676 height 470
click at [1074, 77] on span "Save" at bounding box center [1077, 72] width 24 height 15
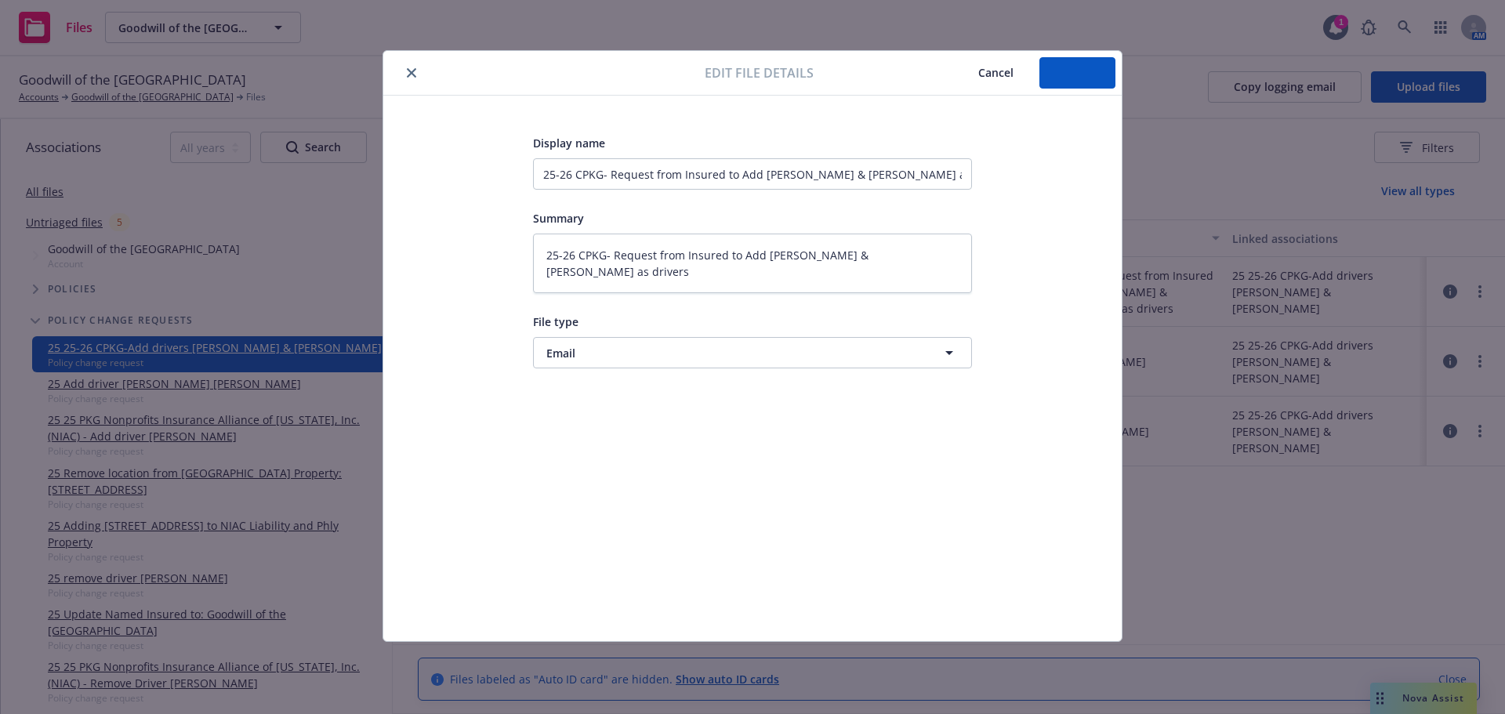
type textarea "x"
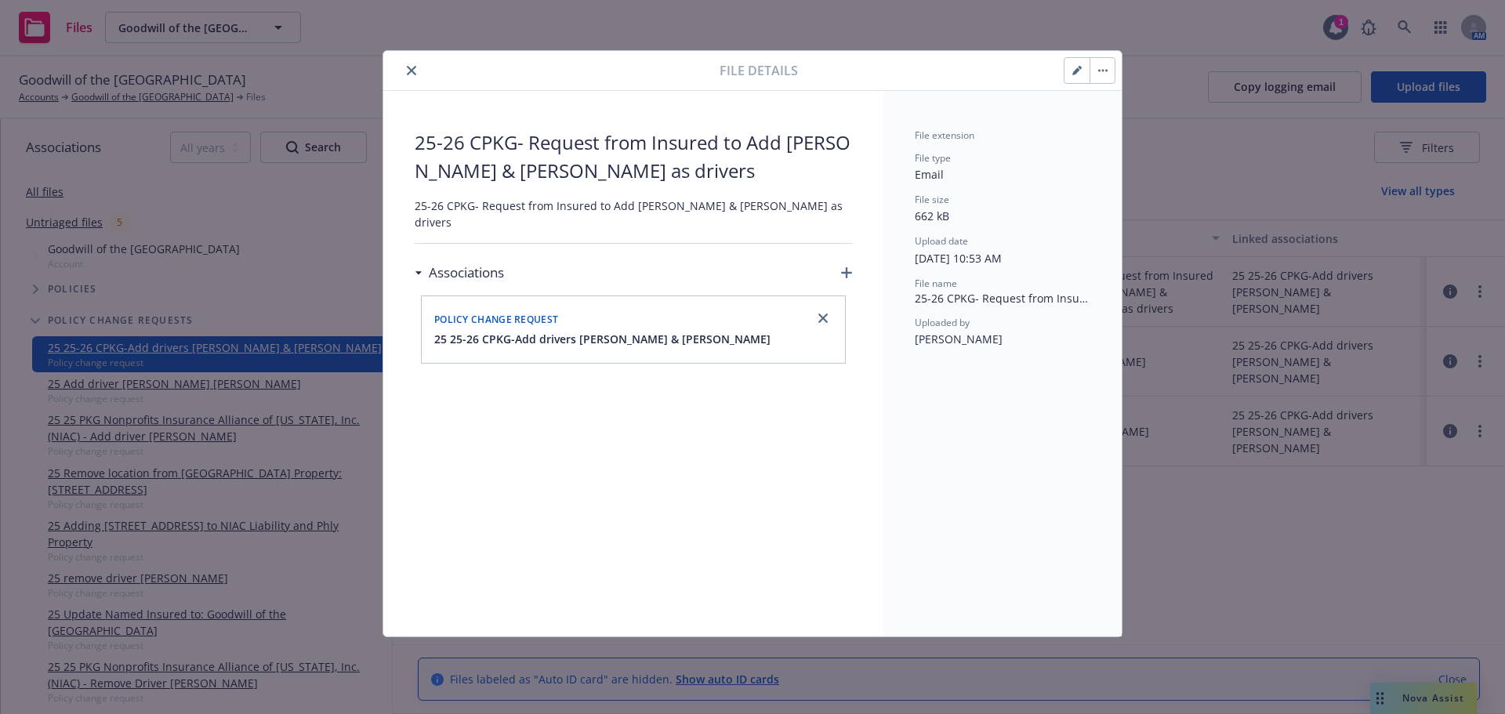
click at [409, 70] on icon "close" at bounding box center [411, 70] width 9 height 9
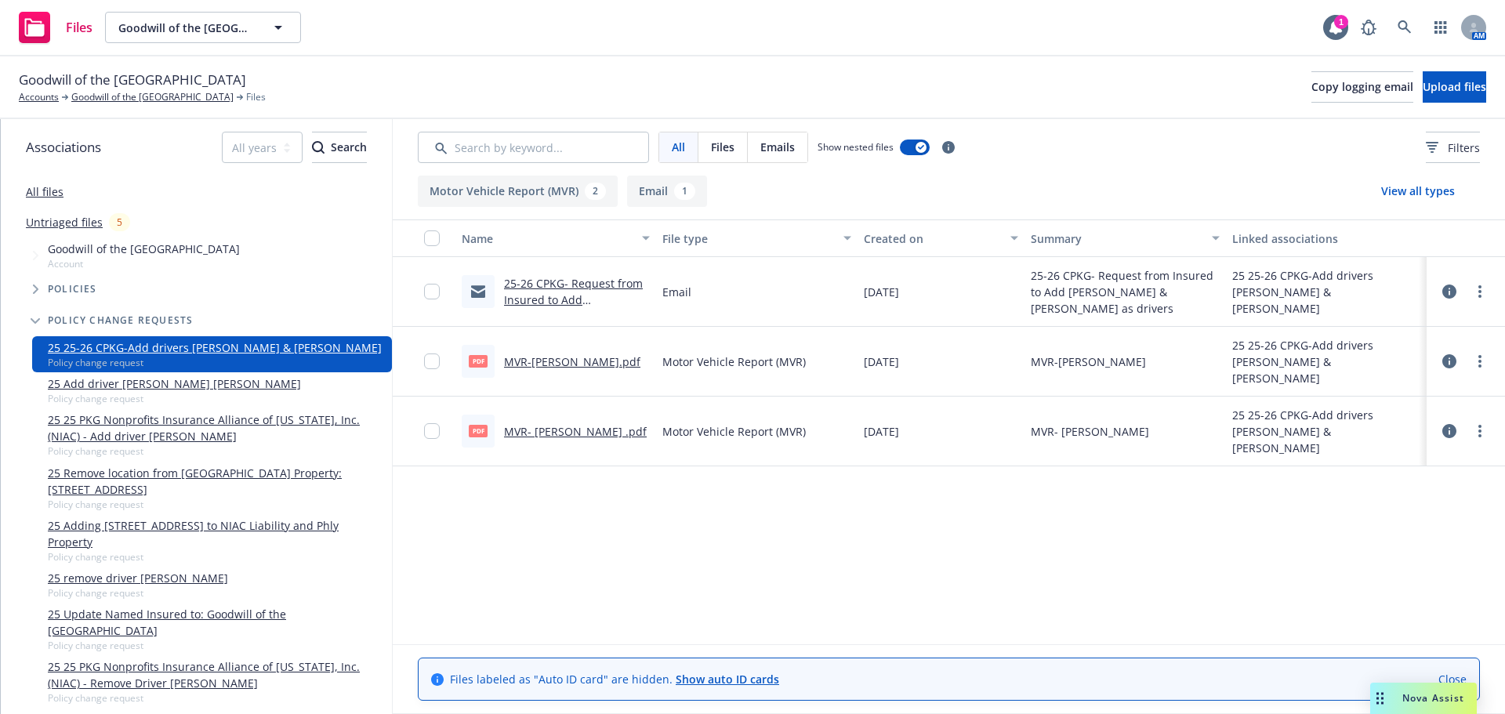
click at [1491, 360] on div at bounding box center [1466, 361] width 66 height 50
click at [1477, 364] on link "more" at bounding box center [1479, 361] width 19 height 19
click at [1364, 457] on link "Edit" at bounding box center [1410, 455] width 156 height 31
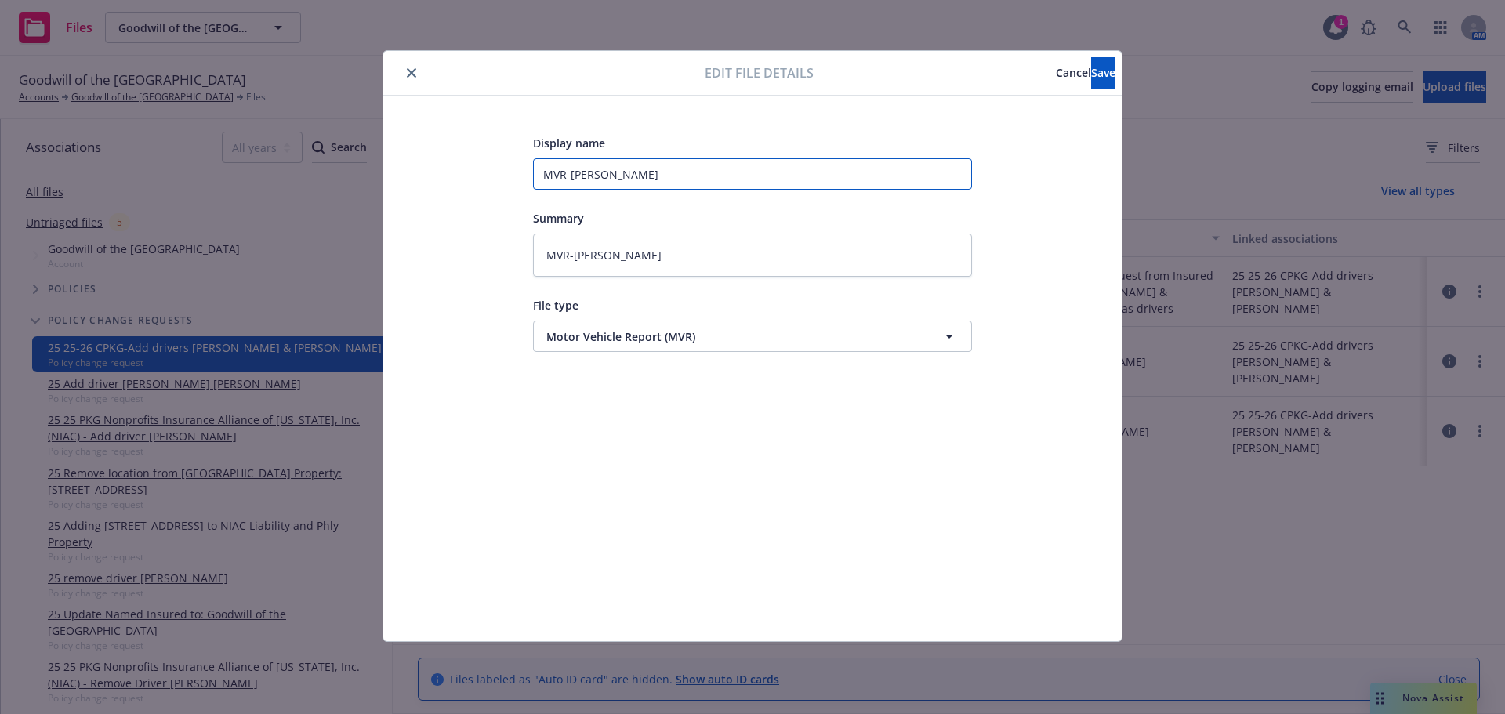
click at [645, 179] on input "MVR-[PERSON_NAME]" at bounding box center [752, 173] width 439 height 31
type textarea "x"
type input "MVR-[PERSON_NAME]"
type textarea "x"
type input "MVR-[PERSON_NAME] F"
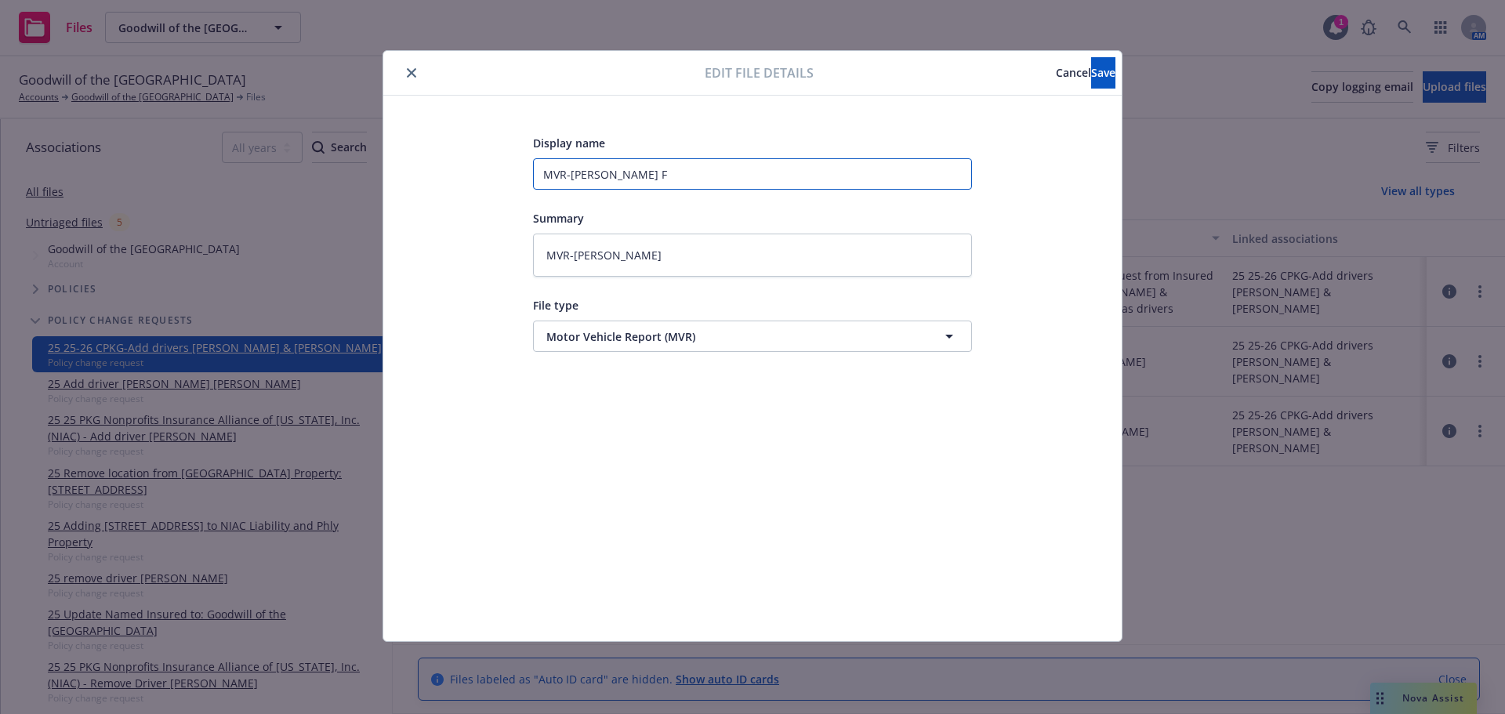
type textarea "x"
type input "MVR-Raul Rebollo Fl"
type textarea "x"
type input "MVR-Raul Rebollo Flo"
type textarea "x"
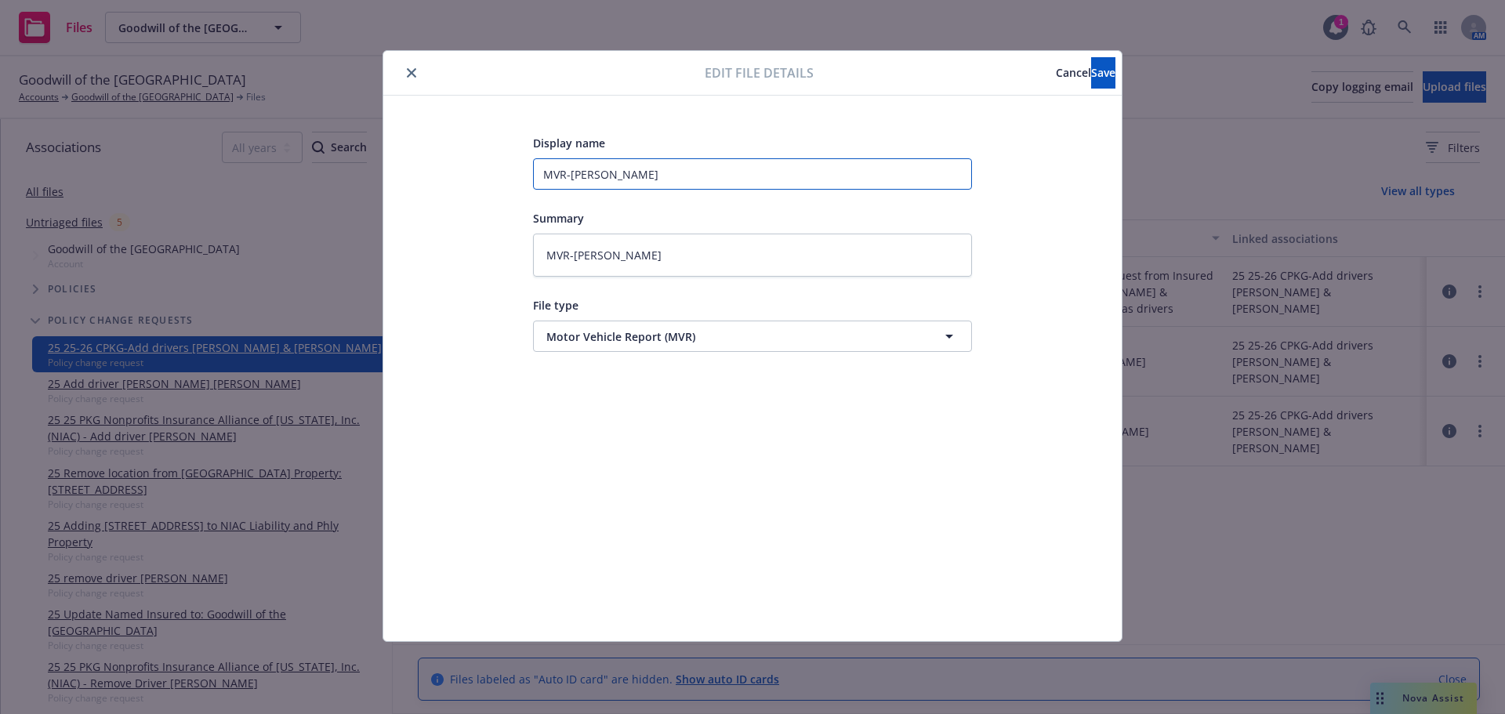
type input "MVR-Raul Rebollo Flor"
type textarea "x"
type input "MVR-Raul Rebollo Flore"
type textarea "x"
drag, startPoint x: 701, startPoint y: 178, endPoint x: 471, endPoint y: 188, distance: 229.8
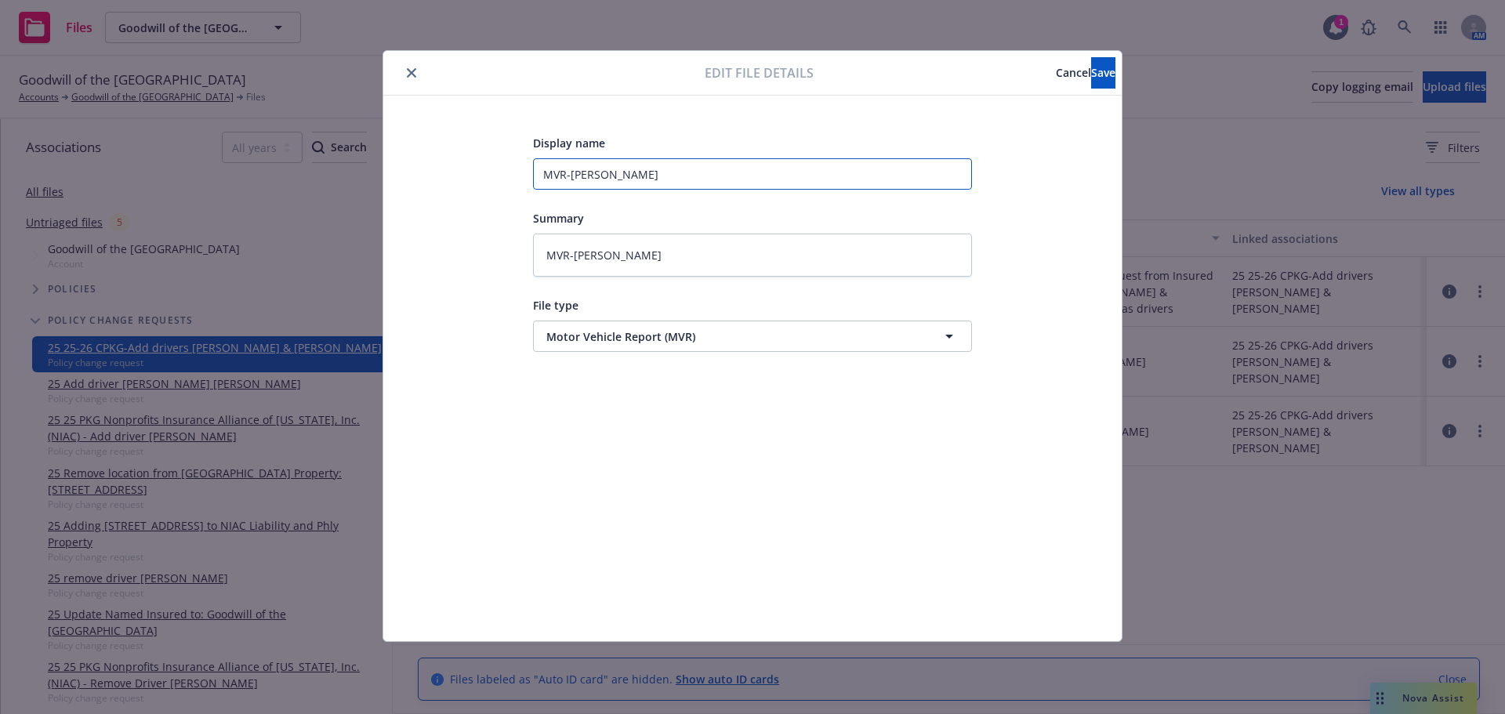
click at [471, 188] on div "Display name MVR-Raul Rebollo Flores Summary MVR-Raul Rebollo File type Motor V…" at bounding box center [753, 368] width 676 height 470
type input "MVR-Raul Rebollo Flores"
click at [723, 250] on textarea "MVR-Raul Rebollo" at bounding box center [752, 255] width 439 height 43
type textarea "x"
type textarea "MVR-Raul Rebollo"
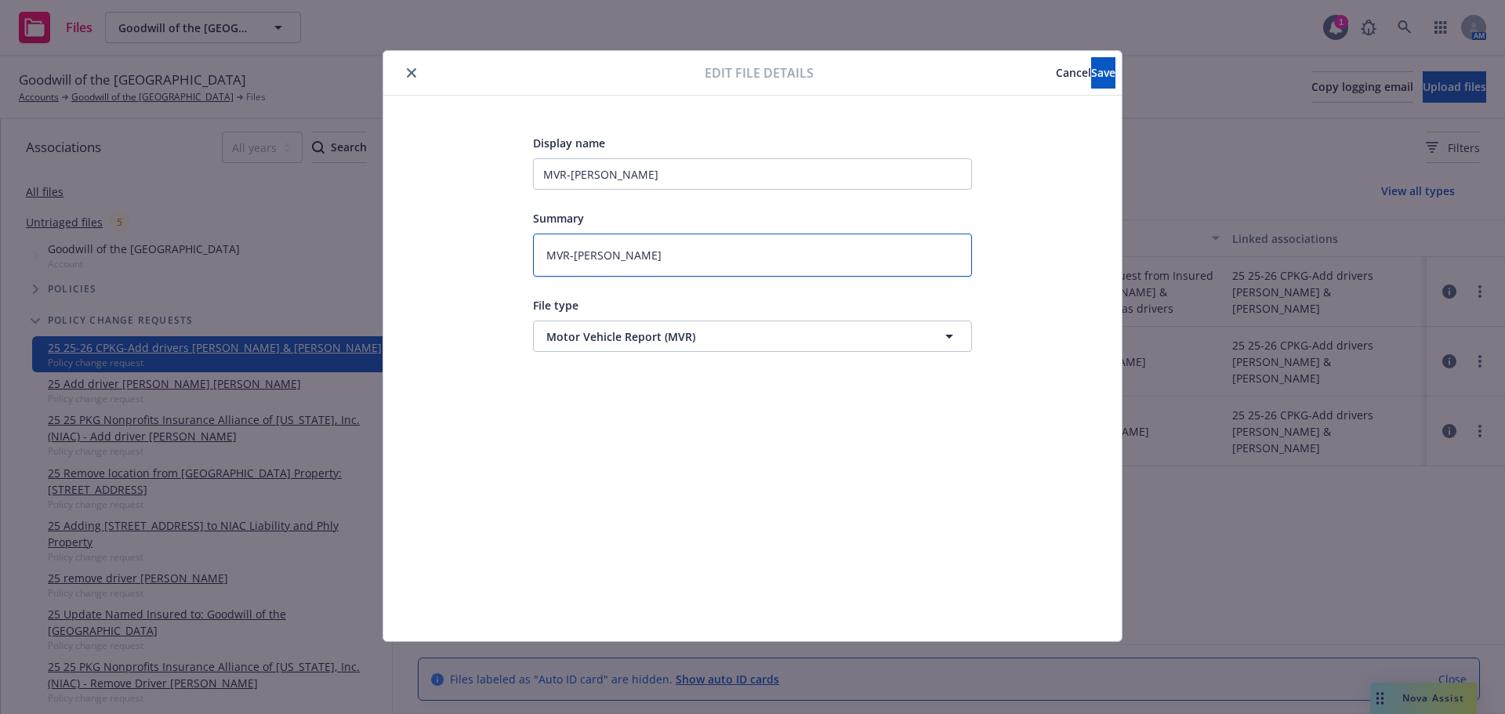
type textarea "x"
type textarea "MVR-Raul Rebollo F"
type textarea "x"
type textarea "MVR-Raul Rebollo Fl"
type textarea "x"
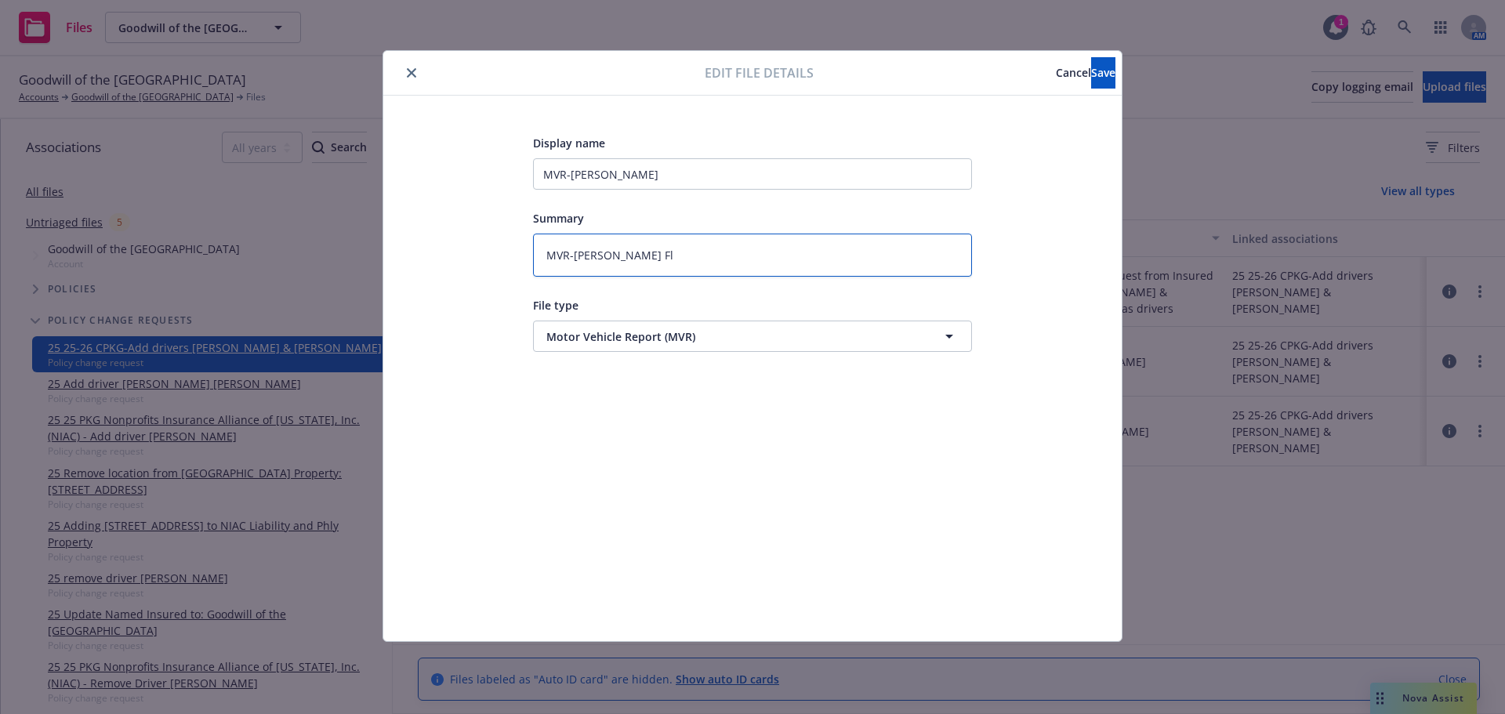
type textarea "MVR-Raul Rebollo Flo"
type textarea "x"
type textarea "MVR-Raul Rebollo Flor"
type textarea "x"
type textarea "MVR-Raul Rebollo Flore"
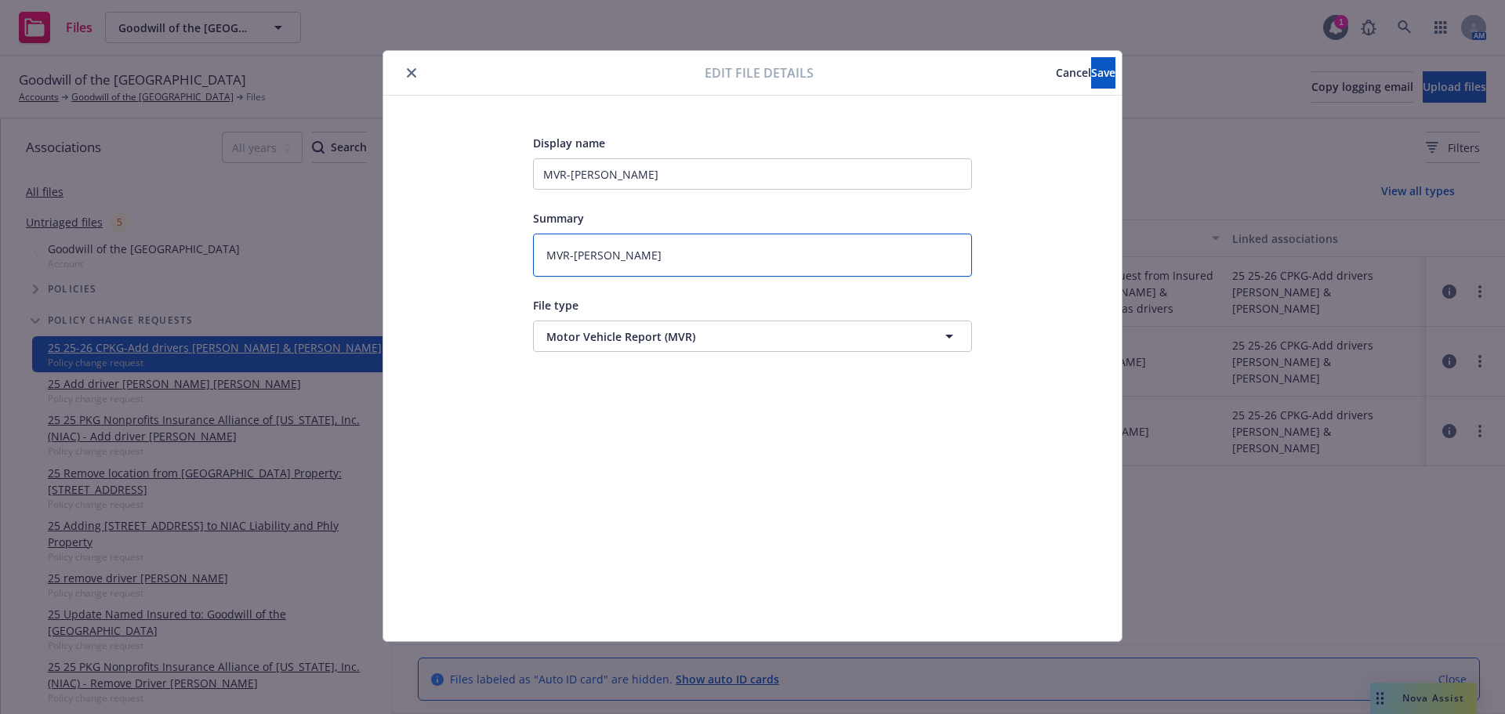
type textarea "x"
type textarea "MVR-Raul Rebollo Flores"
click at [739, 411] on div "Display name MVR-Raul Rebollo Flores Summary MVR-Raul Rebollo Flores File type …" at bounding box center [753, 368] width 676 height 470
click at [1091, 82] on button "Save" at bounding box center [1103, 72] width 24 height 31
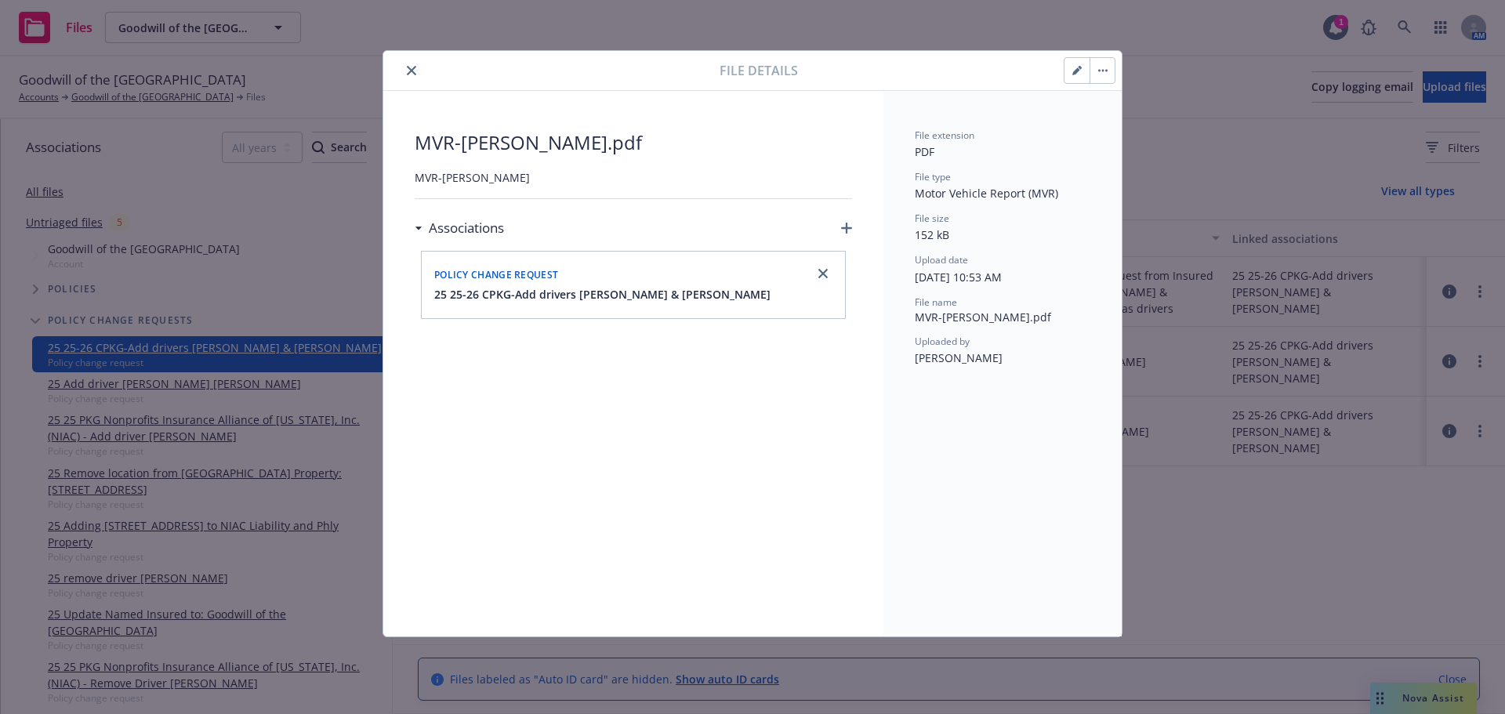
click at [410, 71] on icon "close" at bounding box center [411, 70] width 9 height 9
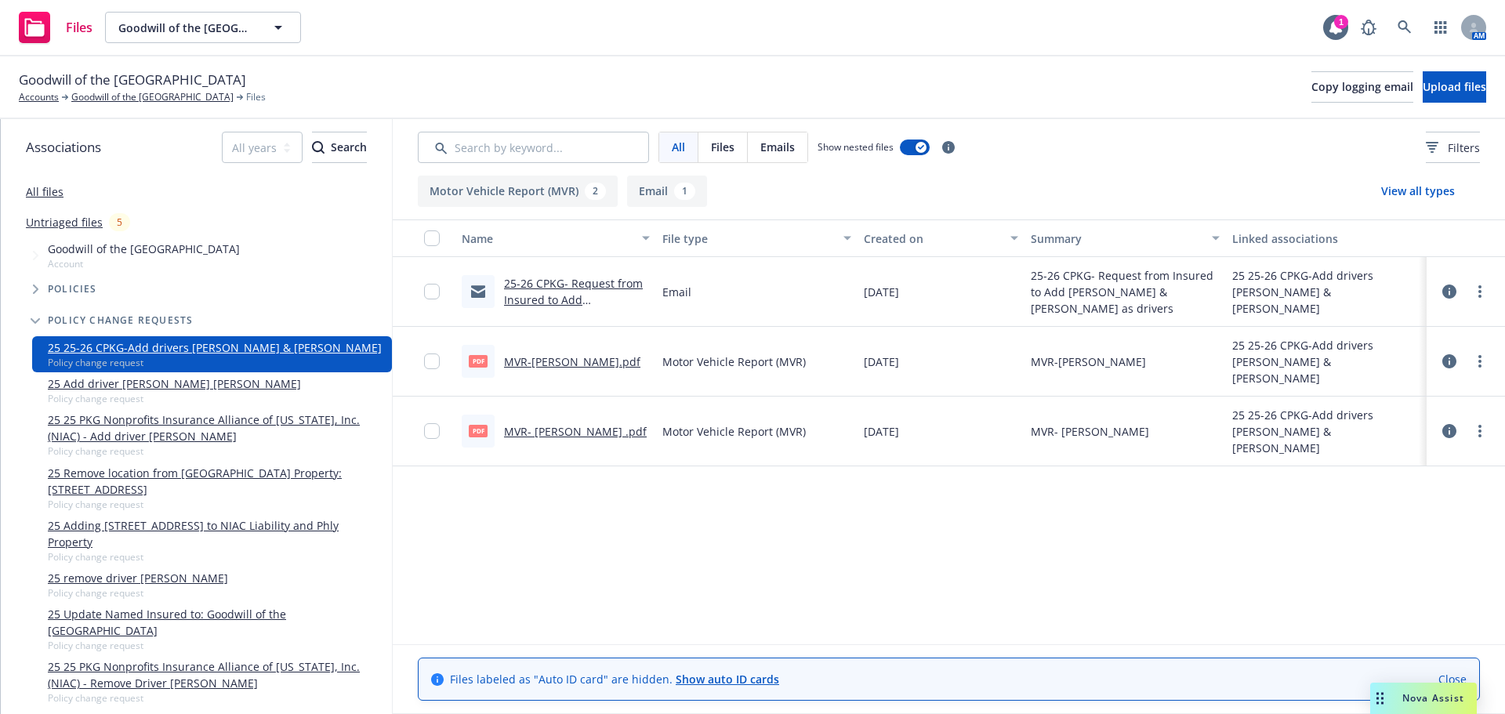
click at [1453, 361] on icon at bounding box center [1449, 361] width 14 height 14
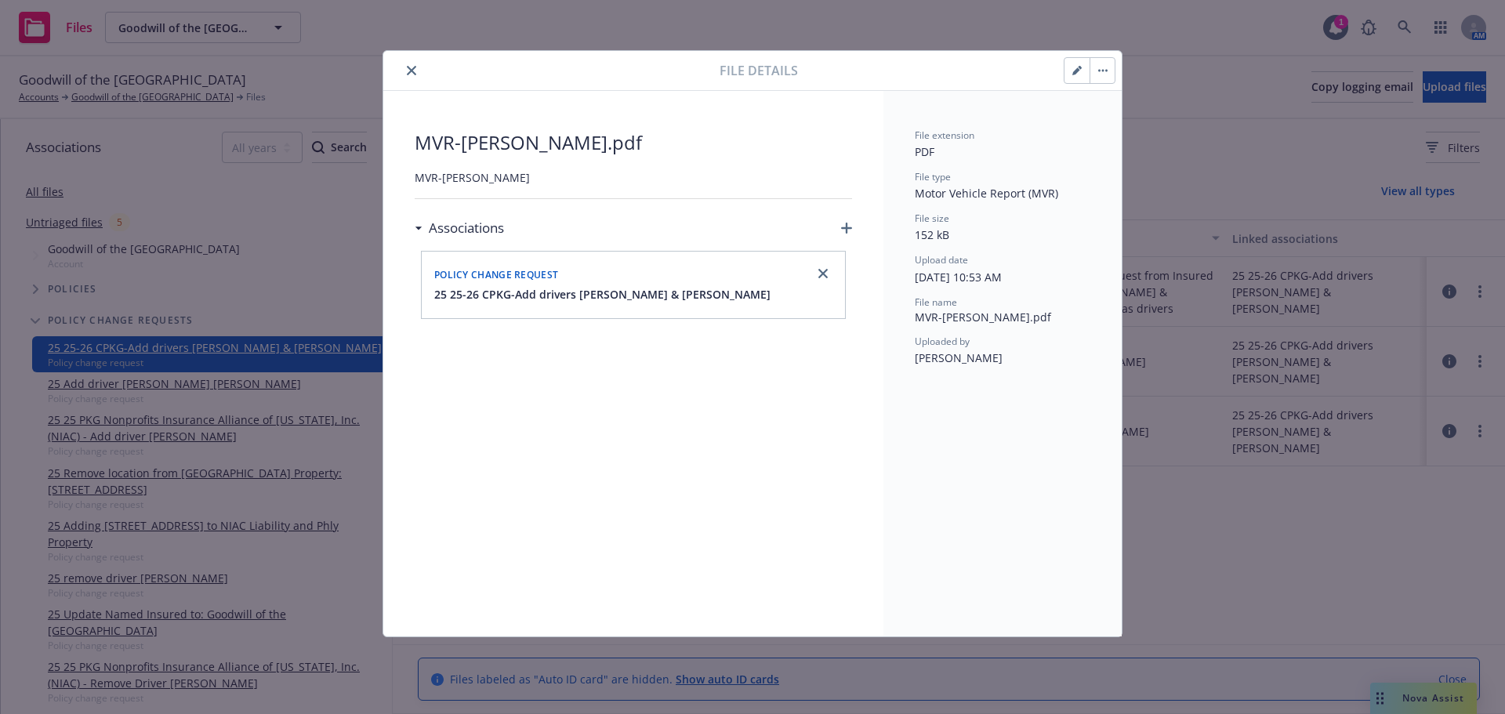
click at [1083, 78] on button "button" at bounding box center [1076, 70] width 25 height 25
type textarea "x"
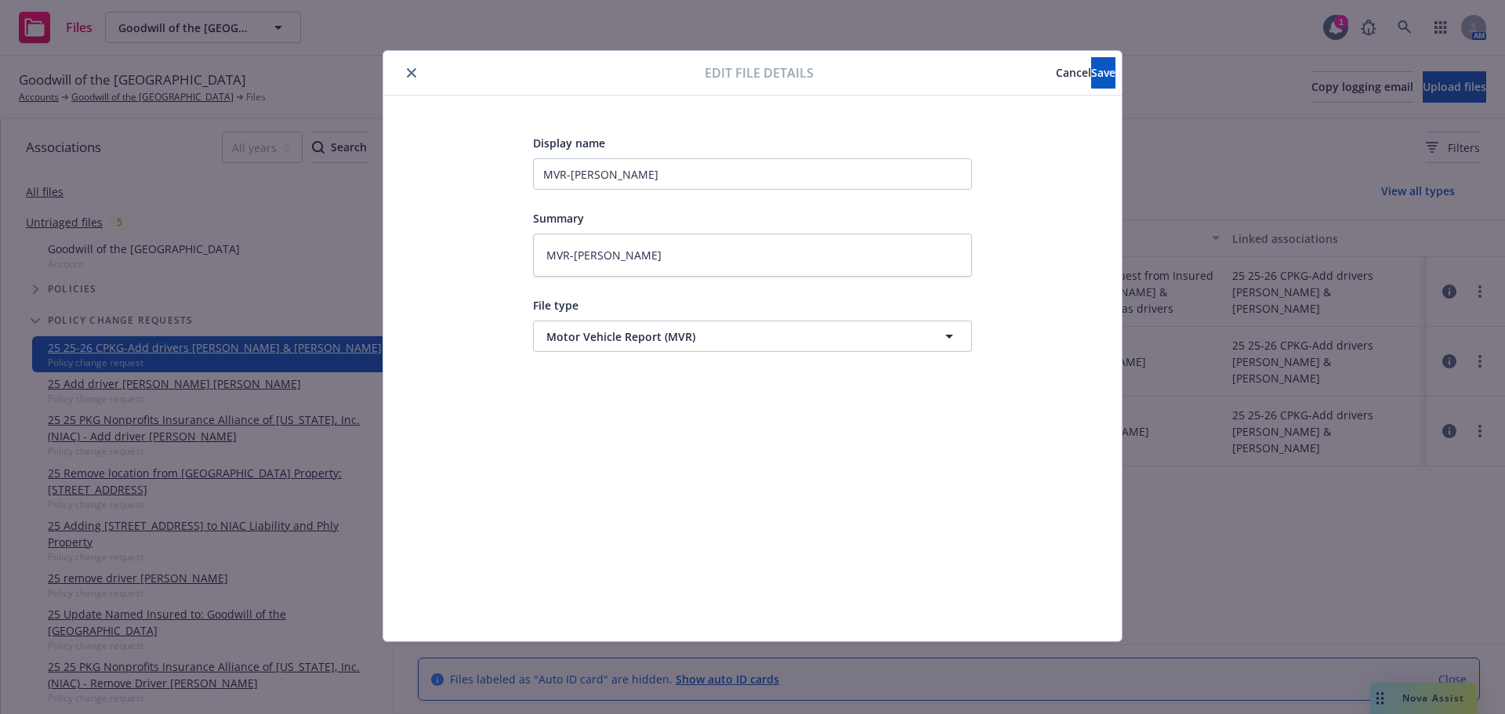
click at [408, 76] on icon "close" at bounding box center [411, 72] width 9 height 9
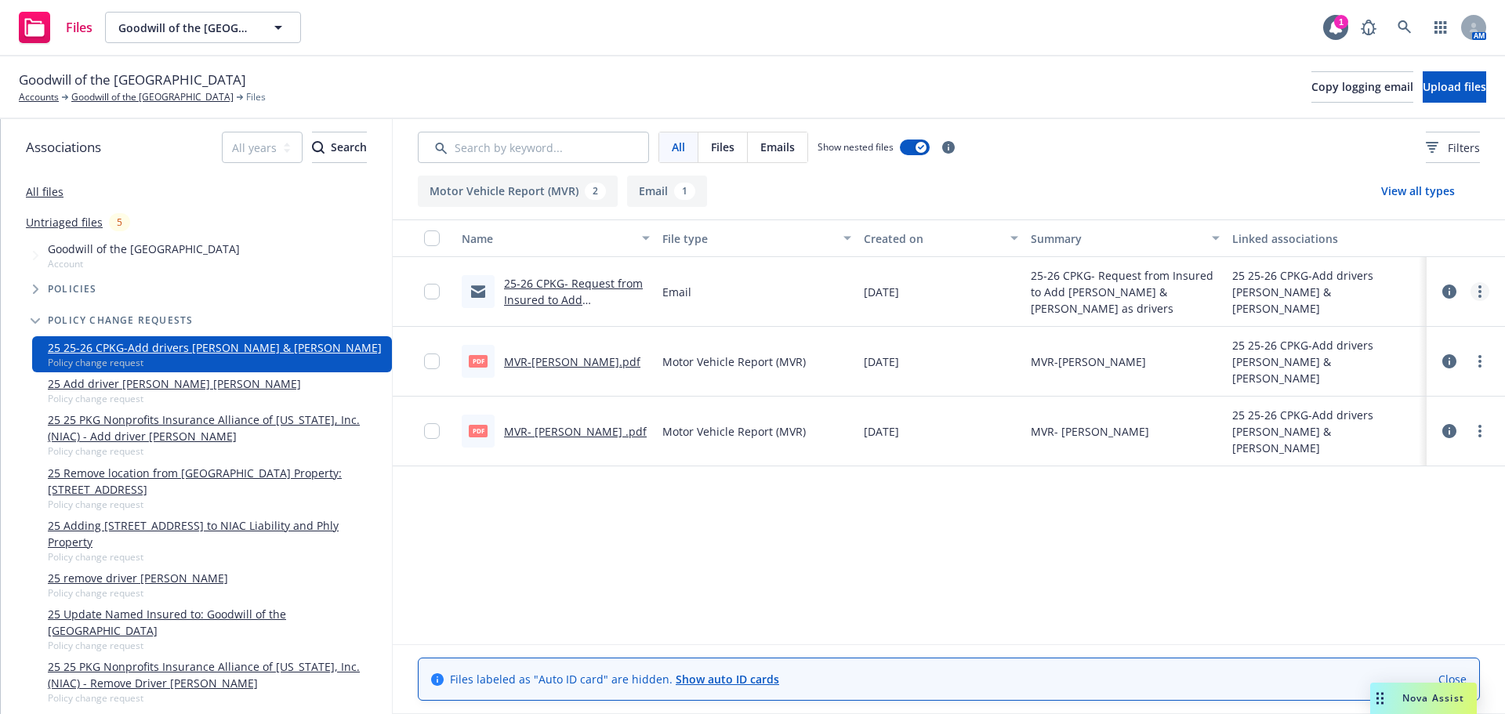
click at [1485, 293] on link "more" at bounding box center [1479, 291] width 19 height 19
click at [1296, 562] on div "Name File type Created on Summary Linked associations 25-26 CPKG- Request from …" at bounding box center [949, 431] width 1112 height 425
click at [1478, 368] on link "more" at bounding box center [1479, 361] width 19 height 19
click at [1339, 552] on div "Name File type Created on Summary Linked associations 25-26 CPKG- Request from …" at bounding box center [949, 431] width 1112 height 425
click at [116, 99] on link "Goodwill of the [GEOGRAPHIC_DATA]" at bounding box center [152, 97] width 162 height 14
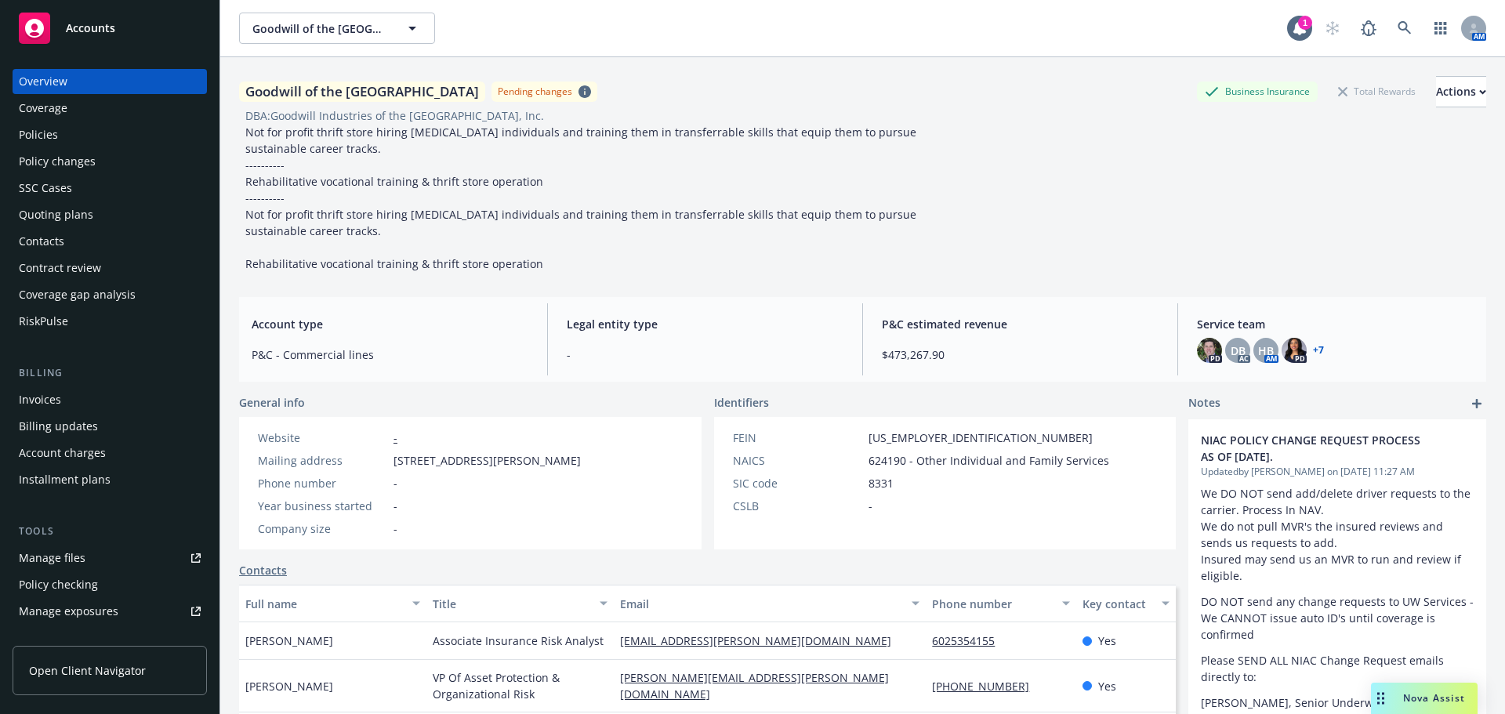
click at [41, 157] on div "Policy changes" at bounding box center [57, 161] width 77 height 25
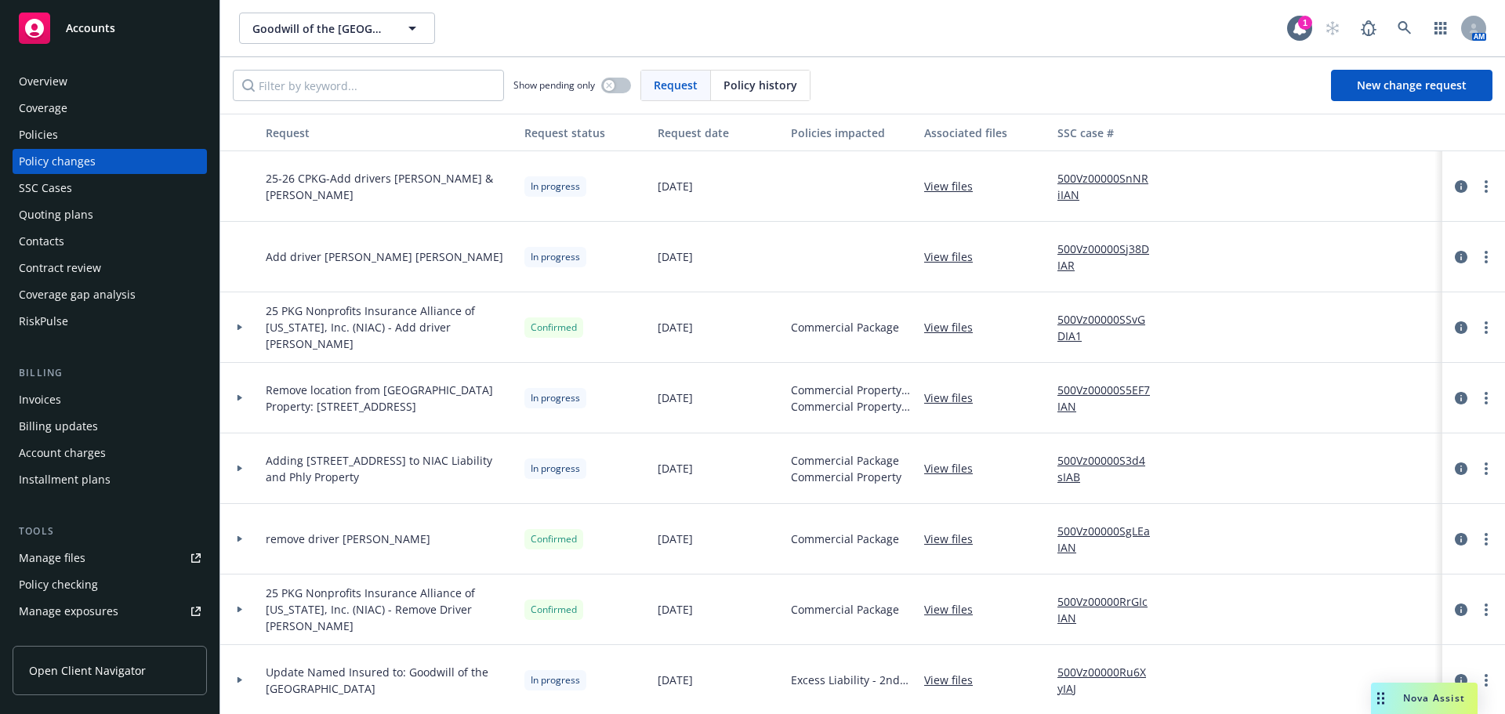
click at [955, 187] on link "View files" at bounding box center [954, 186] width 61 height 16
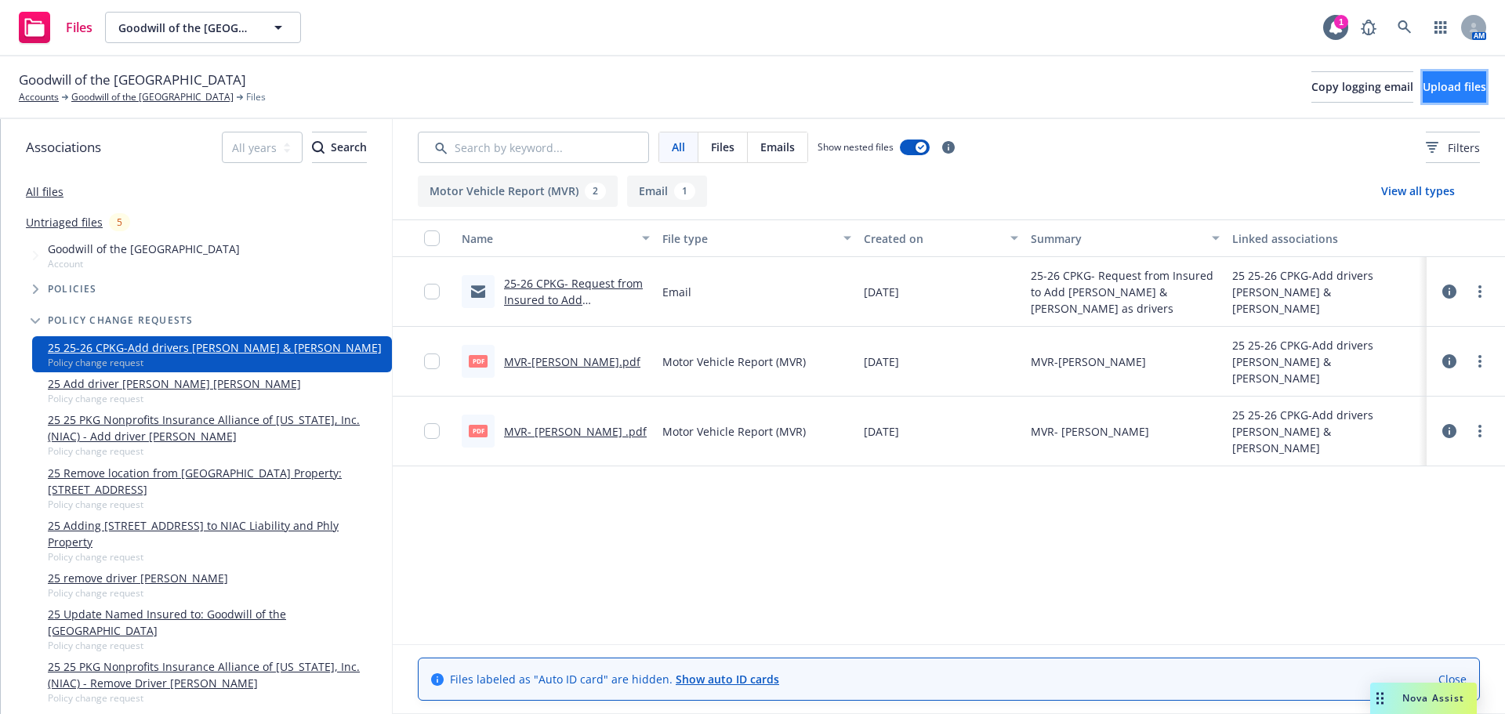
click at [1430, 91] on span "Upload files" at bounding box center [1453, 86] width 63 height 15
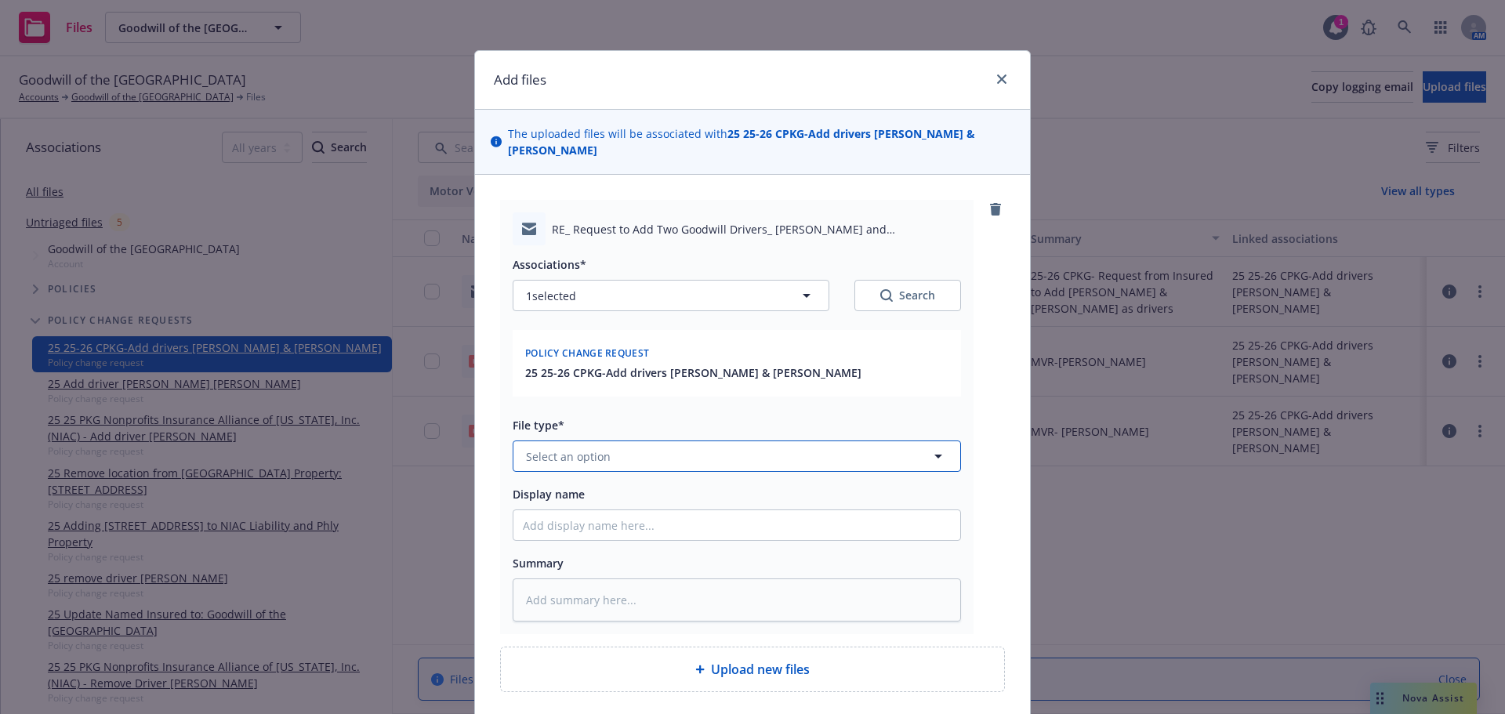
click at [669, 447] on button "Select an option" at bounding box center [737, 455] width 448 height 31
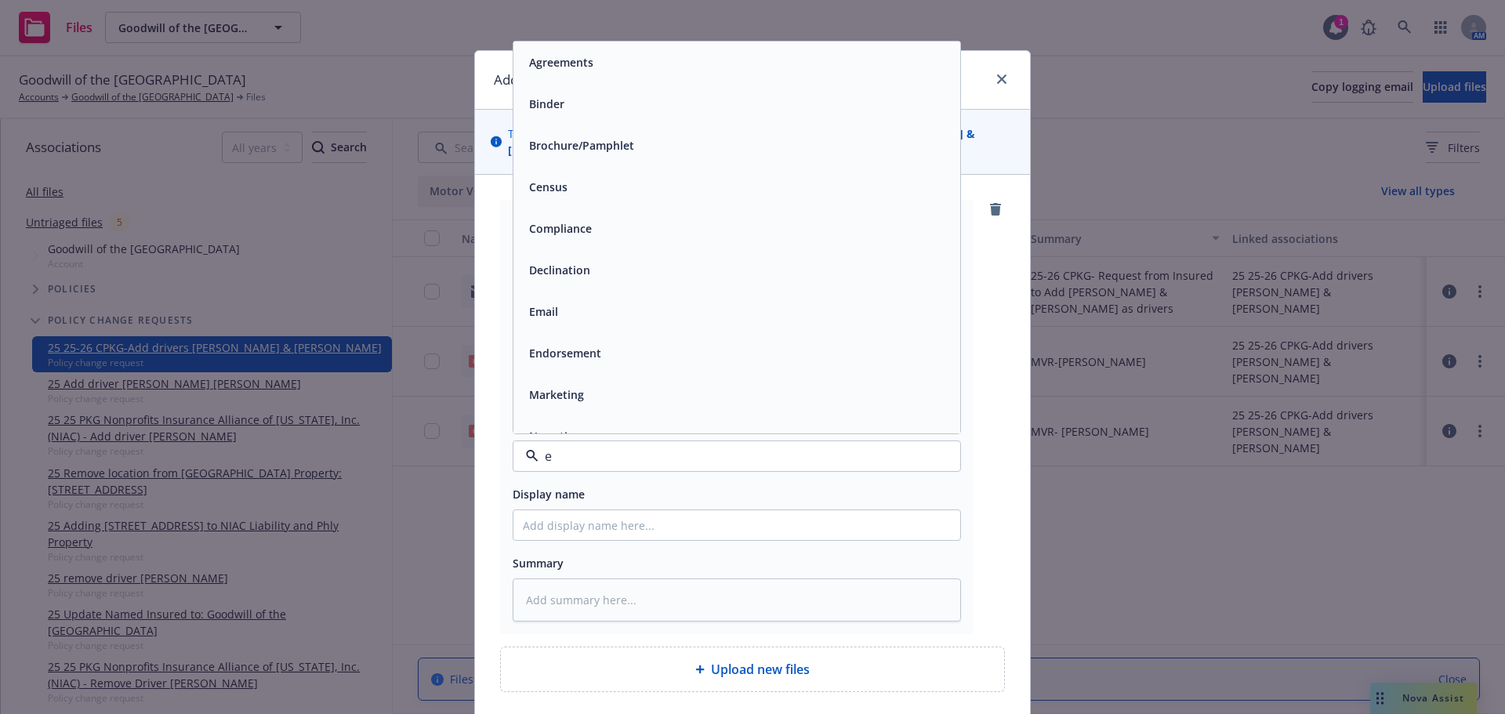
type input "em"
click at [571, 105] on div "Email" at bounding box center [737, 103] width 428 height 23
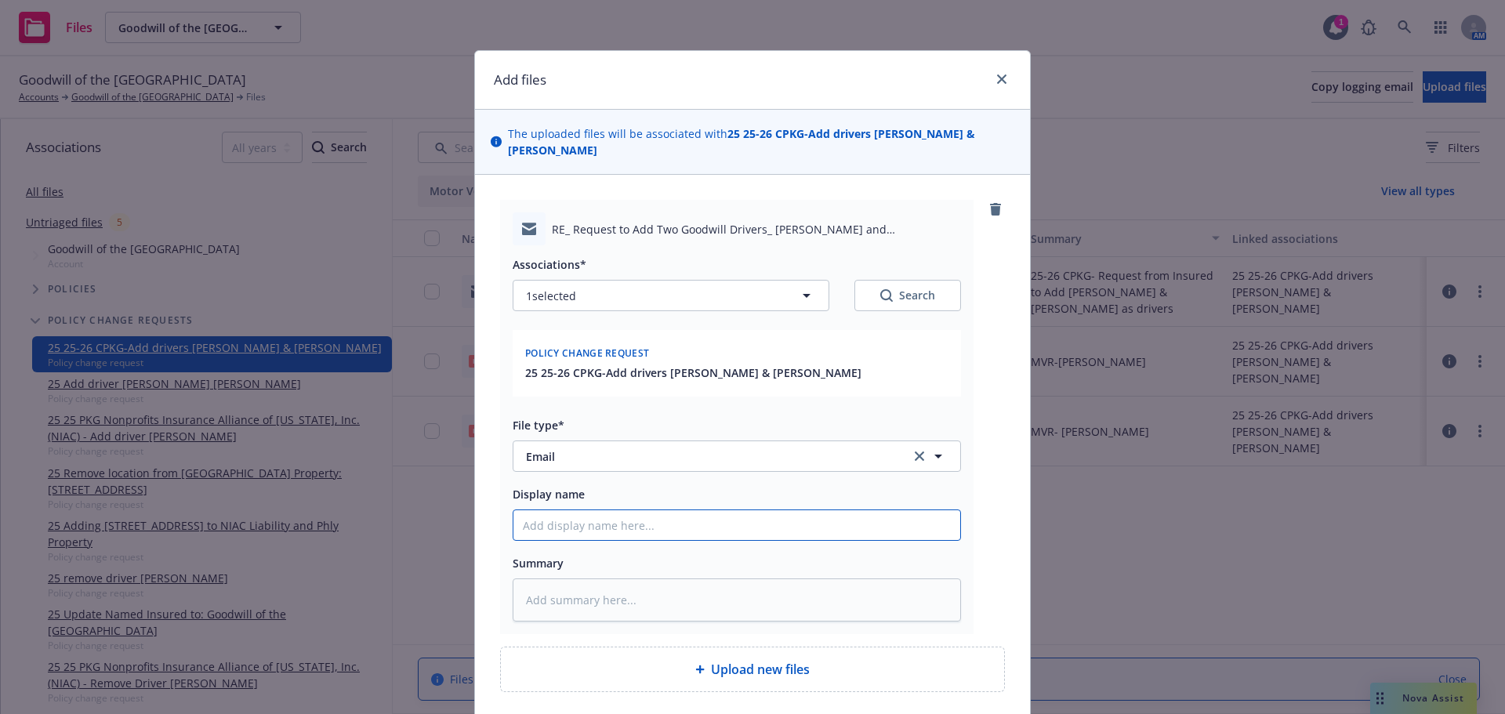
click at [673, 538] on input "Display name" at bounding box center [736, 525] width 447 height 30
paste input "25-26 CPKG- Request from Insured to Add [PERSON_NAME] & [PERSON_NAME] as drivers"
type textarea "x"
type input "25-26 CPKG- Request from Insured to Add [PERSON_NAME] & [PERSON_NAME] as drivers"
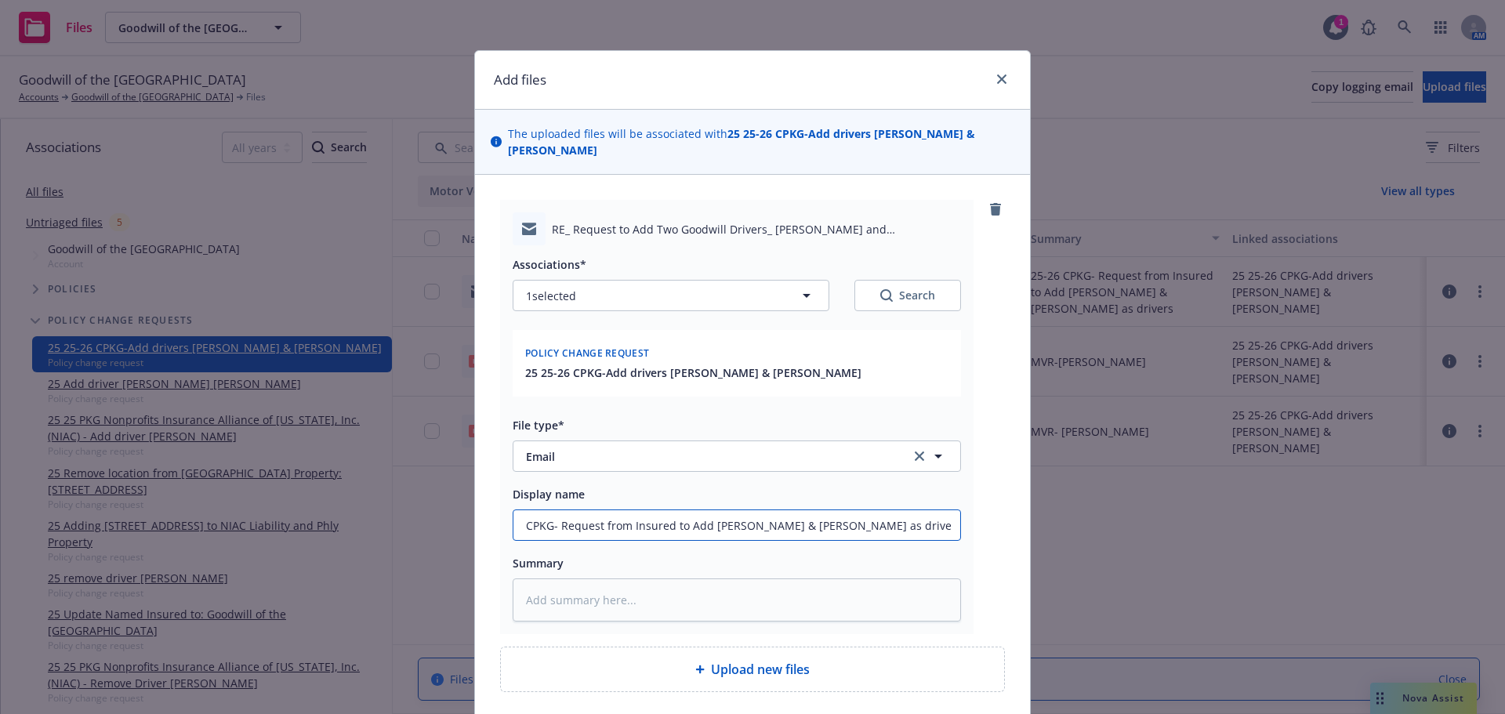
click at [625, 530] on input "25-26 CPKG- Request from Insured to Add [PERSON_NAME] & [PERSON_NAME] as drivers" at bounding box center [736, 525] width 447 height 30
type textarea "x"
type input "25-26 CPKG- Request fro Insured to Add [PERSON_NAME] & [PERSON_NAME] as drivers"
type textarea "x"
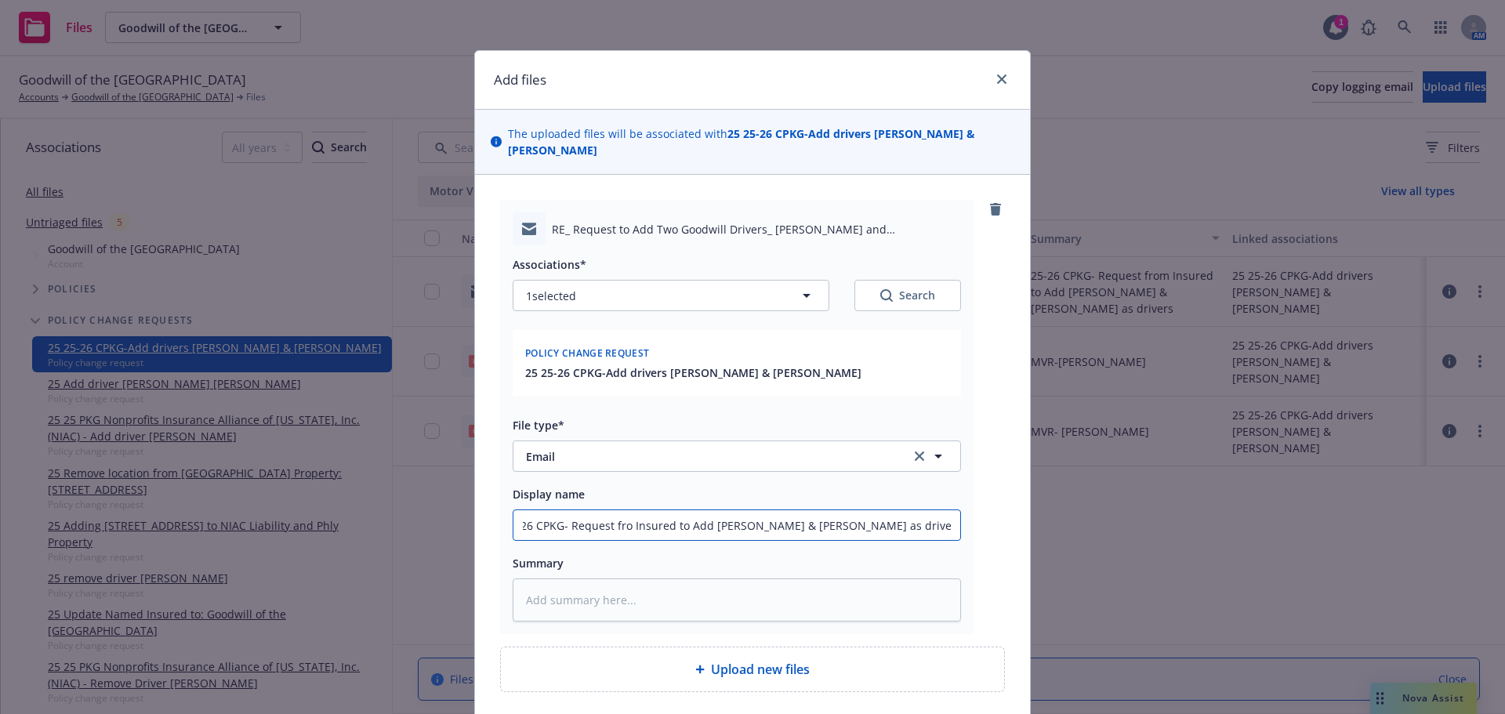
type input "25-26 CPKG- Request fr Insured to Add [PERSON_NAME] & [PERSON_NAME] as drivers"
type textarea "x"
type input "25-26 CPKG- Request f Insured to Add [PERSON_NAME] & [PERSON_NAME] as drivers"
type textarea "x"
type input "25-26 CPKG- Request Insured to Add [PERSON_NAME] & [PERSON_NAME] as drivers"
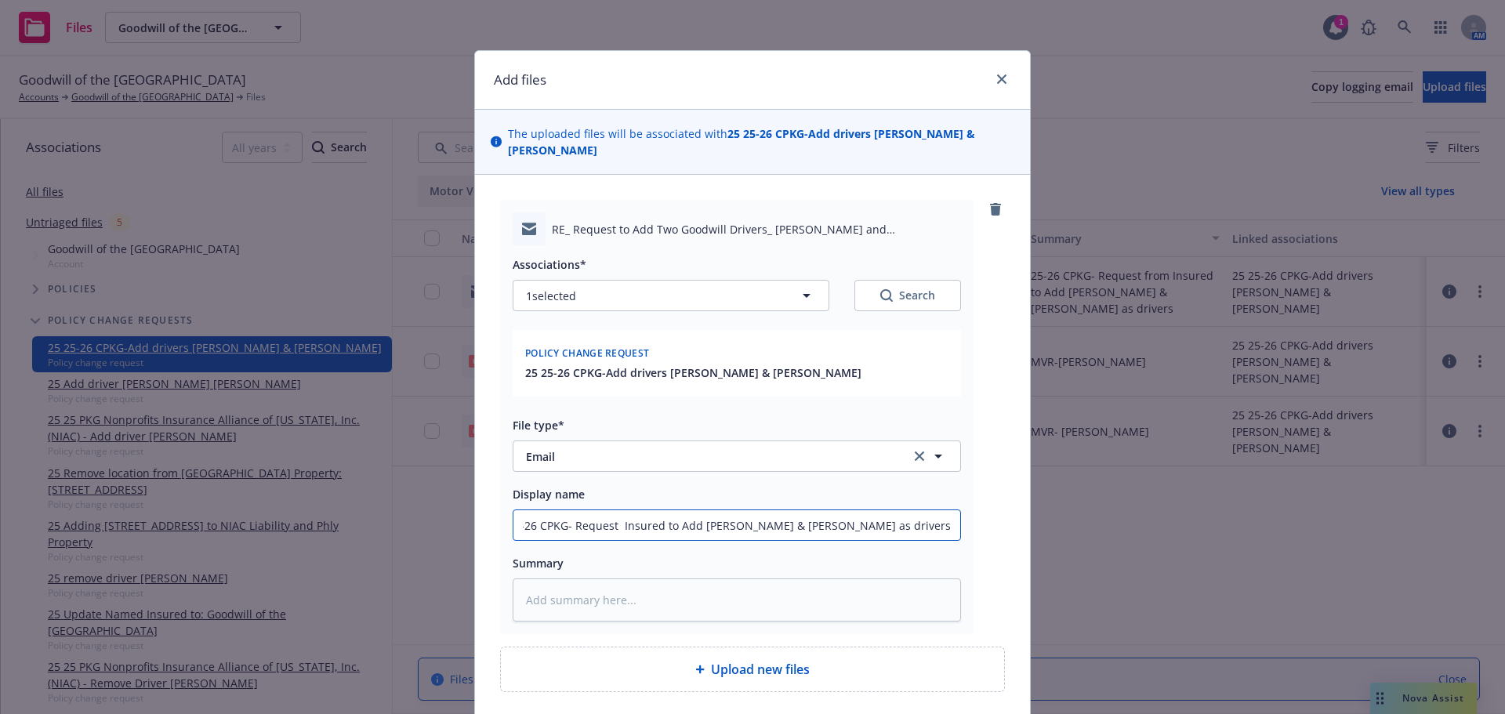
type textarea "x"
type input "25-26 CPKG- Request Insured to Add [PERSON_NAME] & [PERSON_NAME] as drivers"
type textarea "x"
type input "25-26 CPKG- Reques Insured to Add [PERSON_NAME] & [PERSON_NAME] as drivers"
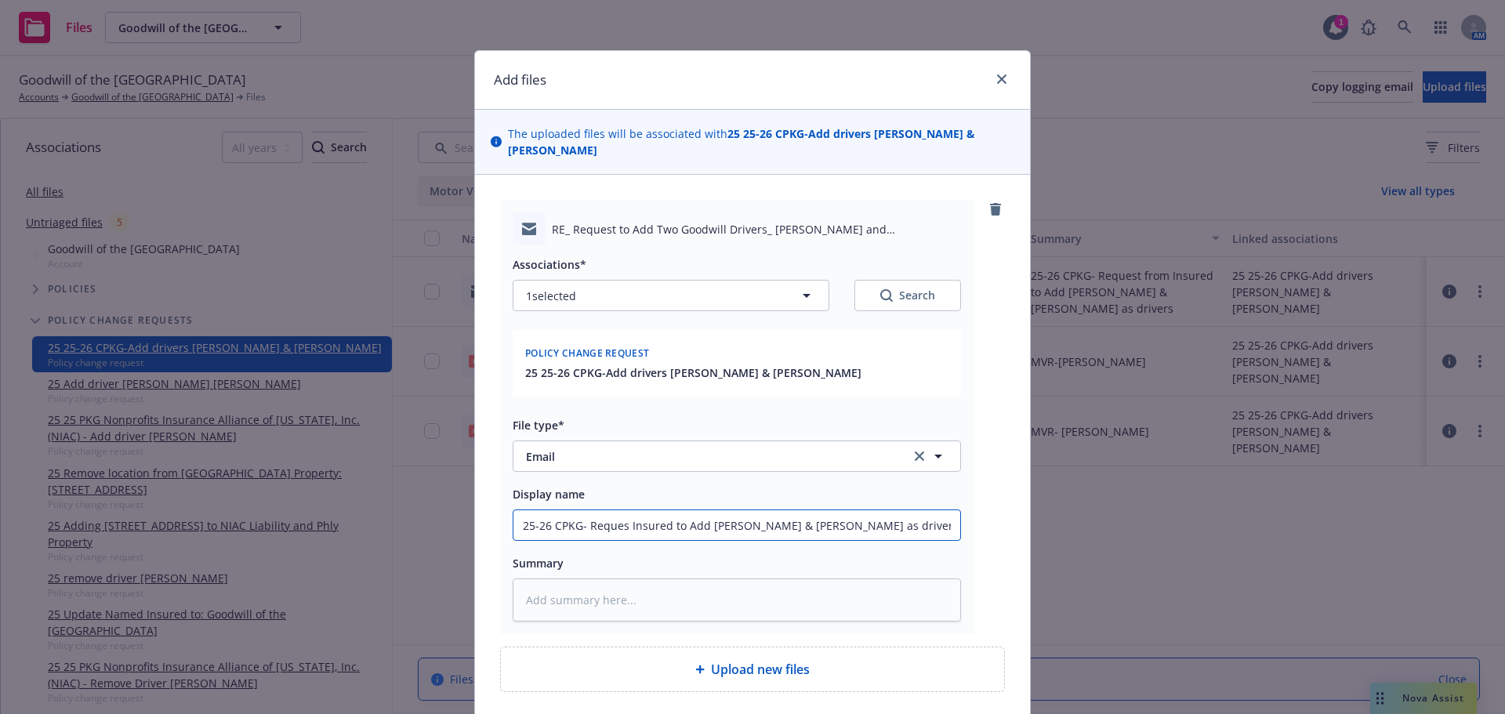
type textarea "x"
type input "25-26 CPKG- Reque Insured to Add [PERSON_NAME] & [PERSON_NAME] as drivers"
type textarea "x"
type input "25-26 CPKG- Requ Insured to Add [PERSON_NAME] & [PERSON_NAME] as drivers"
type textarea "x"
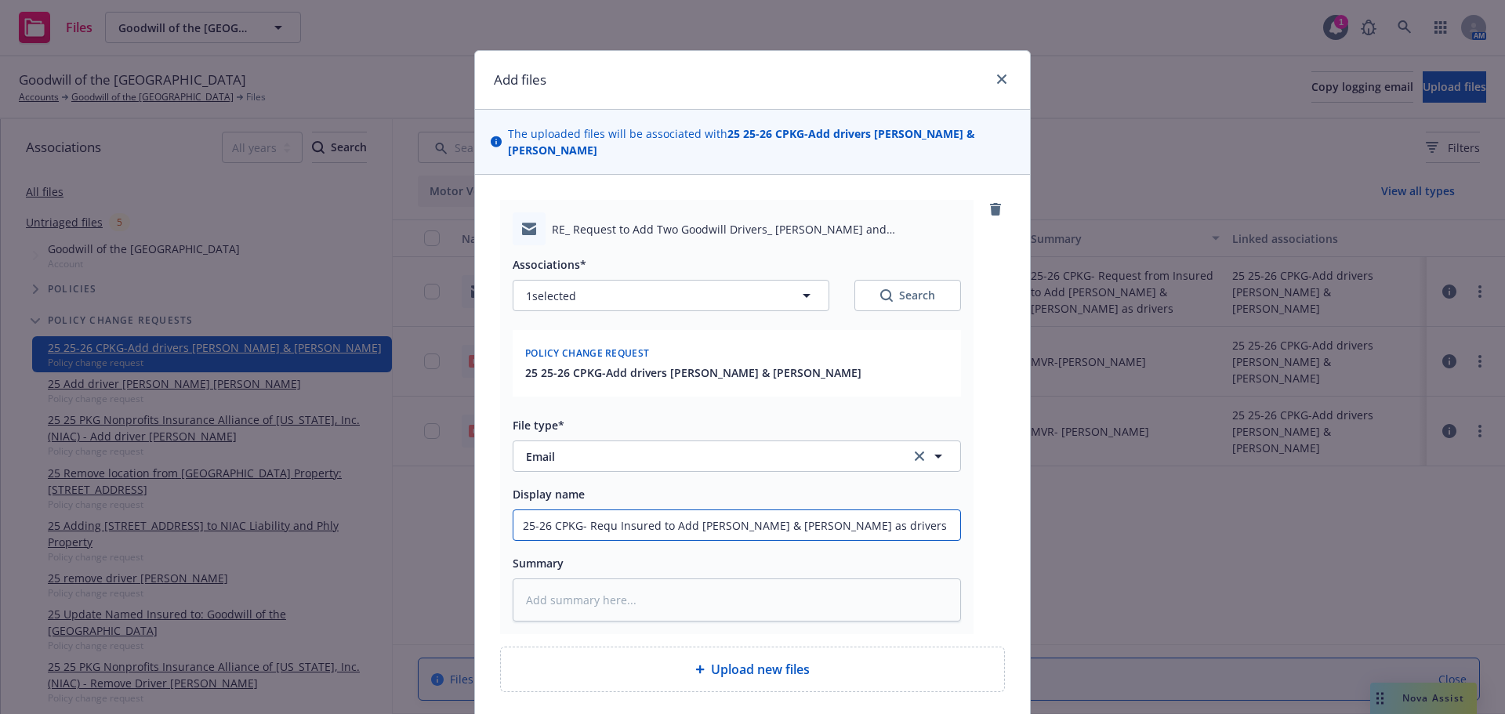
type input "25-26 CPKG- Req Insured to Add [PERSON_NAME] & [PERSON_NAME] as drivers"
type textarea "x"
type input "25-26 CPKG- Re Insured to Add [PERSON_NAME] & [PERSON_NAME] as drivers"
type textarea "x"
type input "25-26 CPKG- R Insured to Add [PERSON_NAME] & [PERSON_NAME] as drivers"
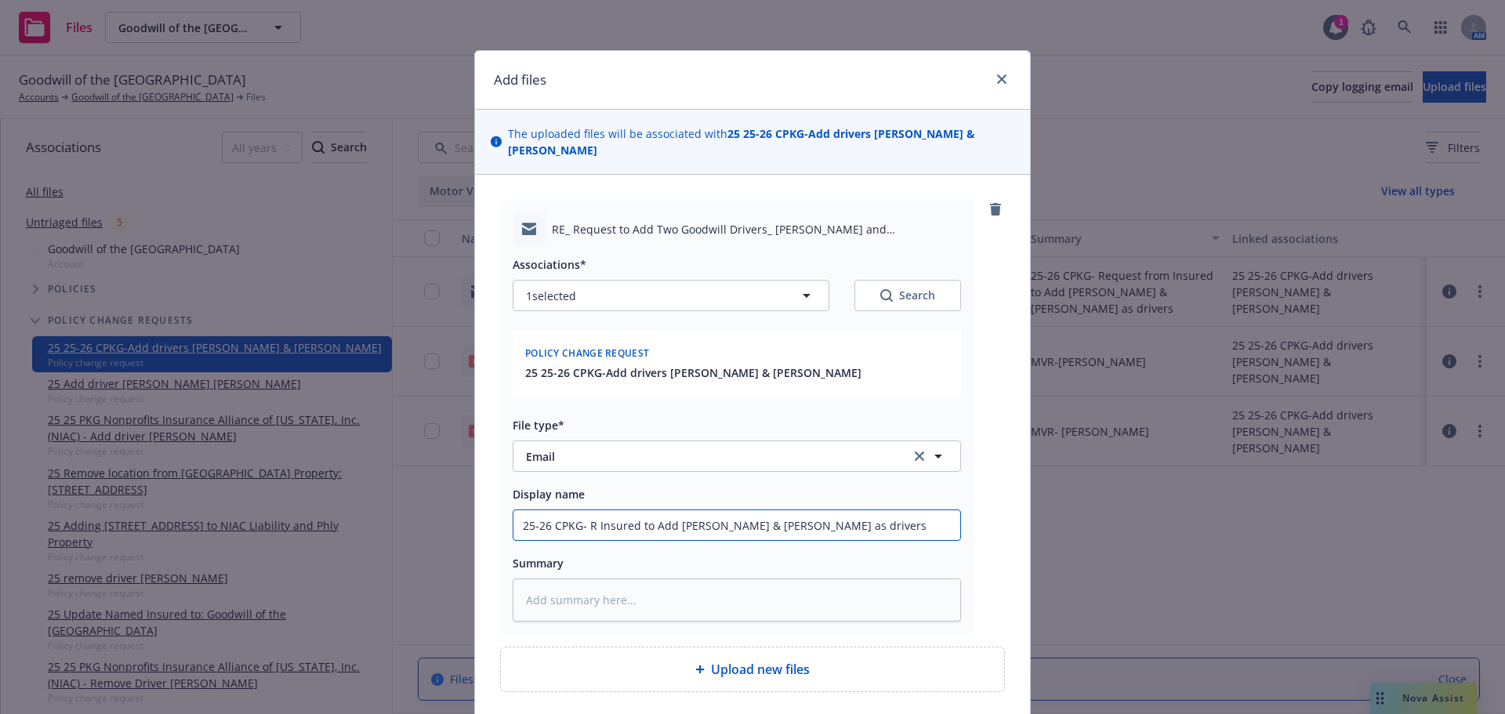
type textarea "x"
type input "25-26 CPKG- Insured to Add [PERSON_NAME] & [PERSON_NAME] as drivers"
type textarea "x"
type input "25-26 CPKG- C Insured to Add [PERSON_NAME] & [PERSON_NAME] as drivers"
type textarea "x"
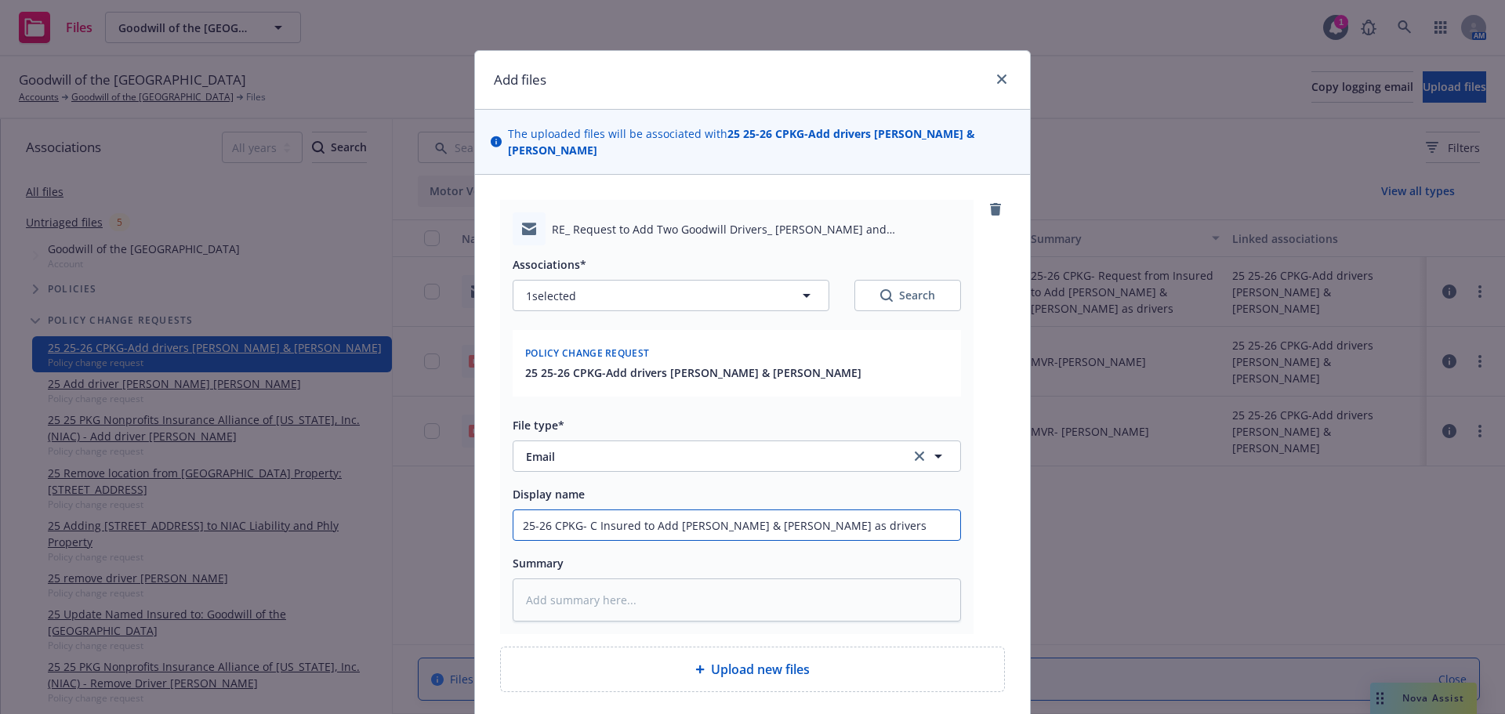
type input "25-26 CPKG- Co Insured to Add [PERSON_NAME] & [PERSON_NAME] as drivers"
type textarea "x"
type input "25-26 CPKG- Con Insured to Add [PERSON_NAME] & [PERSON_NAME] as drivers"
type textarea "x"
type input "25-26 CPKG- Conf Insured to Add [PERSON_NAME] & [PERSON_NAME] as drivers"
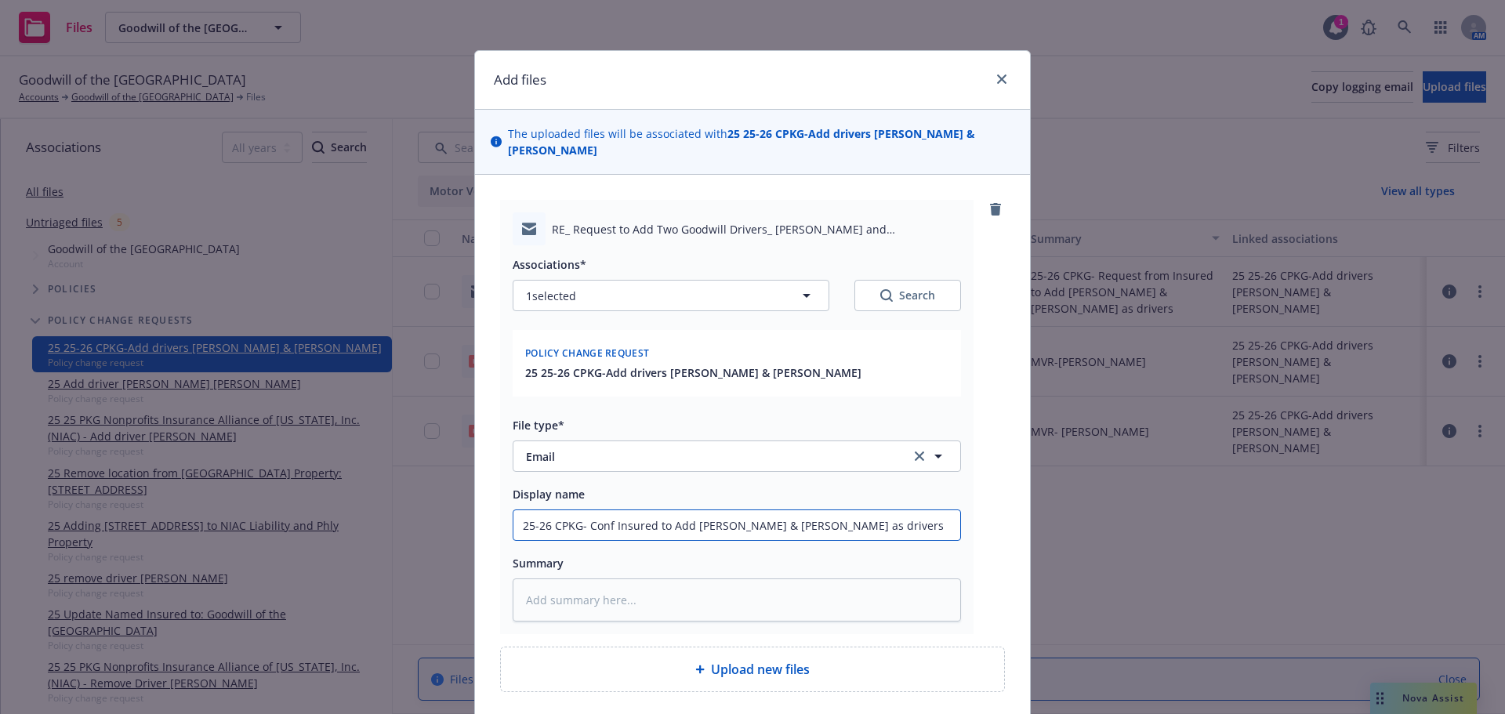
type textarea "x"
type input "25-26 CPKG- Confi Insured to Add [PERSON_NAME] & [PERSON_NAME] as drivers"
type textarea "x"
type input "25-26 CPKG- Confir Insured to Add [PERSON_NAME] & [PERSON_NAME] as drivers"
type textarea "x"
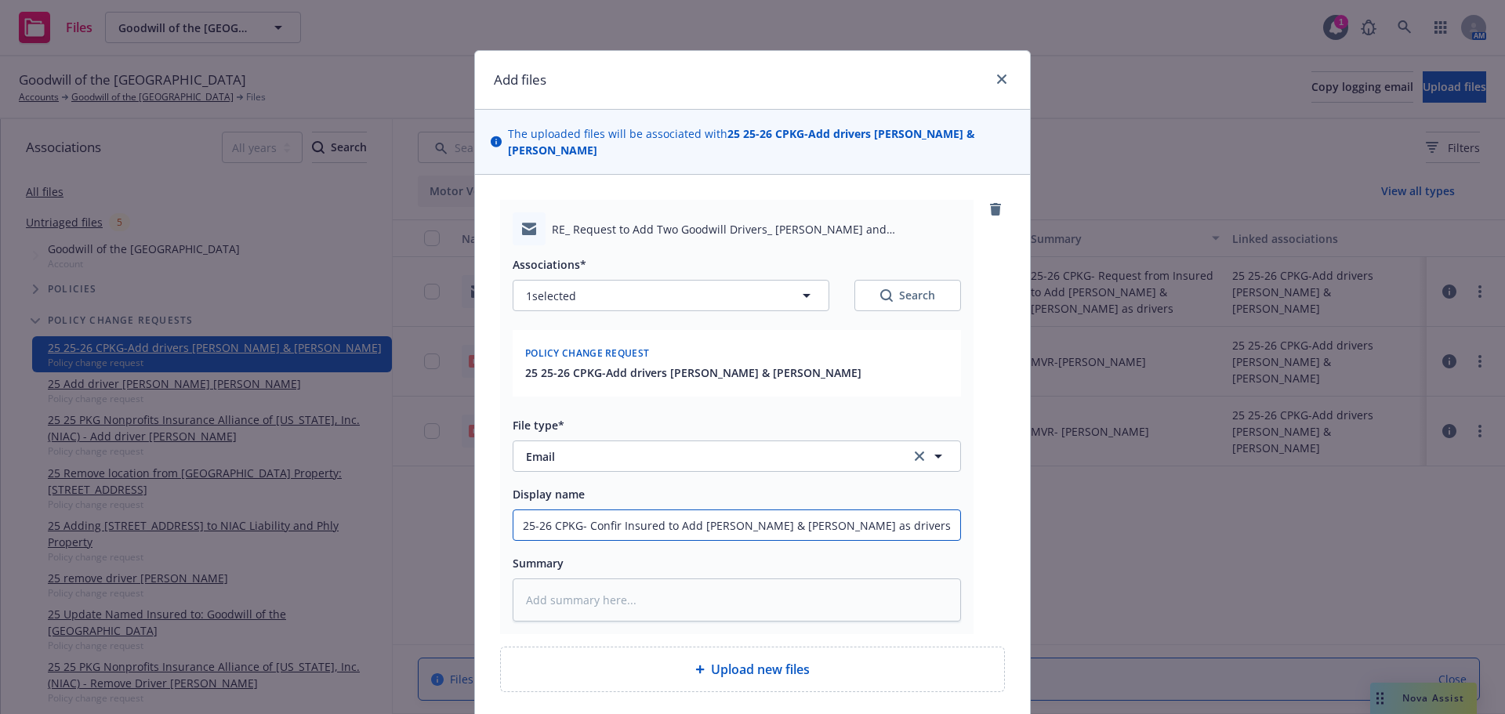
type input "25-26 CPKG- Confirm Insured to Add [PERSON_NAME] & [PERSON_NAME] as drivers"
type textarea "x"
type input "25-26 CPKG- Confirma Insured to Add [PERSON_NAME] & [PERSON_NAME] as drivers"
type textarea "x"
type input "25-26 CPKG- Confirmat Insured to Add [PERSON_NAME] & [PERSON_NAME] as drivers"
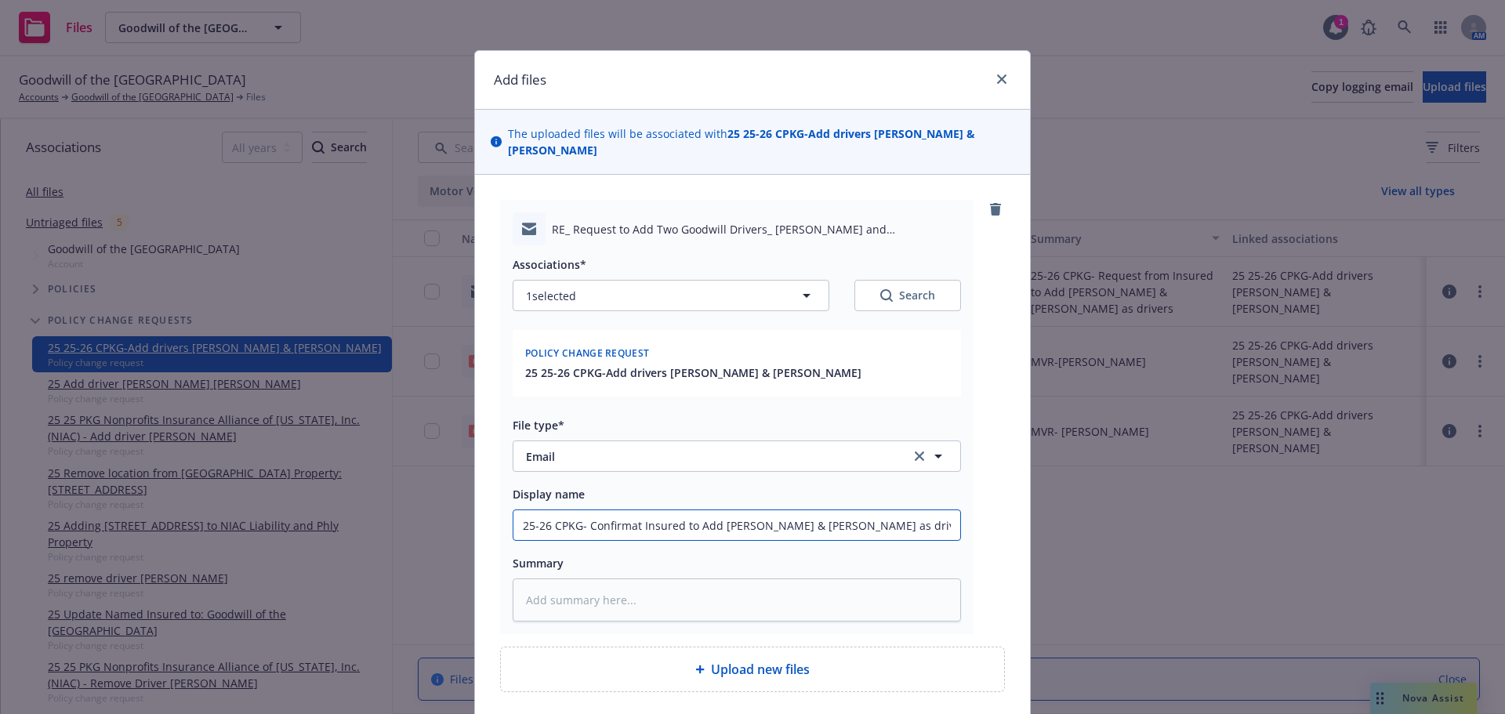
type textarea "x"
type input "25-26 CPKG- Confirmati Insured to Add [PERSON_NAME] & [PERSON_NAME] as drivers"
type textarea "x"
type input "25-26 CPKG- Confirmation Insured to Add [PERSON_NAME] & [PERSON_NAME] as drivers"
type textarea "x"
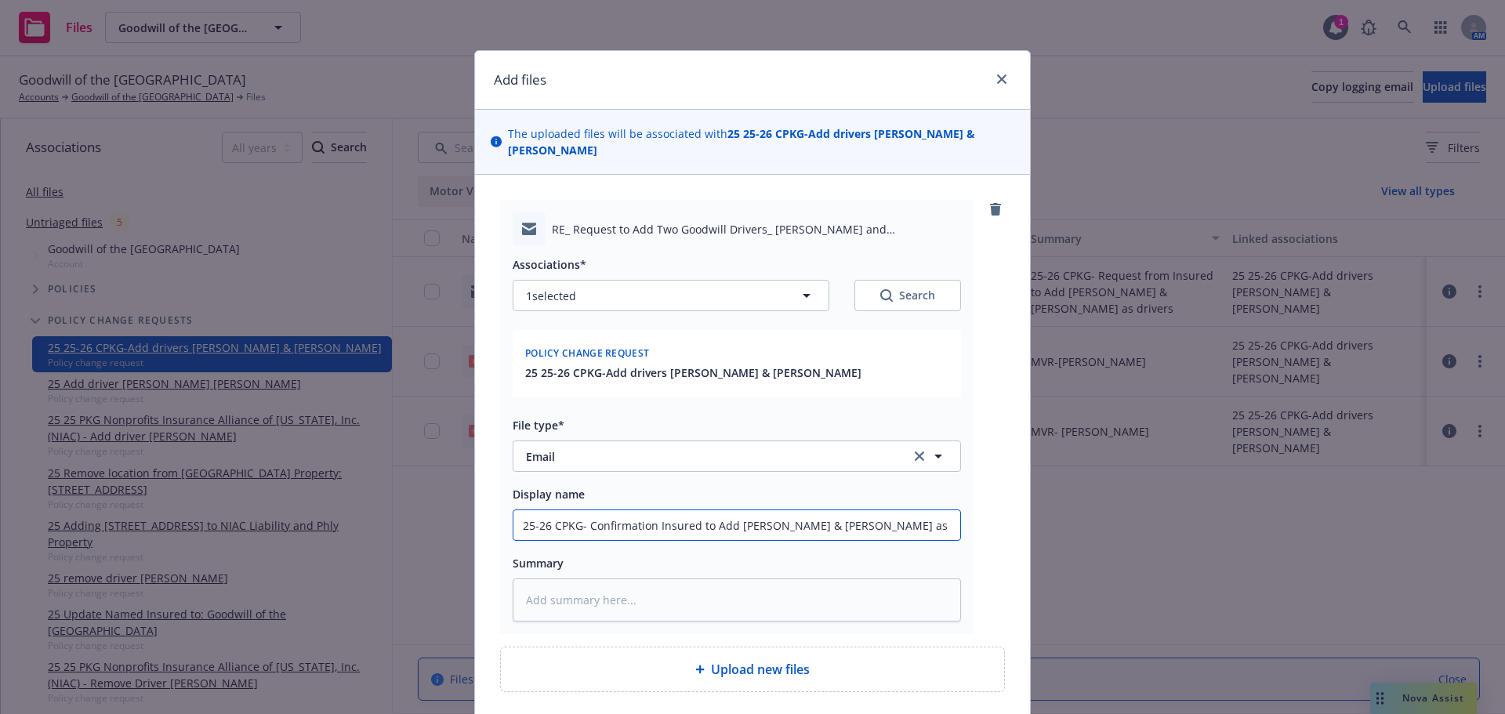
type input "25-26 CPKG- Confirmation Insured to Add [PERSON_NAME] & [PERSON_NAME] as drivers"
type textarea "x"
type input "25-26 CPKG- Confirmation t Insured to Add [PERSON_NAME] & [PERSON_NAME] as driv…"
type textarea "x"
click at [713, 517] on input "25-26 CPKG- Confirmation to Insured to Add [PERSON_NAME] & [PERSON_NAME] as dri…" at bounding box center [736, 525] width 447 height 30
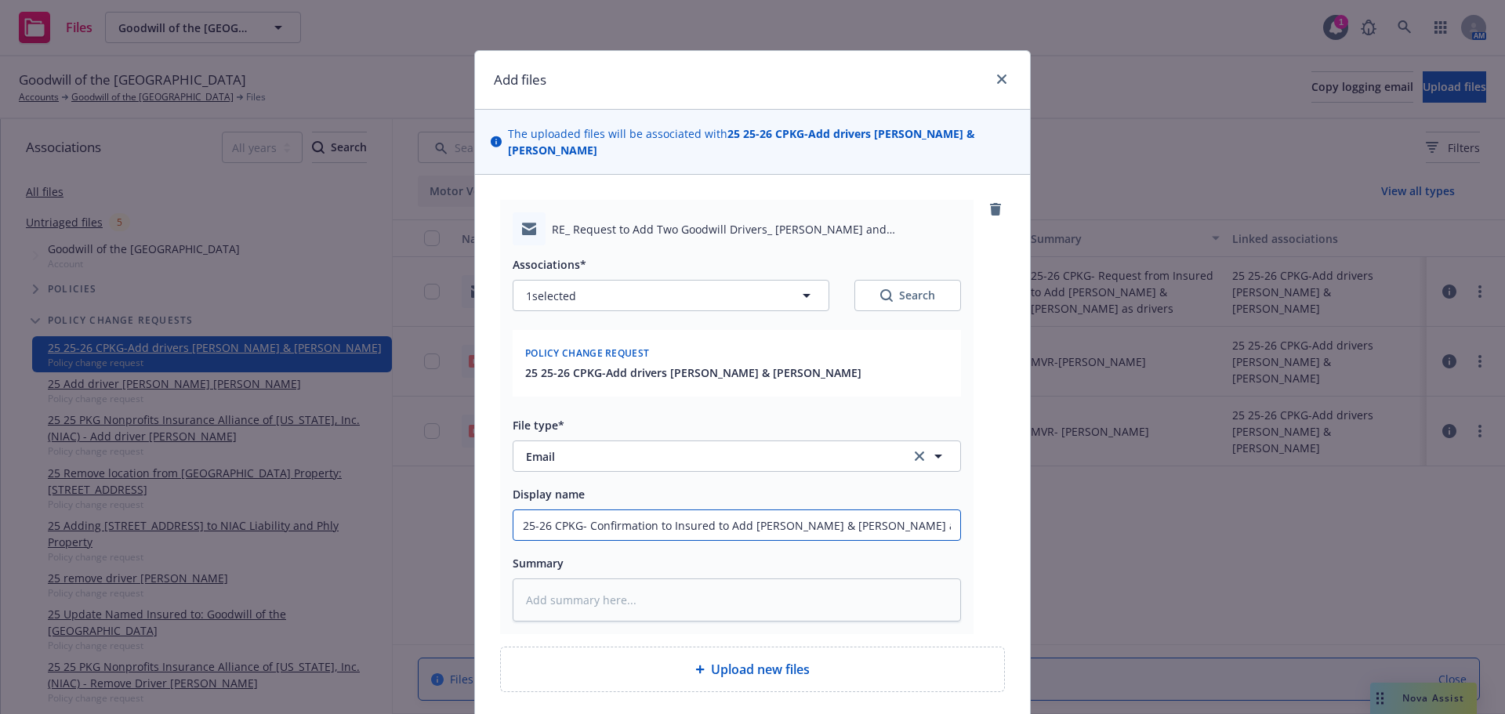
click at [713, 517] on input "25-26 CPKG- Confirmation to Insured to Add [PERSON_NAME] & [PERSON_NAME] as dri…" at bounding box center [736, 525] width 447 height 30
type input "25-26 CPKG- Confirmation to Insured to Add [PERSON_NAME] & [PERSON_NAME] as dri…"
click at [703, 585] on textarea at bounding box center [737, 599] width 448 height 43
paste textarea "25-26 CPKG- Confirmation to Insured to Add [PERSON_NAME] & [PERSON_NAME] as dri…"
type textarea "x"
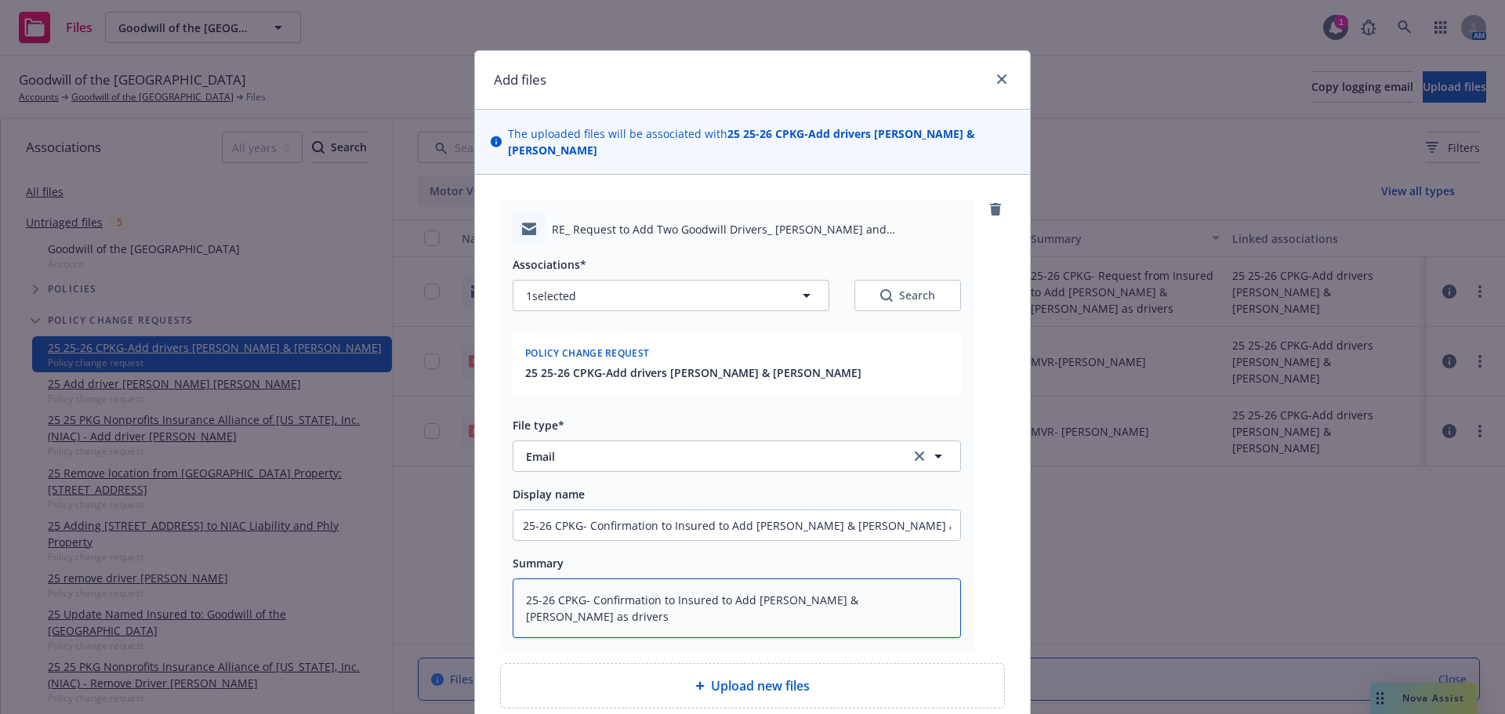
click at [720, 603] on textarea "25-26 CPKG- Confirmation to Insured to Add [PERSON_NAME] & [PERSON_NAME] as dri…" at bounding box center [737, 608] width 448 height 60
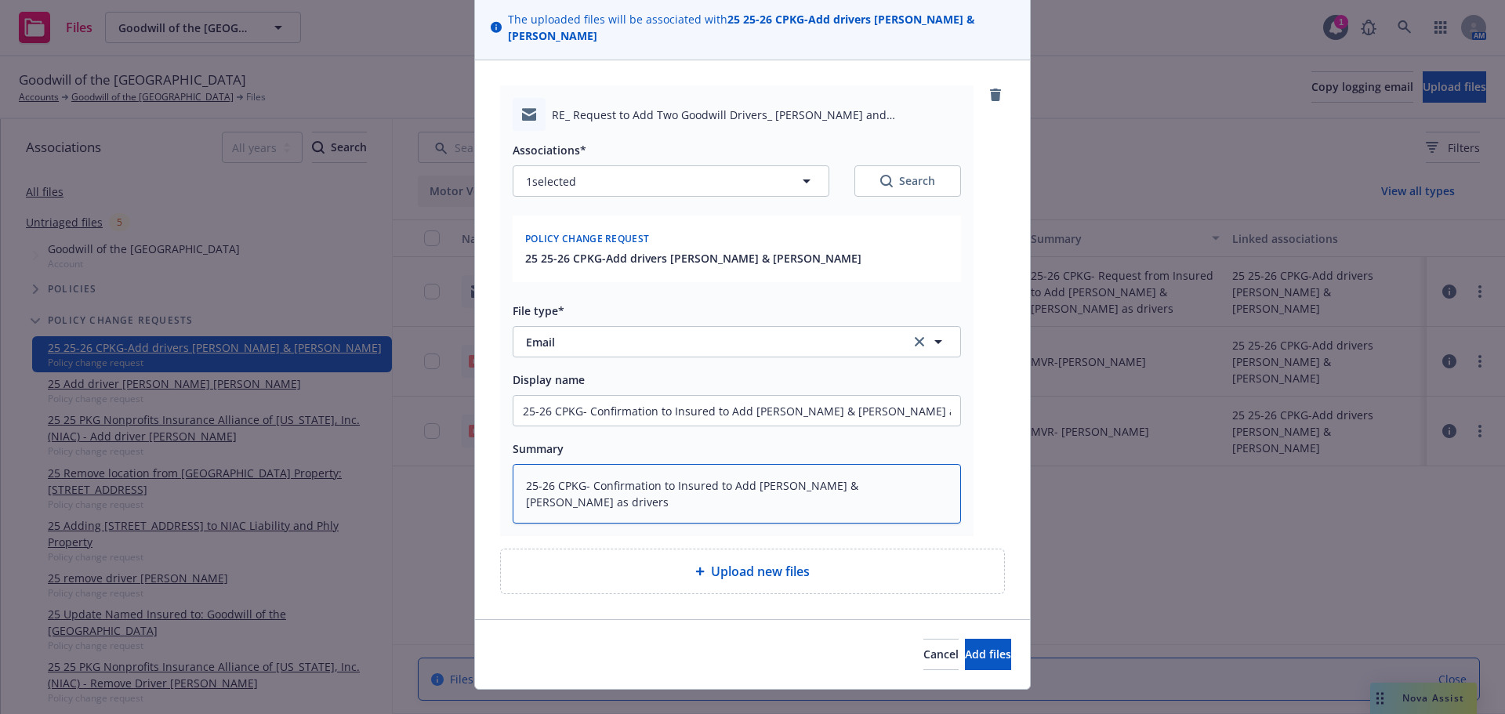
scroll to position [140, 0]
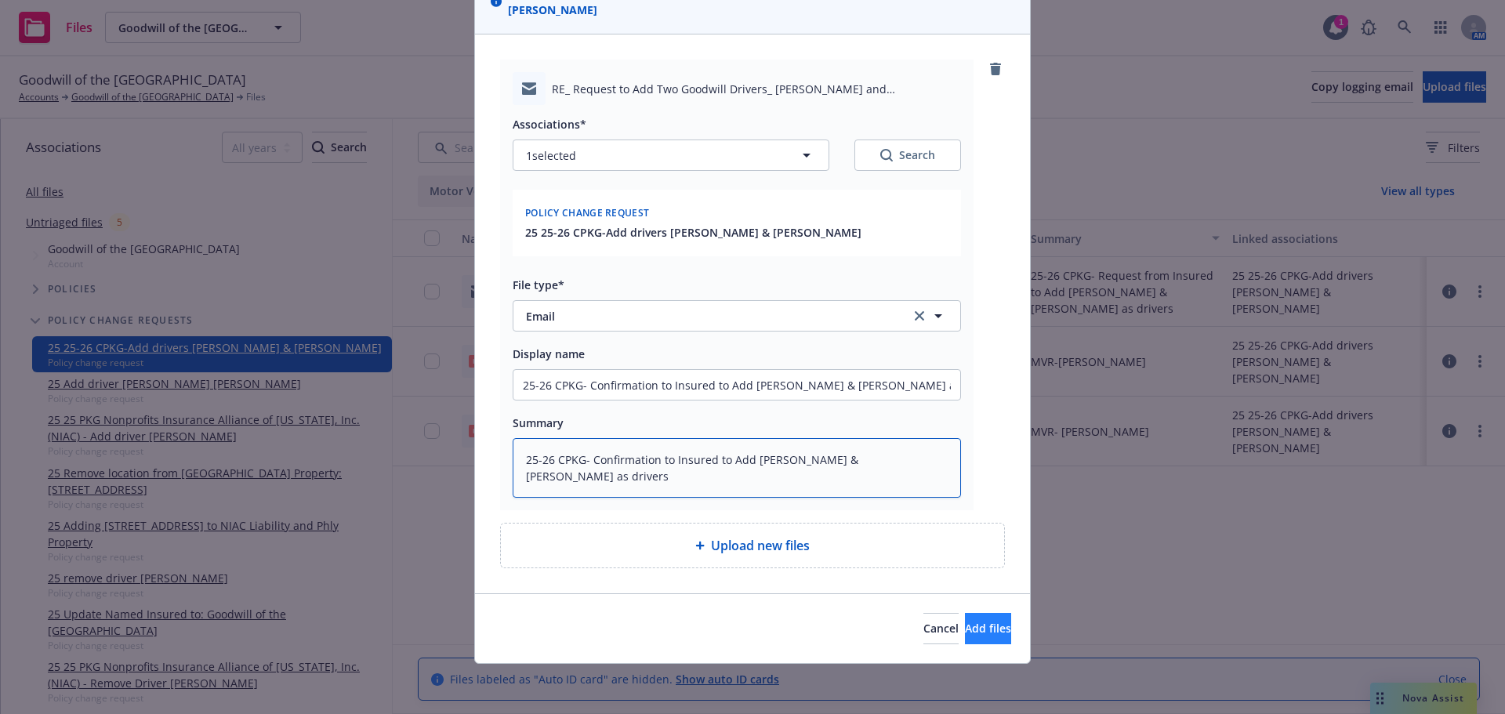
type textarea "25-26 CPKG- Confirmation to Insured to Add [PERSON_NAME] & [PERSON_NAME] as dri…"
click at [976, 628] on span "Add files" at bounding box center [988, 628] width 46 height 15
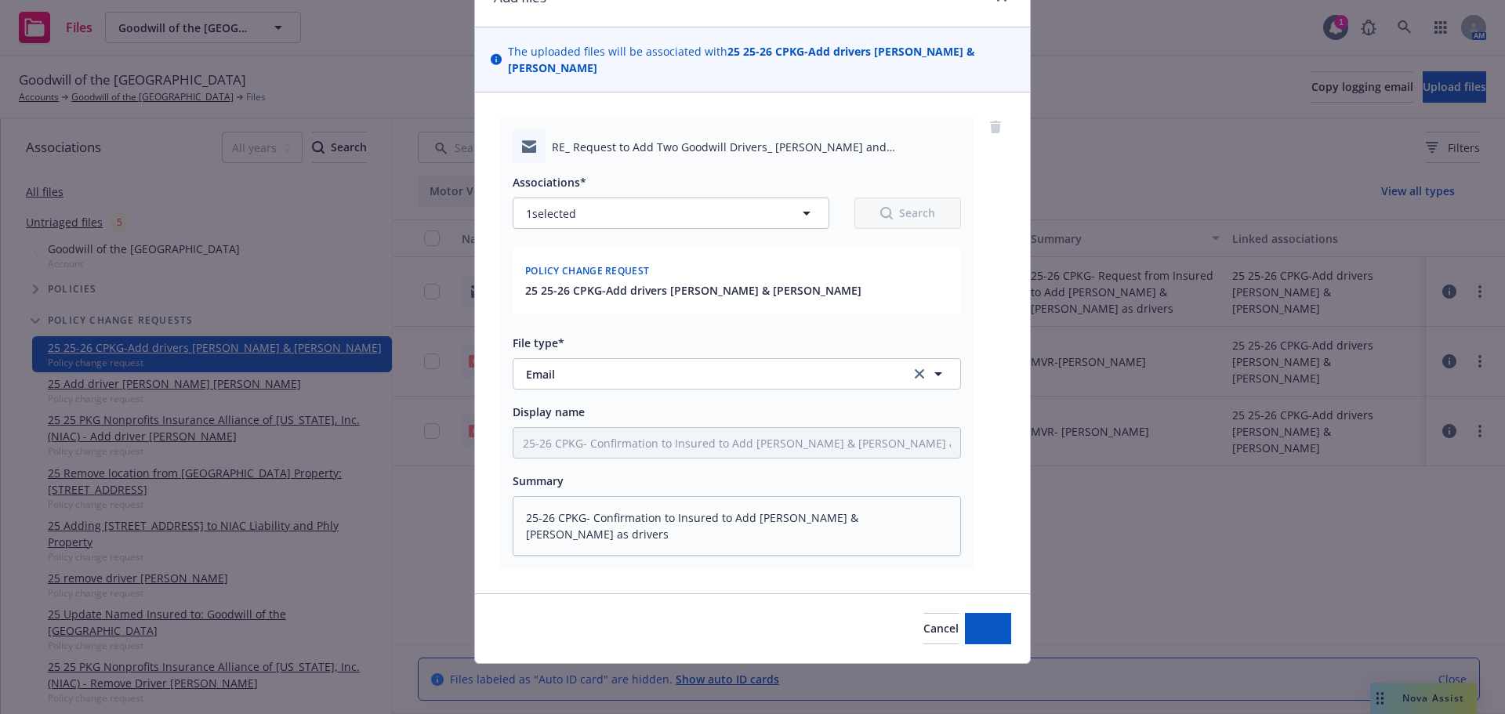
scroll to position [82, 0]
type textarea "x"
